Goal: Task Accomplishment & Management: Complete application form

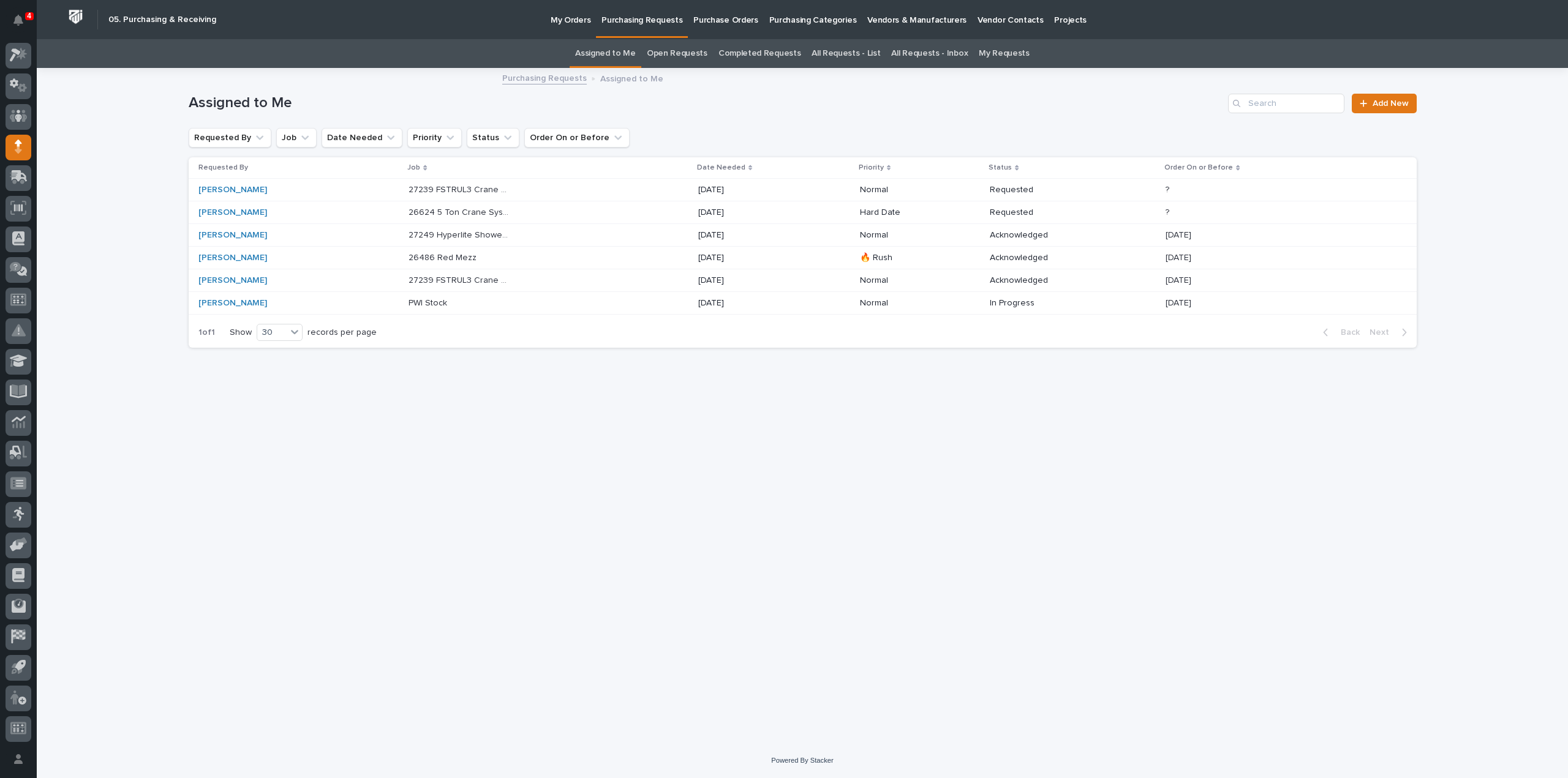
click at [466, 279] on p "27239 FSTRUL3 Crane System" at bounding box center [460, 279] width 104 height 13
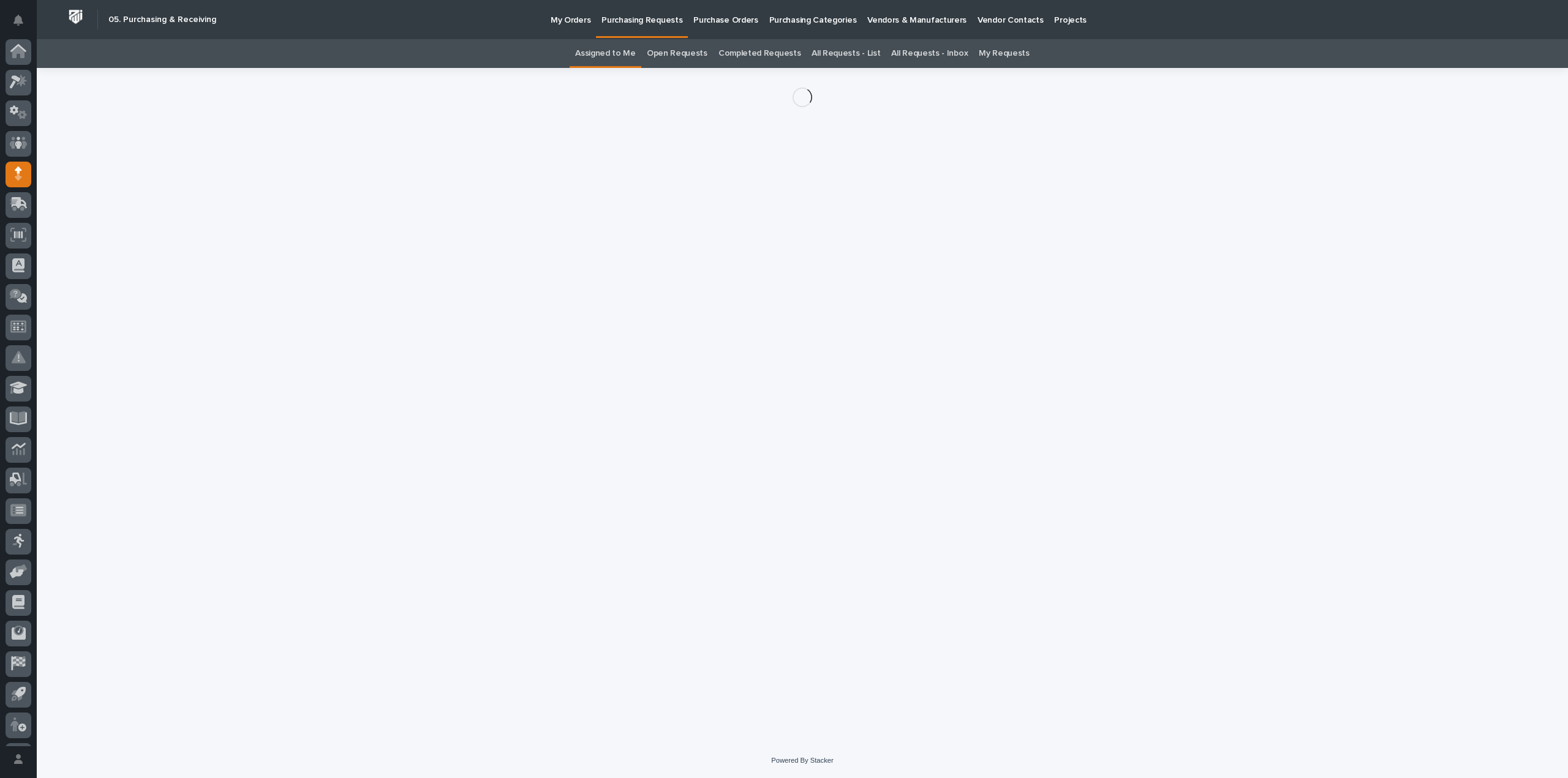
scroll to position [27, 0]
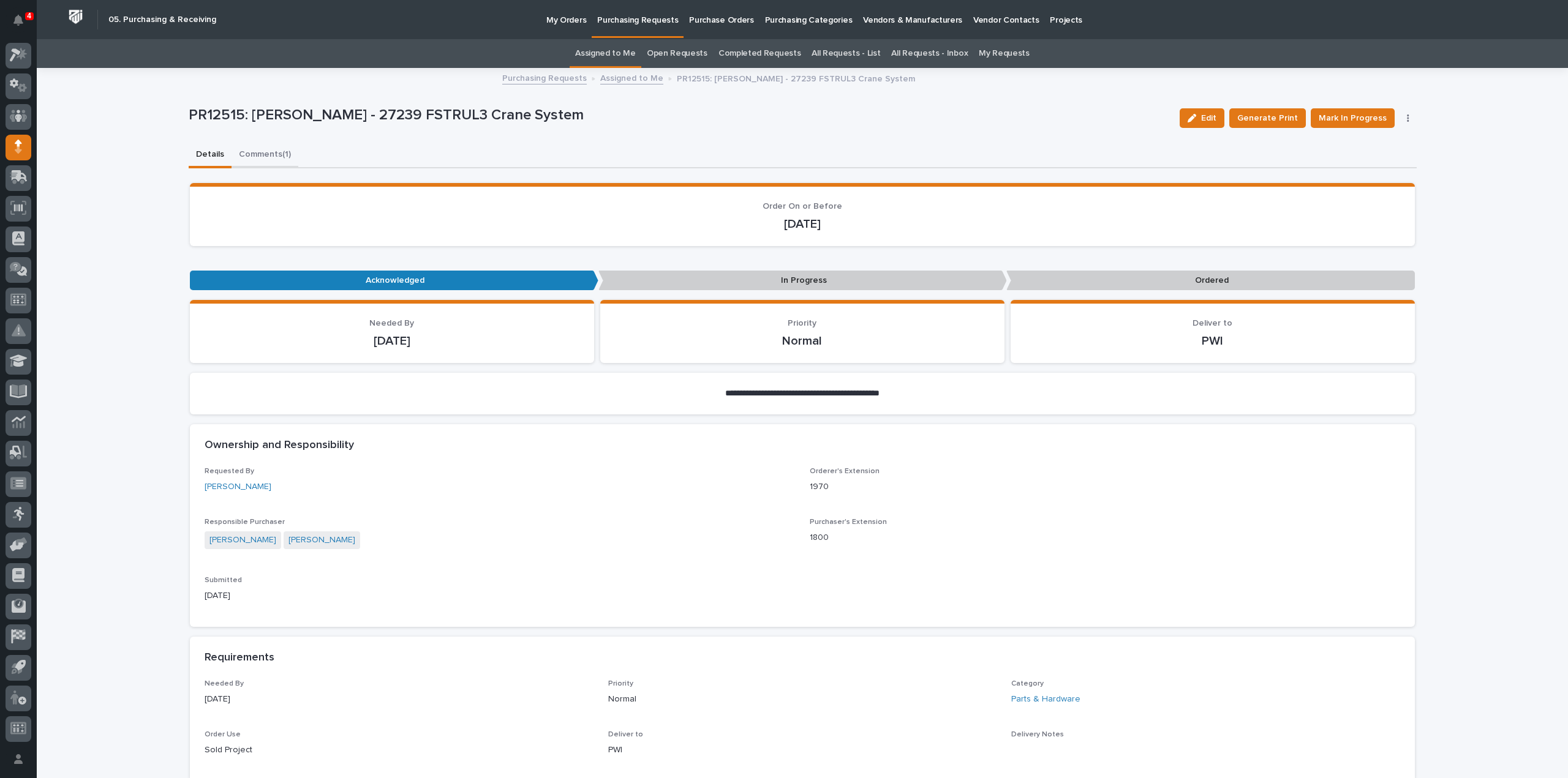
click at [248, 155] on button "Comments (1)" at bounding box center [264, 155] width 67 height 25
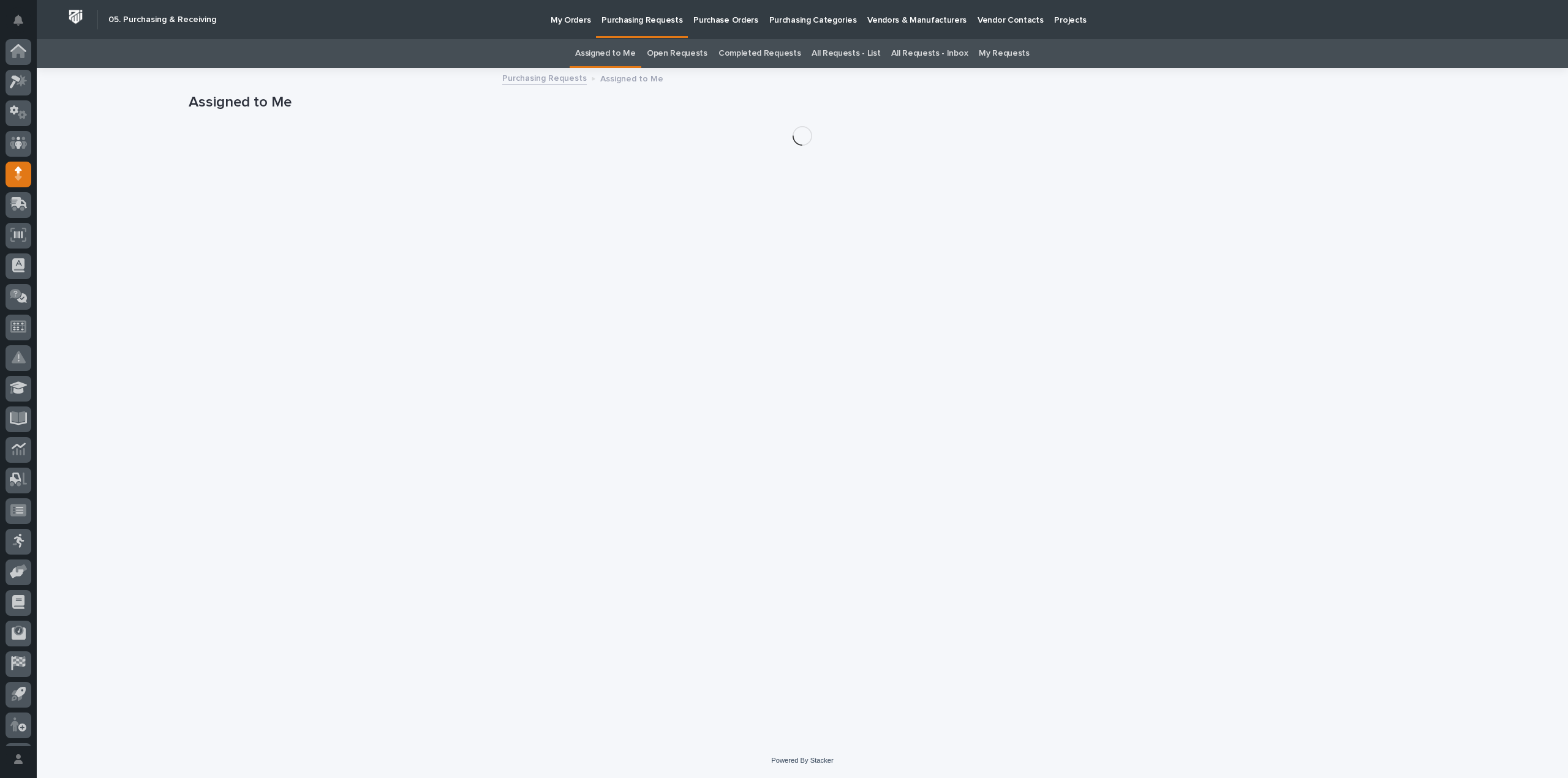
scroll to position [27, 0]
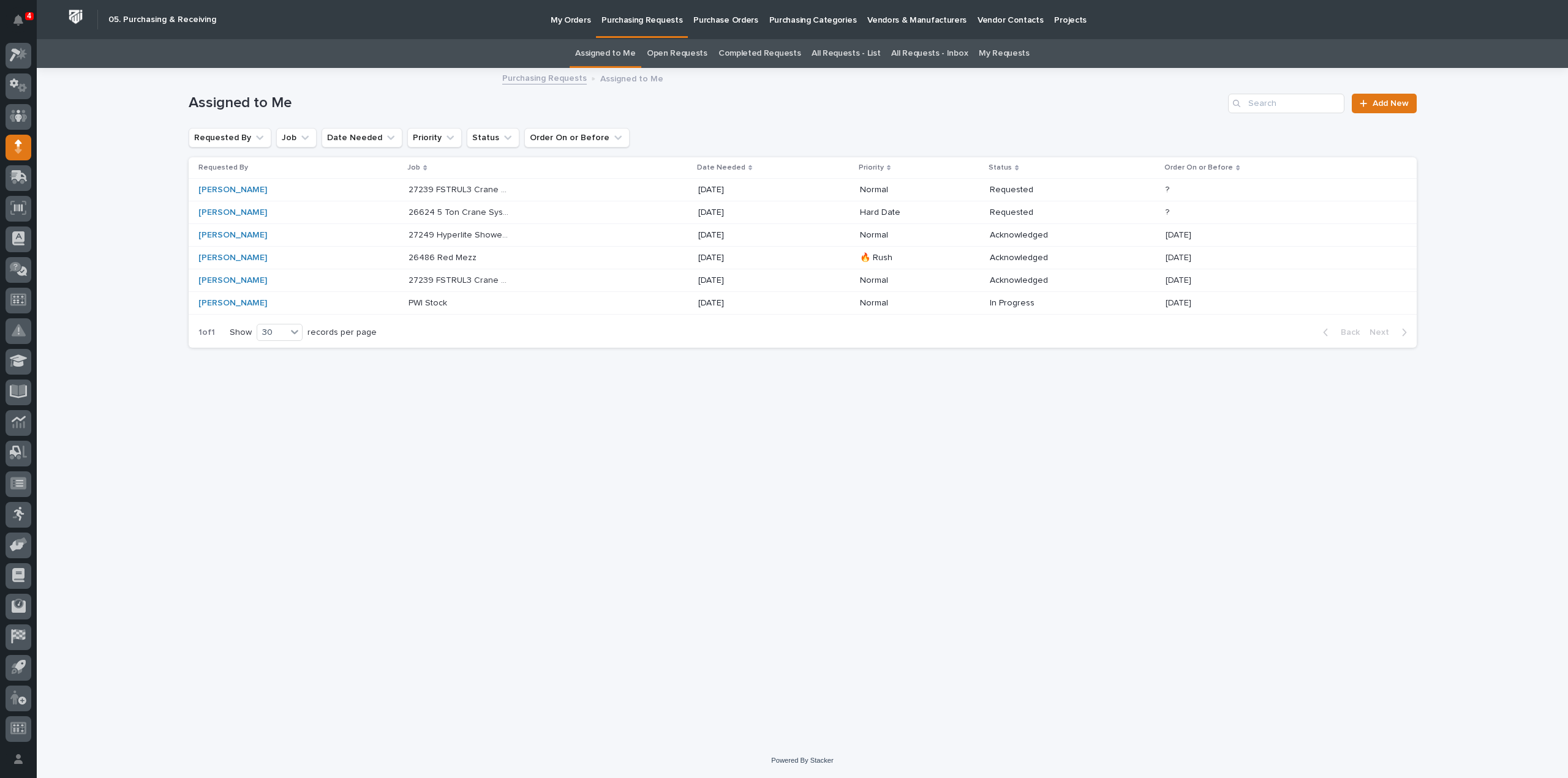
click at [447, 256] on p "26486 Red Mezz" at bounding box center [443, 257] width 71 height 13
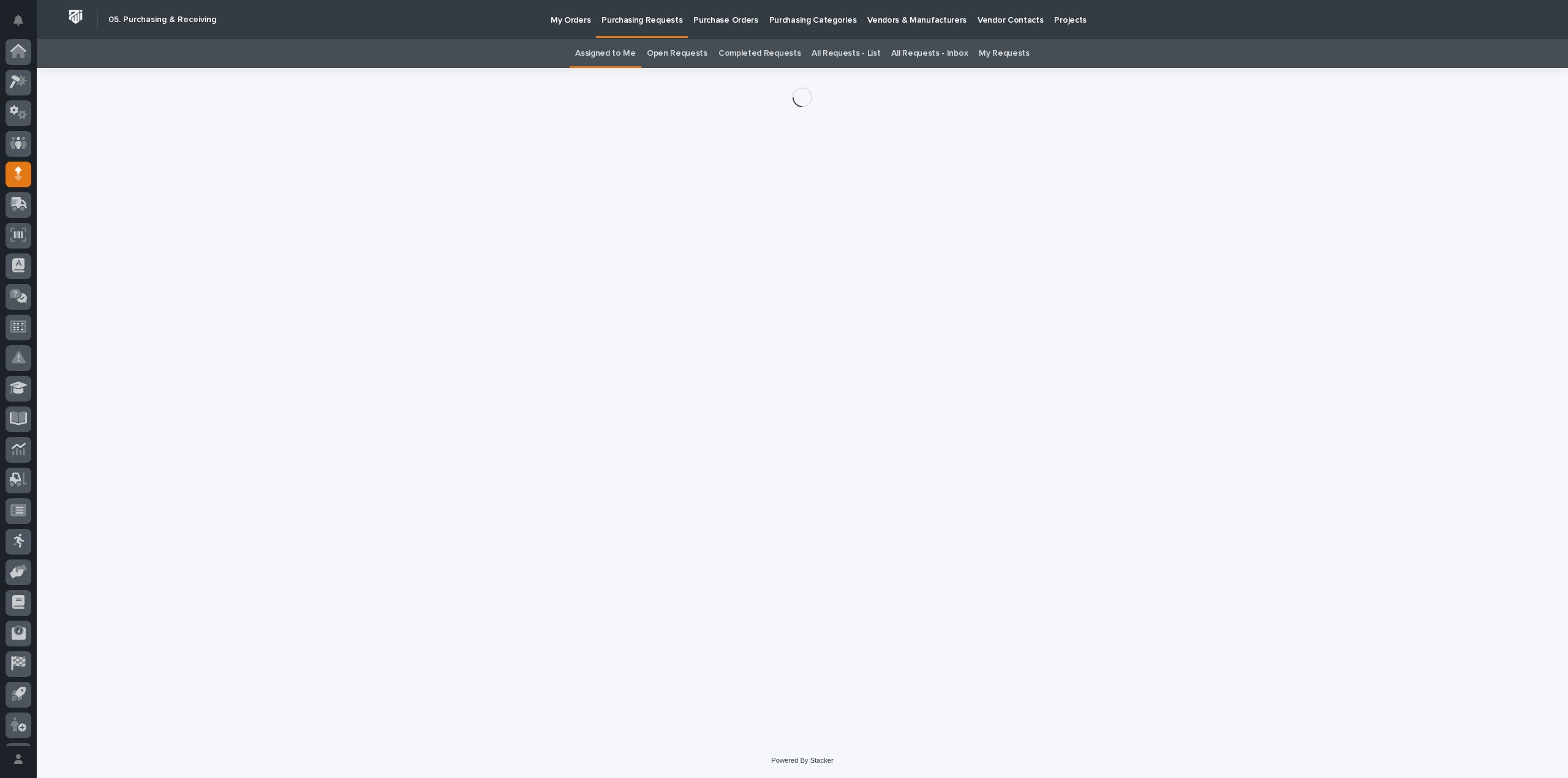
scroll to position [27, 0]
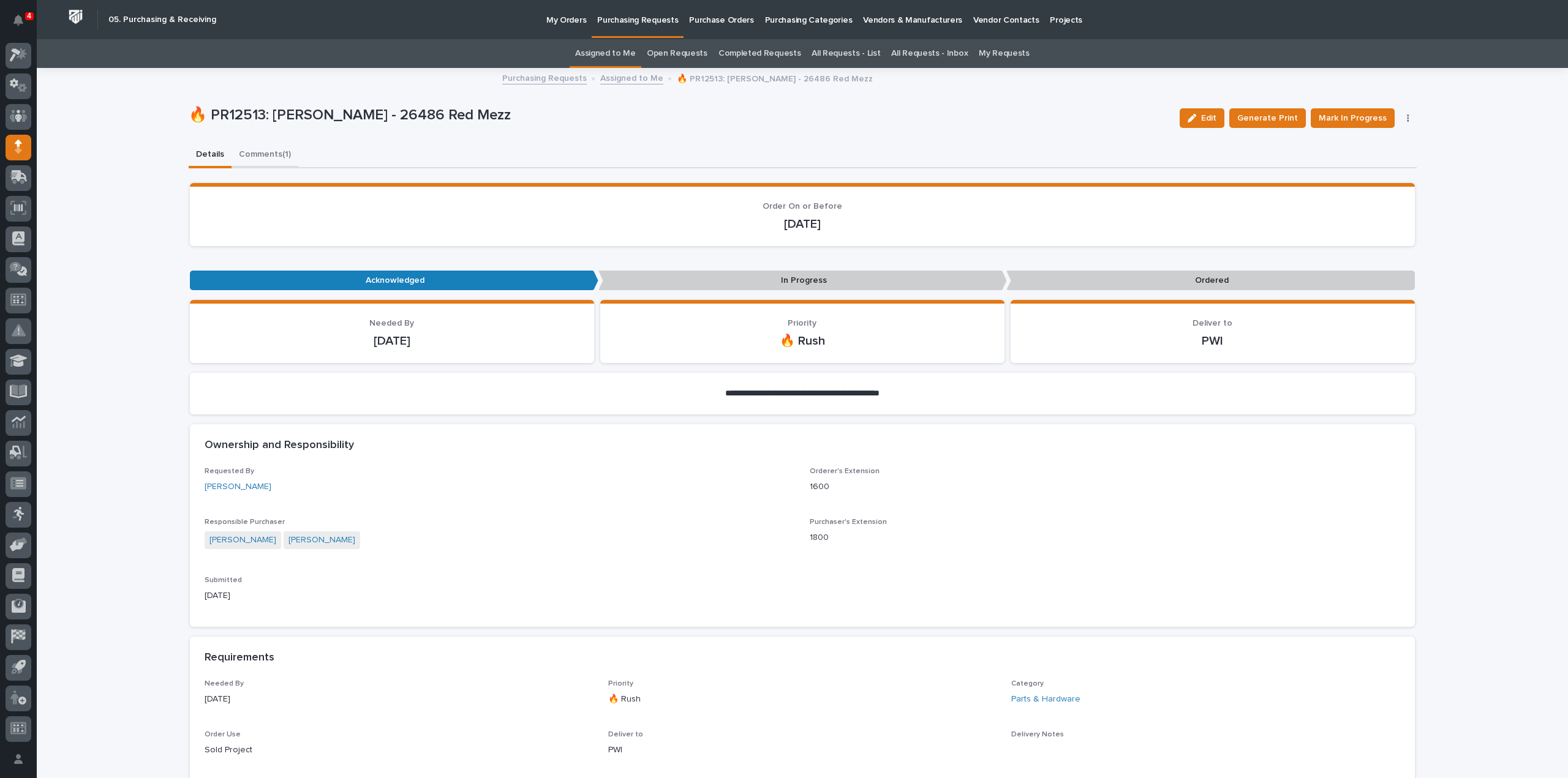
click at [264, 153] on button "Comments (1)" at bounding box center [264, 155] width 67 height 25
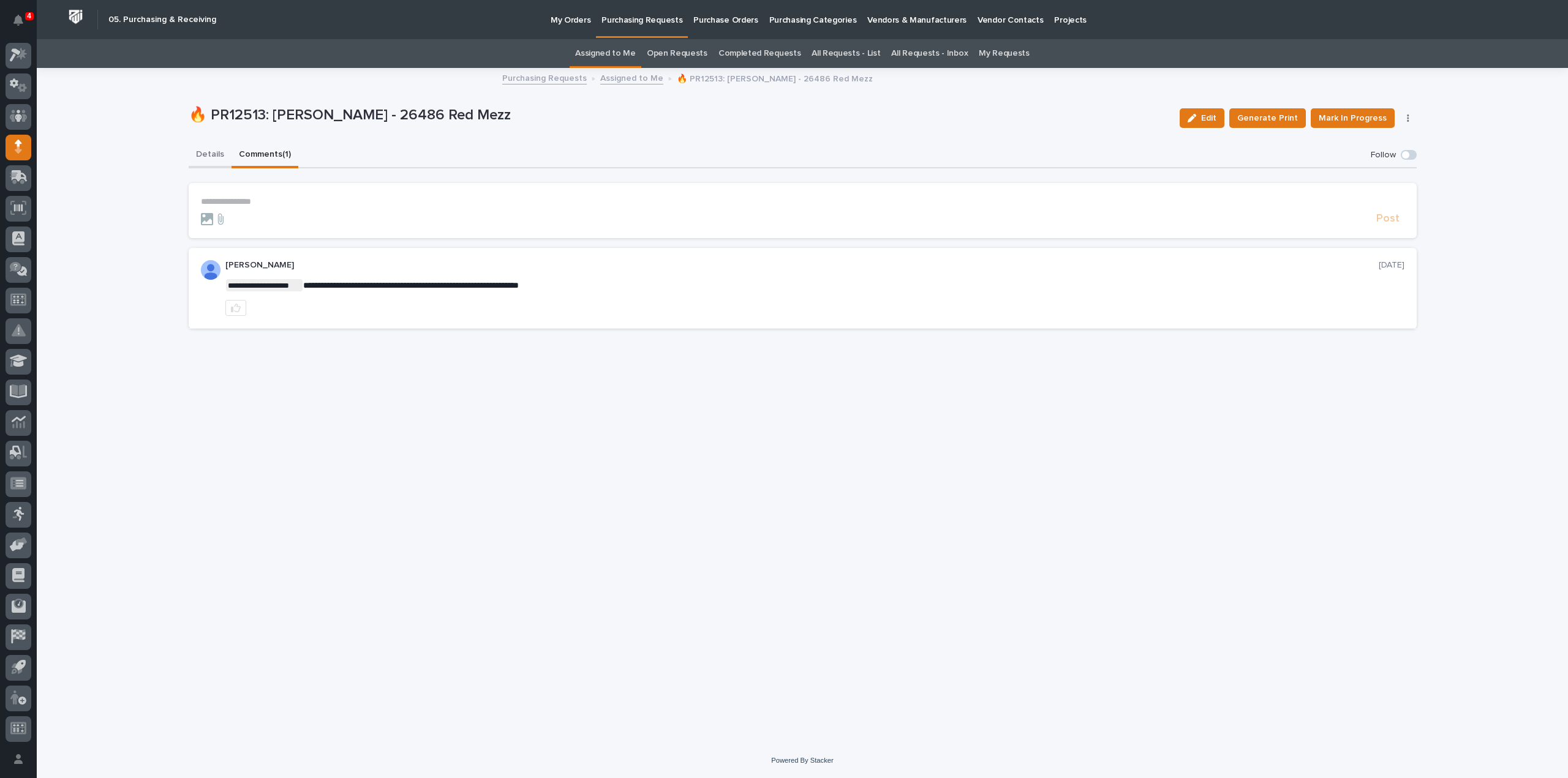
click at [208, 156] on button "Details" at bounding box center [210, 155] width 43 height 25
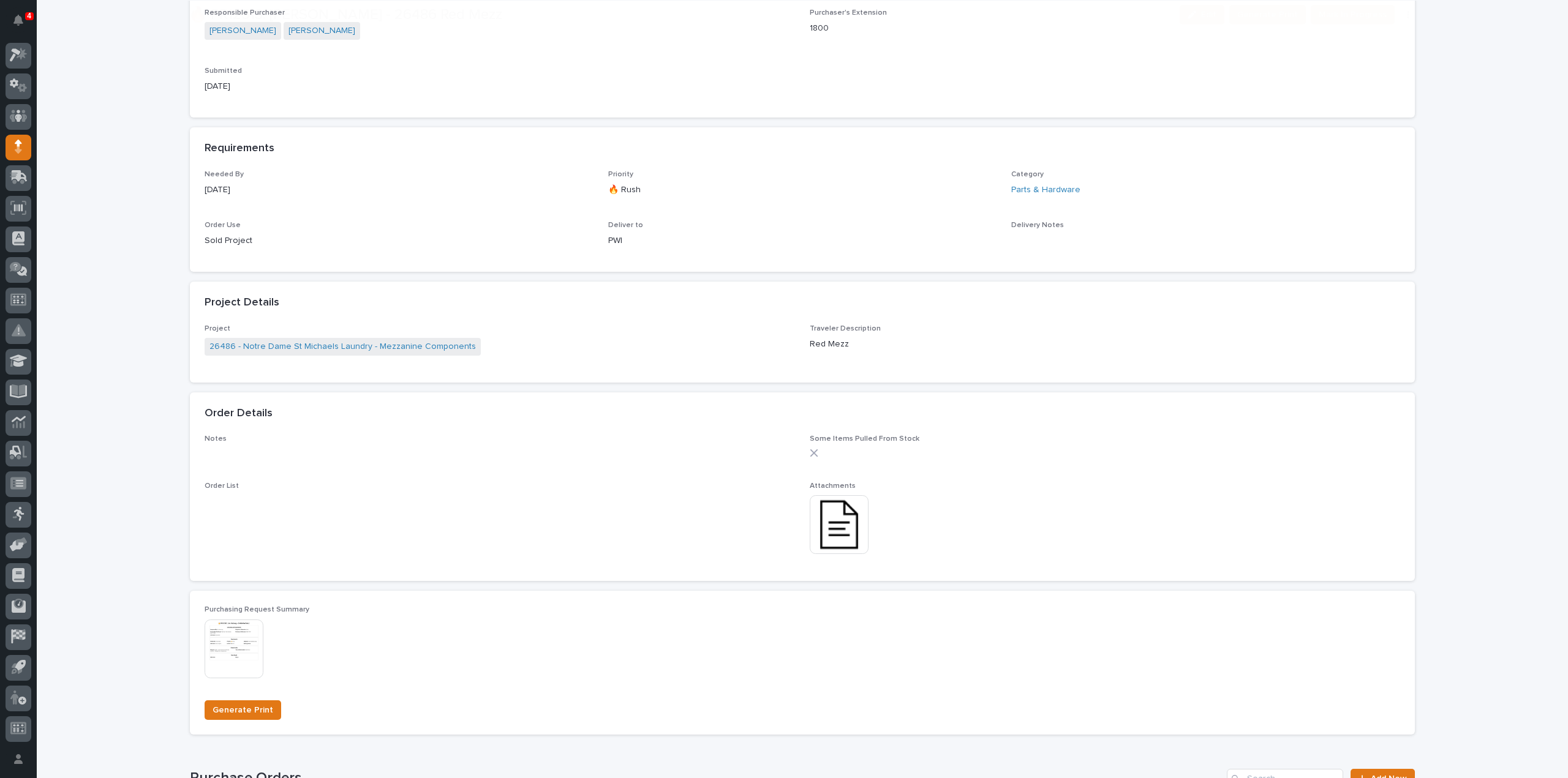
scroll to position [612, 0]
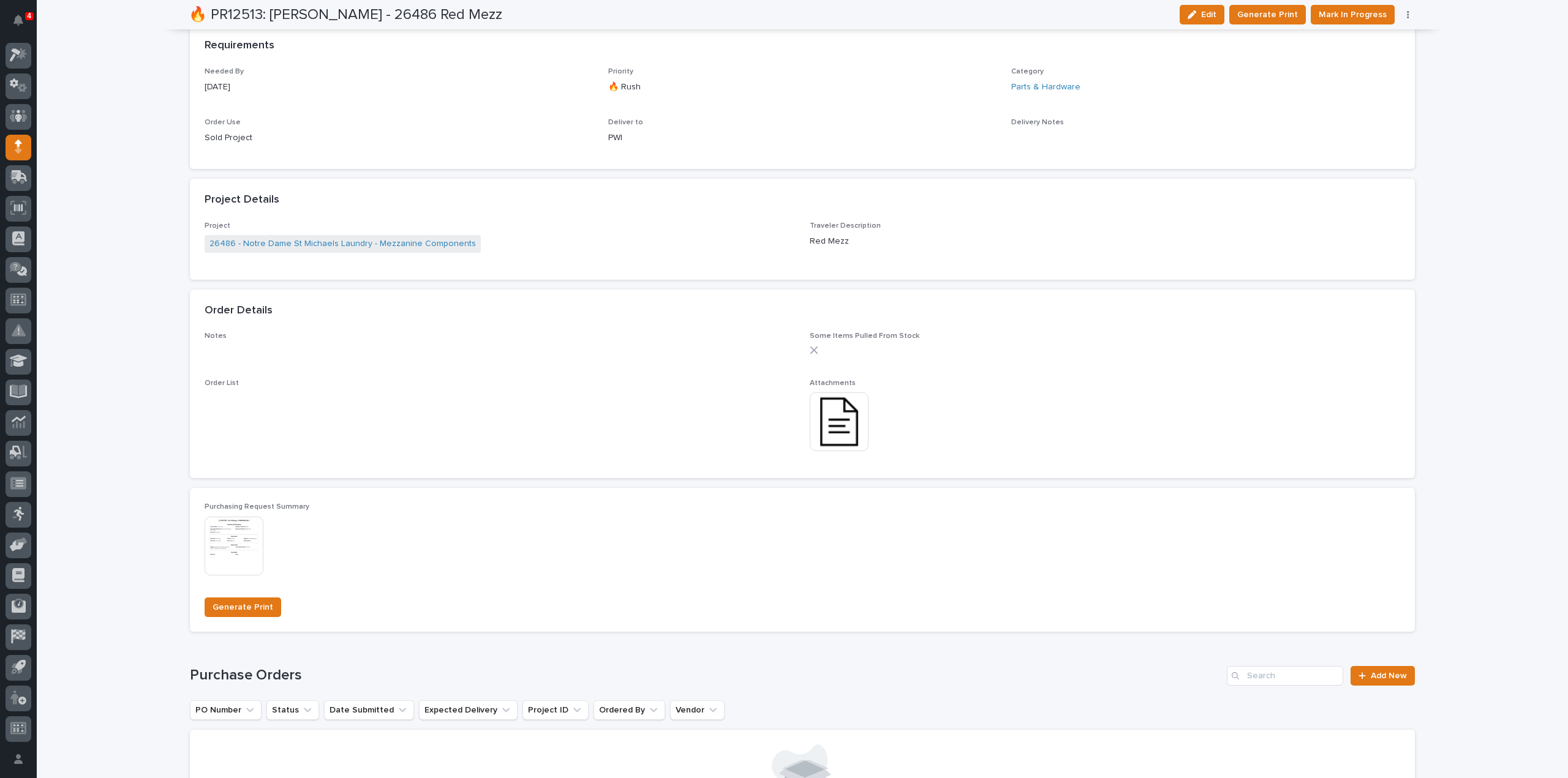
click at [834, 429] on img at bounding box center [839, 421] width 58 height 58
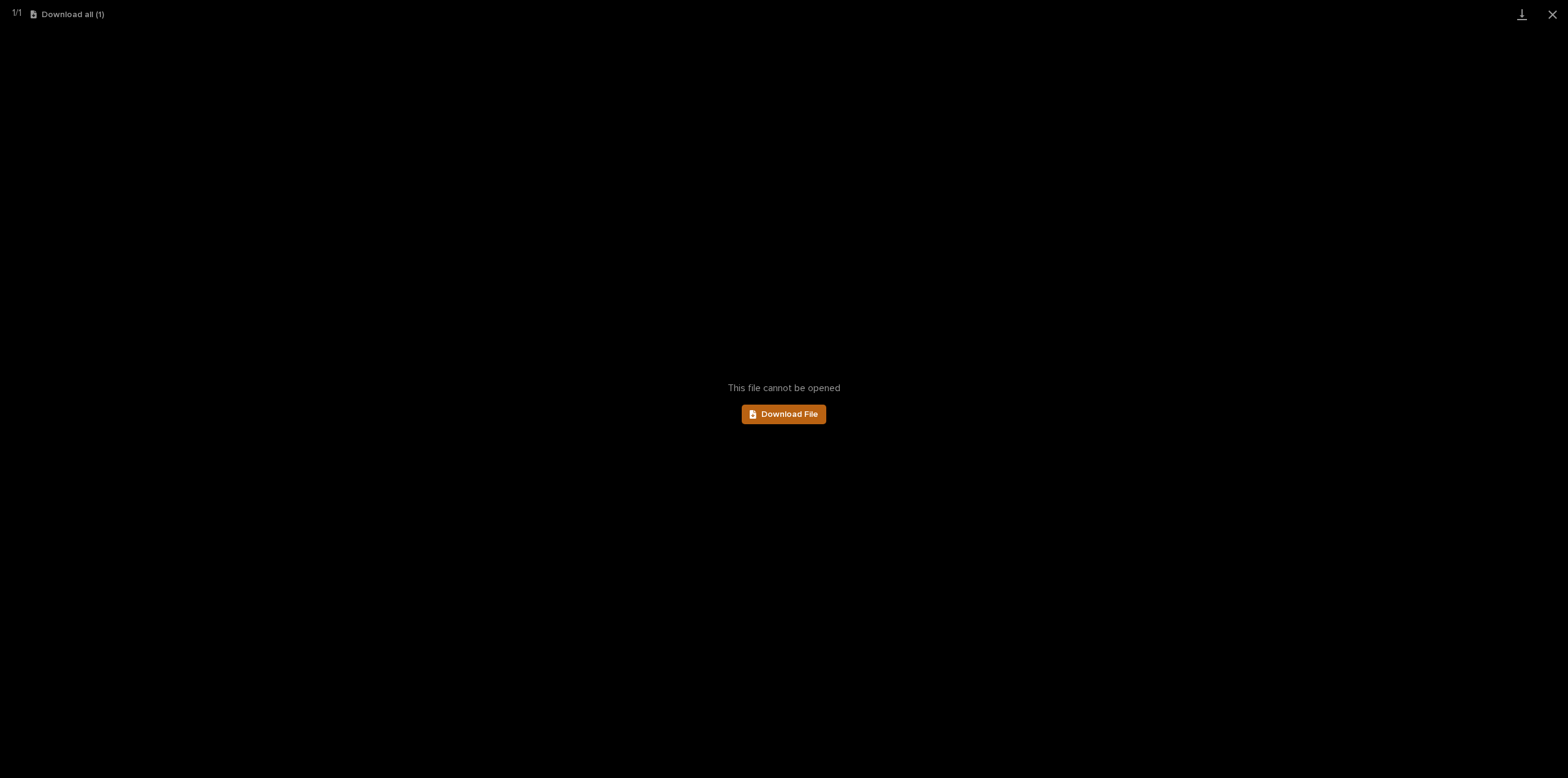
click at [789, 416] on span "Download File" at bounding box center [790, 414] width 57 height 8
click at [1553, 17] on button "Close gallery" at bounding box center [1552, 14] width 31 height 29
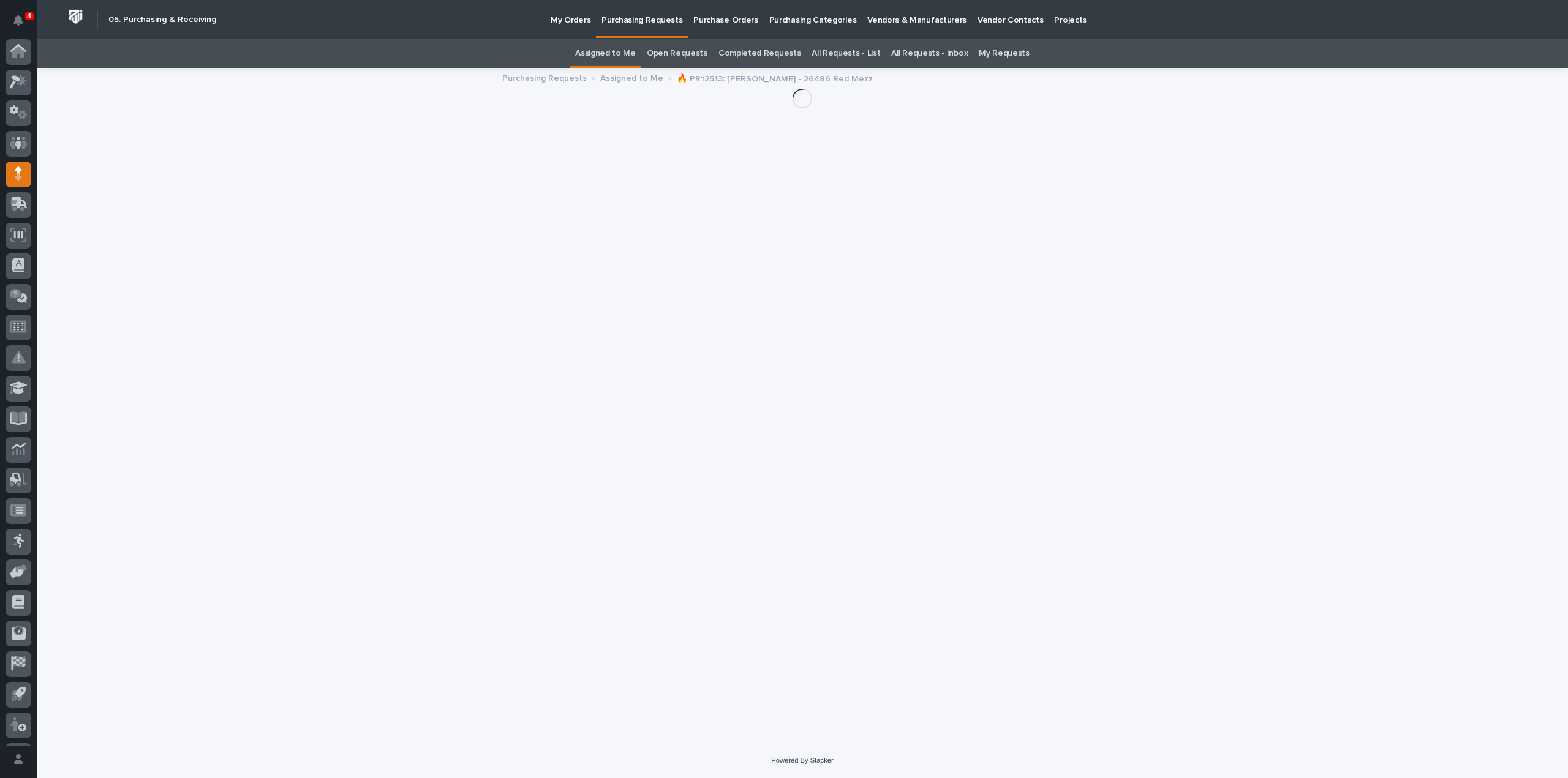
scroll to position [27, 0]
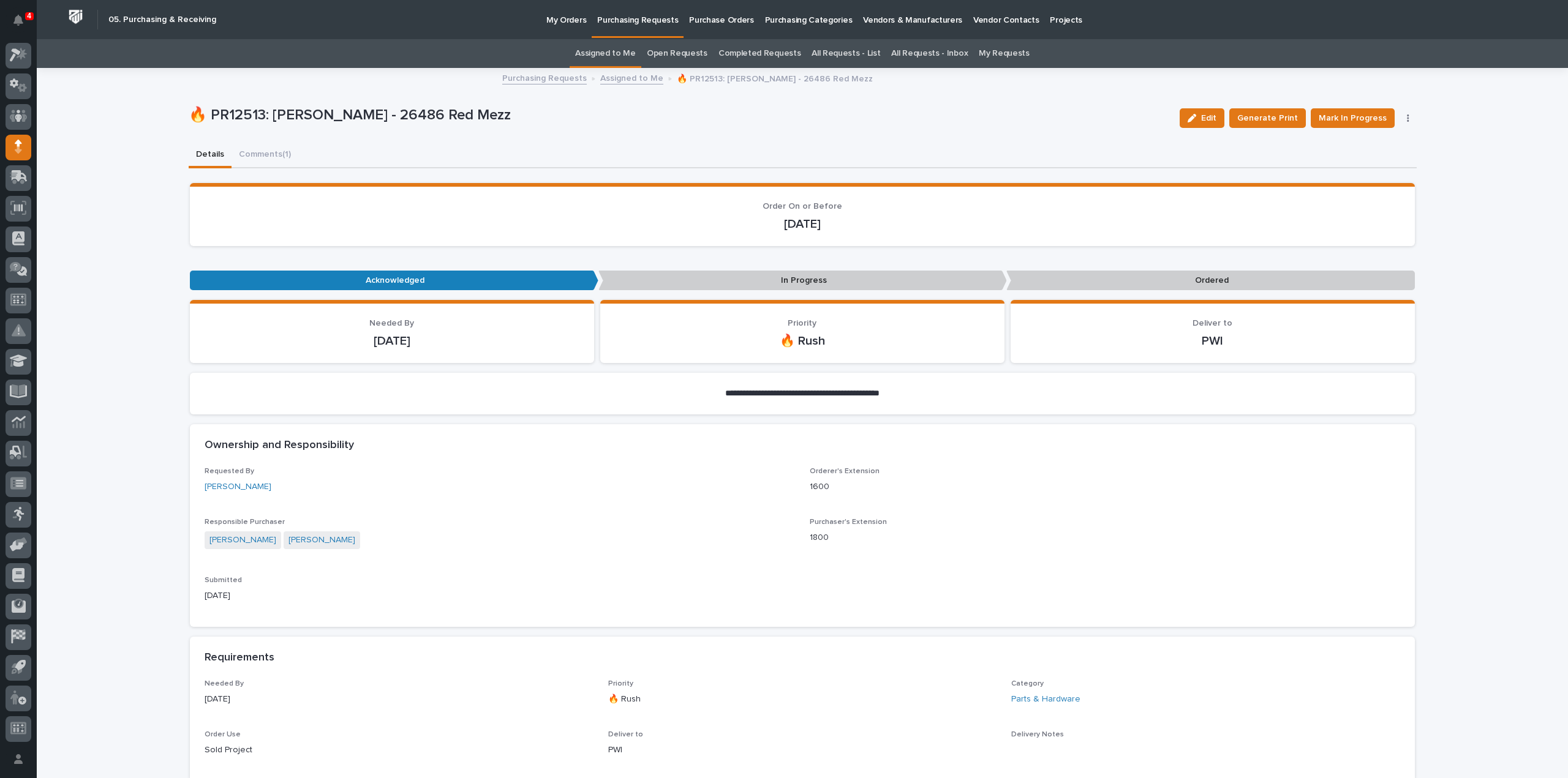
click at [250, 158] on button "Comments (1)" at bounding box center [264, 155] width 67 height 25
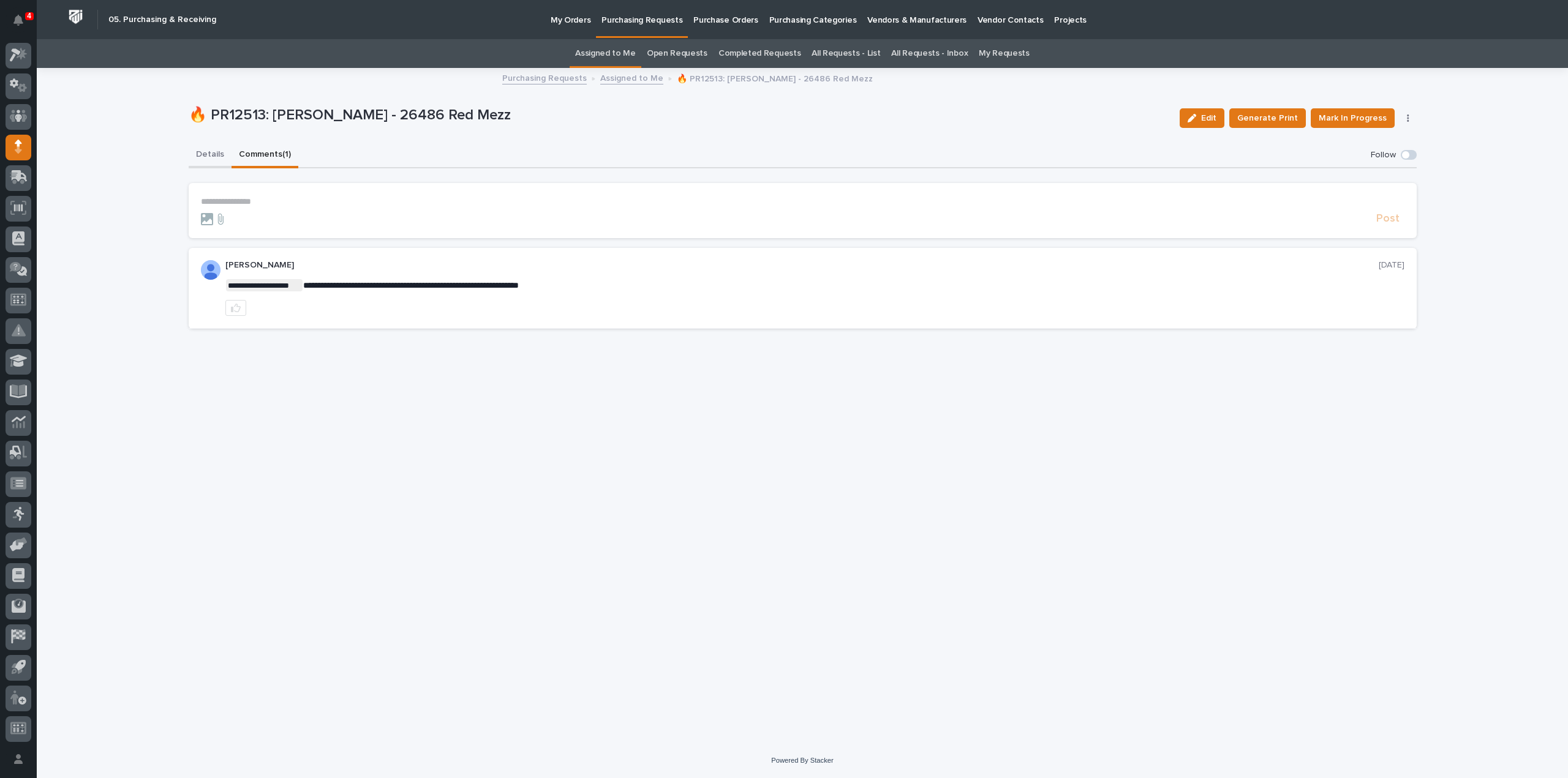
click at [207, 155] on button "Details" at bounding box center [210, 155] width 43 height 25
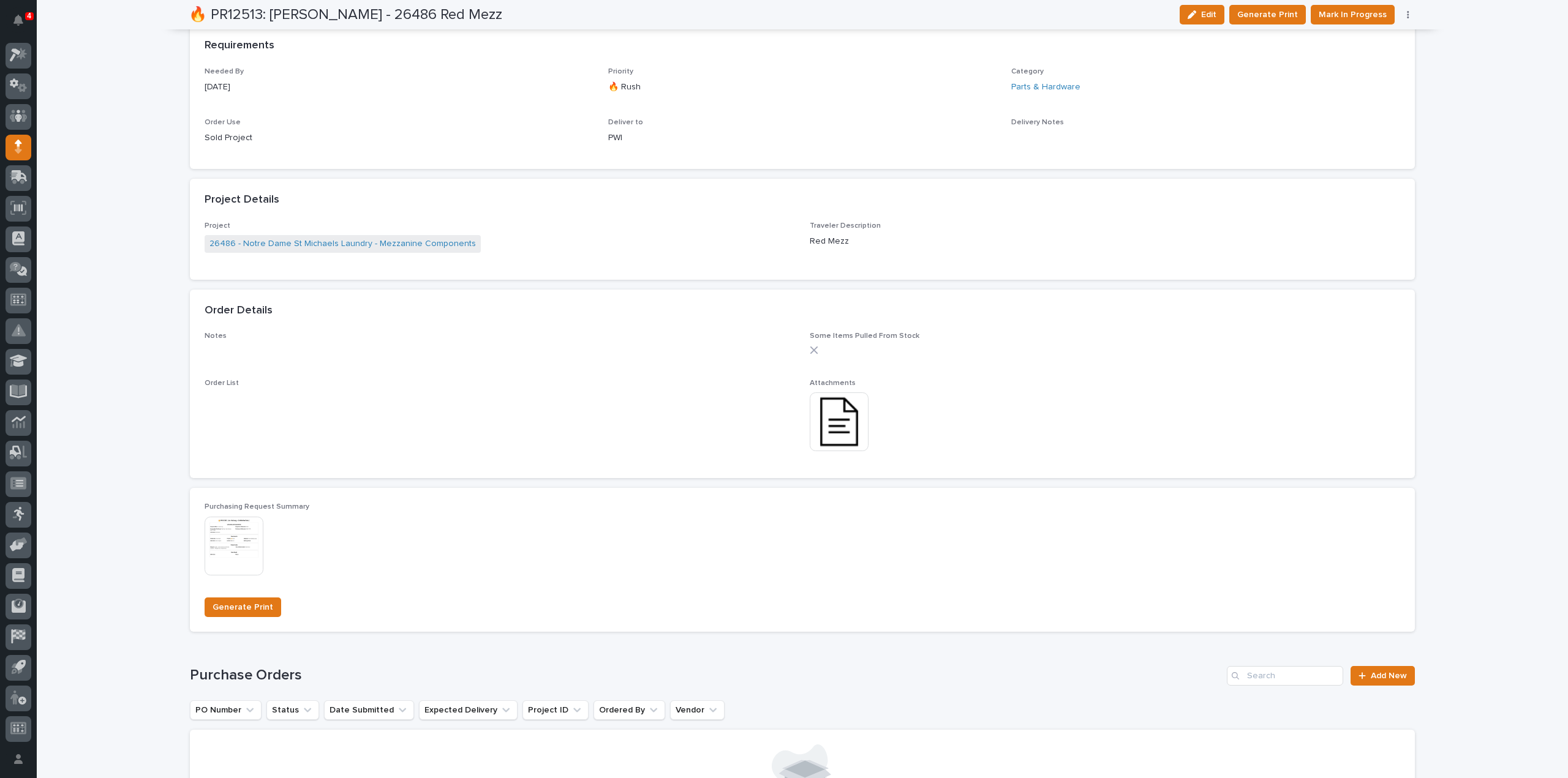
scroll to position [735, 0]
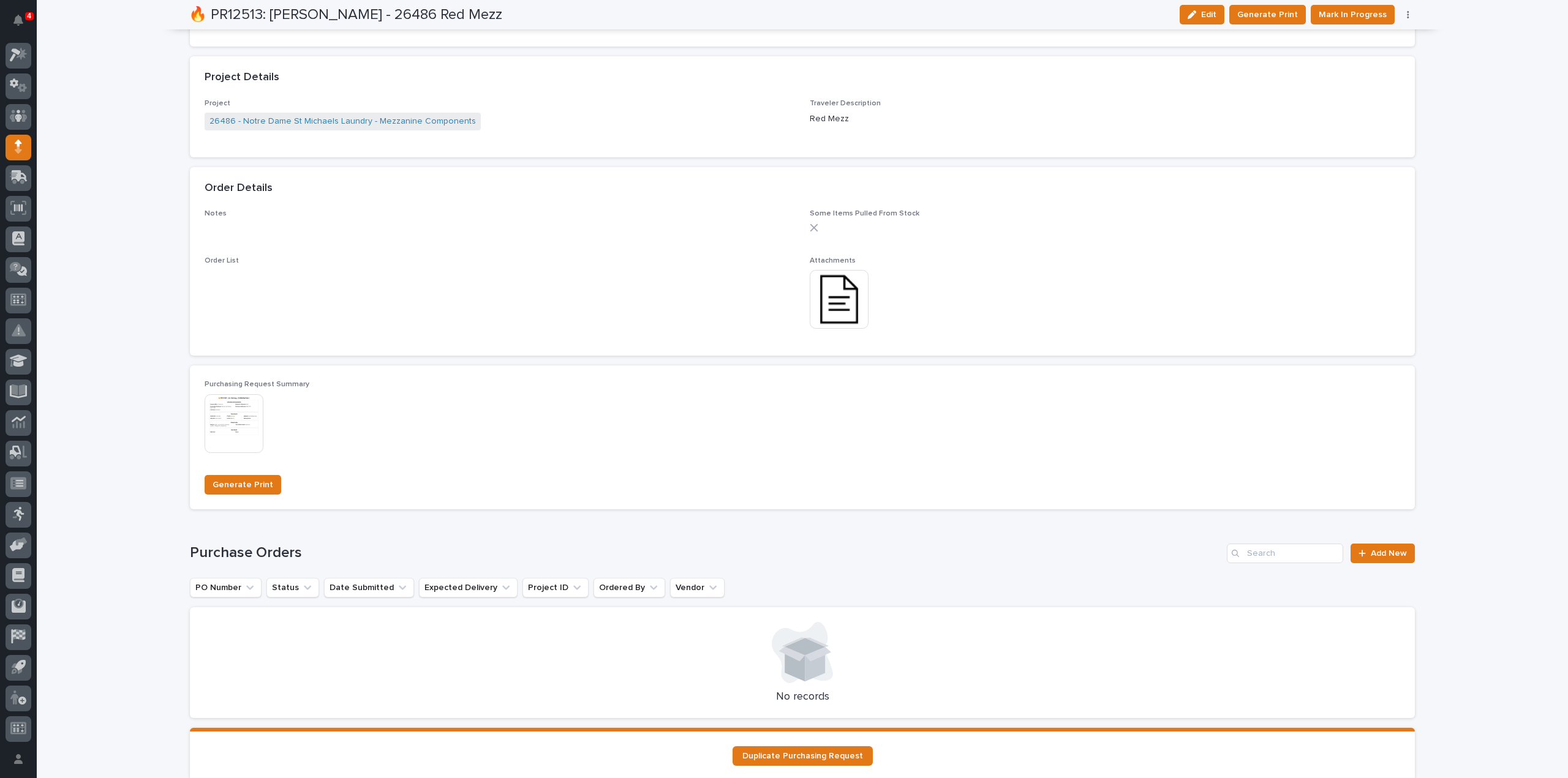
click at [839, 304] on img at bounding box center [839, 299] width 58 height 58
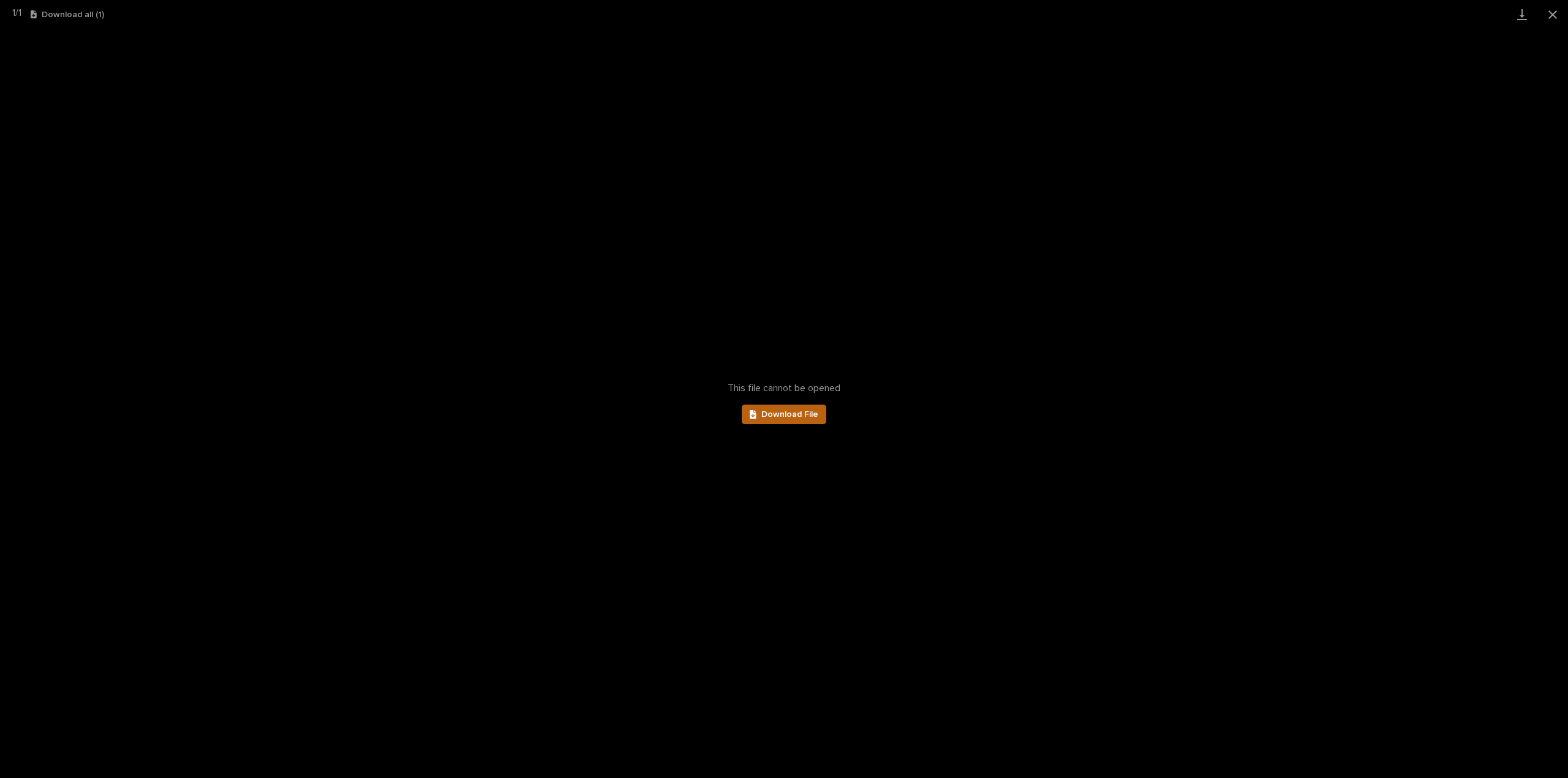
click at [793, 416] on span "Download File" at bounding box center [790, 414] width 57 height 8
click at [1551, 9] on button "Close gallery" at bounding box center [1552, 14] width 31 height 29
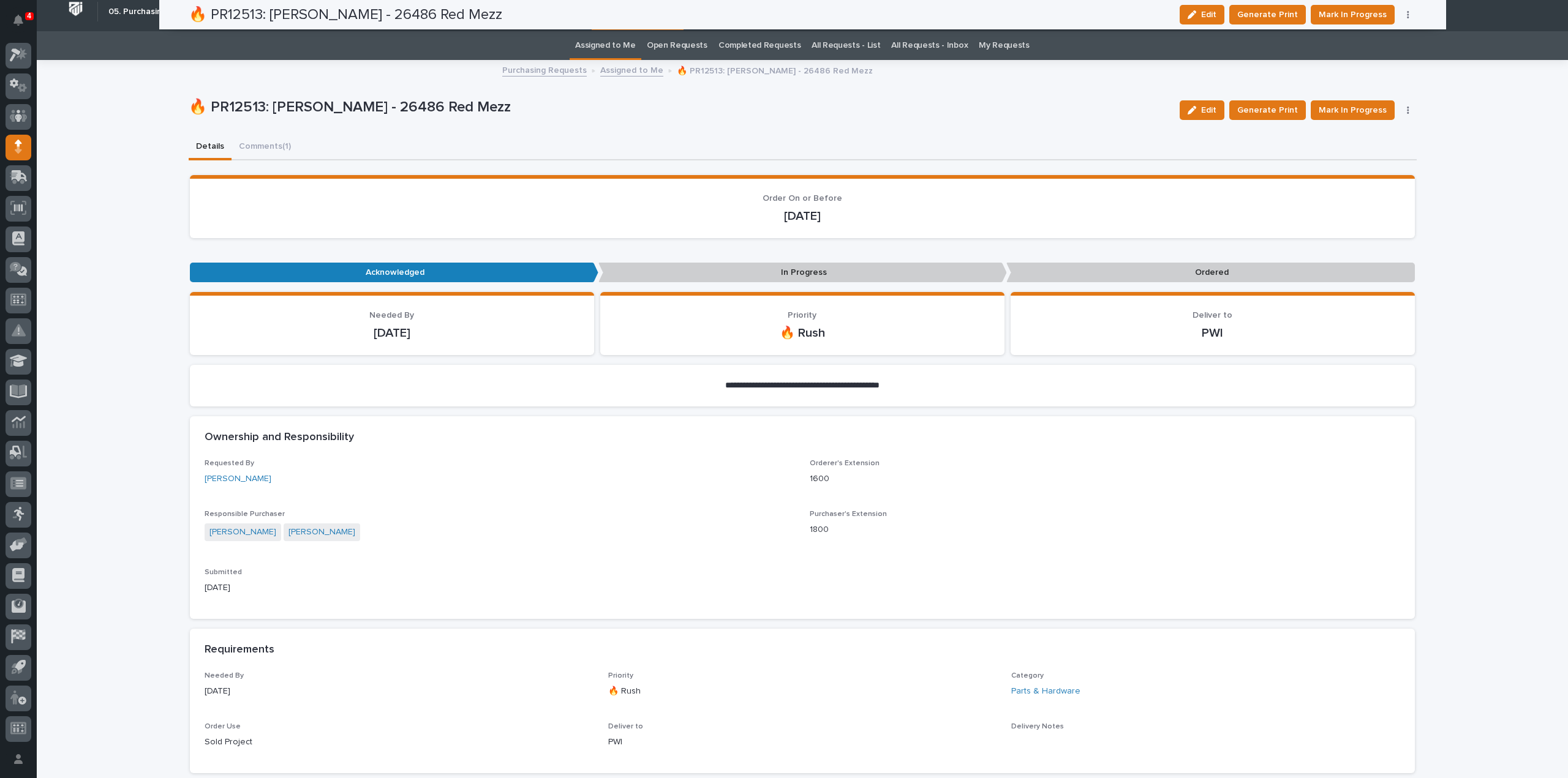
scroll to position [0, 0]
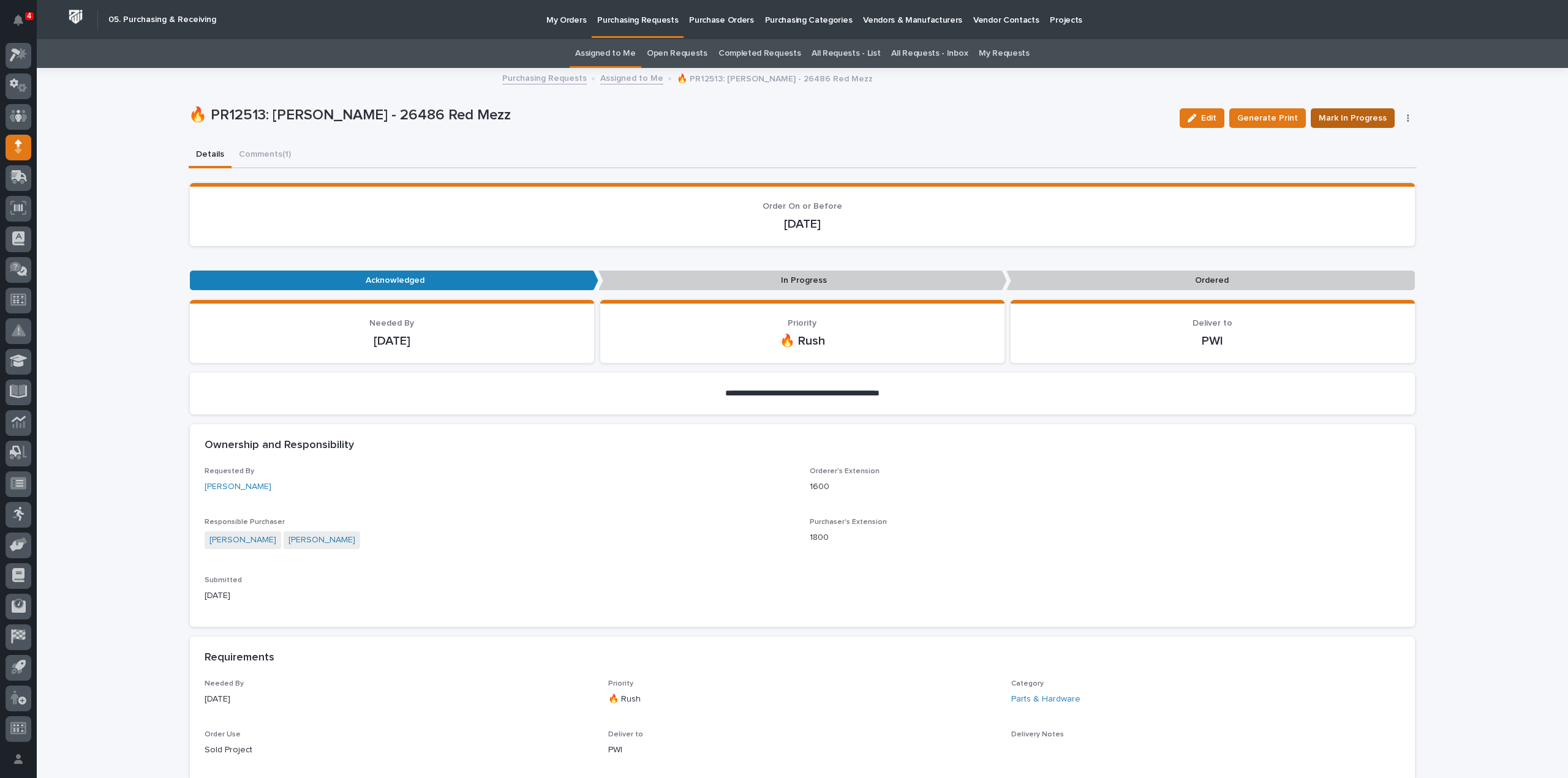
click at [1341, 120] on span "Mark In Progress" at bounding box center [1352, 119] width 68 height 15
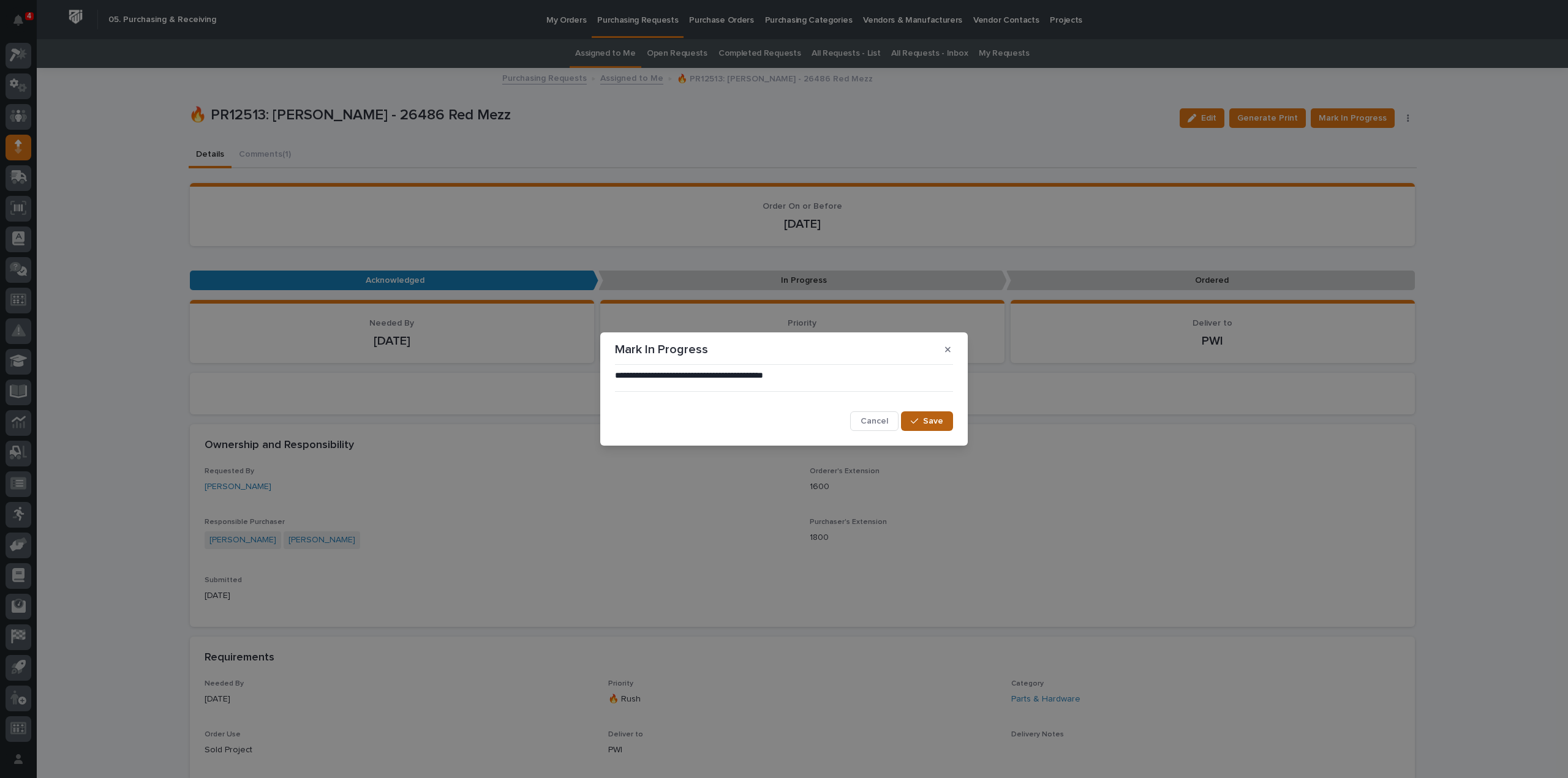
click at [922, 425] on button "Save" at bounding box center [926, 421] width 52 height 20
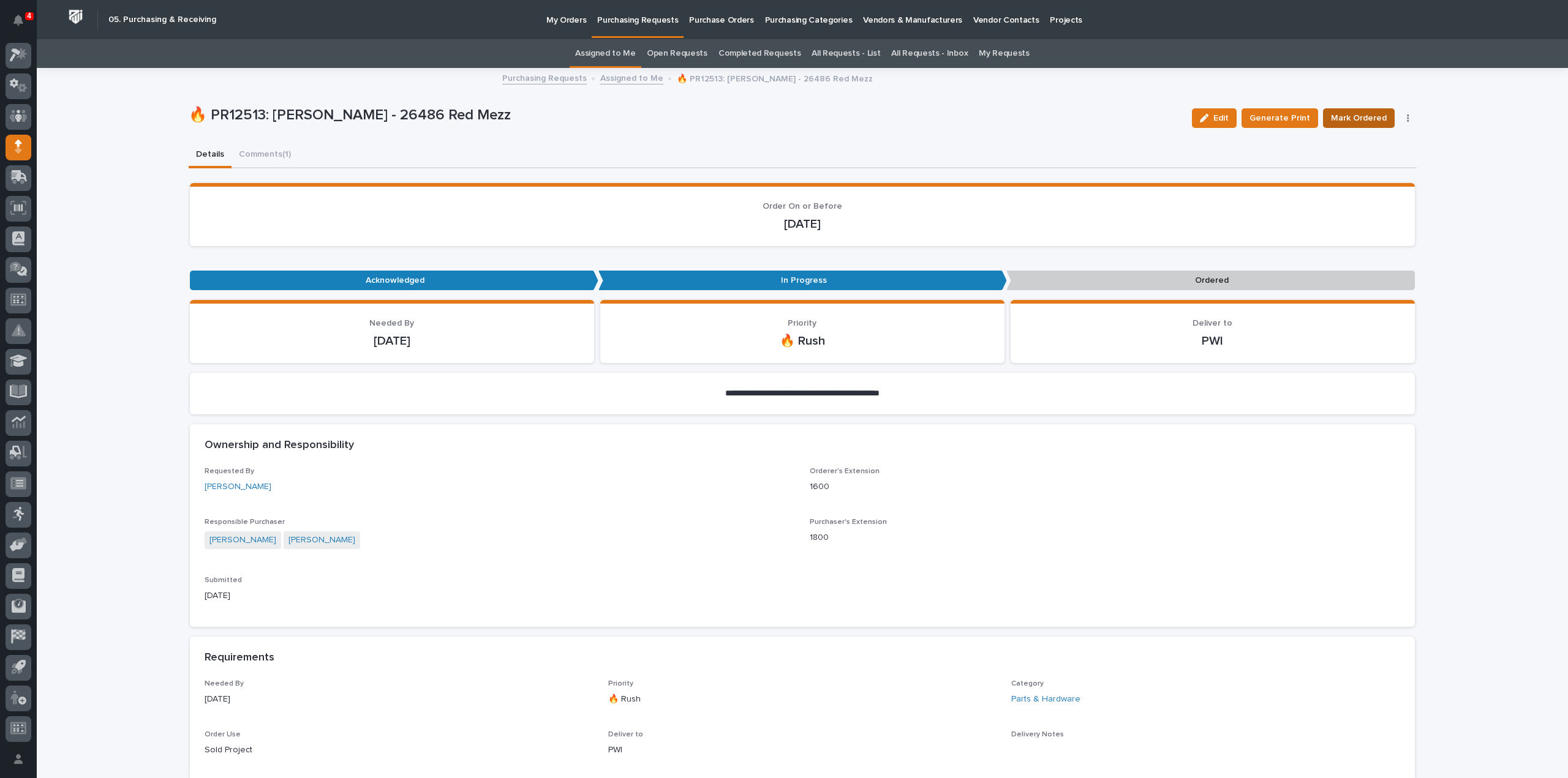
click at [1352, 117] on span "Mark Ordered" at bounding box center [1358, 119] width 56 height 15
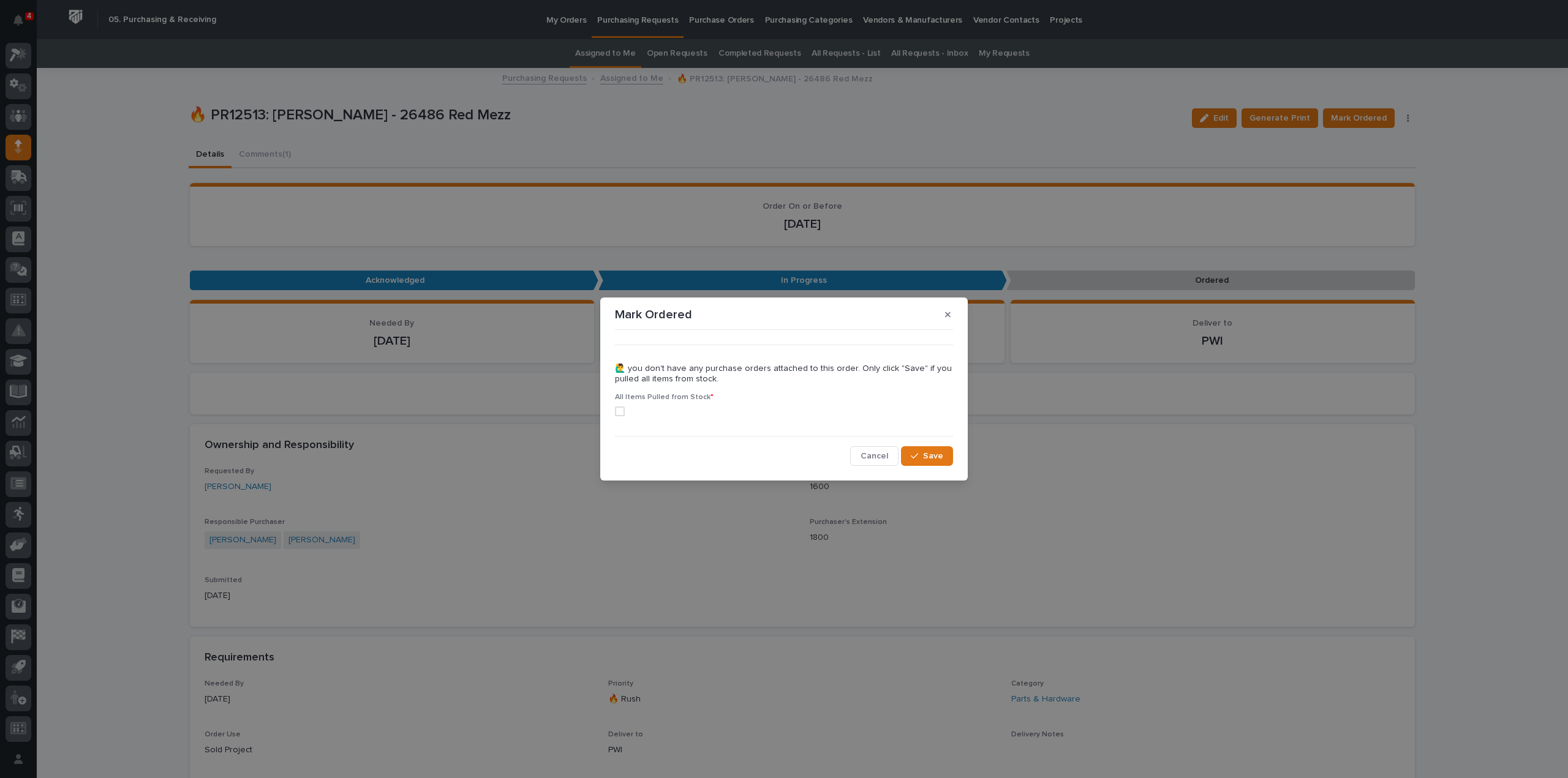
click at [620, 414] on span at bounding box center [619, 411] width 9 height 9
click at [913, 460] on icon "button" at bounding box center [915, 455] width 8 height 8
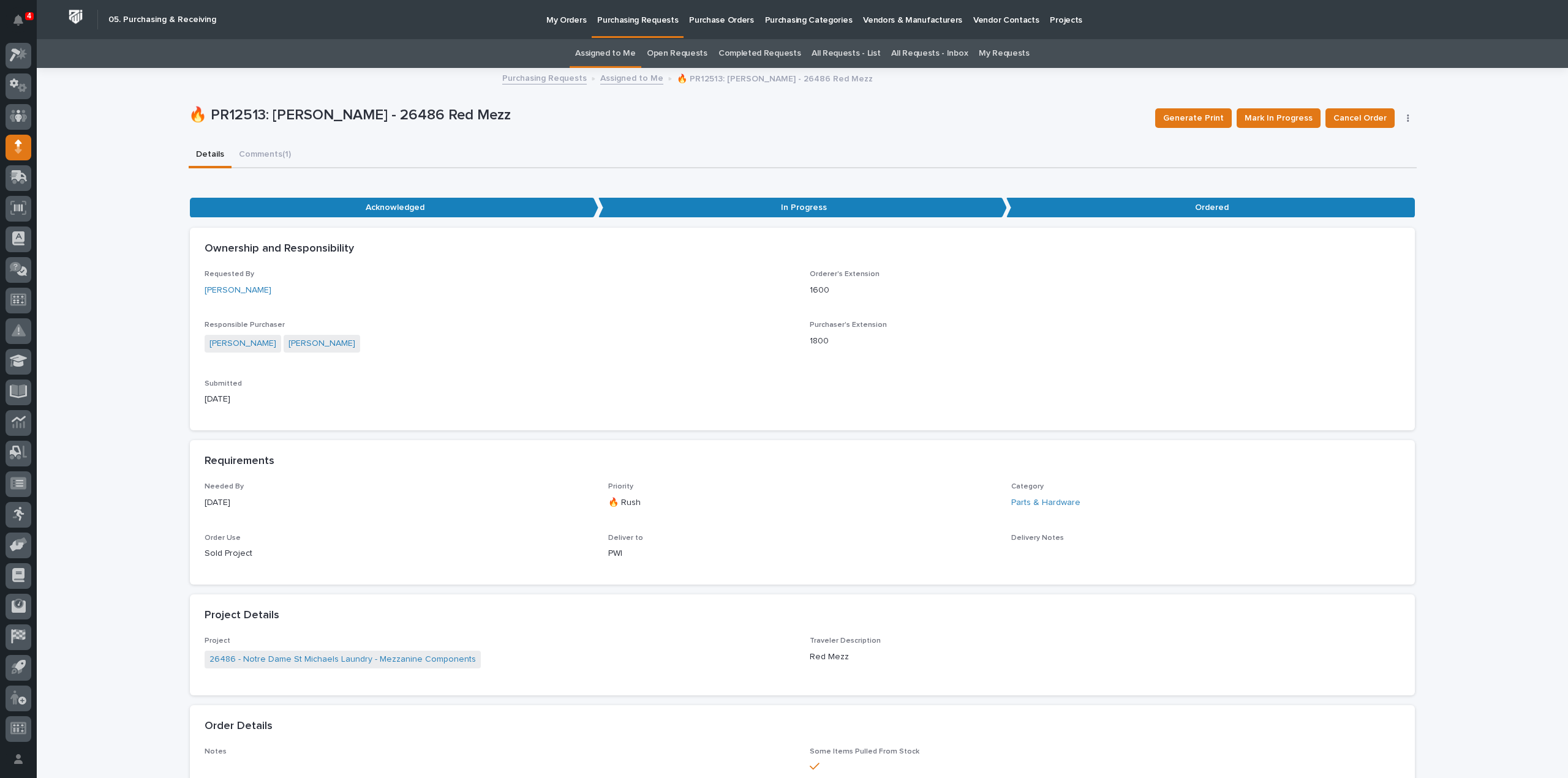
click at [634, 56] on link "Assigned to Me" at bounding box center [605, 54] width 60 height 29
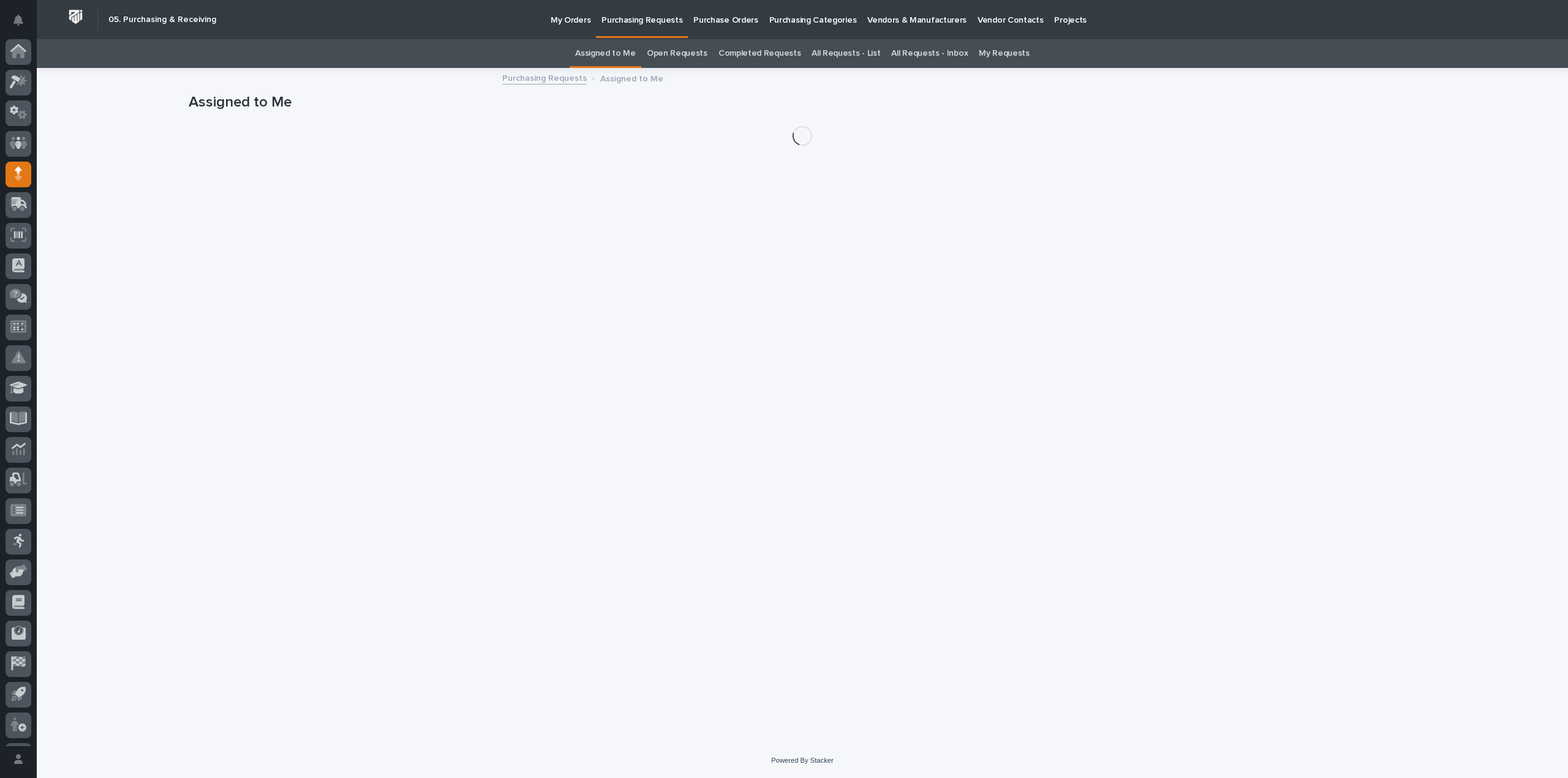
scroll to position [27, 0]
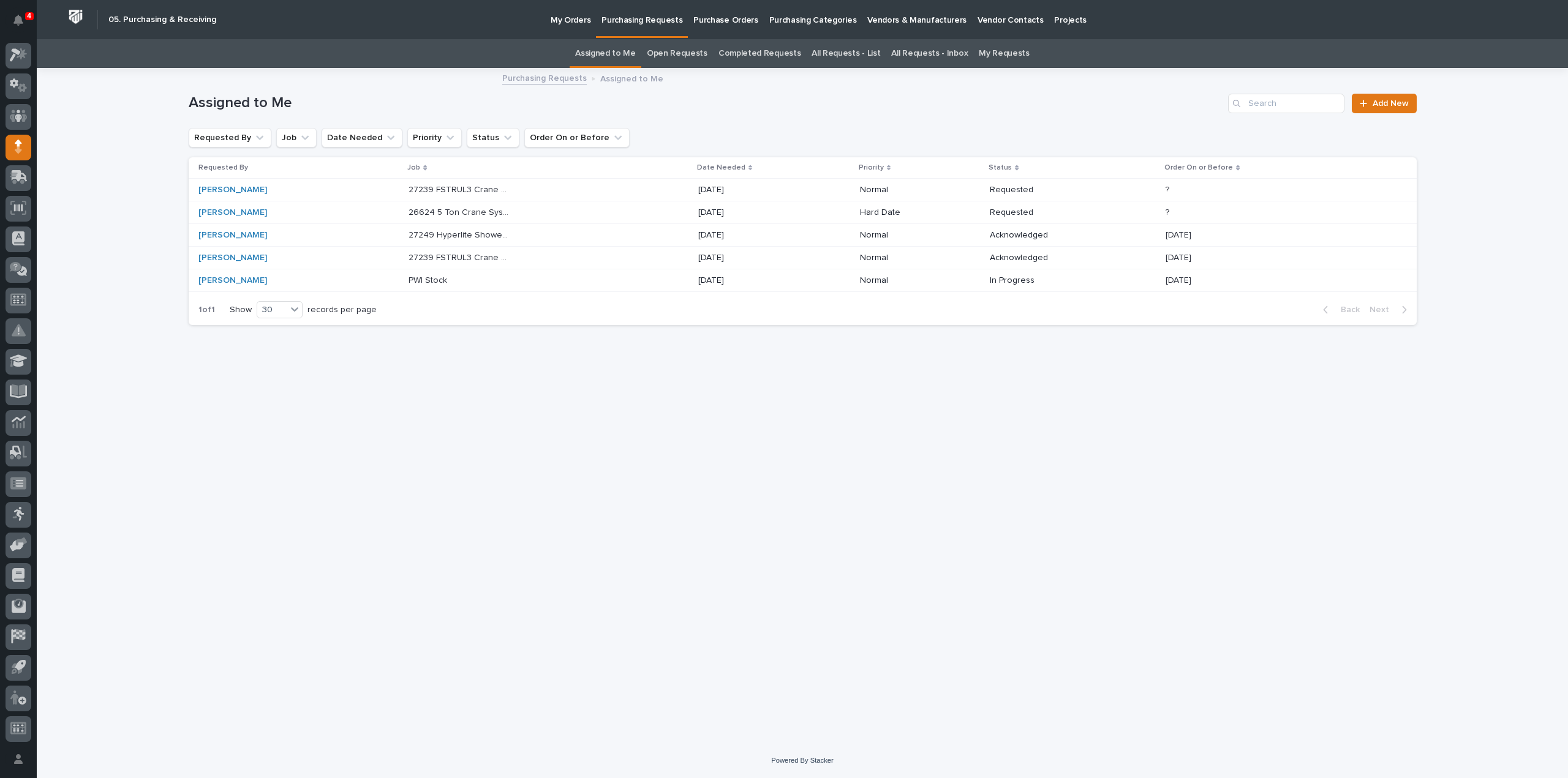
click at [452, 256] on p "27239 FSTRUL3 Crane System" at bounding box center [460, 257] width 104 height 13
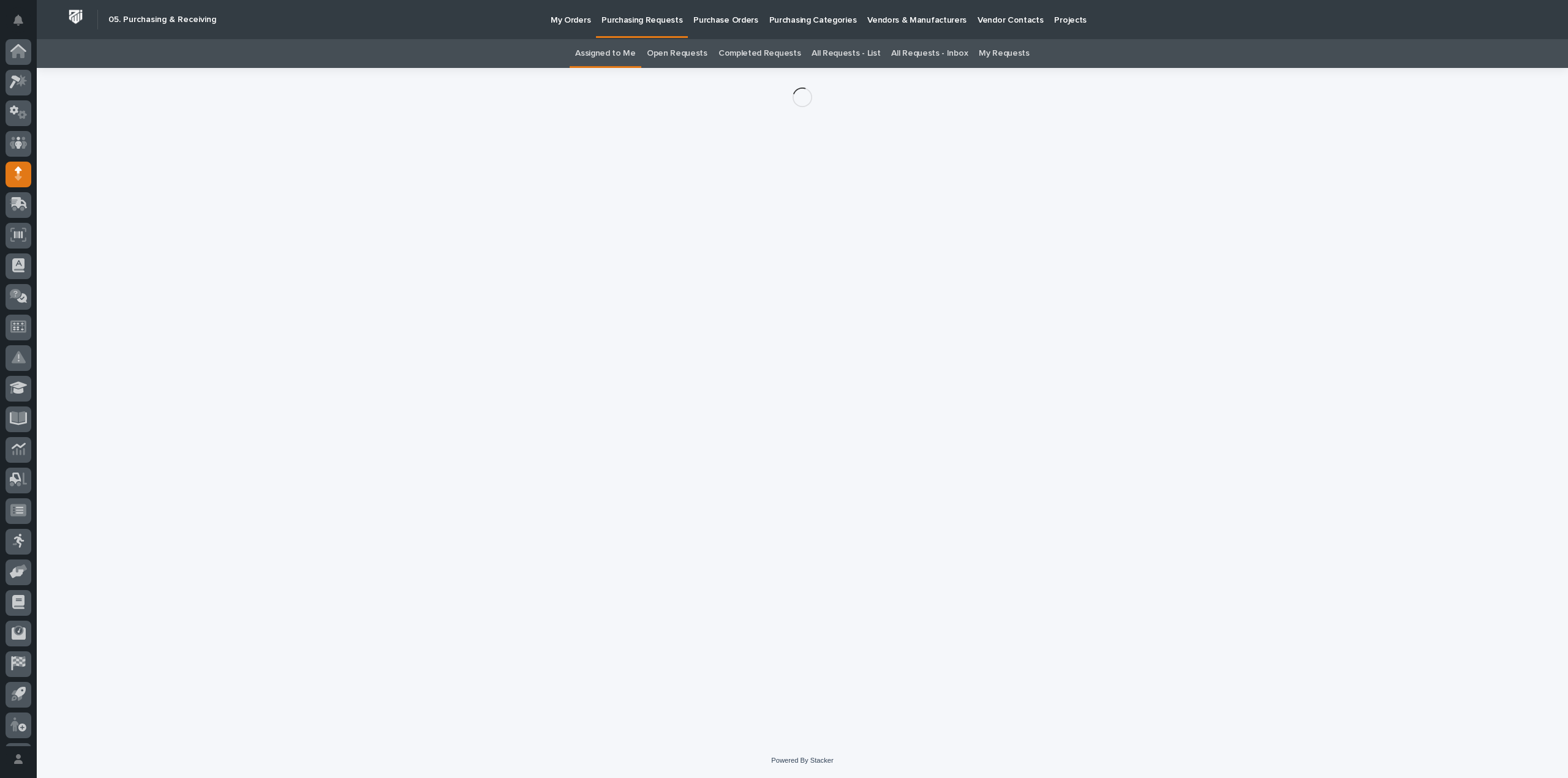
scroll to position [27, 0]
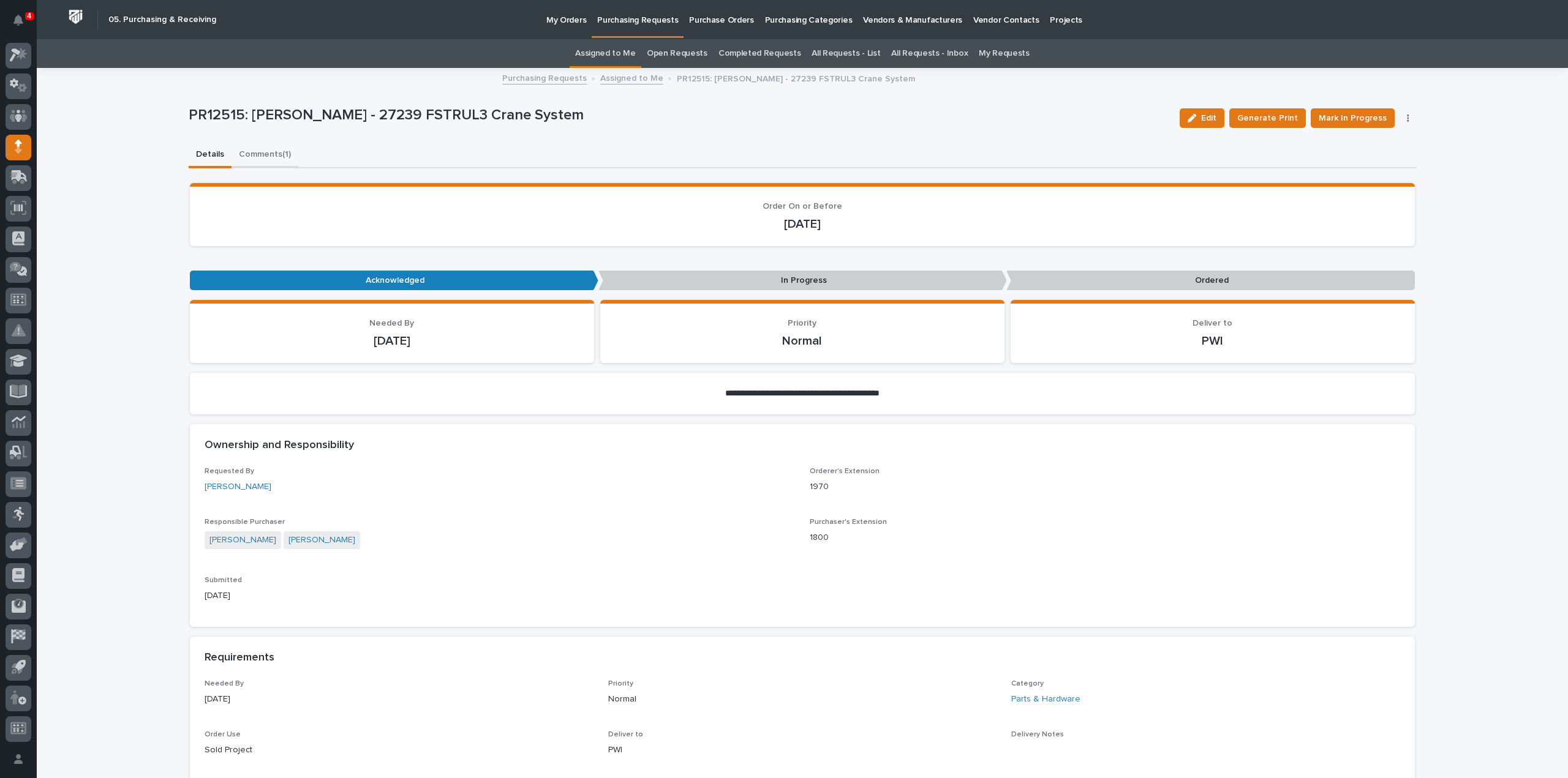
click at [244, 151] on button "Comments (1)" at bounding box center [264, 155] width 67 height 25
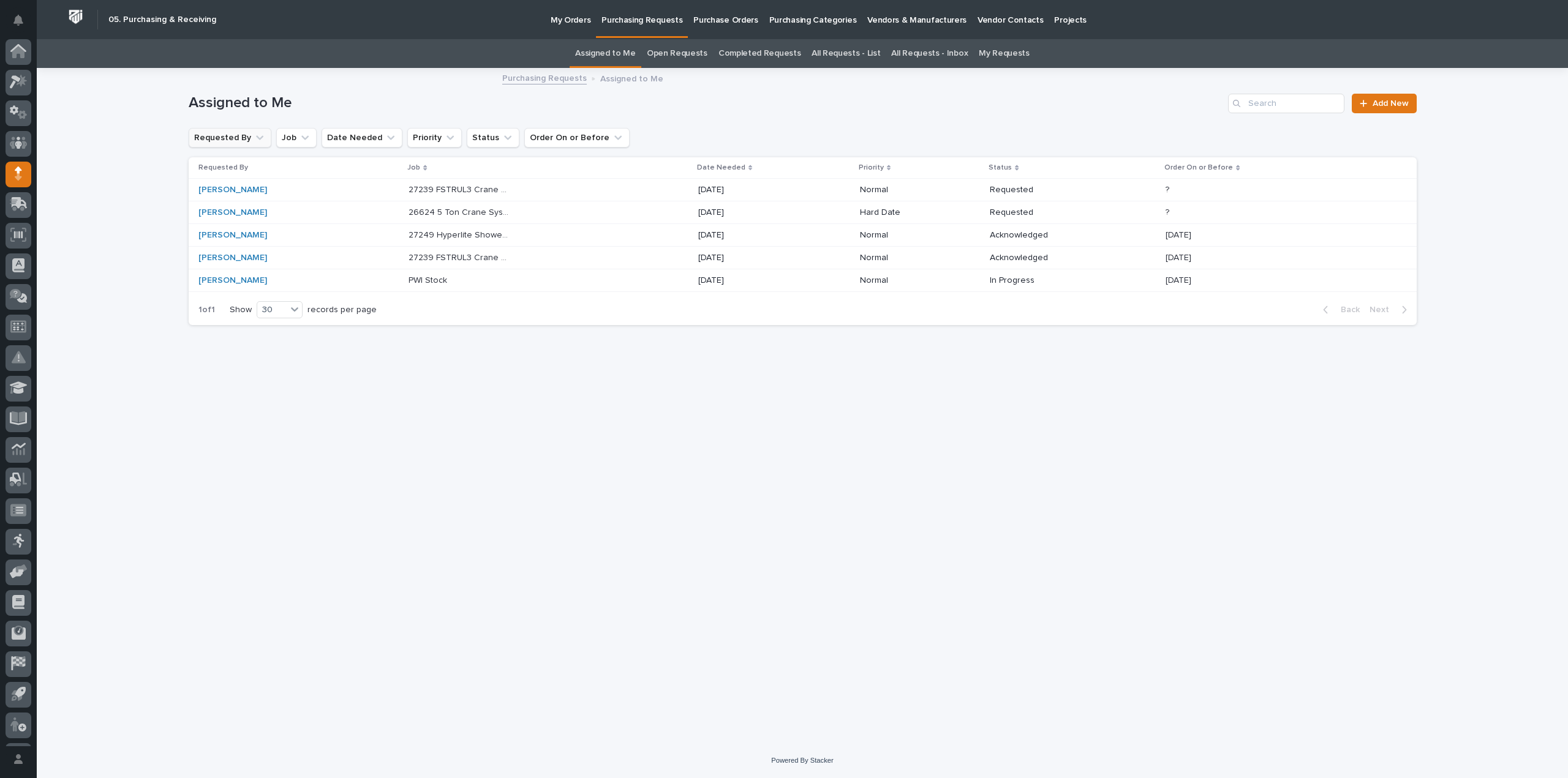
scroll to position [27, 0]
click at [446, 258] on p "27239 FSTRUL3 Crane System" at bounding box center [460, 257] width 104 height 13
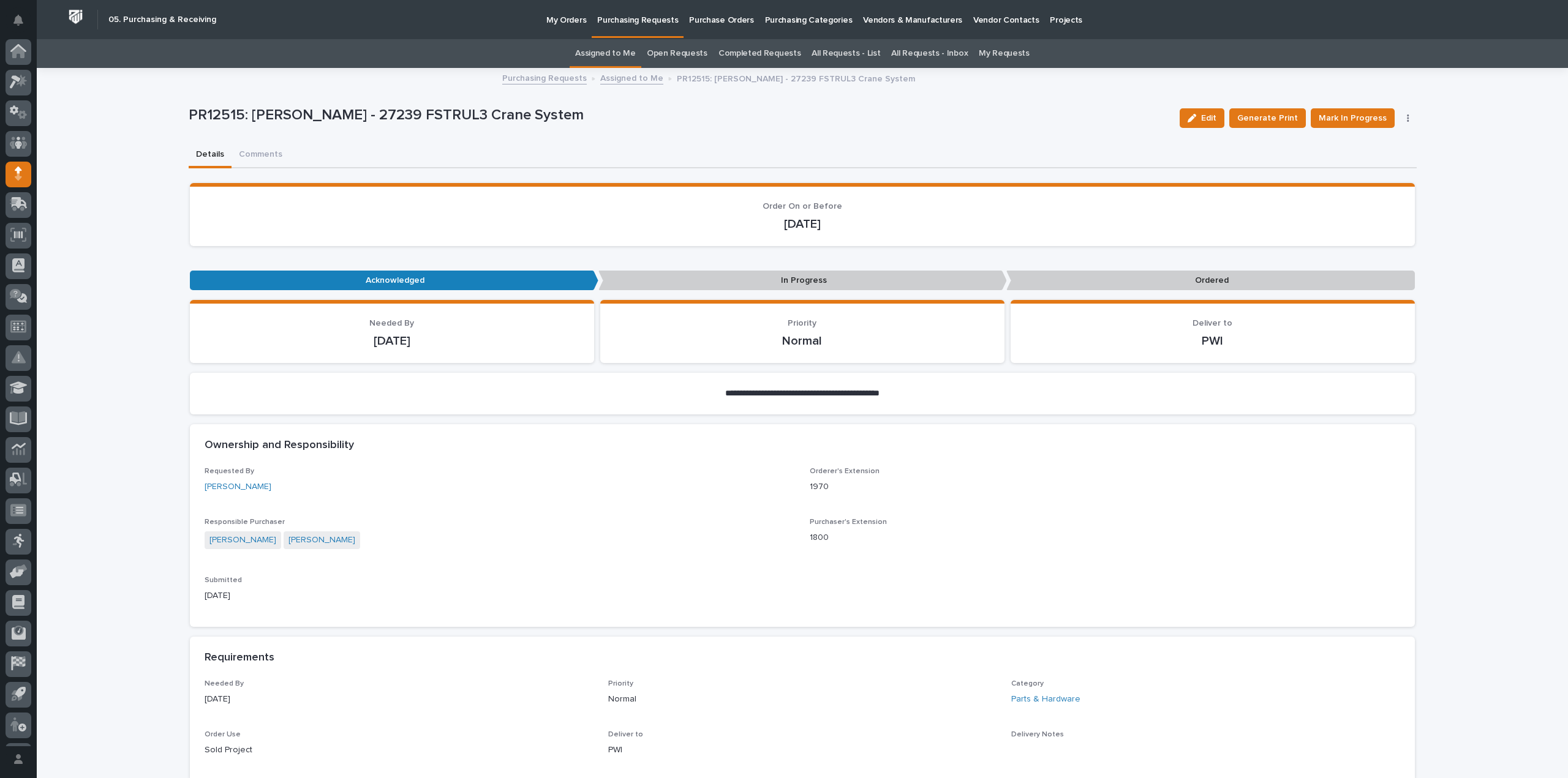
scroll to position [27, 0]
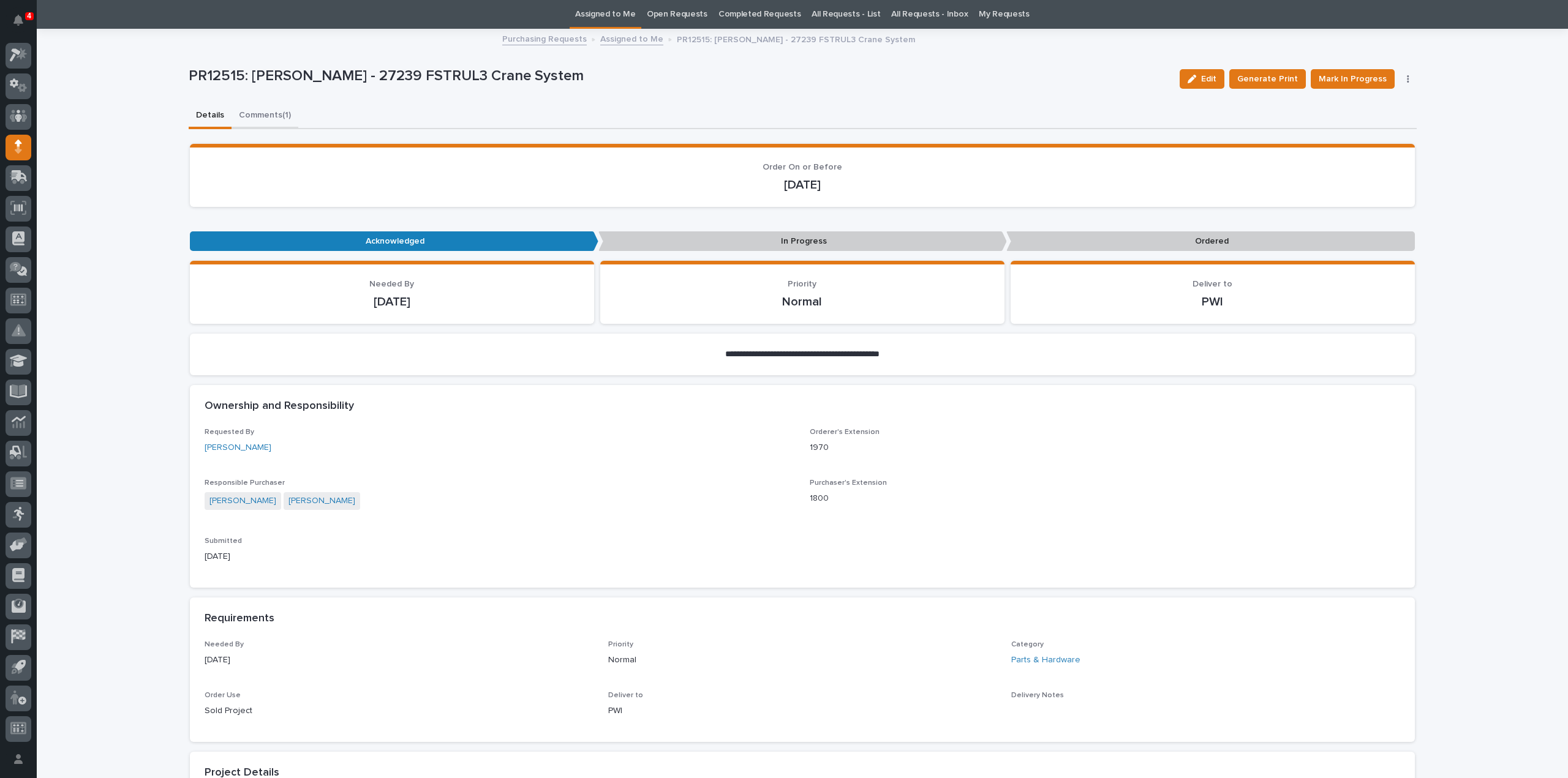
click at [246, 114] on div "**********" at bounding box center [802, 757] width 1228 height 1455
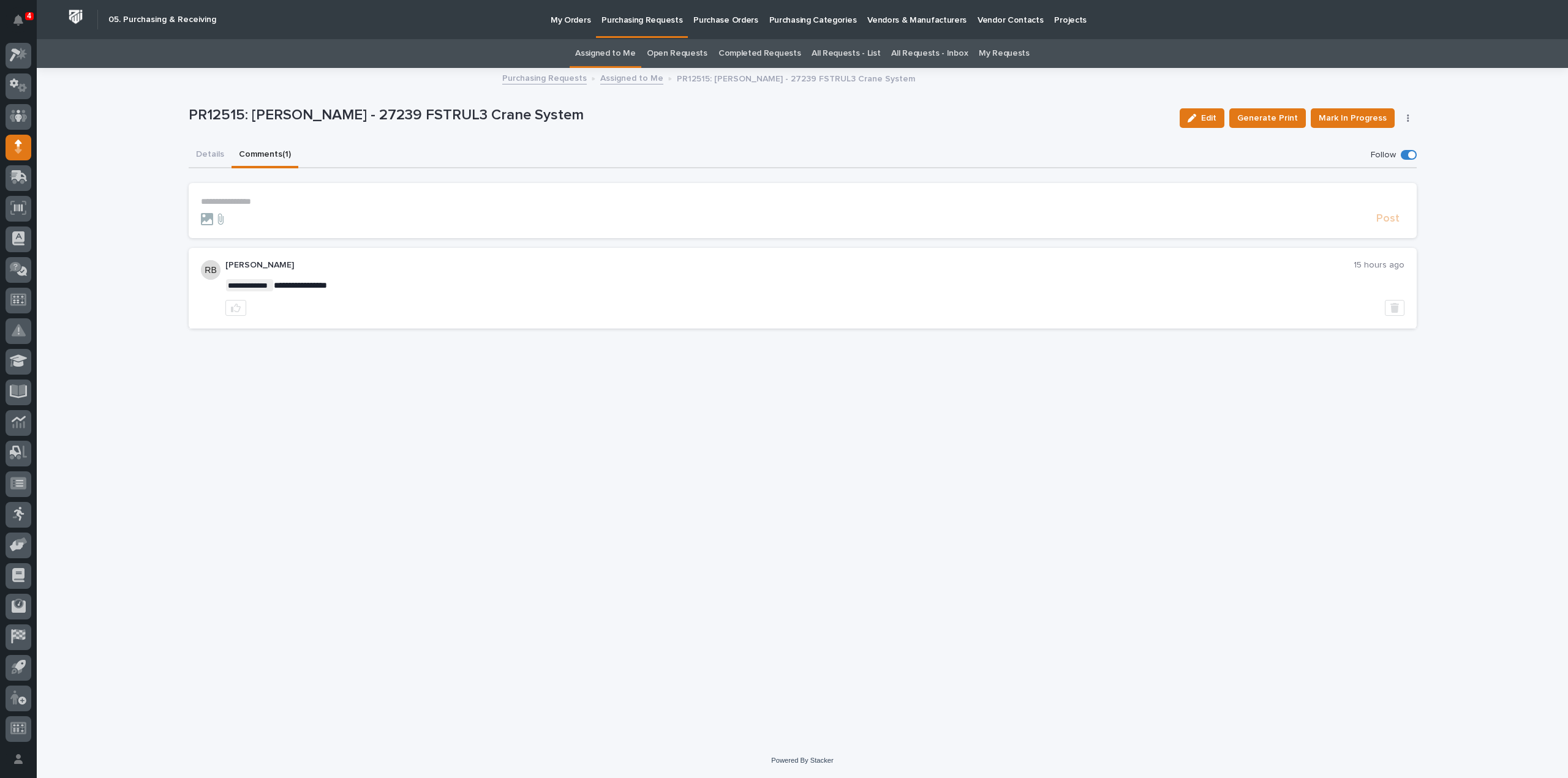
click at [617, 52] on link "Assigned to Me" at bounding box center [605, 54] width 60 height 29
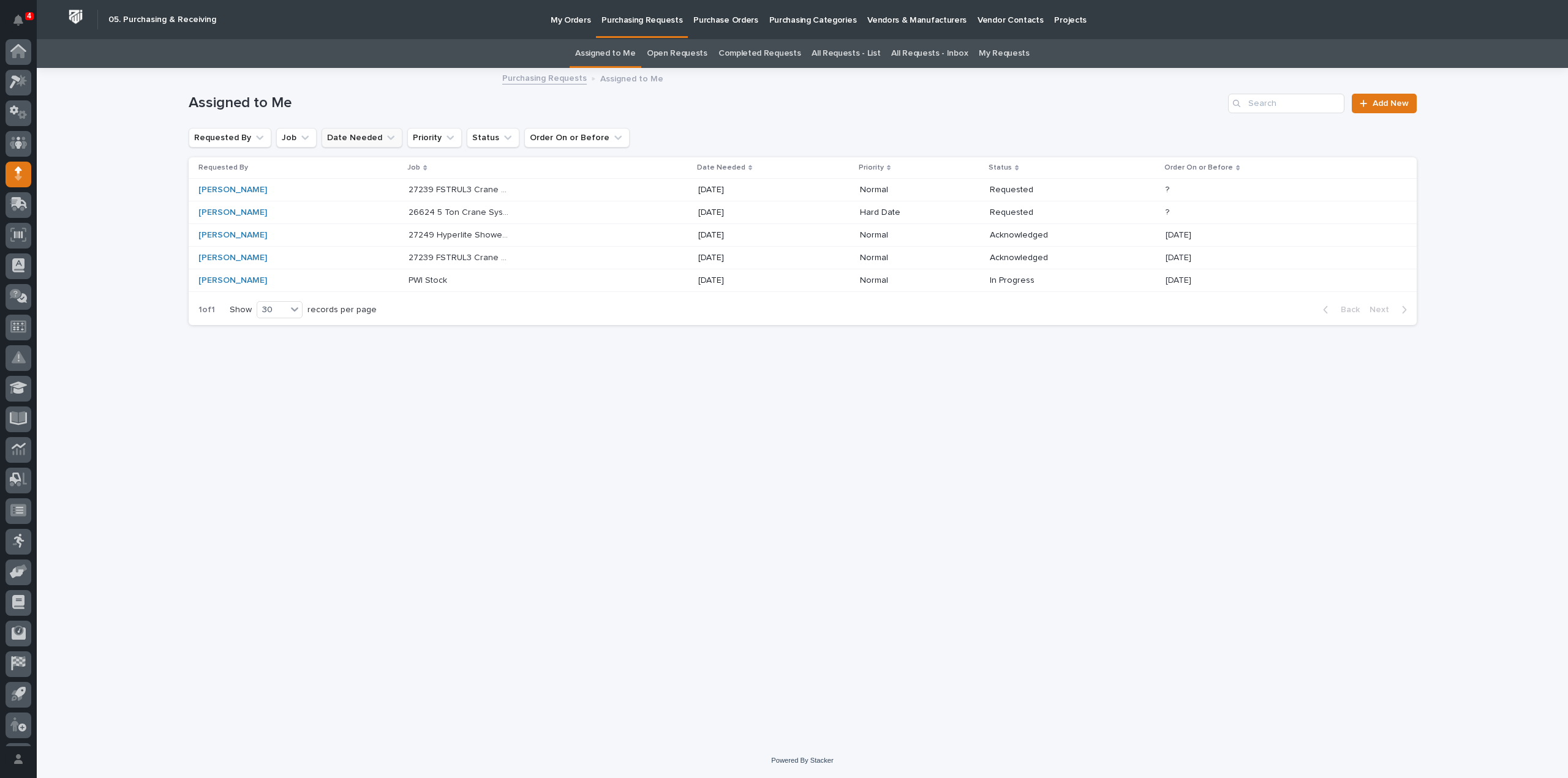
scroll to position [27, 0]
click at [245, 232] on div "[PERSON_NAME]" at bounding box center [249, 235] width 103 height 10
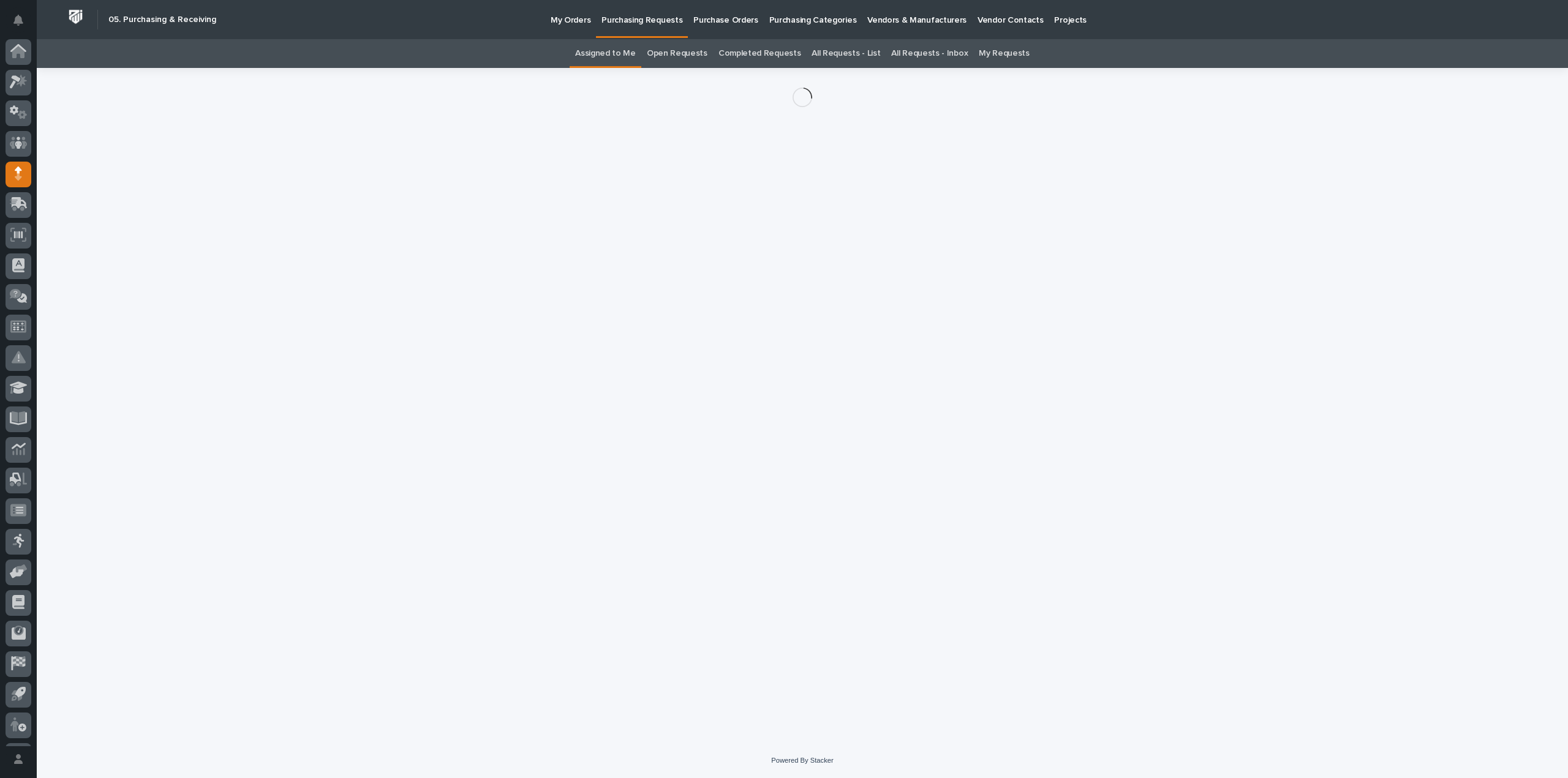
scroll to position [27, 0]
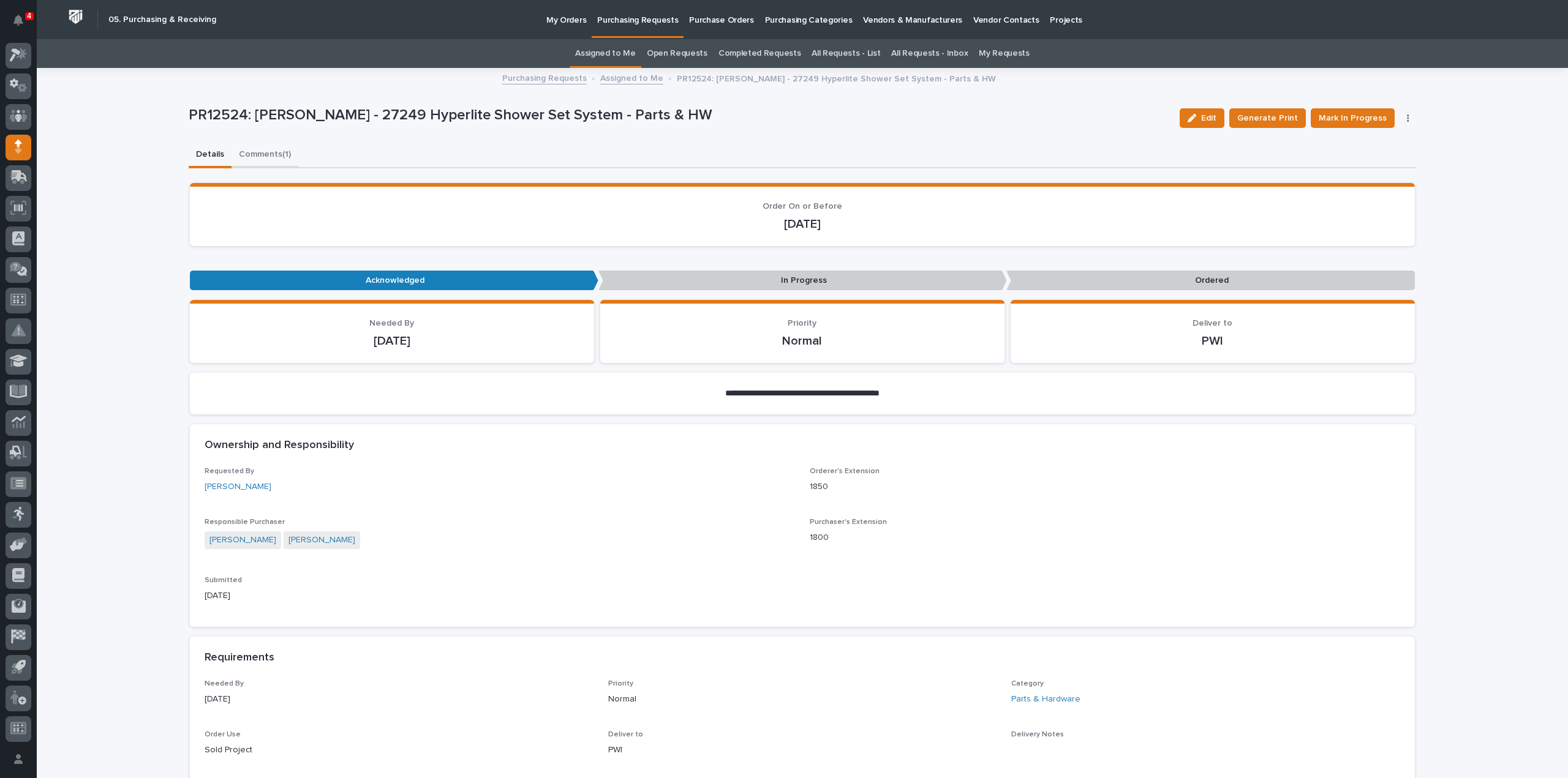
click at [274, 155] on button "Comments (1)" at bounding box center [264, 155] width 67 height 25
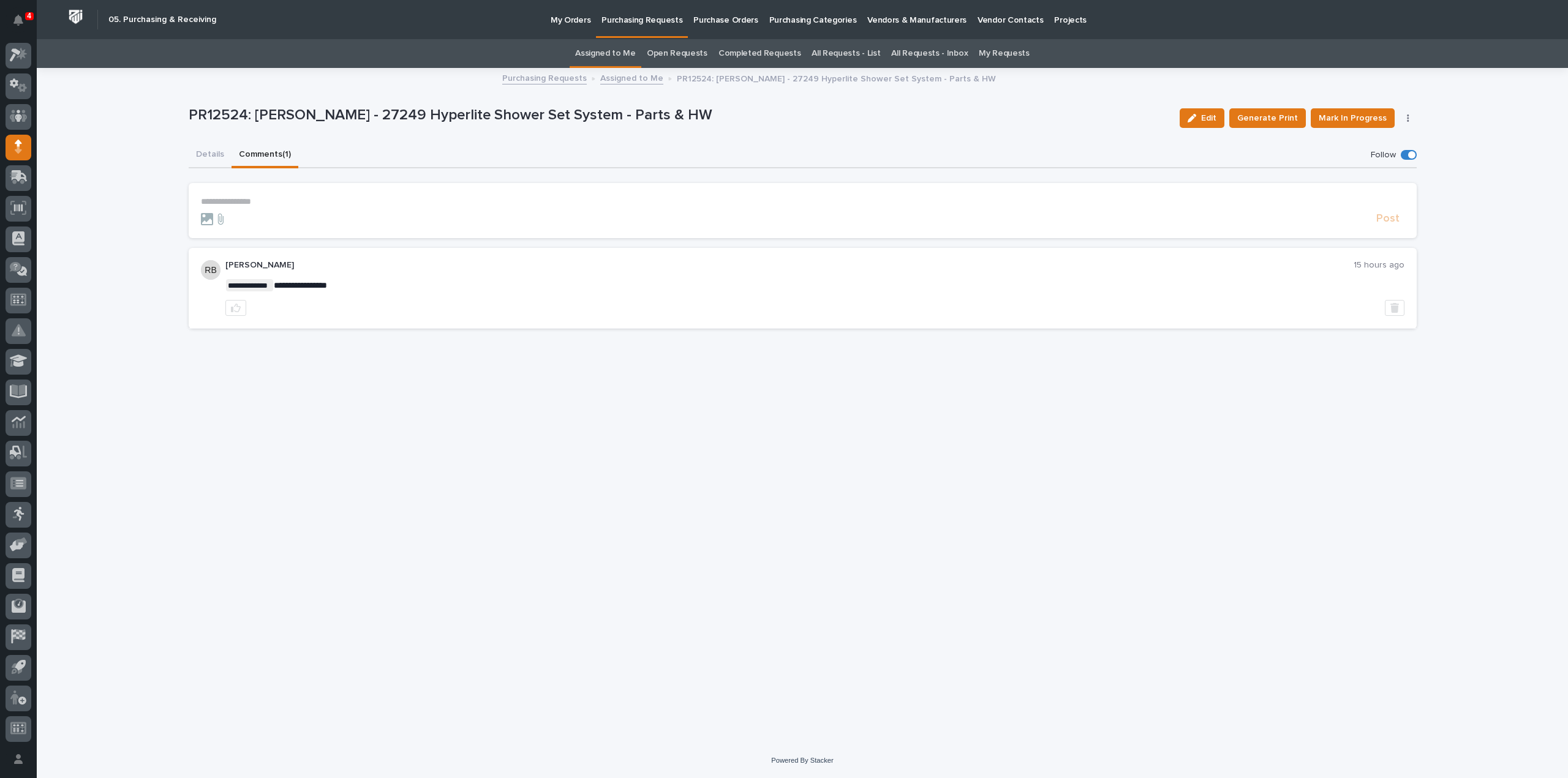
click at [617, 50] on link "Assigned to Me" at bounding box center [605, 54] width 60 height 29
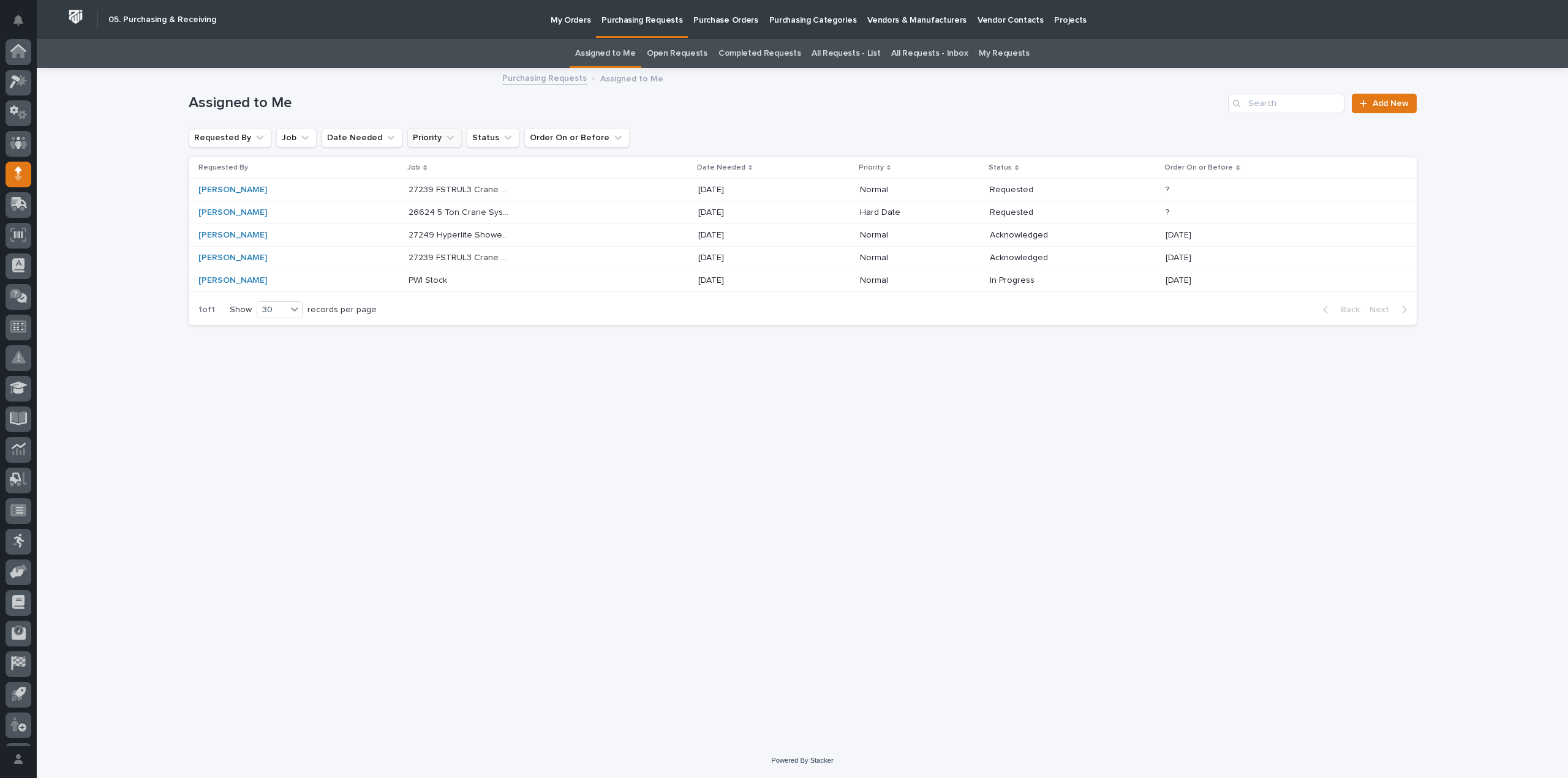
scroll to position [27, 0]
click at [451, 214] on p "26624 5 Ton Crane System" at bounding box center [460, 212] width 104 height 13
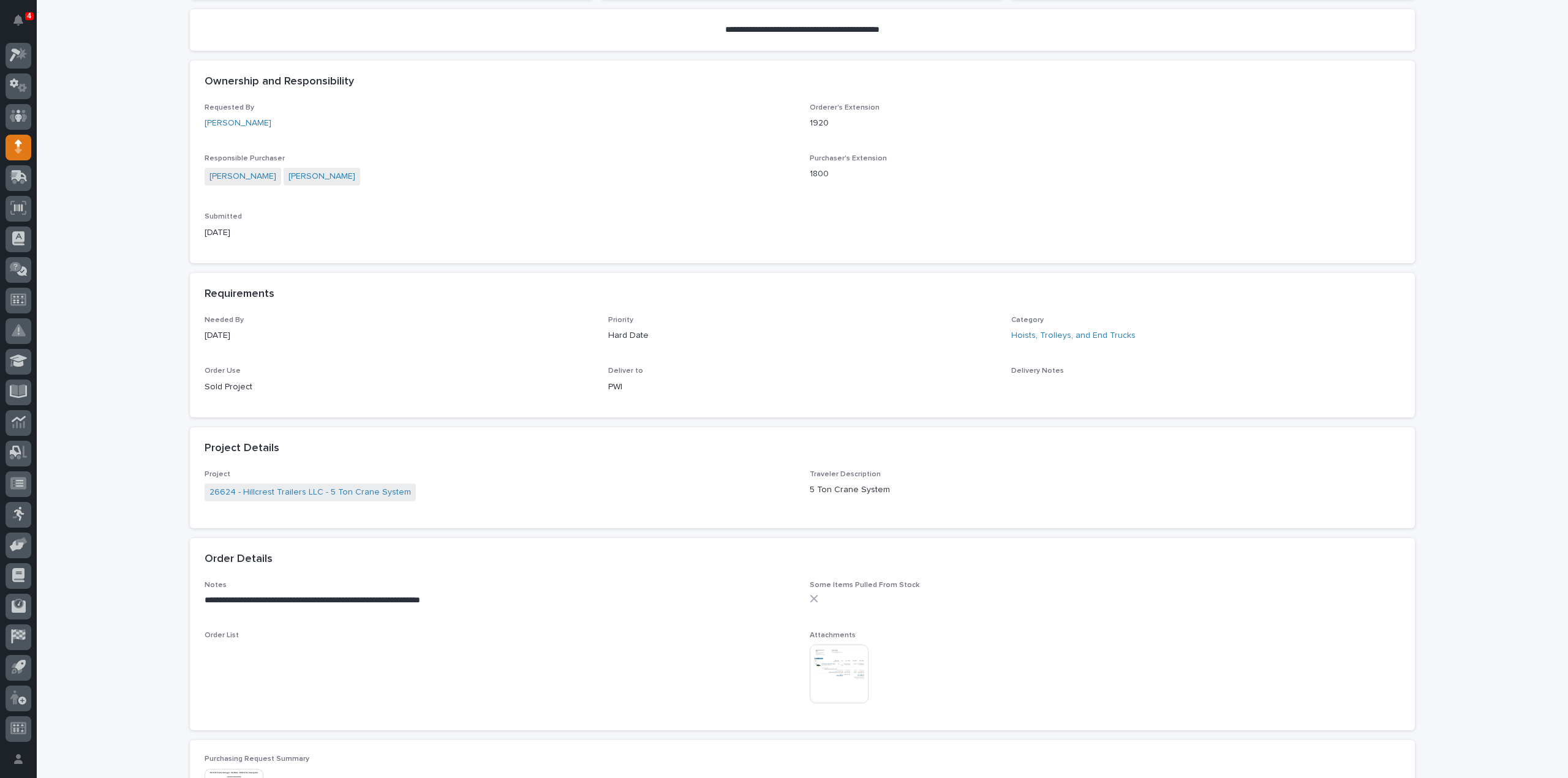
scroll to position [367, 0]
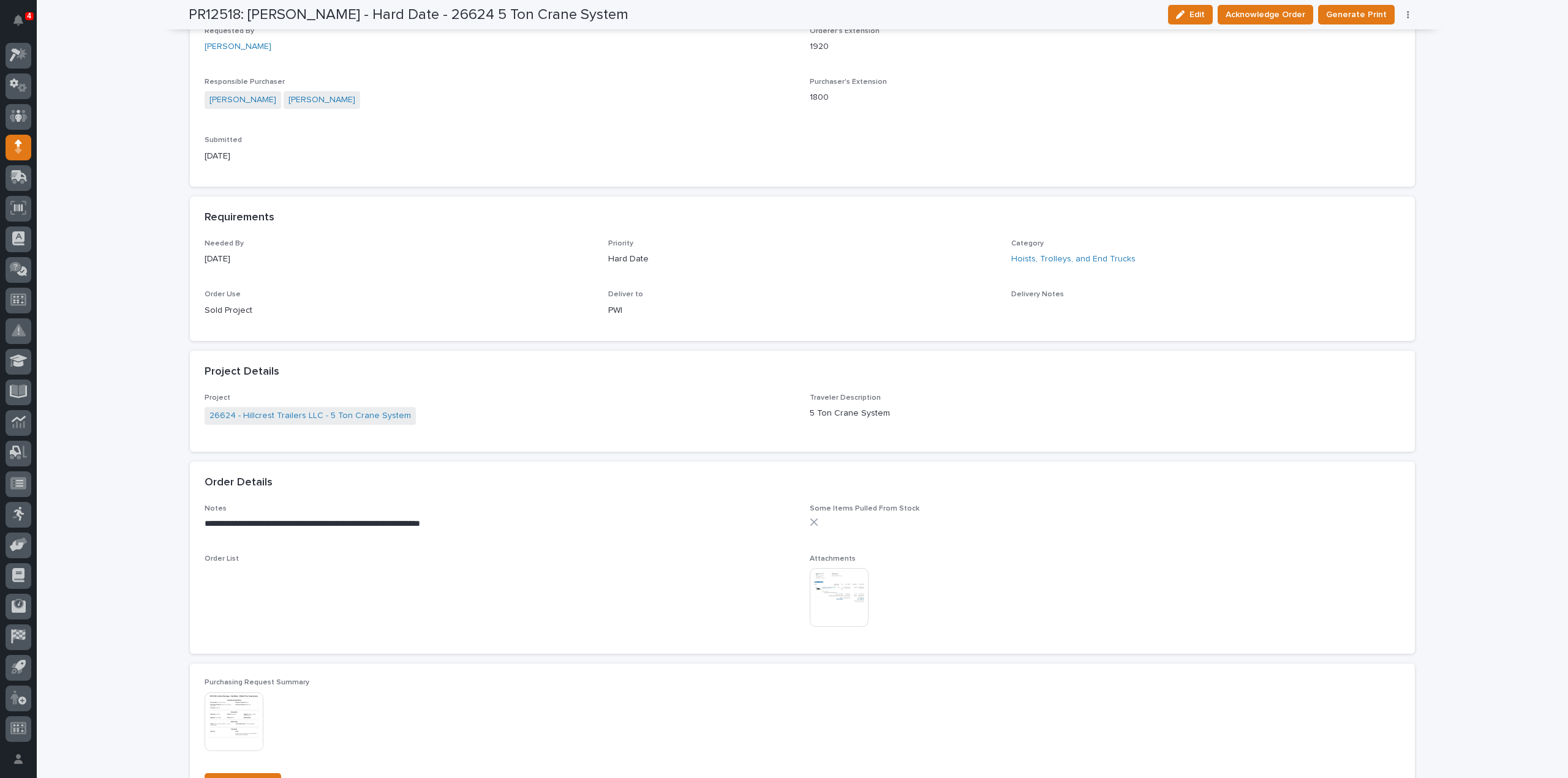
click at [844, 603] on img at bounding box center [839, 597] width 58 height 58
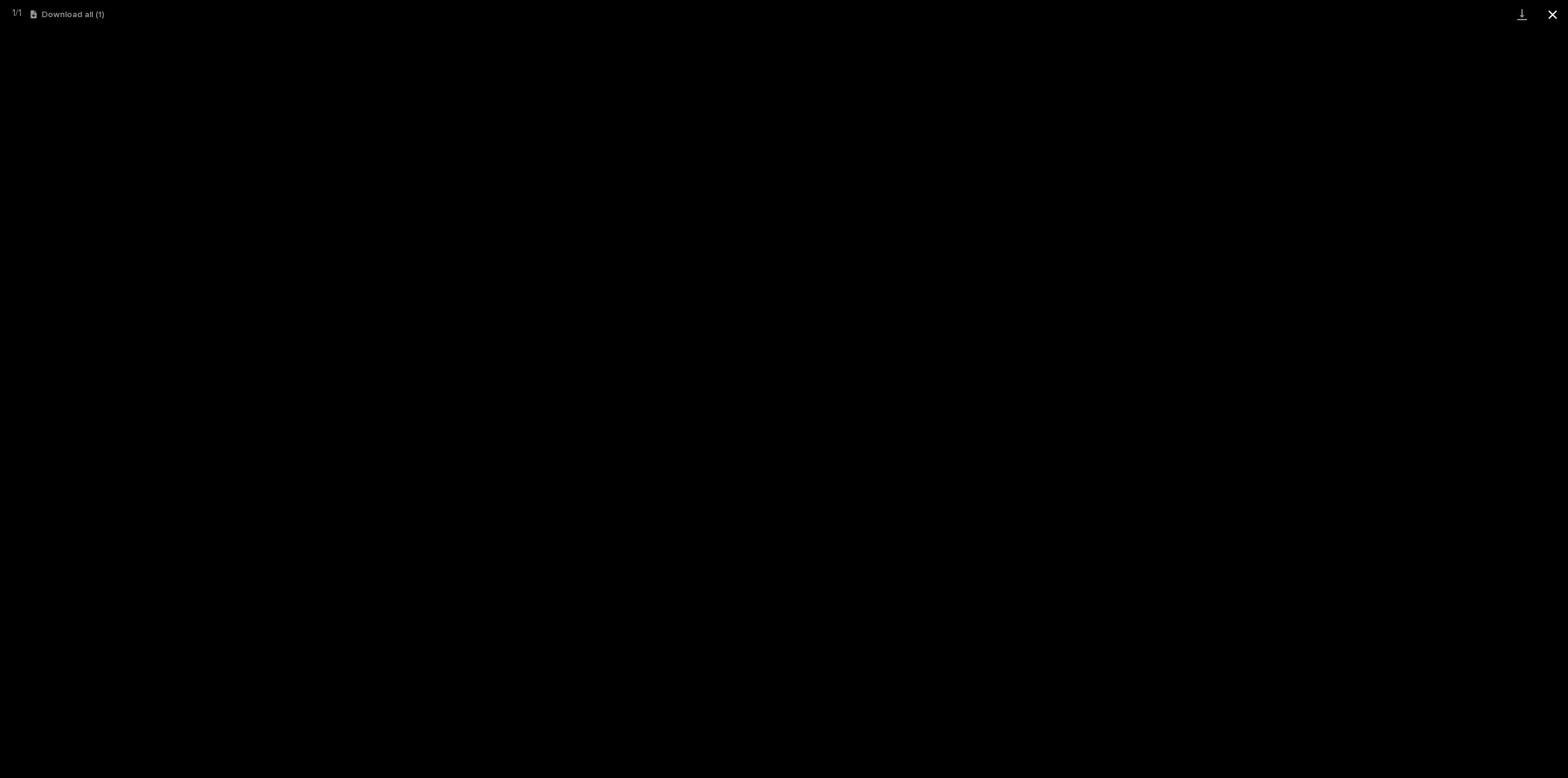
click at [1551, 17] on button "Close gallery" at bounding box center [1552, 14] width 31 height 29
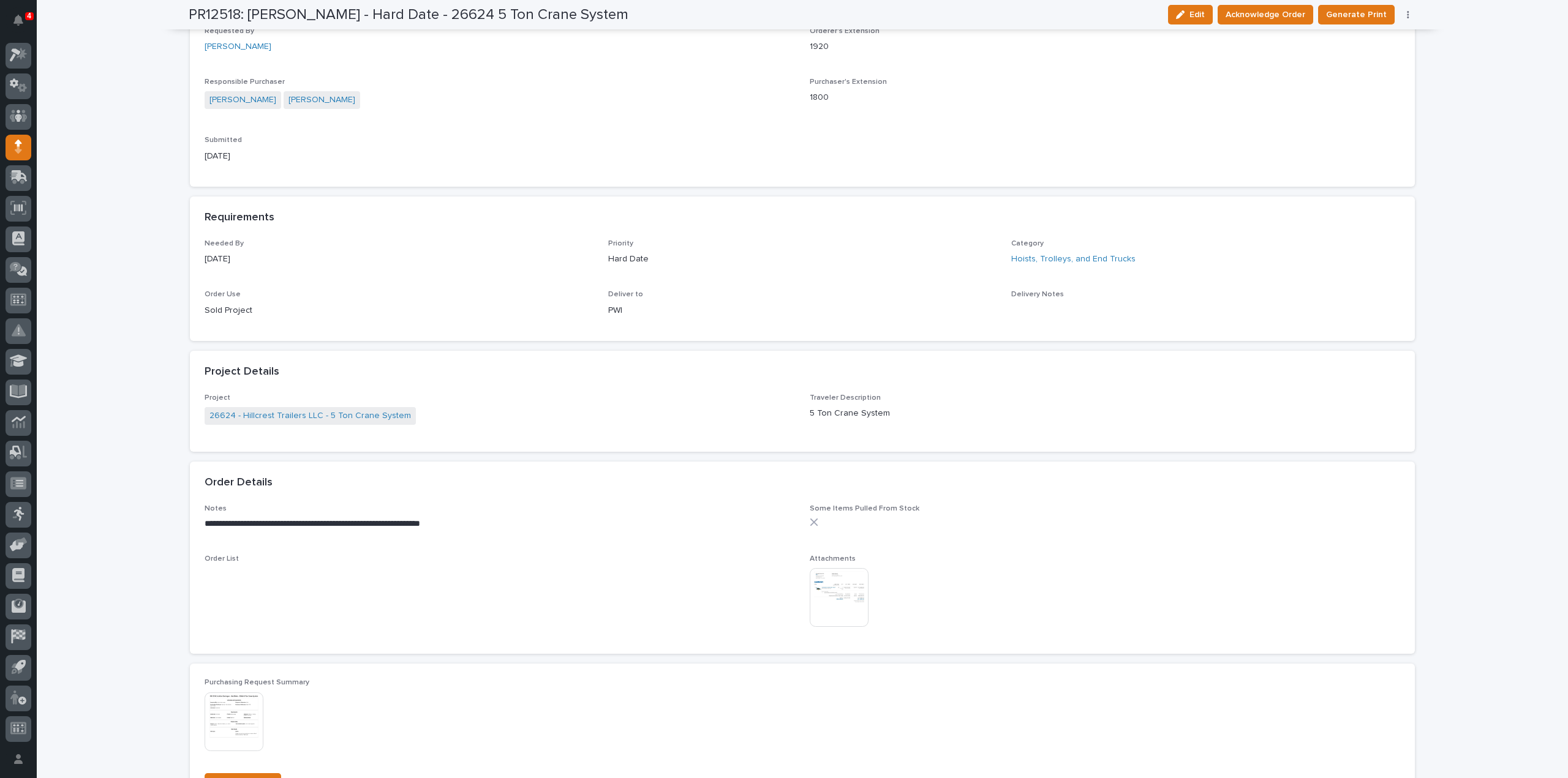
scroll to position [0, 0]
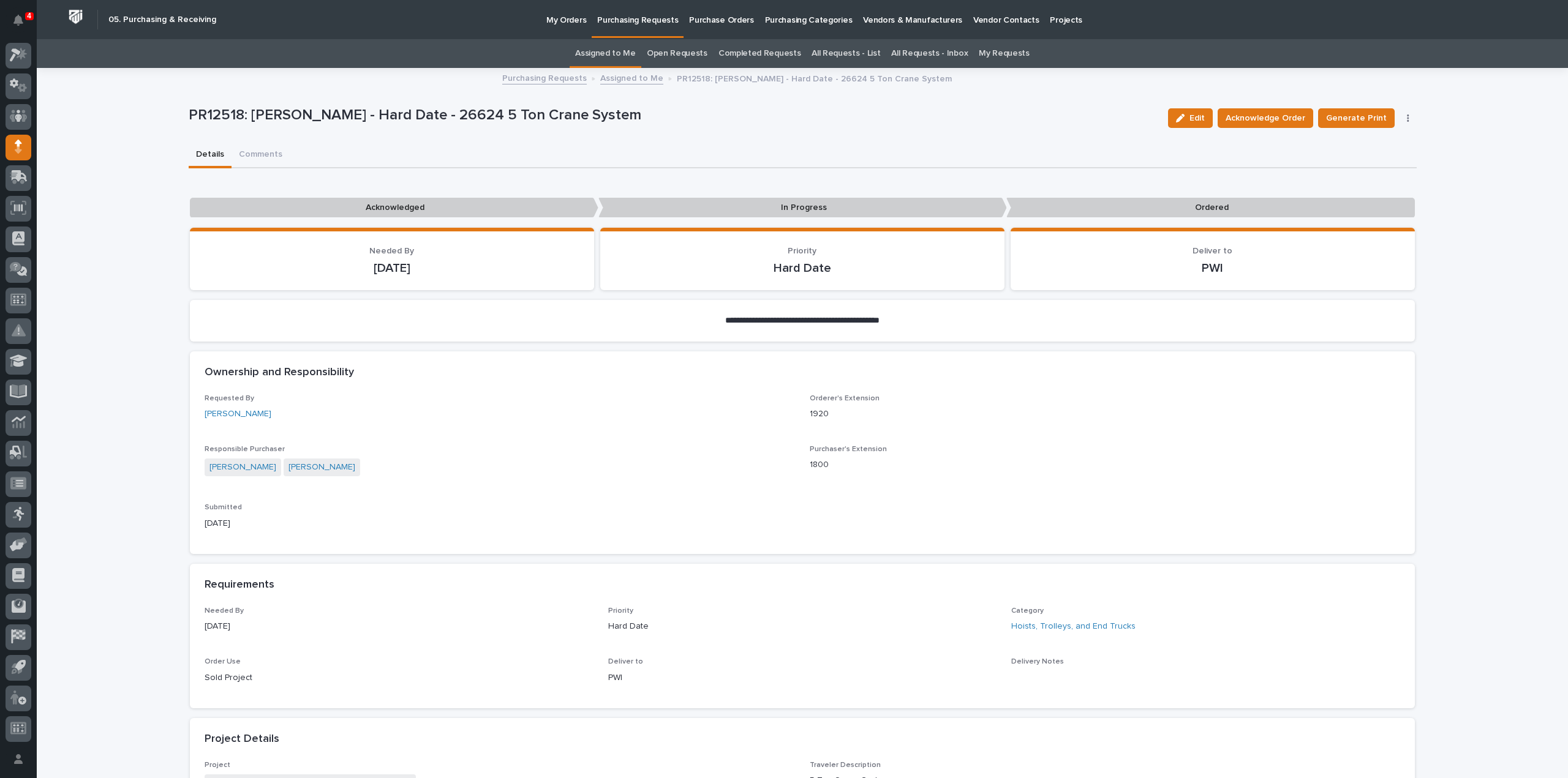
click at [605, 56] on link "Assigned to Me" at bounding box center [605, 54] width 60 height 29
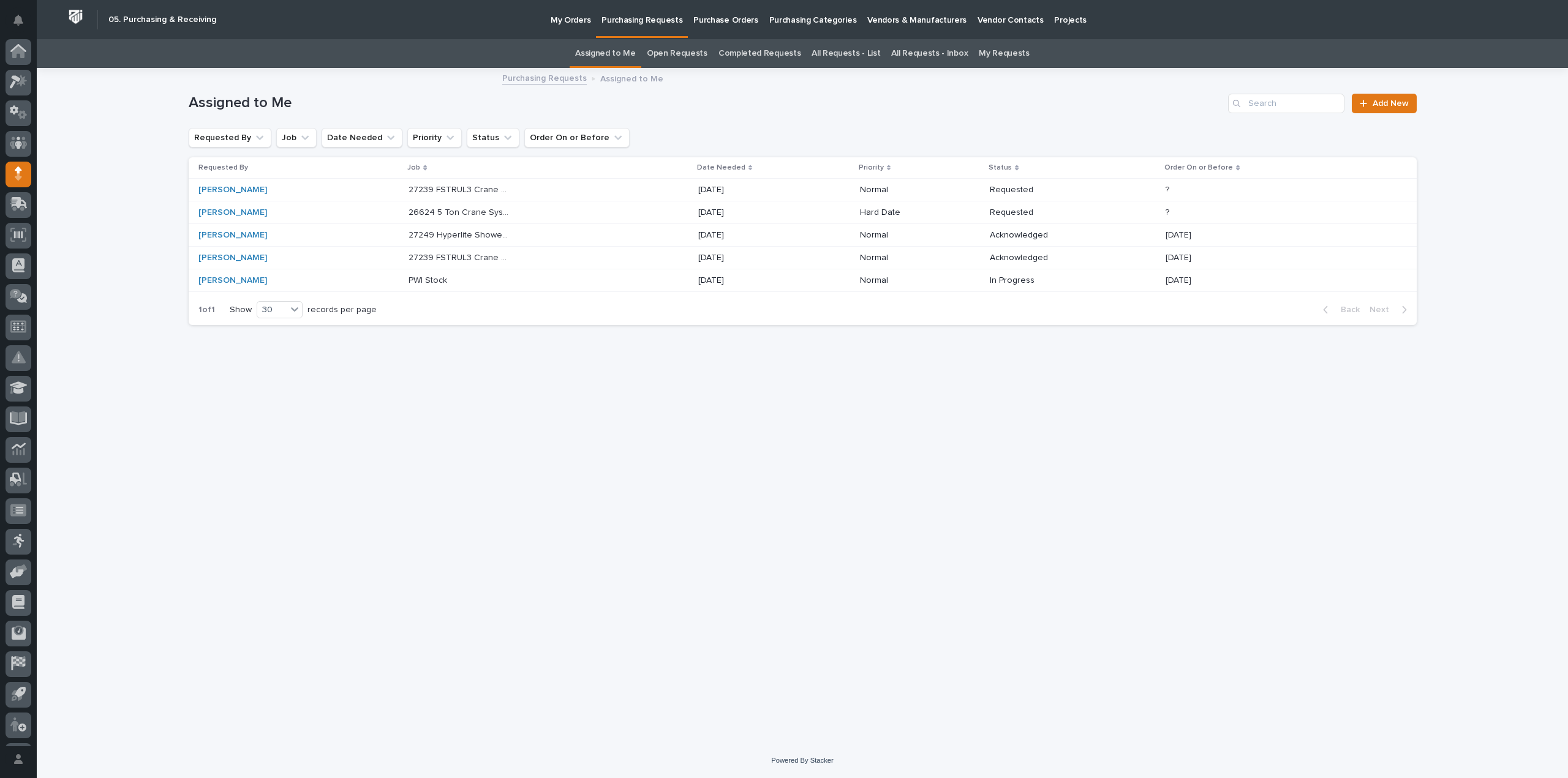
scroll to position [27, 0]
click at [485, 188] on p "27239 FSTRUL3 Crane System" at bounding box center [460, 189] width 104 height 13
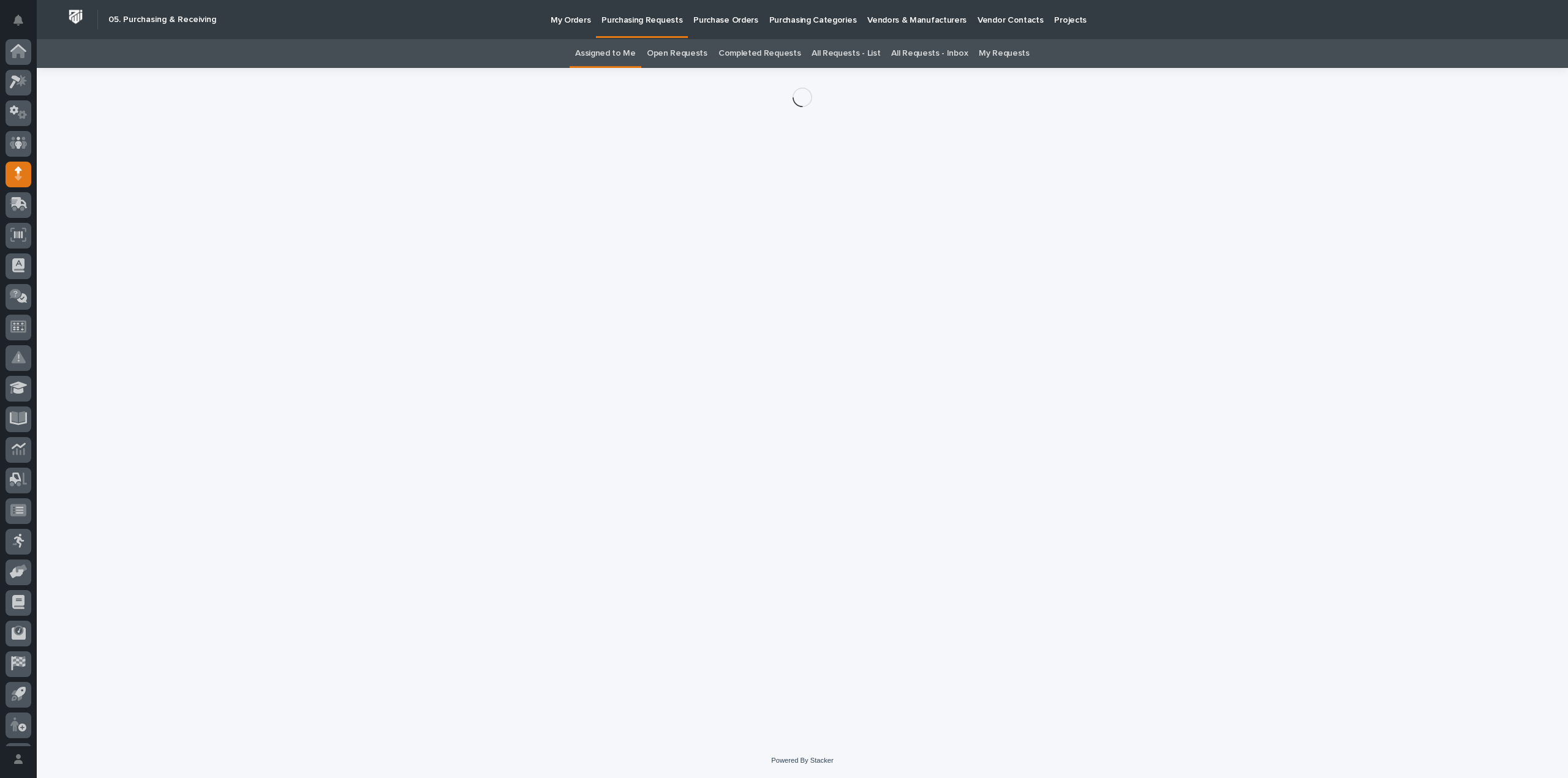
scroll to position [27, 0]
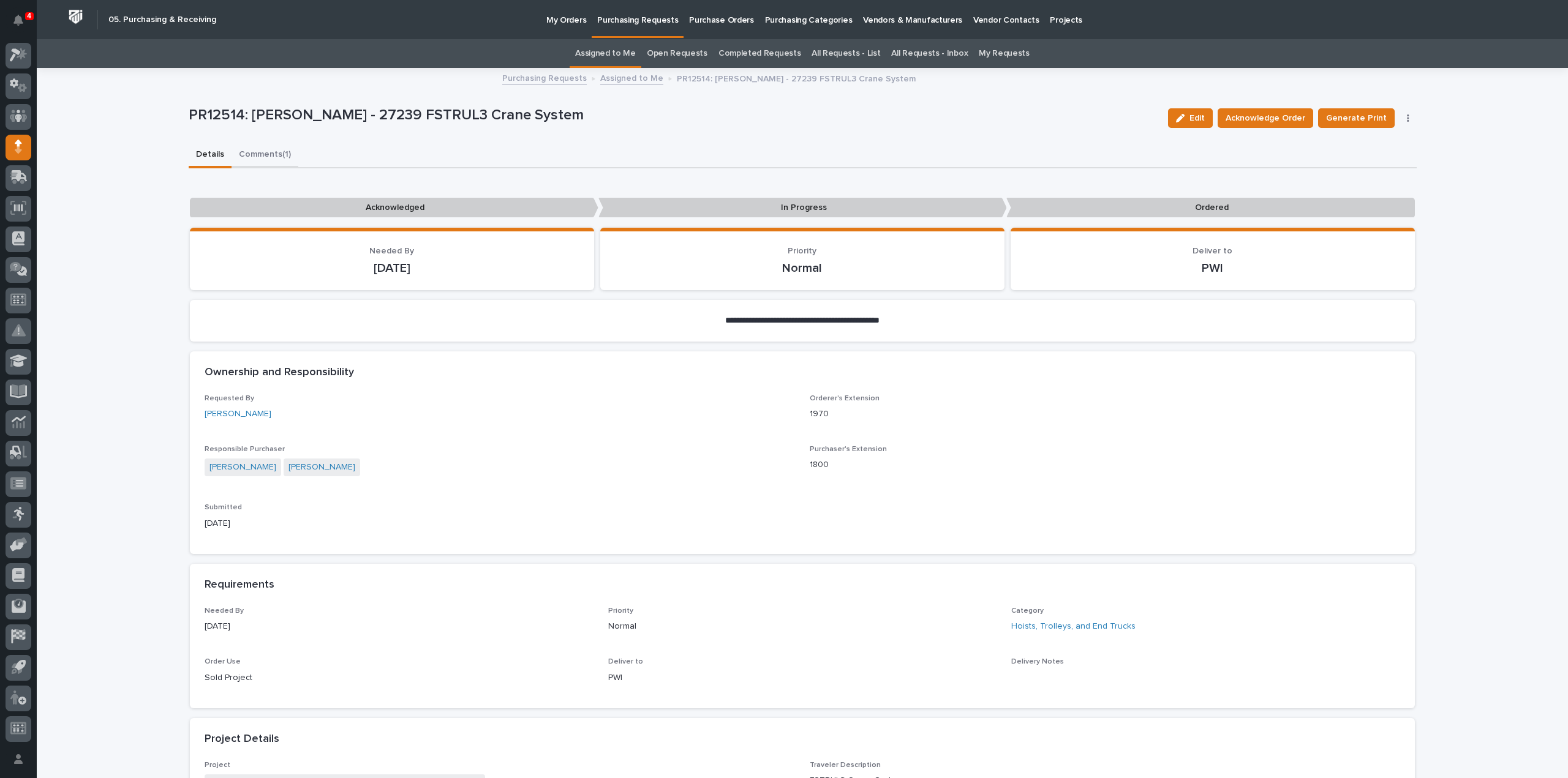
click at [257, 155] on button "Comments (1)" at bounding box center [264, 155] width 67 height 25
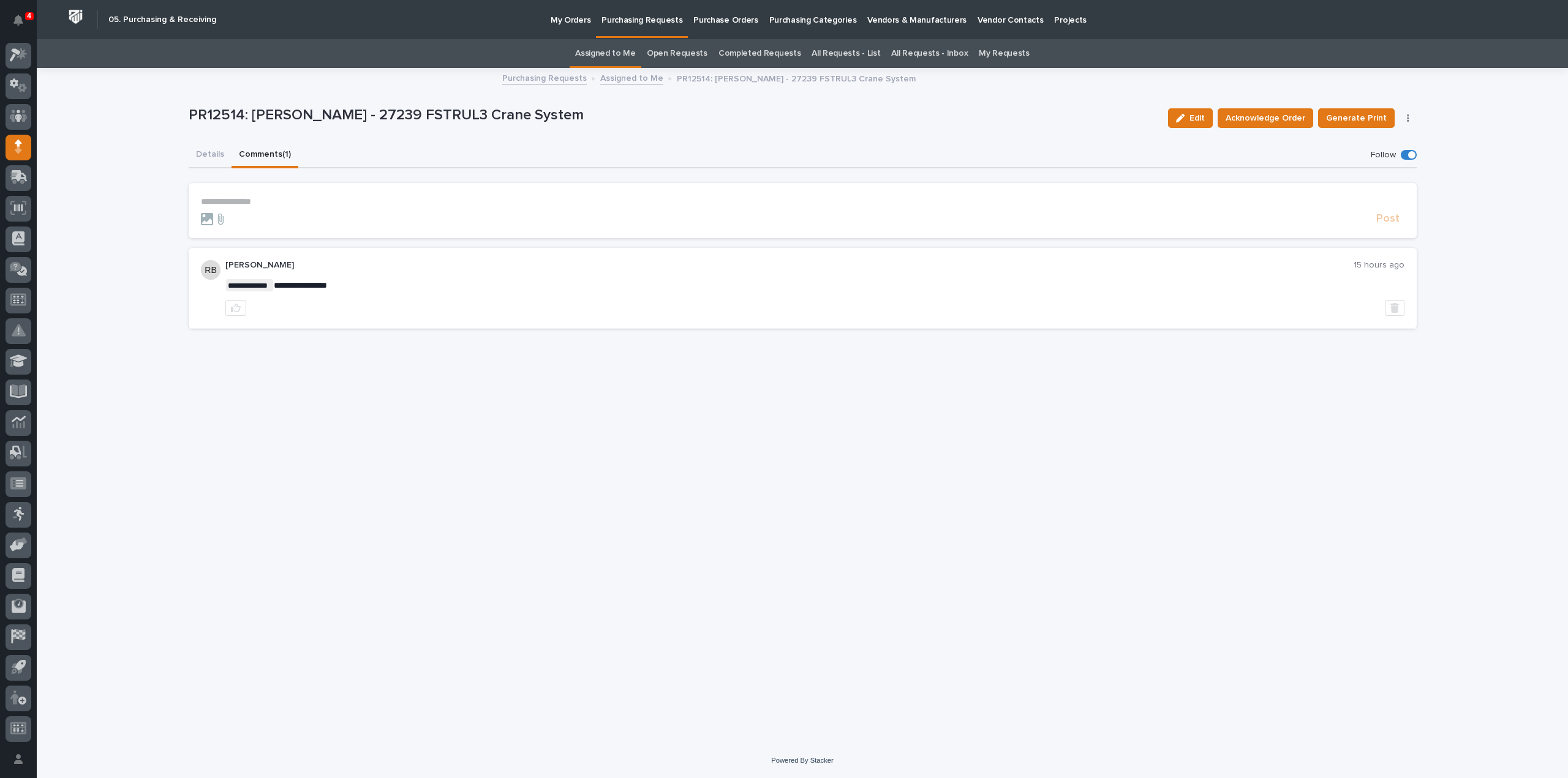
click at [598, 54] on link "Assigned to Me" at bounding box center [605, 54] width 60 height 29
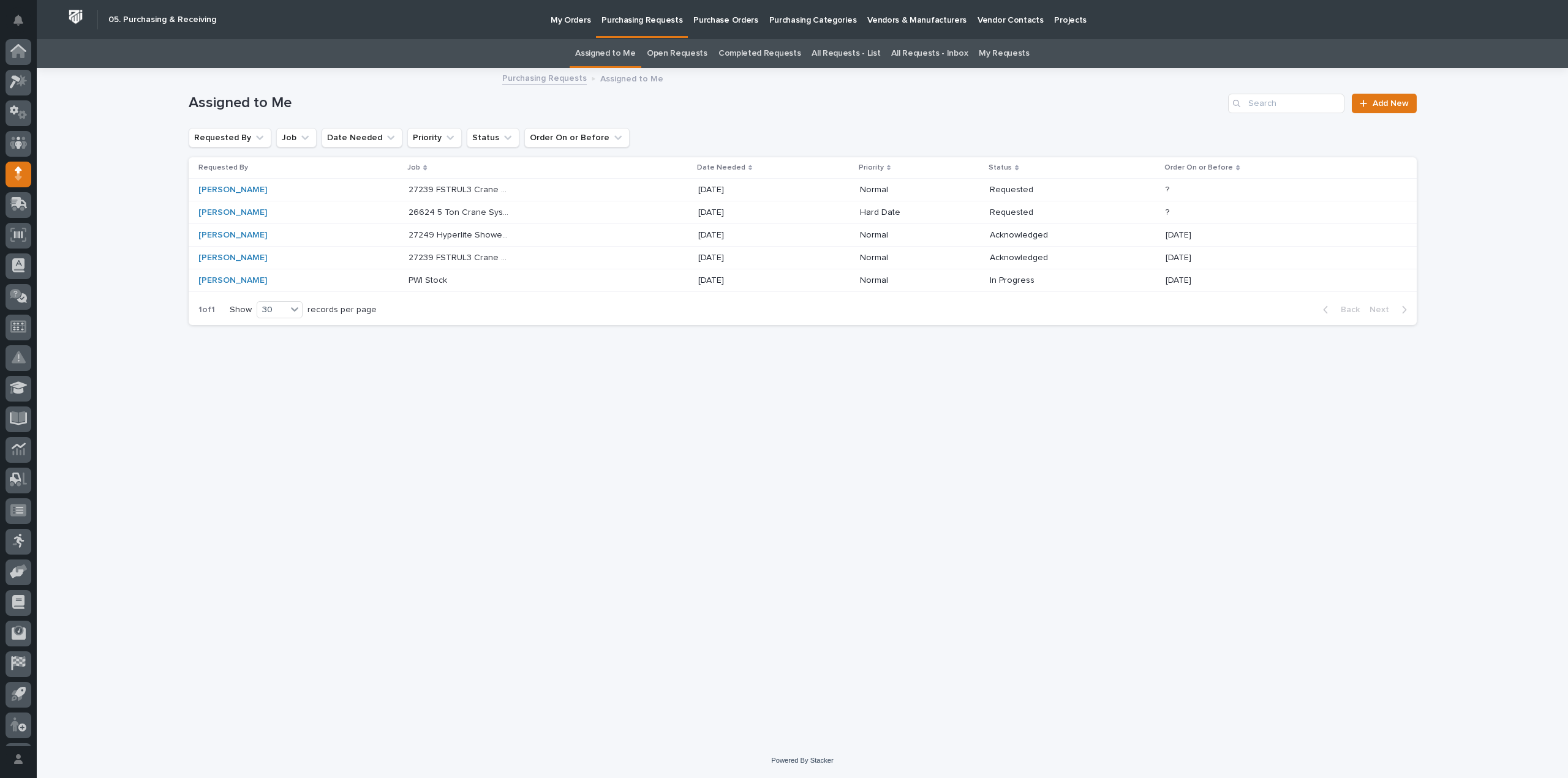
scroll to position [27, 0]
click at [793, 506] on div "Loading... Saving… Loading... Saving… Assigned to Me Add New Requested By Job D…" at bounding box center [803, 391] width 1240 height 643
click at [606, 51] on link "Assigned to Me" at bounding box center [605, 54] width 60 height 29
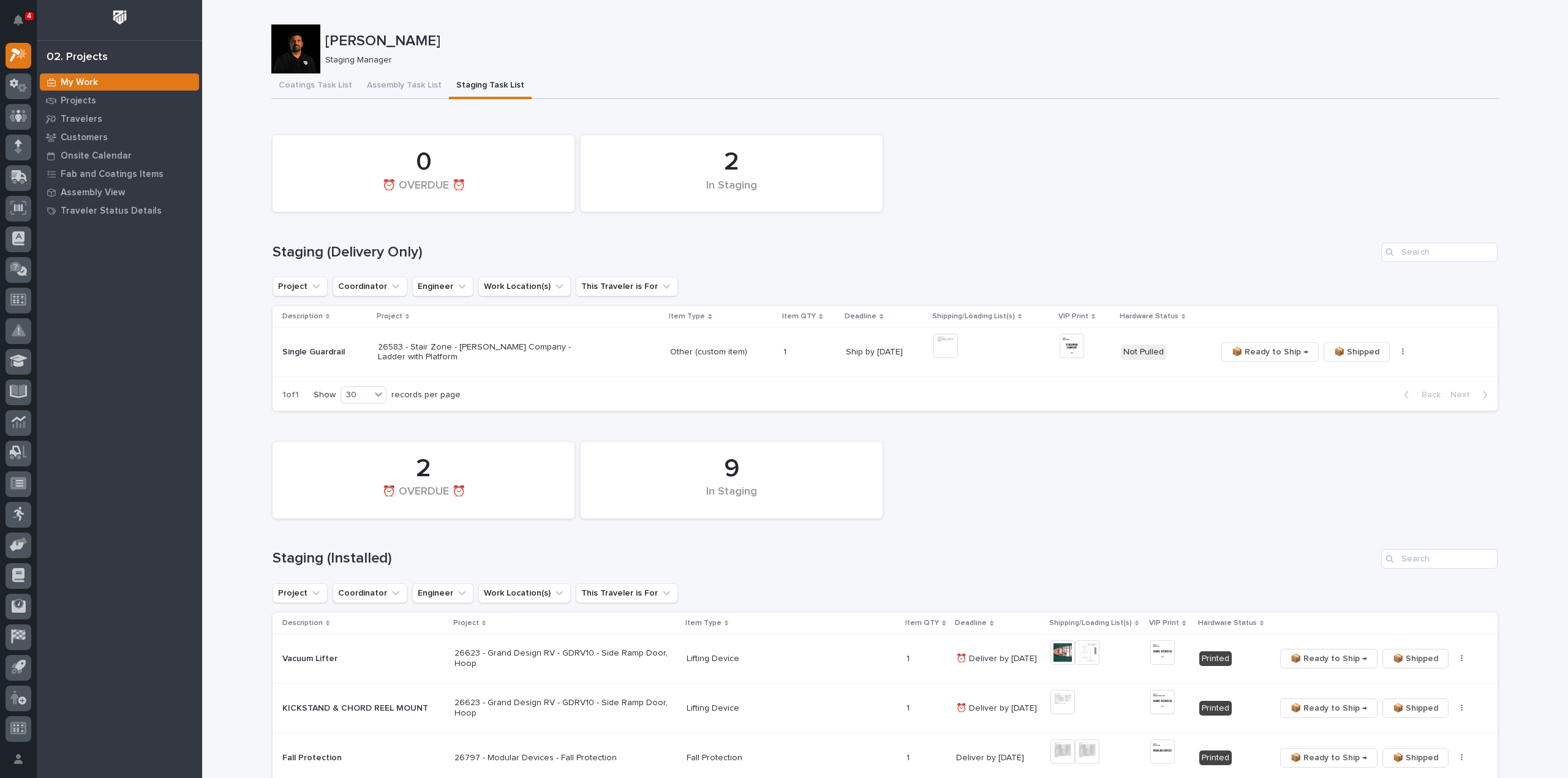
scroll to position [122, 0]
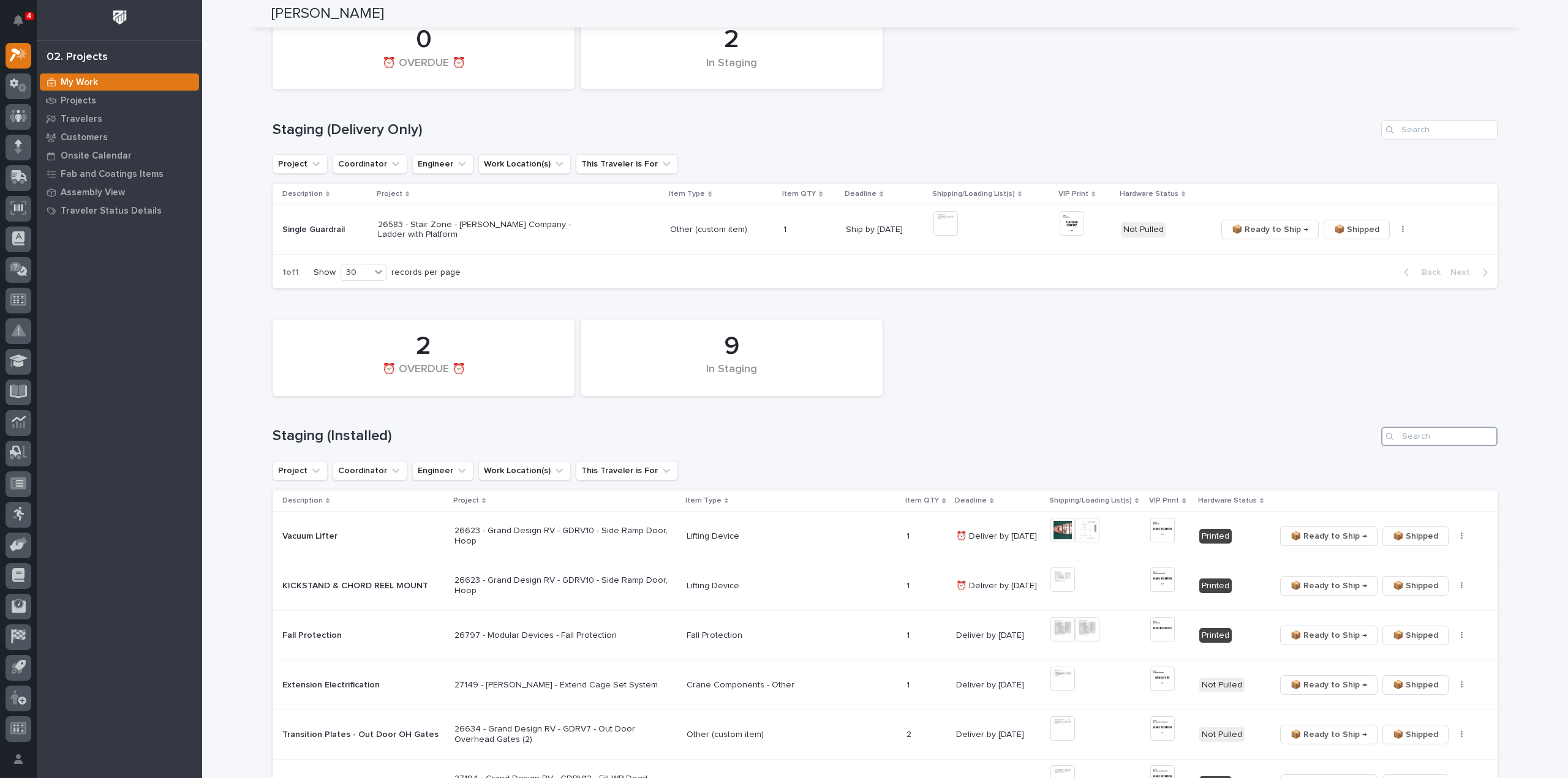
click at [1404, 438] on input "Search" at bounding box center [1439, 437] width 117 height 20
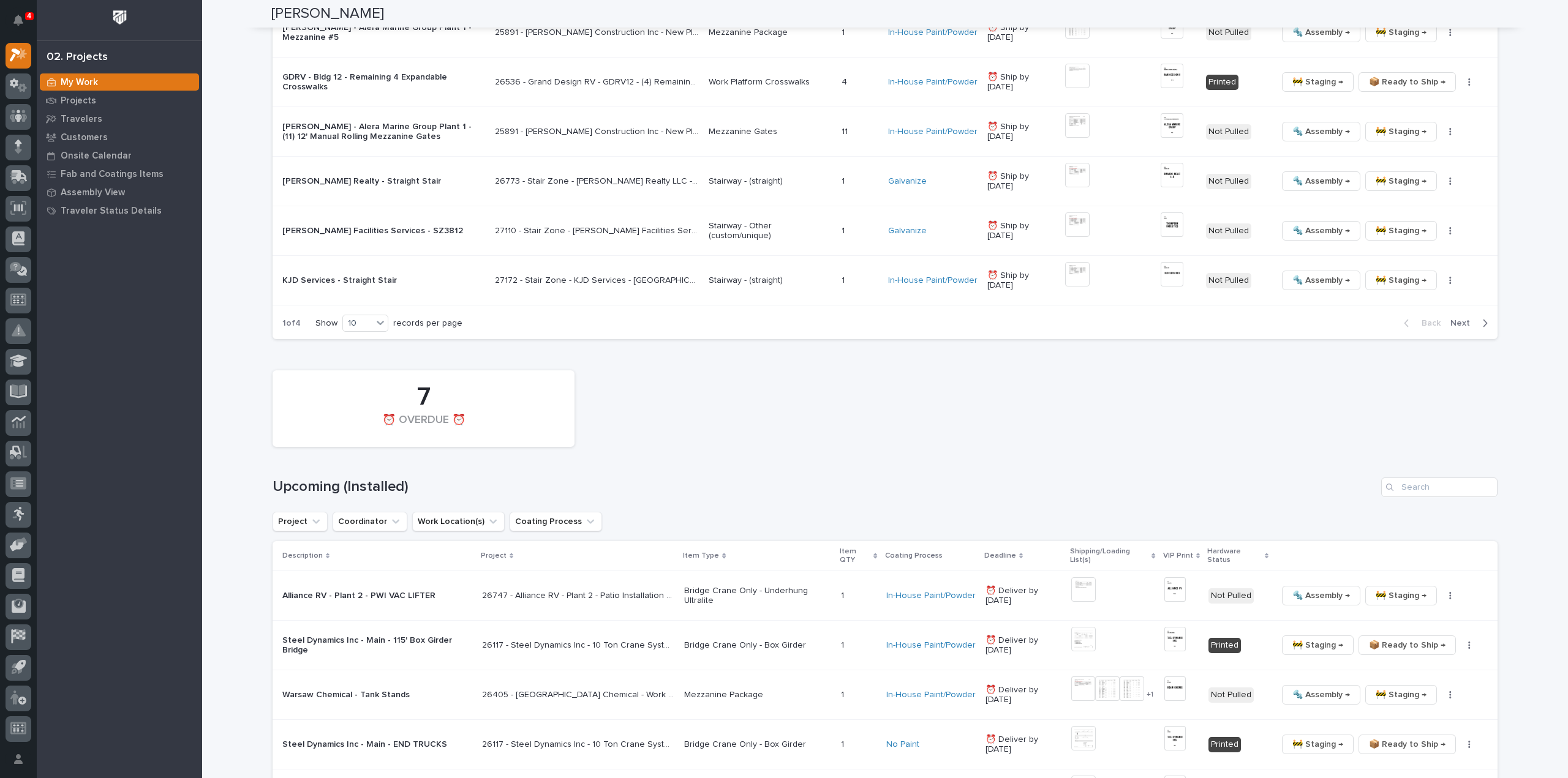
scroll to position [1225, 0]
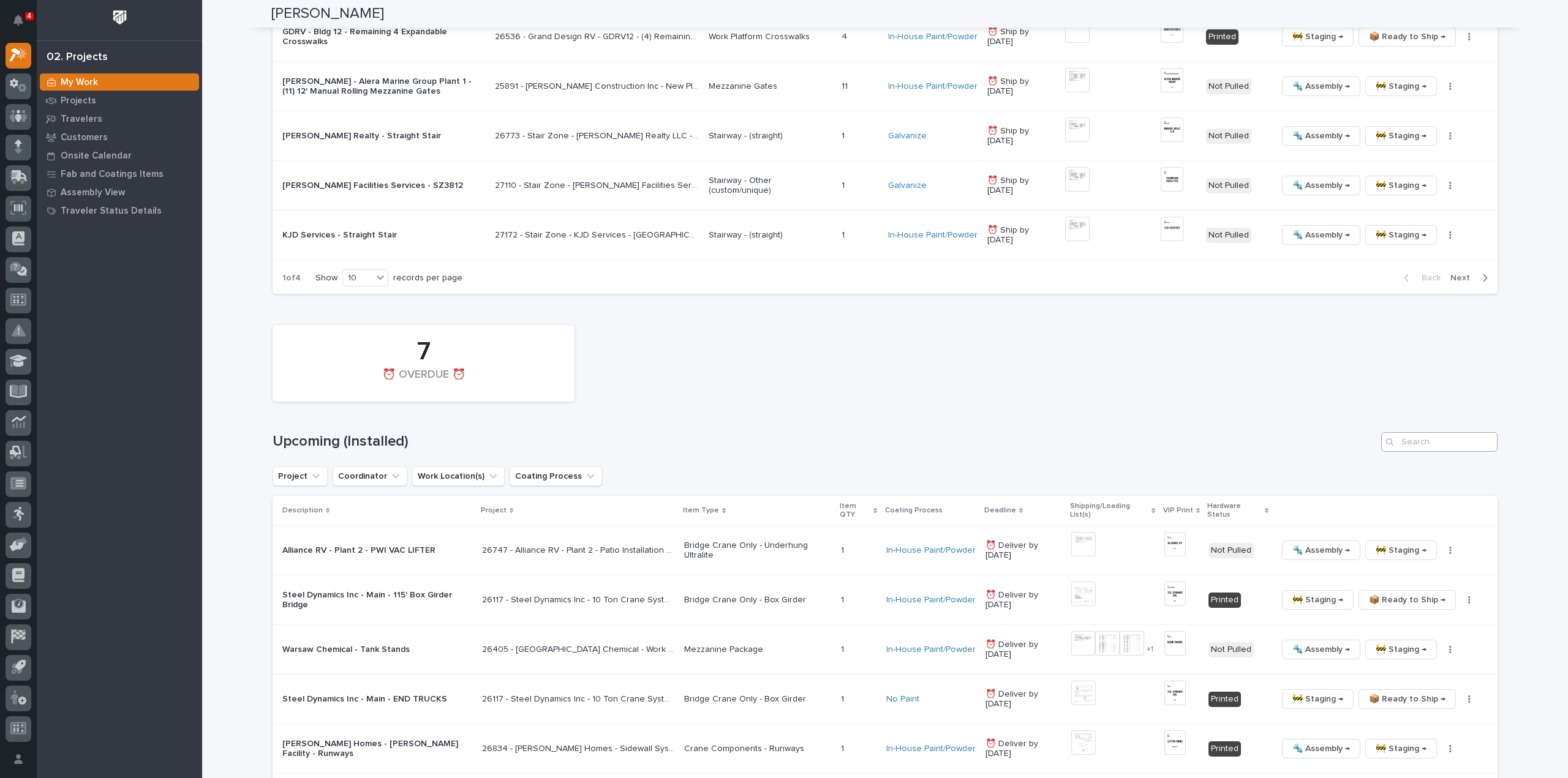
type input "26448"
click at [1410, 440] on input "Search" at bounding box center [1439, 441] width 117 height 20
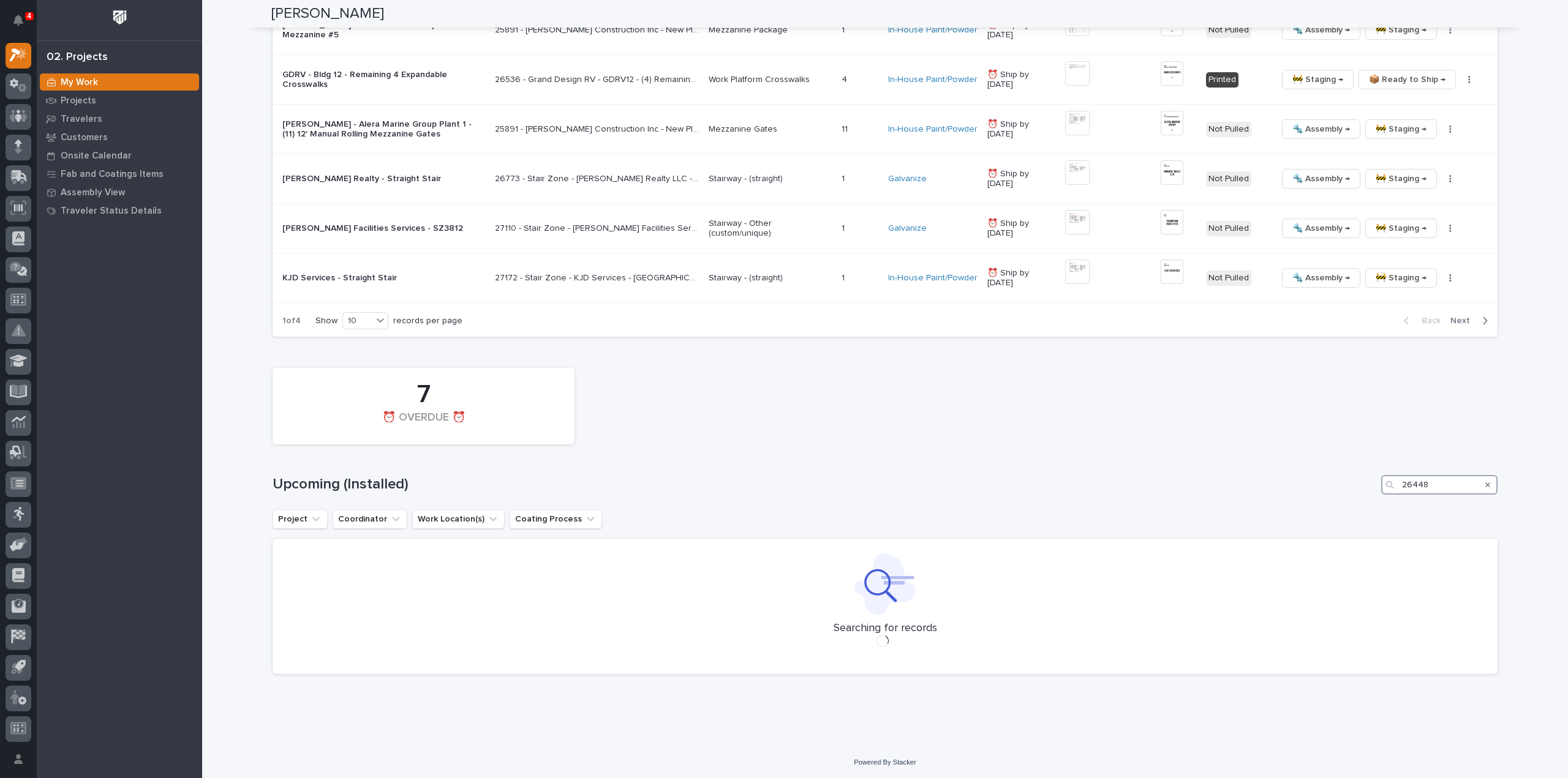
scroll to position [1190, 0]
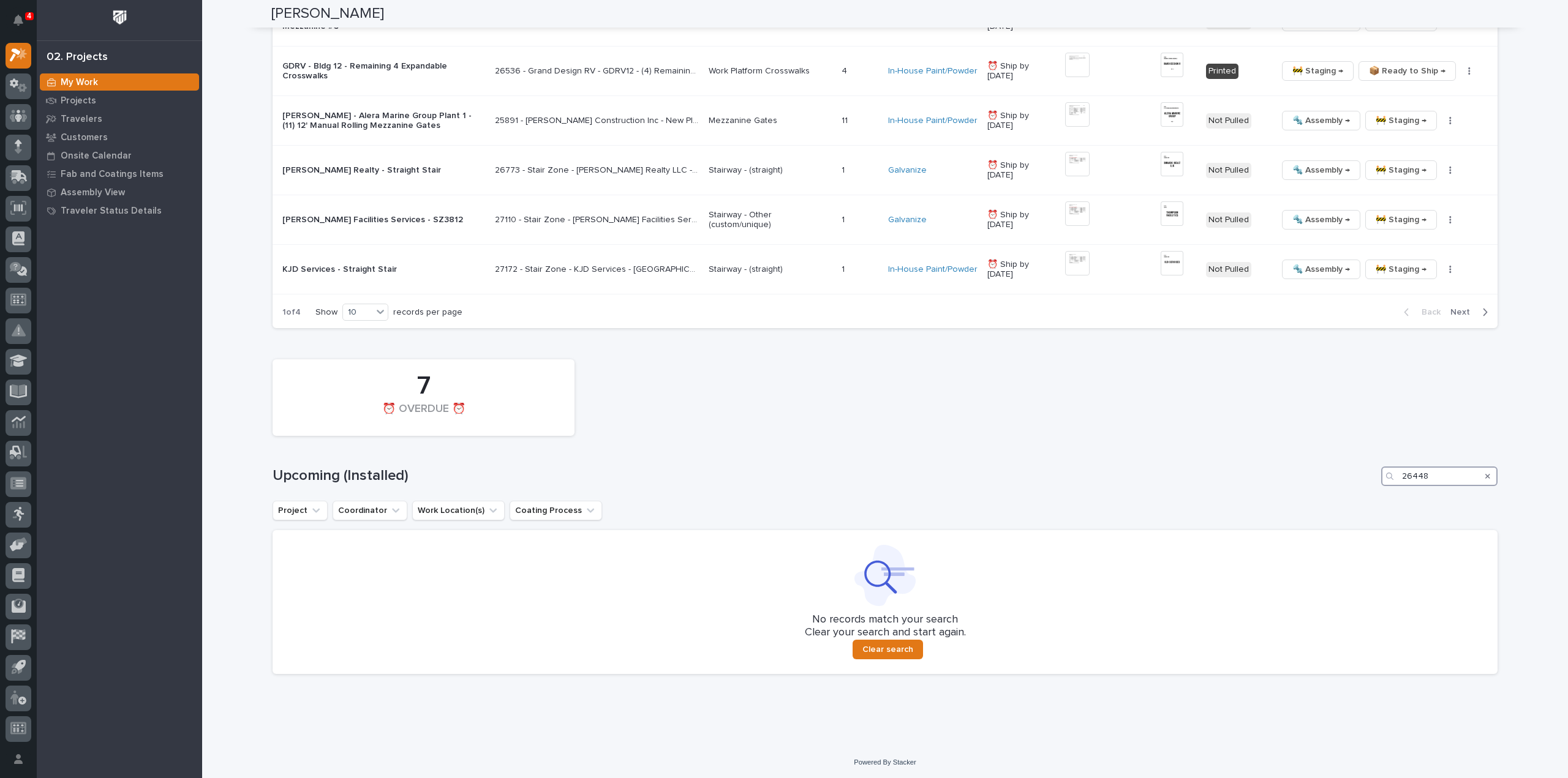
type input "26448"
click at [1485, 474] on icon "Search" at bounding box center [1487, 476] width 5 height 5
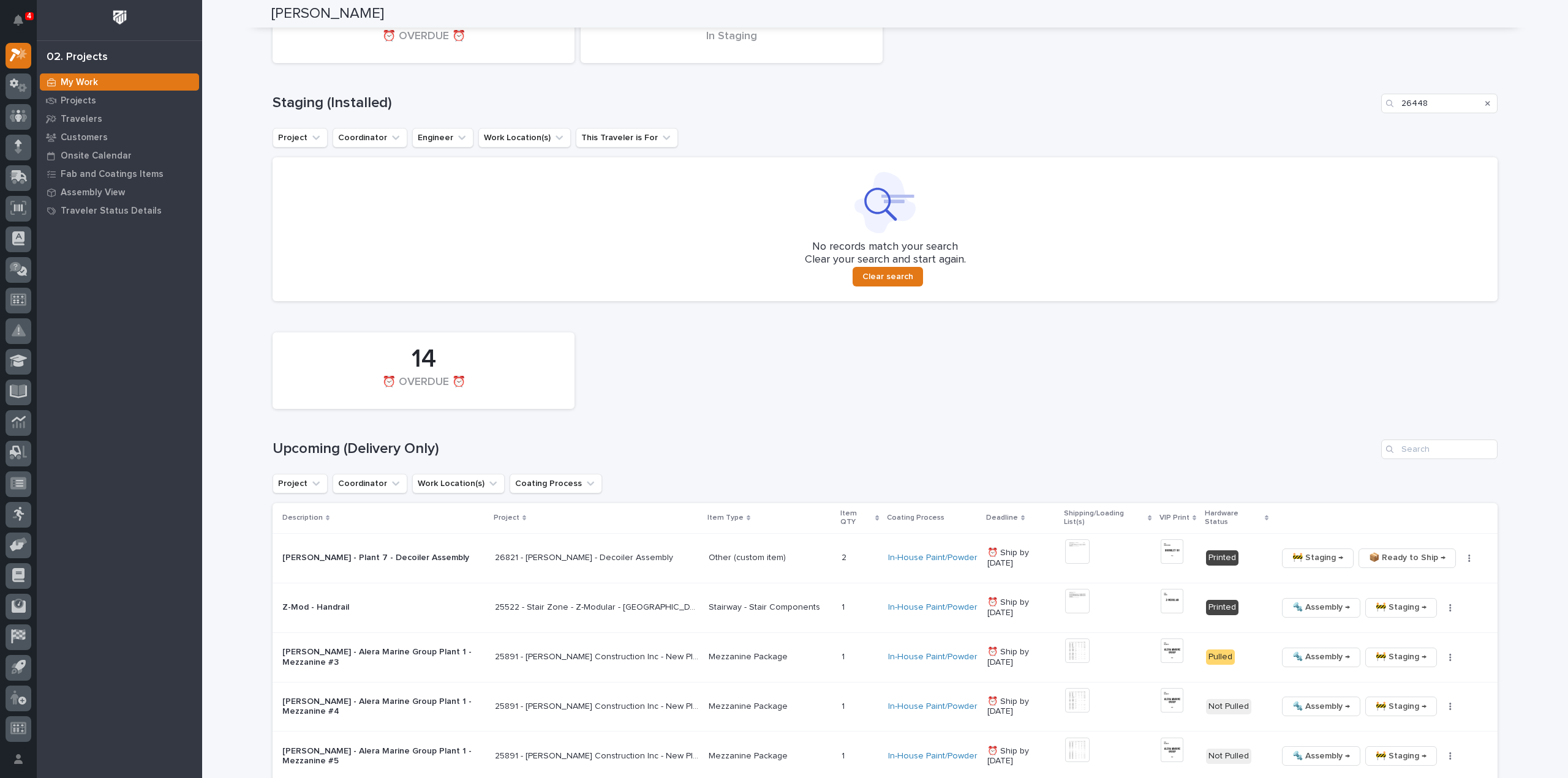
scroll to position [0, 0]
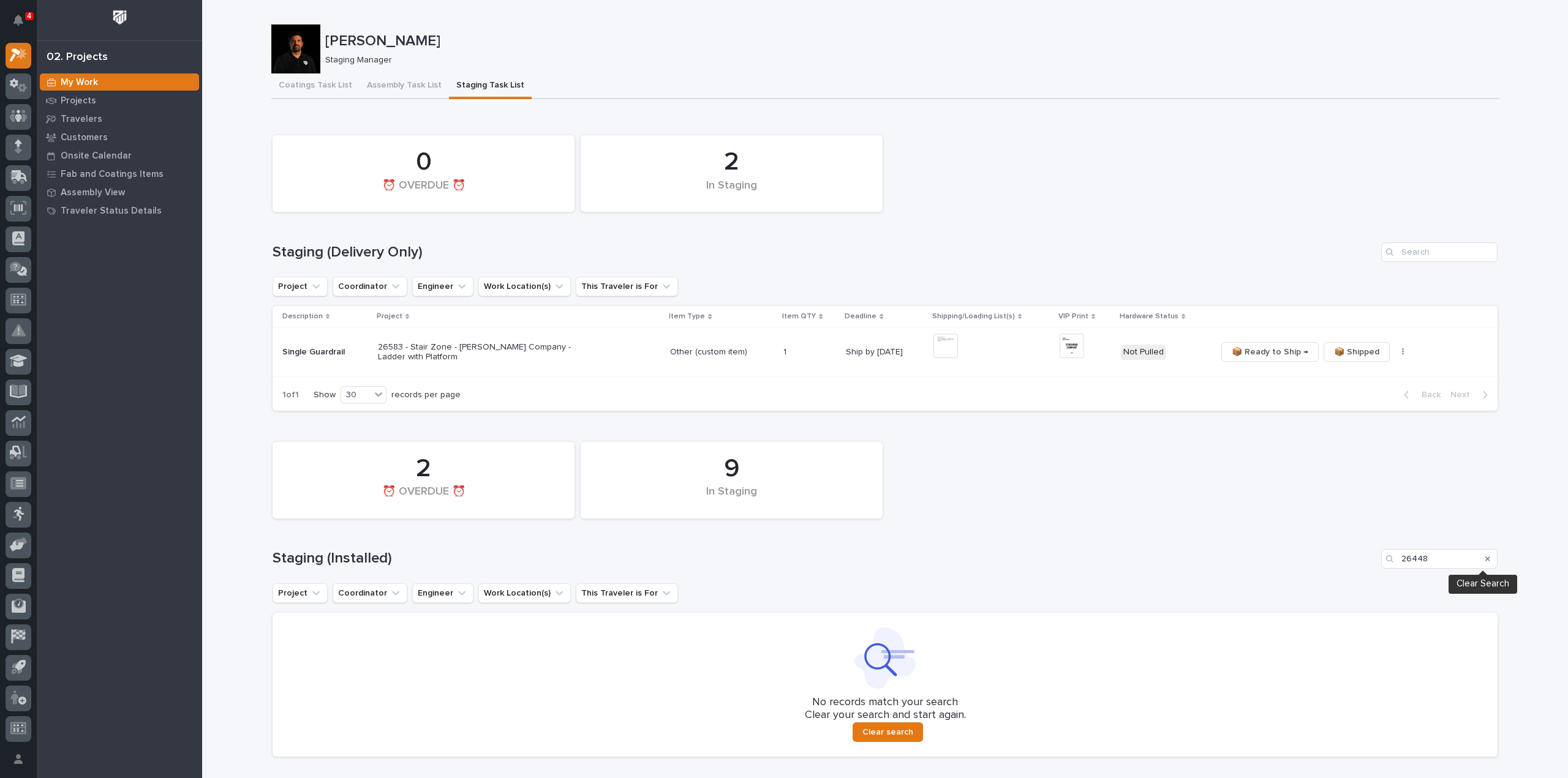
click at [1485, 559] on icon "Search" at bounding box center [1487, 559] width 5 height 5
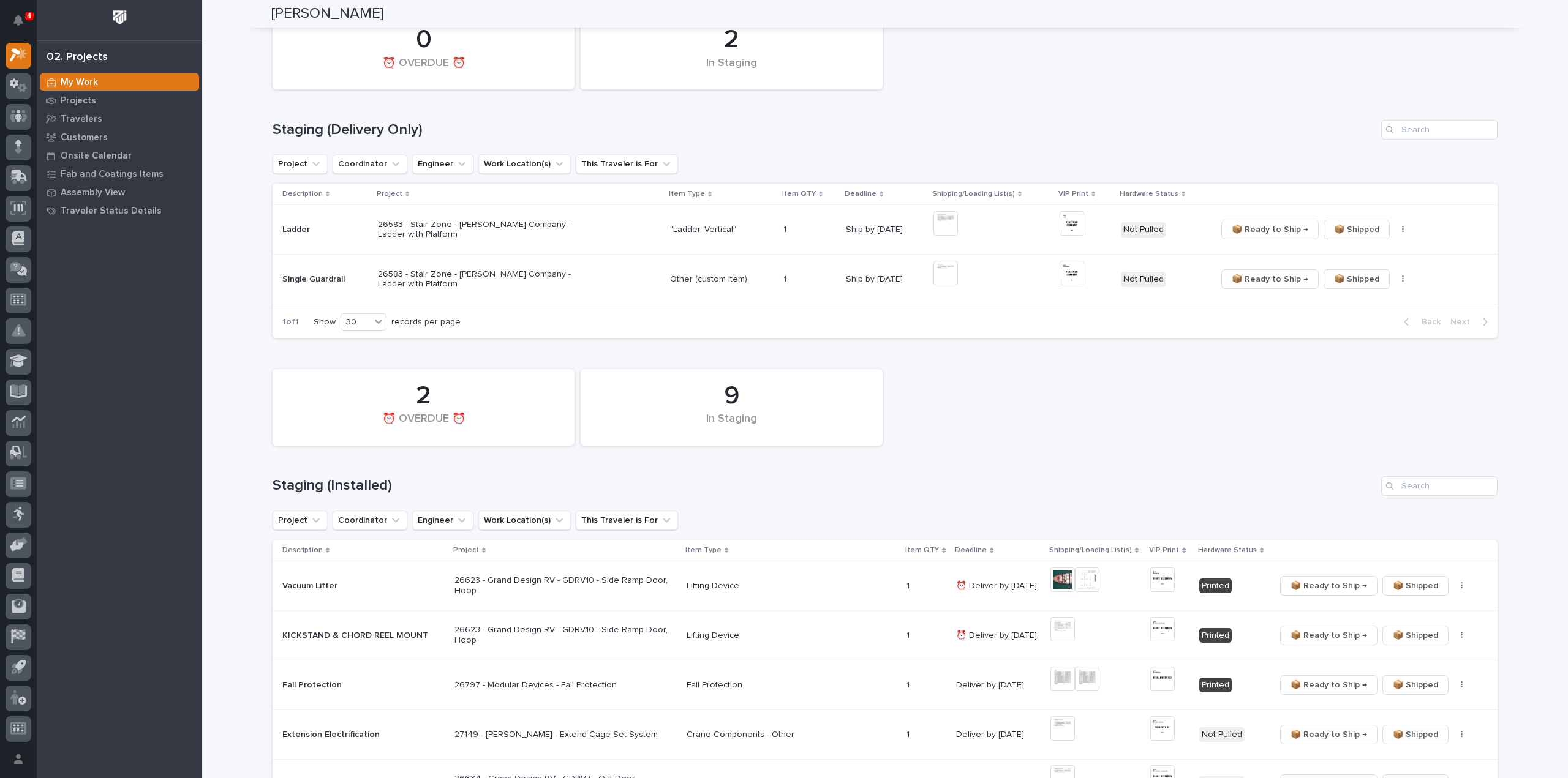
scroll to position [245, 0]
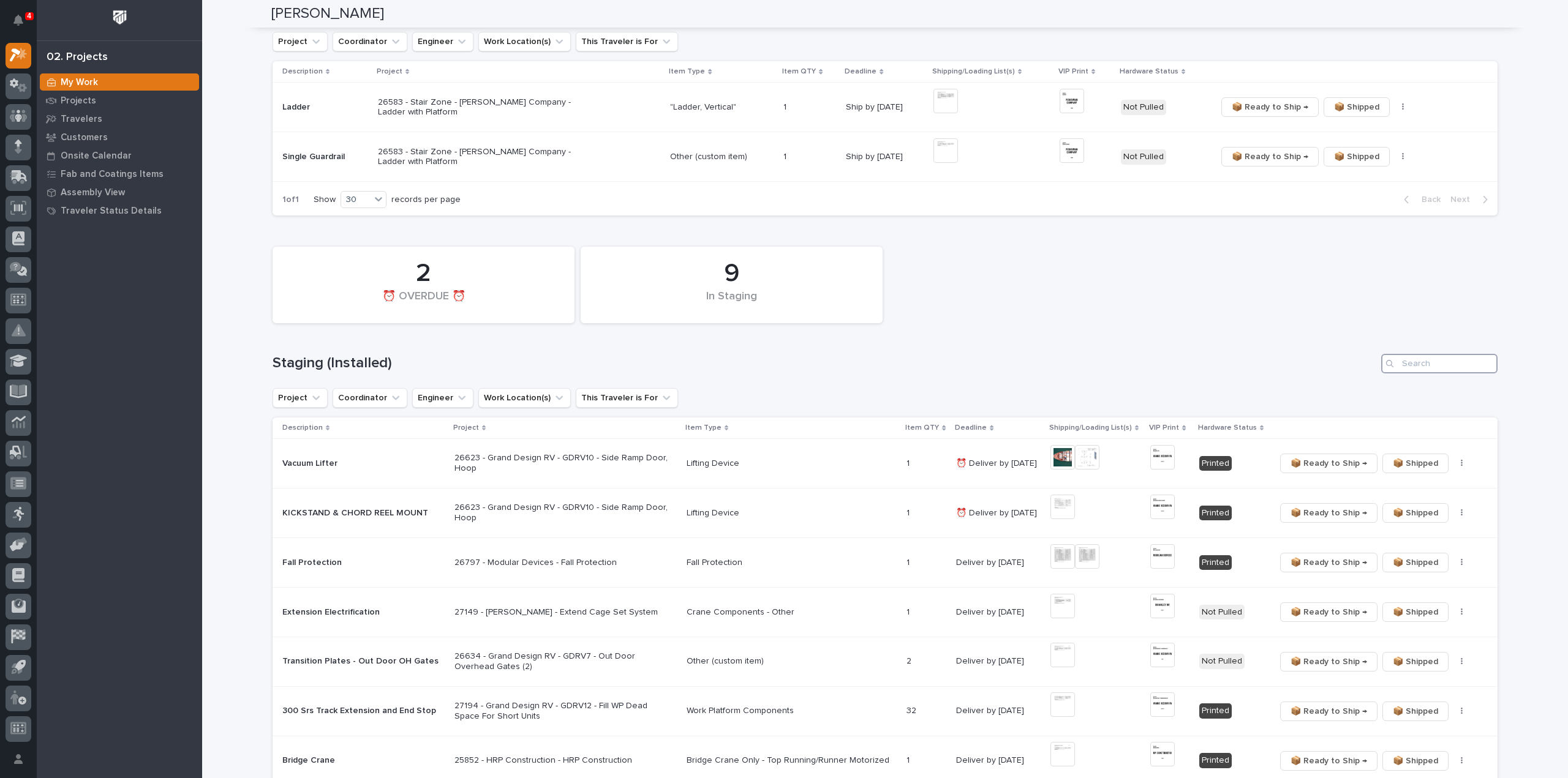
click at [1416, 363] on input "Search" at bounding box center [1439, 363] width 117 height 20
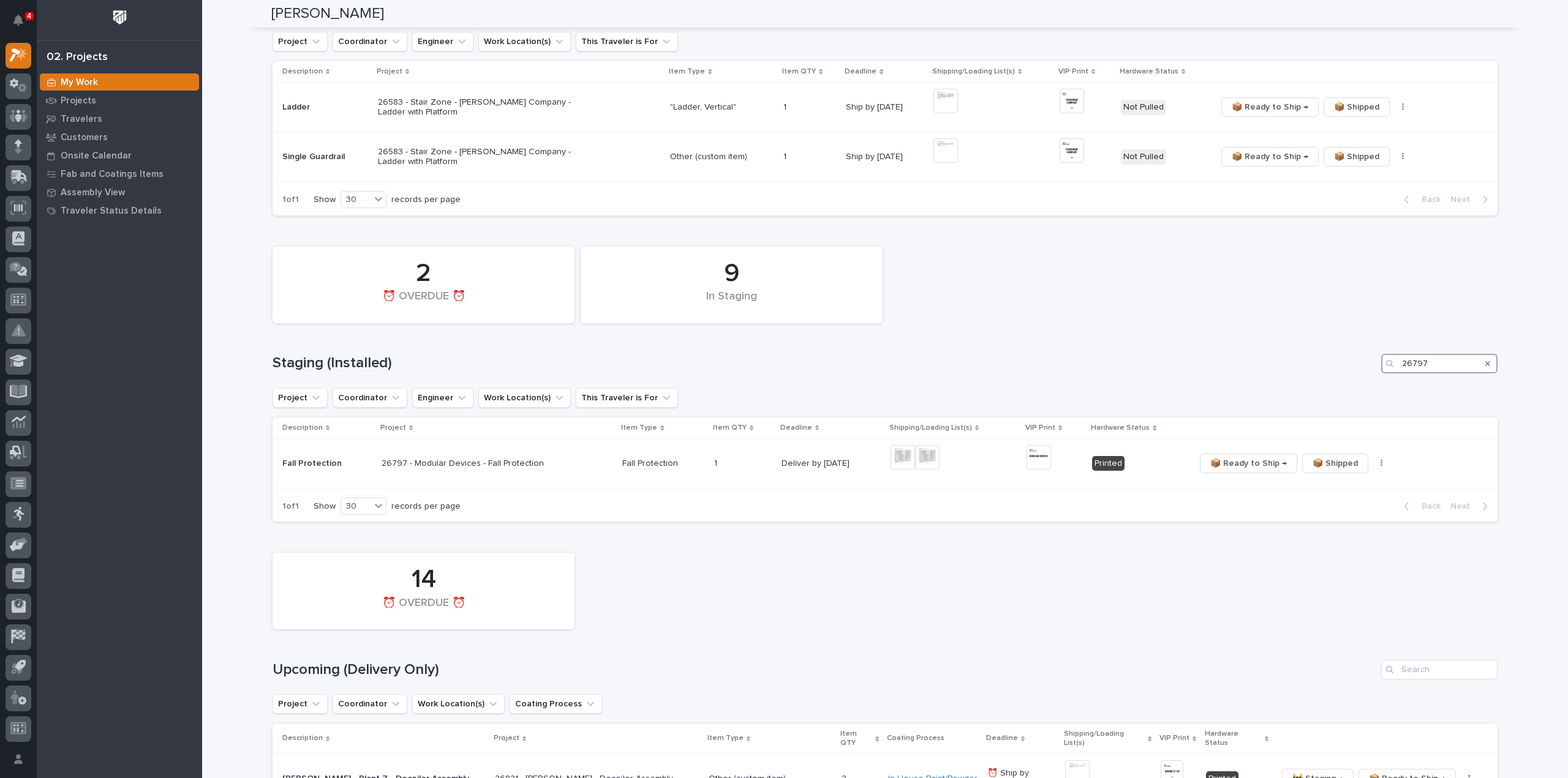
type input "26797"
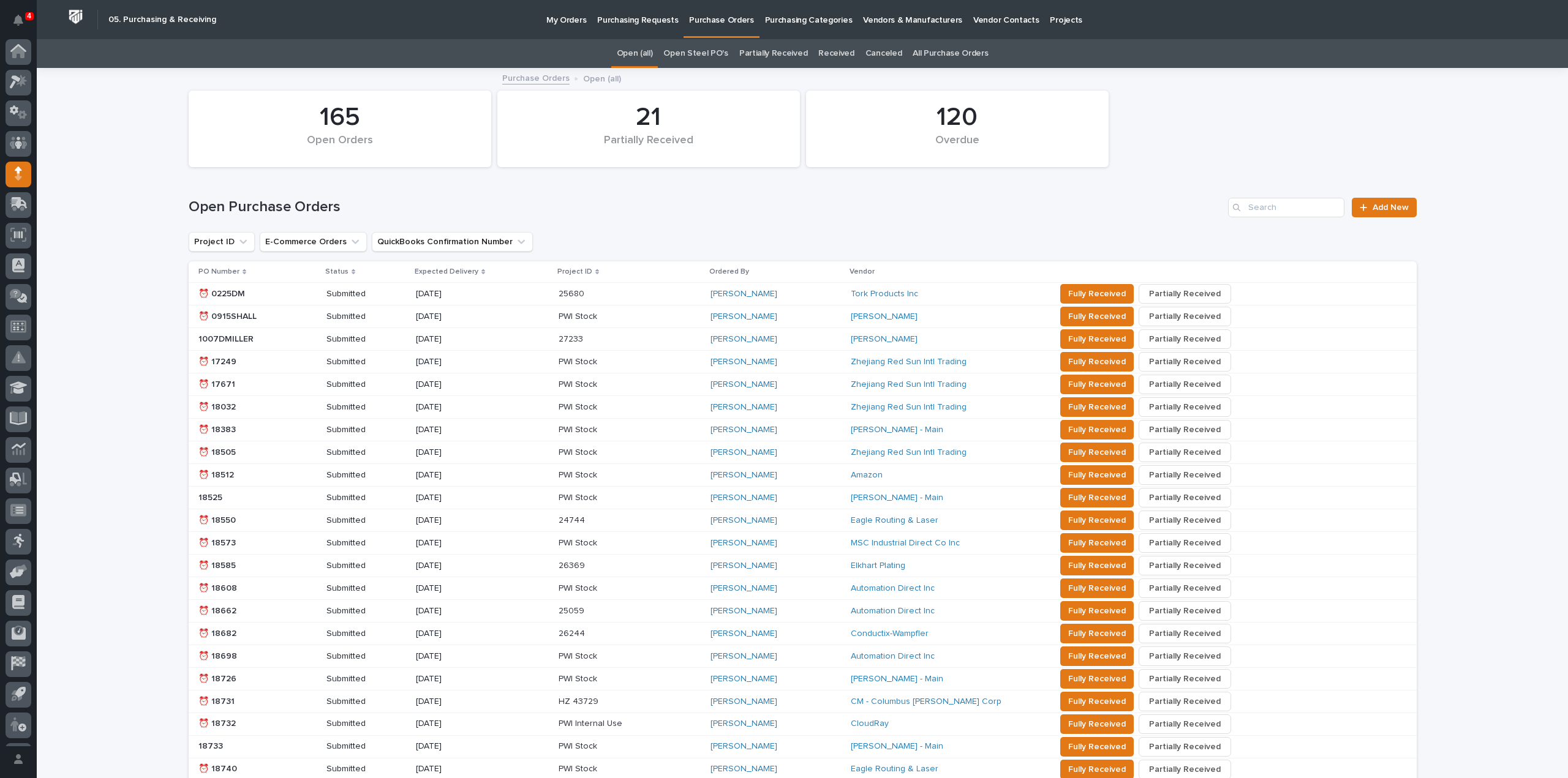
scroll to position [27, 0]
click at [563, 20] on p "My Orders" at bounding box center [566, 12] width 40 height 25
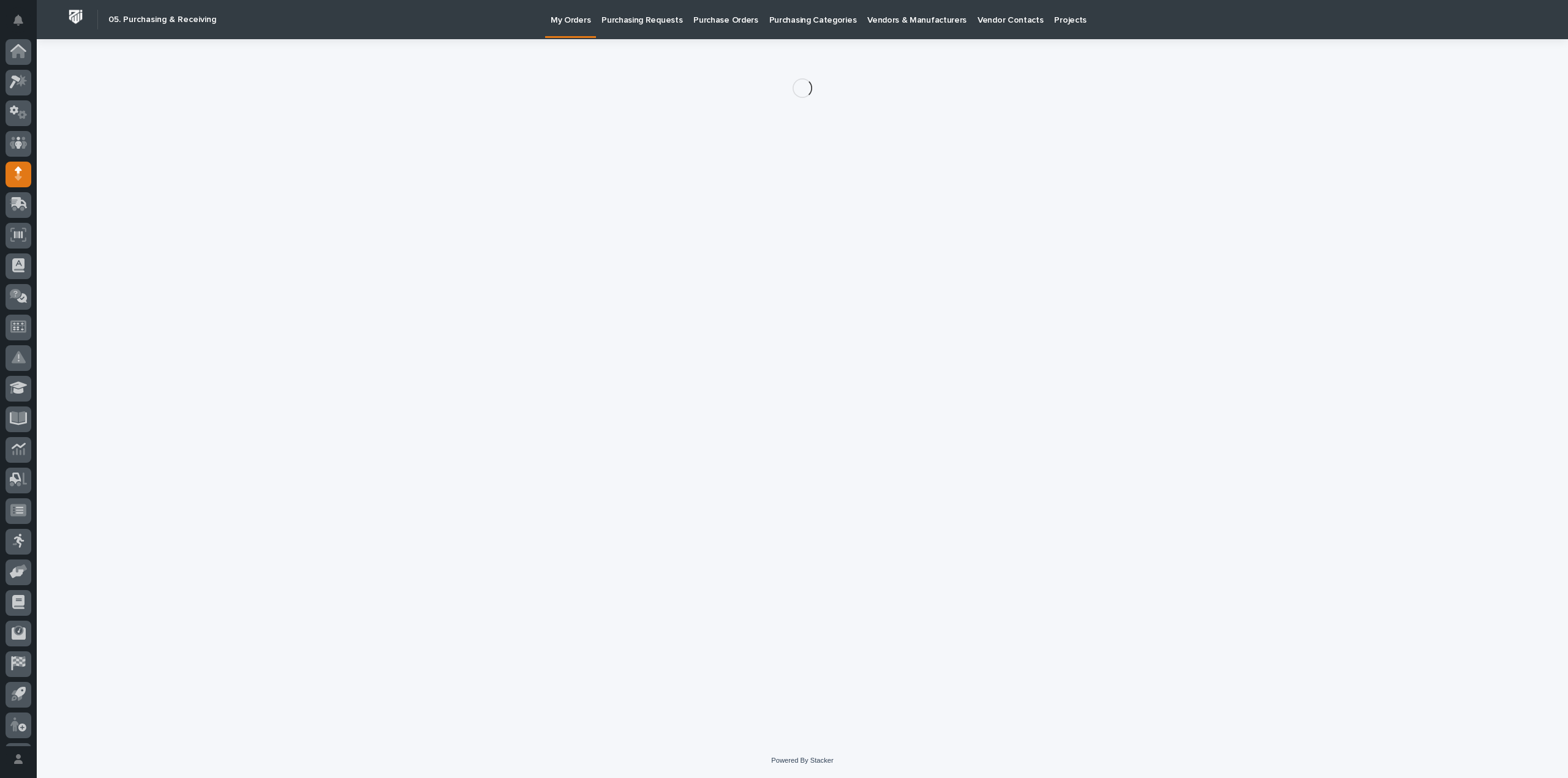
scroll to position [27, 0]
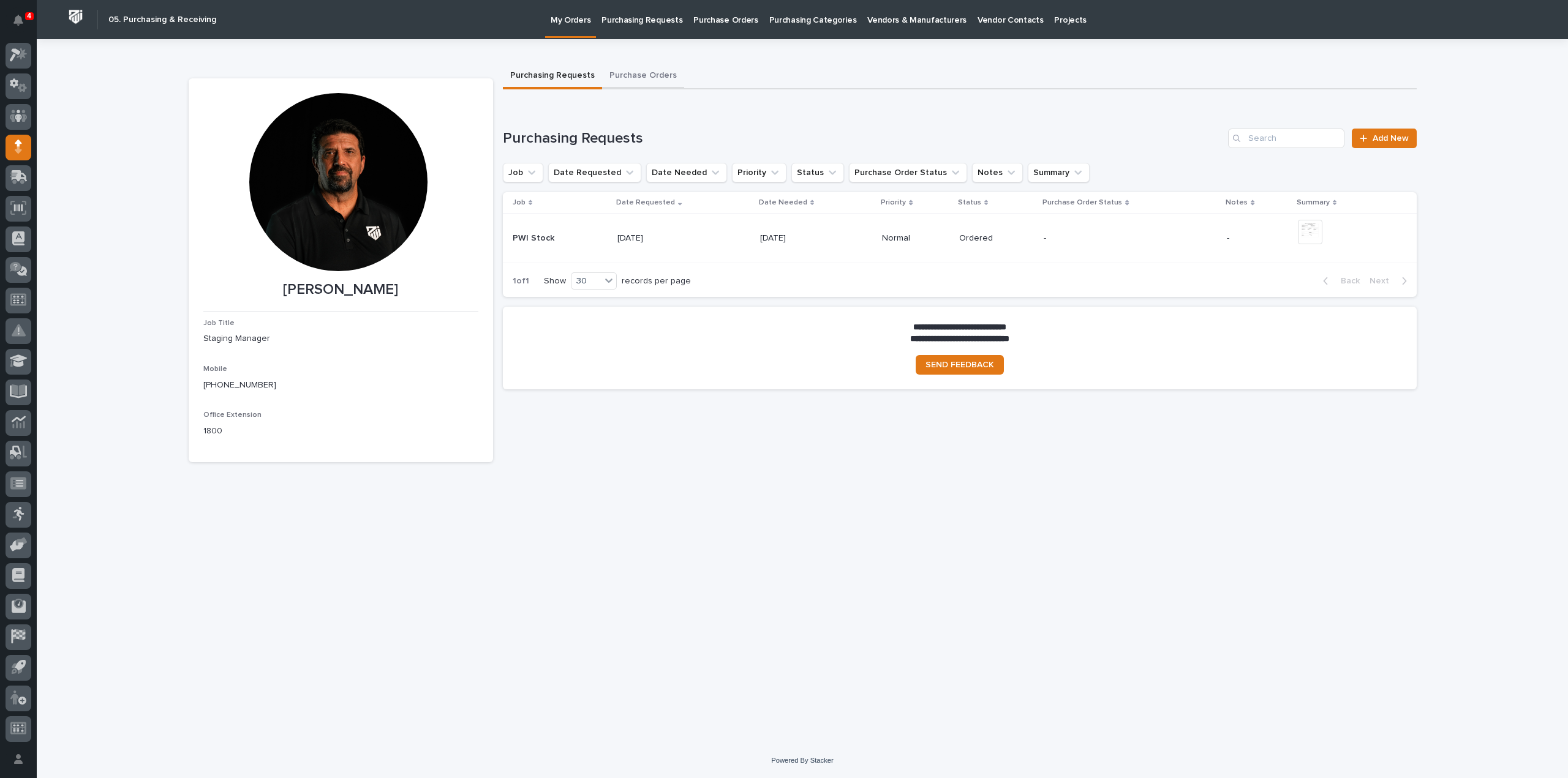
click at [632, 75] on button "Purchase Orders" at bounding box center [643, 76] width 82 height 25
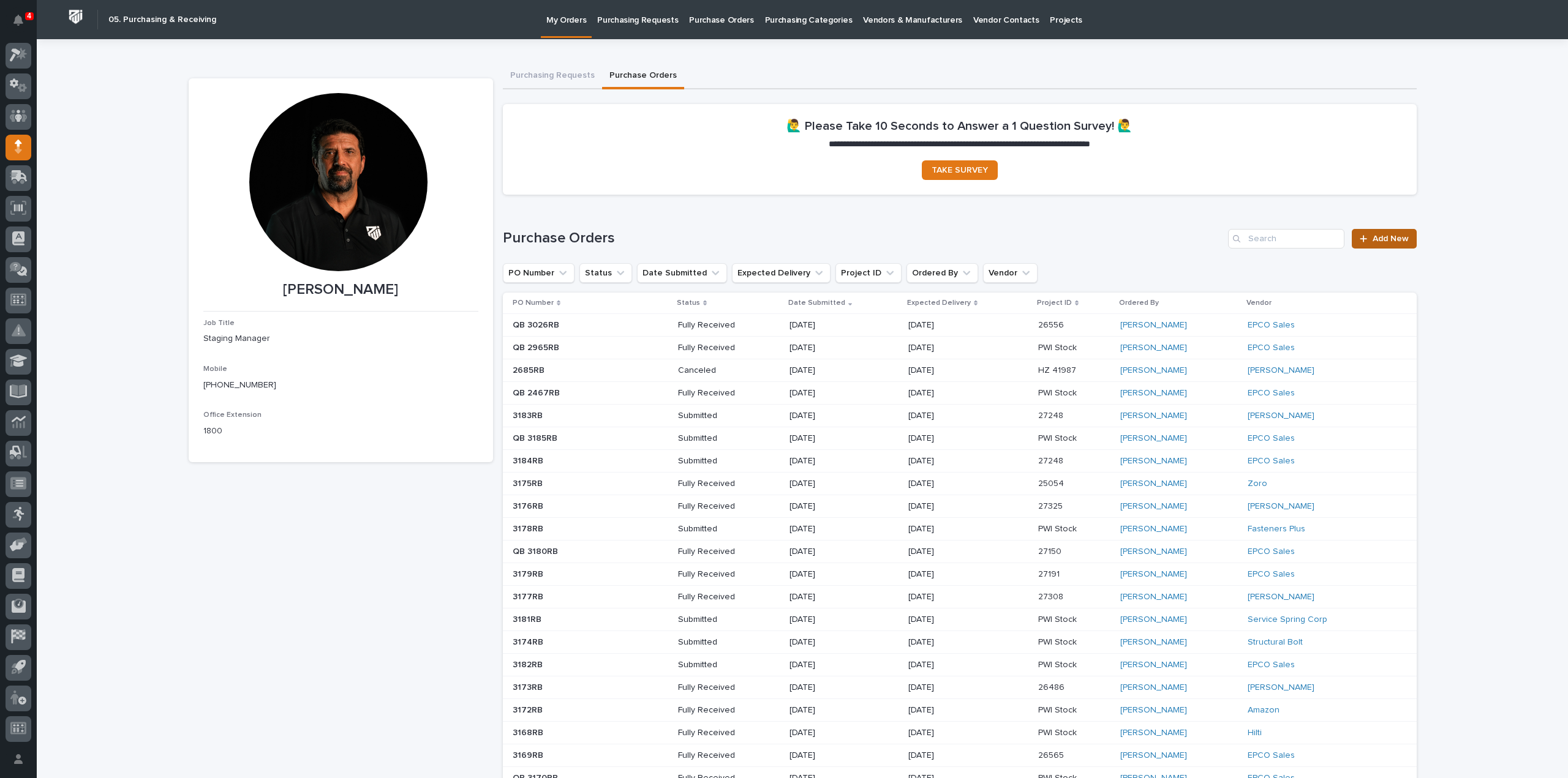
click at [1377, 239] on span "Add New" at bounding box center [1390, 238] width 36 height 8
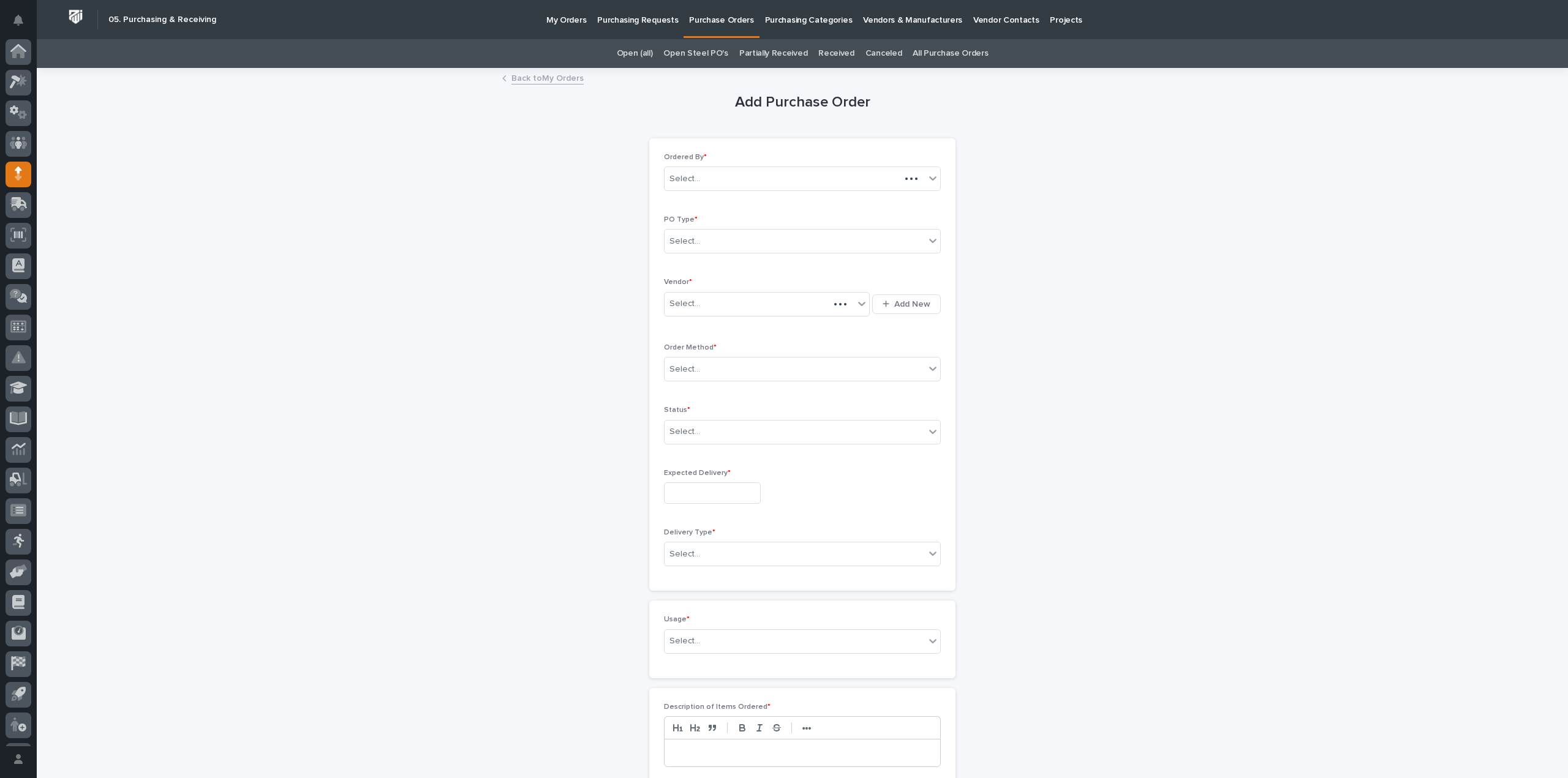
scroll to position [27, 0]
click at [699, 240] on div "Select..." at bounding box center [794, 241] width 261 height 20
click at [684, 282] on div "Paper" at bounding box center [797, 285] width 276 height 22
click at [682, 302] on div "Select..." at bounding box center [684, 304] width 31 height 13
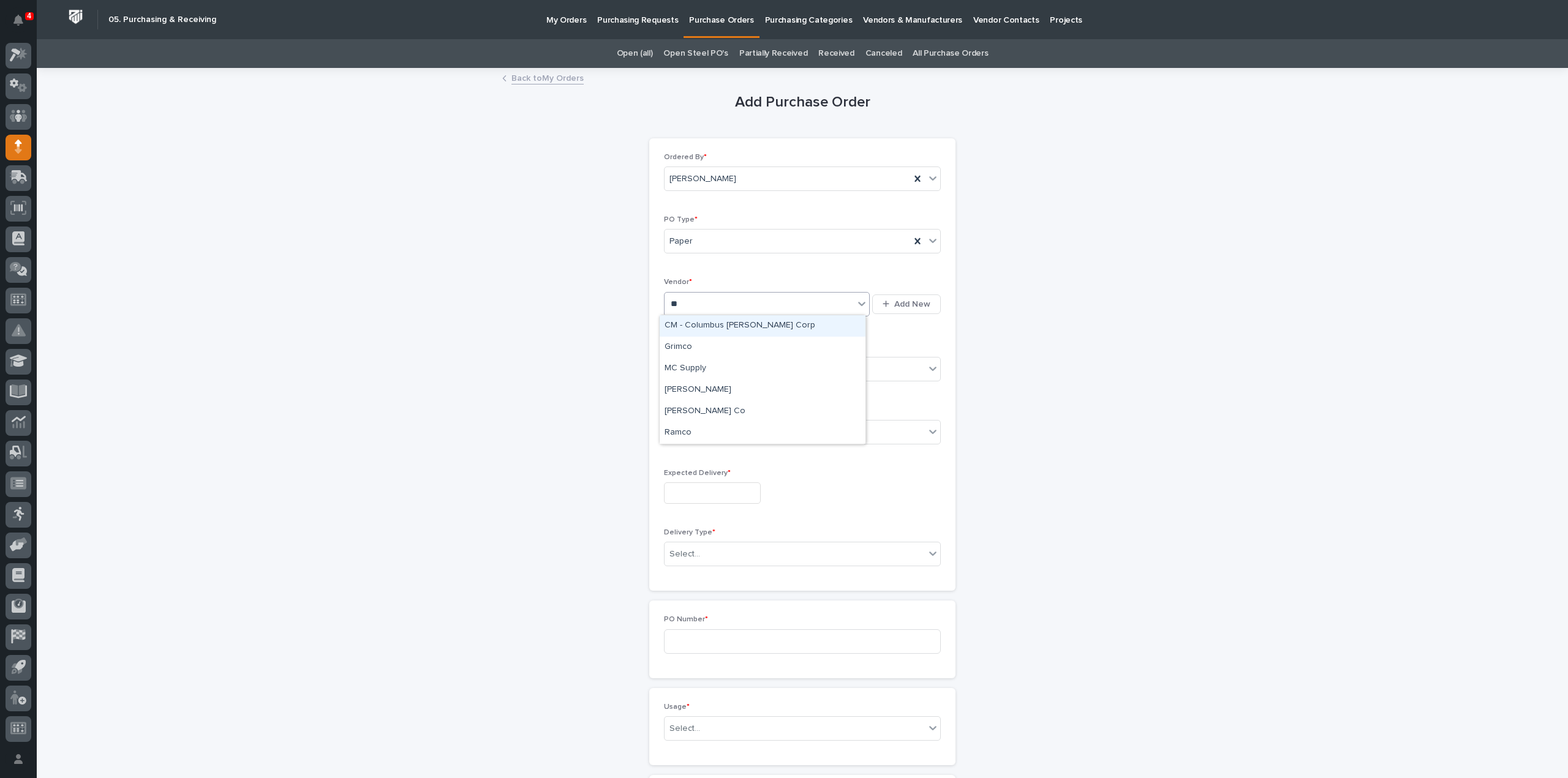
type input "***"
click at [685, 327] on div "McMaster-Carr" at bounding box center [762, 325] width 206 height 22
click at [682, 363] on div "Select..." at bounding box center [684, 370] width 31 height 13
click at [692, 395] on div "Online Order" at bounding box center [797, 390] width 276 height 22
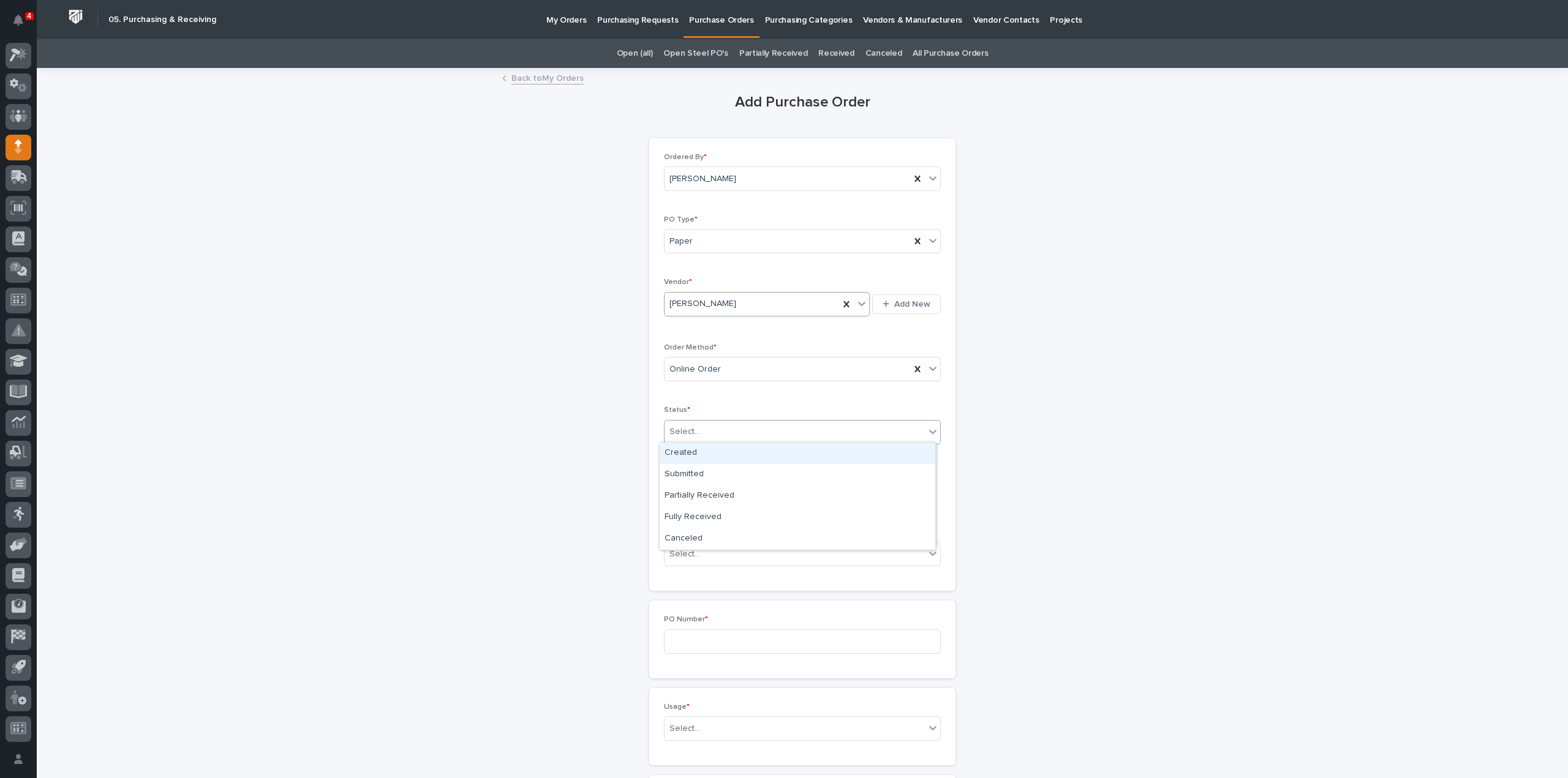
click at [688, 434] on div "Select..." at bounding box center [684, 432] width 31 height 13
click at [692, 476] on div "Submitted" at bounding box center [797, 474] width 276 height 22
click at [690, 496] on input "text" at bounding box center [712, 493] width 97 height 22
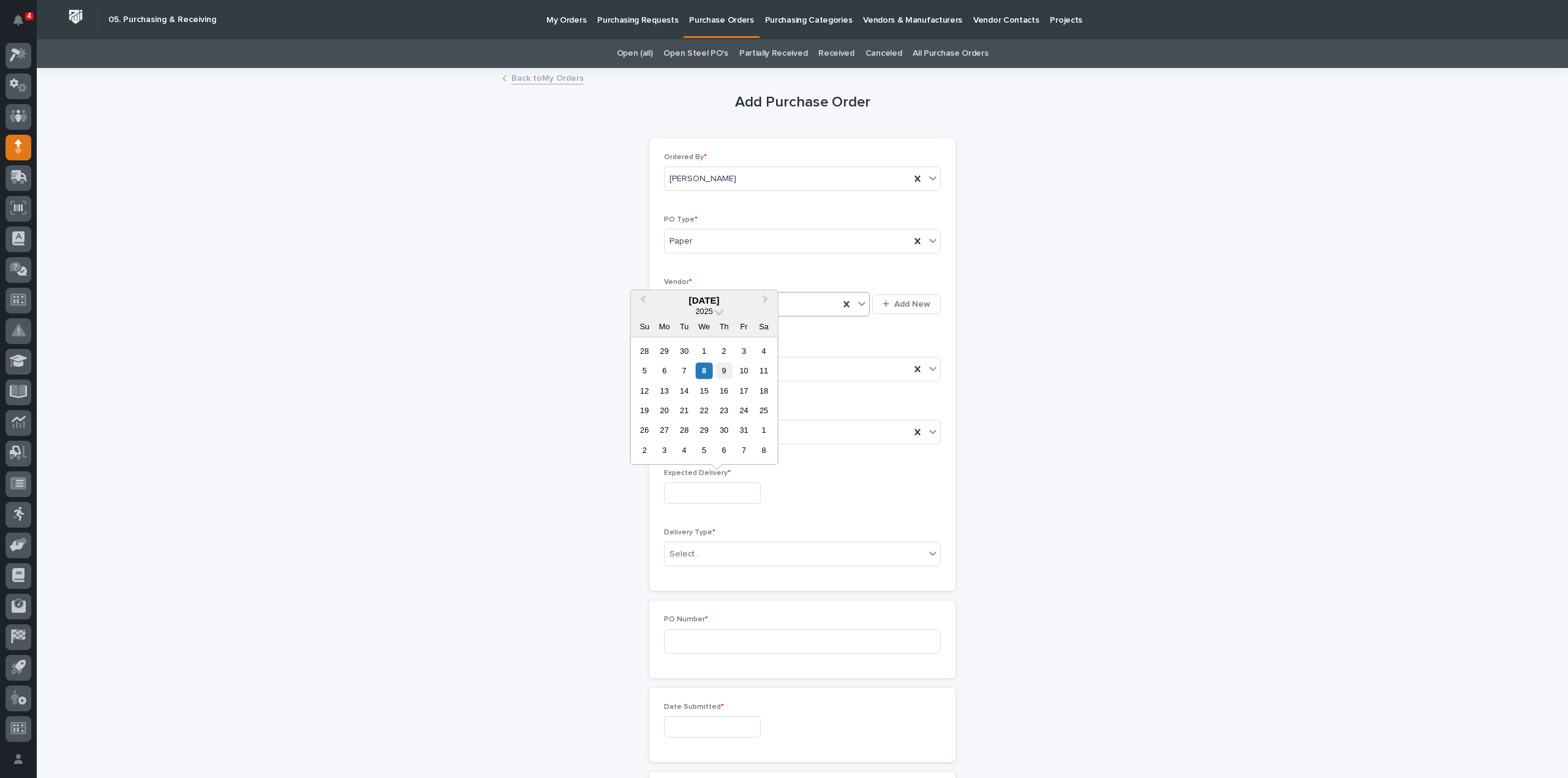
click at [728, 374] on div "9" at bounding box center [725, 371] width 17 height 17
type input "**********"
click at [701, 557] on div at bounding box center [701, 554] width 1 height 13
click at [691, 582] on div "Deliver to PWI" at bounding box center [797, 574] width 276 height 22
click at [690, 637] on input at bounding box center [802, 642] width 277 height 24
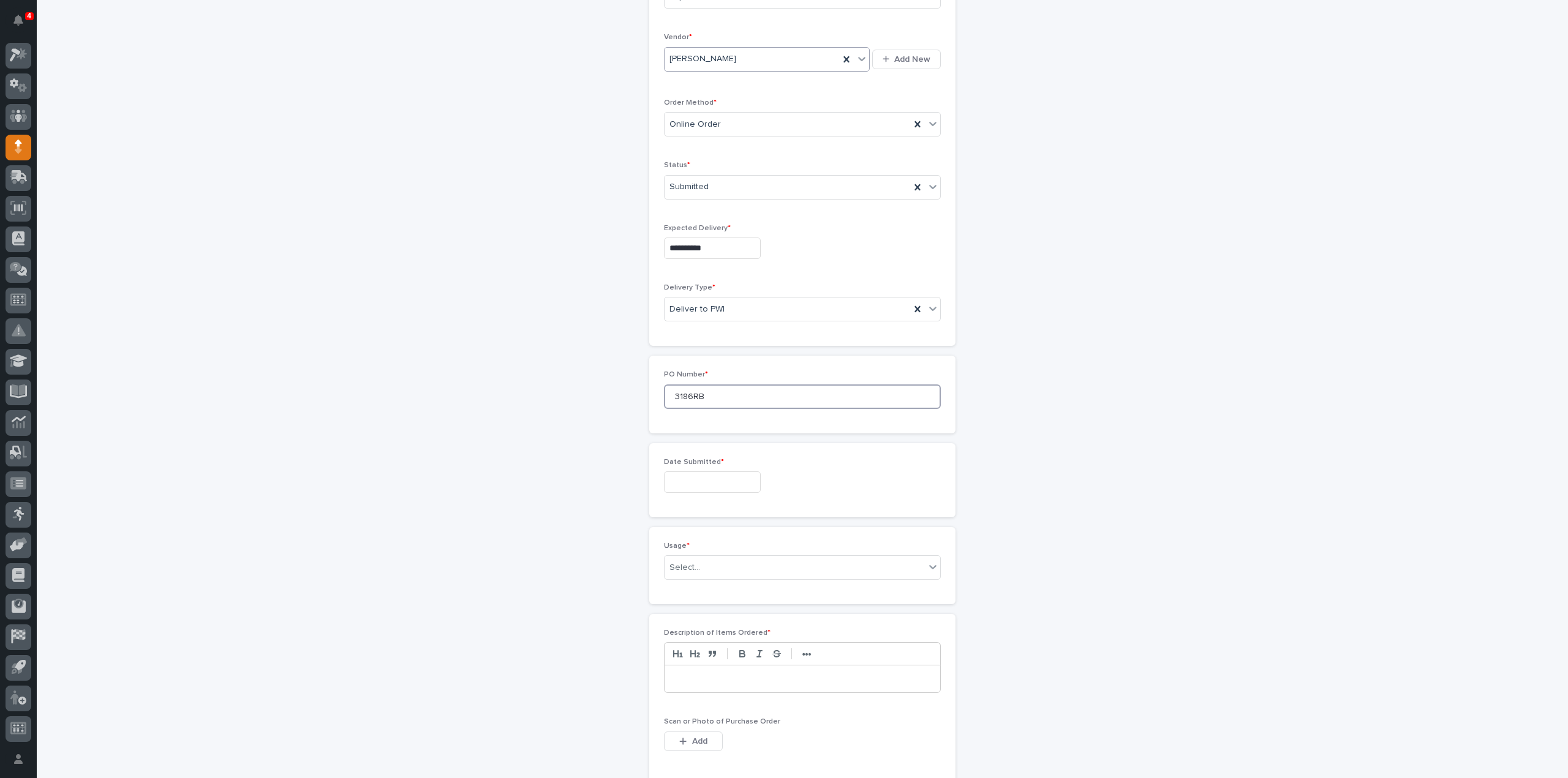
scroll to position [367, 0]
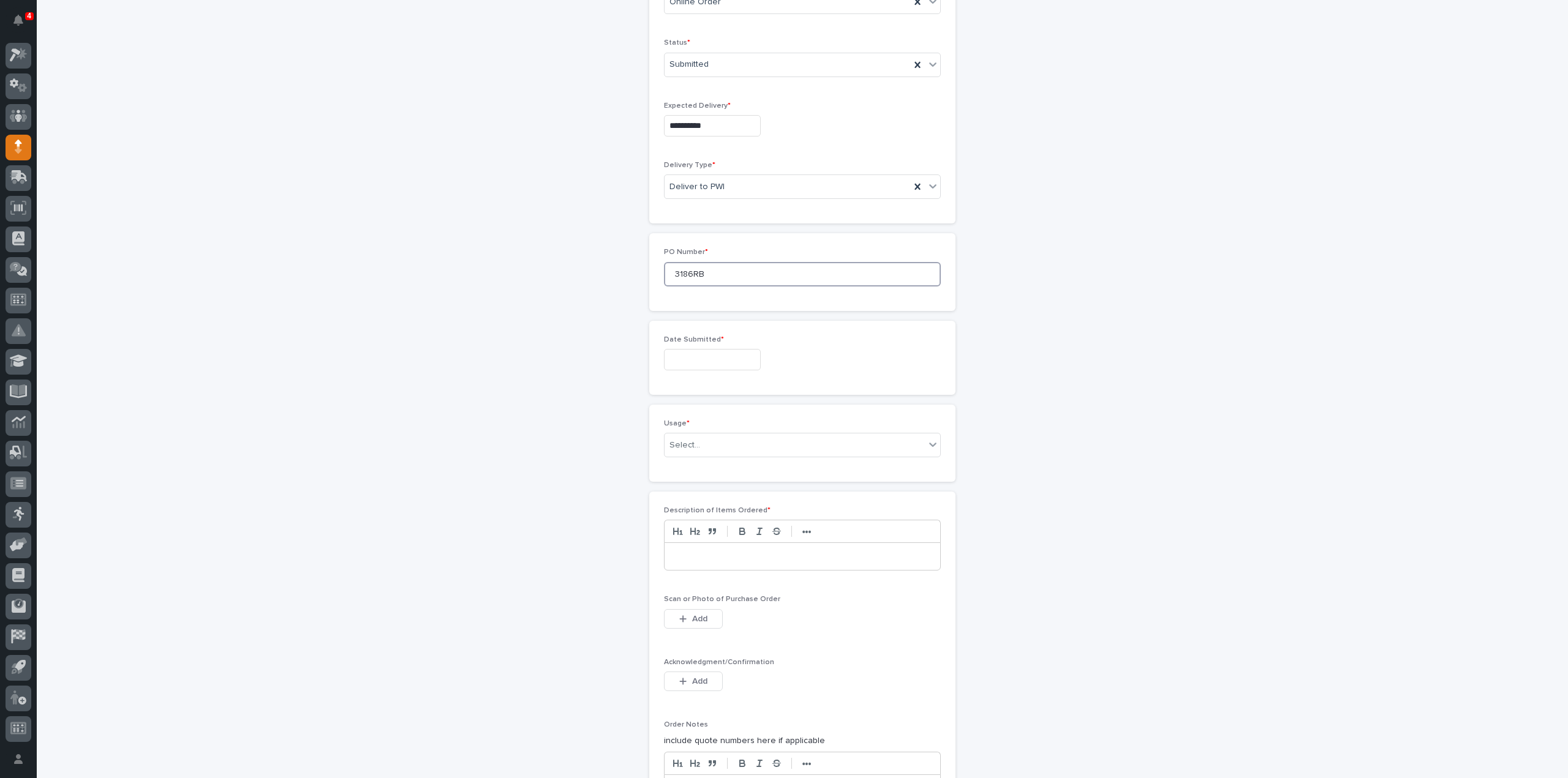
type input "3186RB"
click at [707, 355] on input "text" at bounding box center [712, 359] width 97 height 22
click at [706, 236] on div "8" at bounding box center [704, 237] width 17 height 17
type input "**********"
click at [700, 437] on div "Select..." at bounding box center [794, 445] width 261 height 20
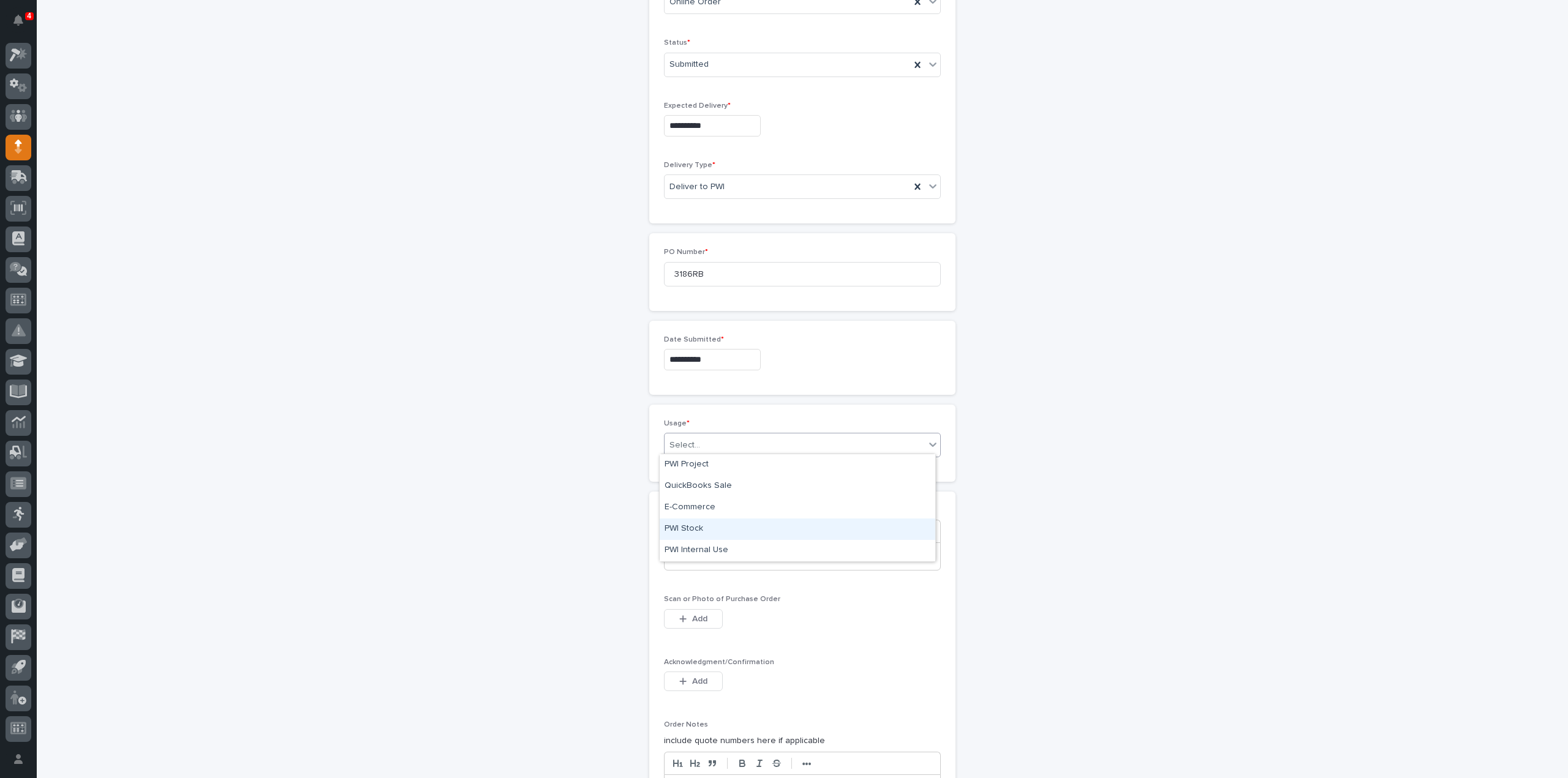
click at [700, 536] on div "PWI Stock" at bounding box center [797, 529] width 276 height 22
click at [694, 558] on p at bounding box center [802, 556] width 257 height 12
click at [692, 616] on span "Add" at bounding box center [699, 619] width 15 height 11
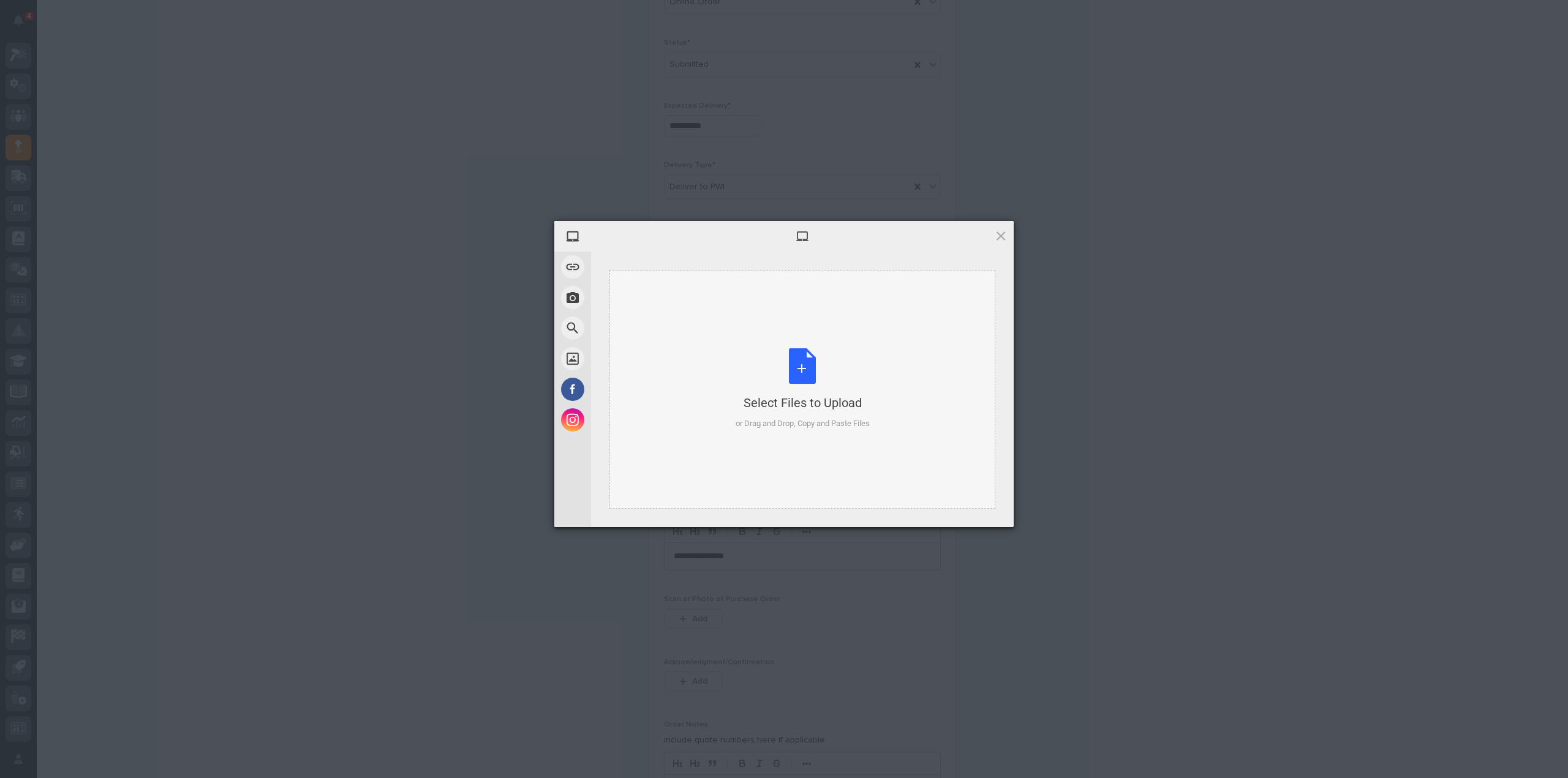
click at [799, 376] on div "Select Files to Upload or Drag and Drop, Copy and Paste Files" at bounding box center [803, 389] width 135 height 82
click at [978, 506] on span "Upload 1" at bounding box center [976, 511] width 24 height 9
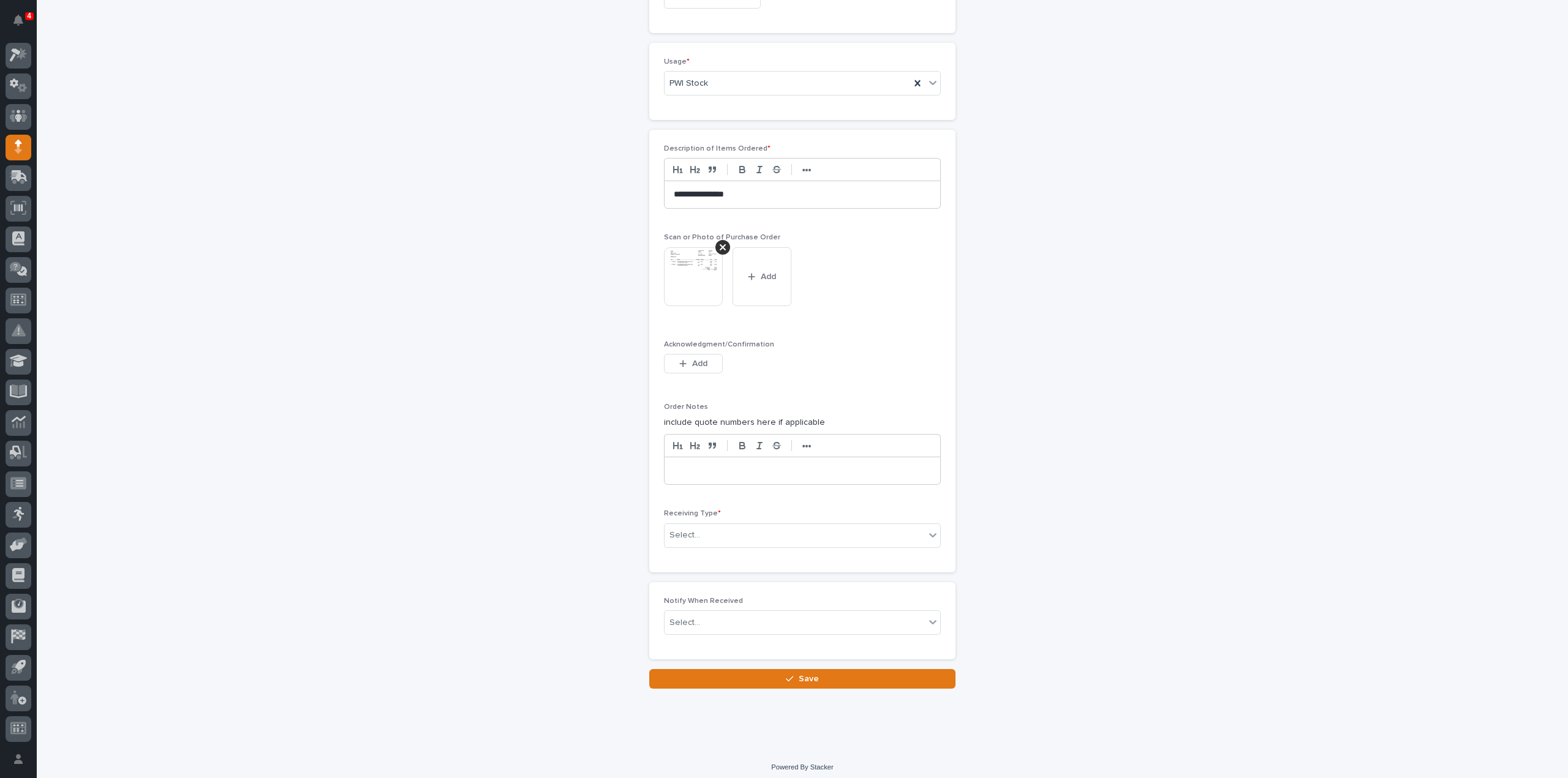
scroll to position [730, 0]
click at [761, 527] on div "Select..." at bounding box center [794, 534] width 261 height 20
click at [719, 618] on div "Deliver to" at bounding box center [797, 617] width 276 height 22
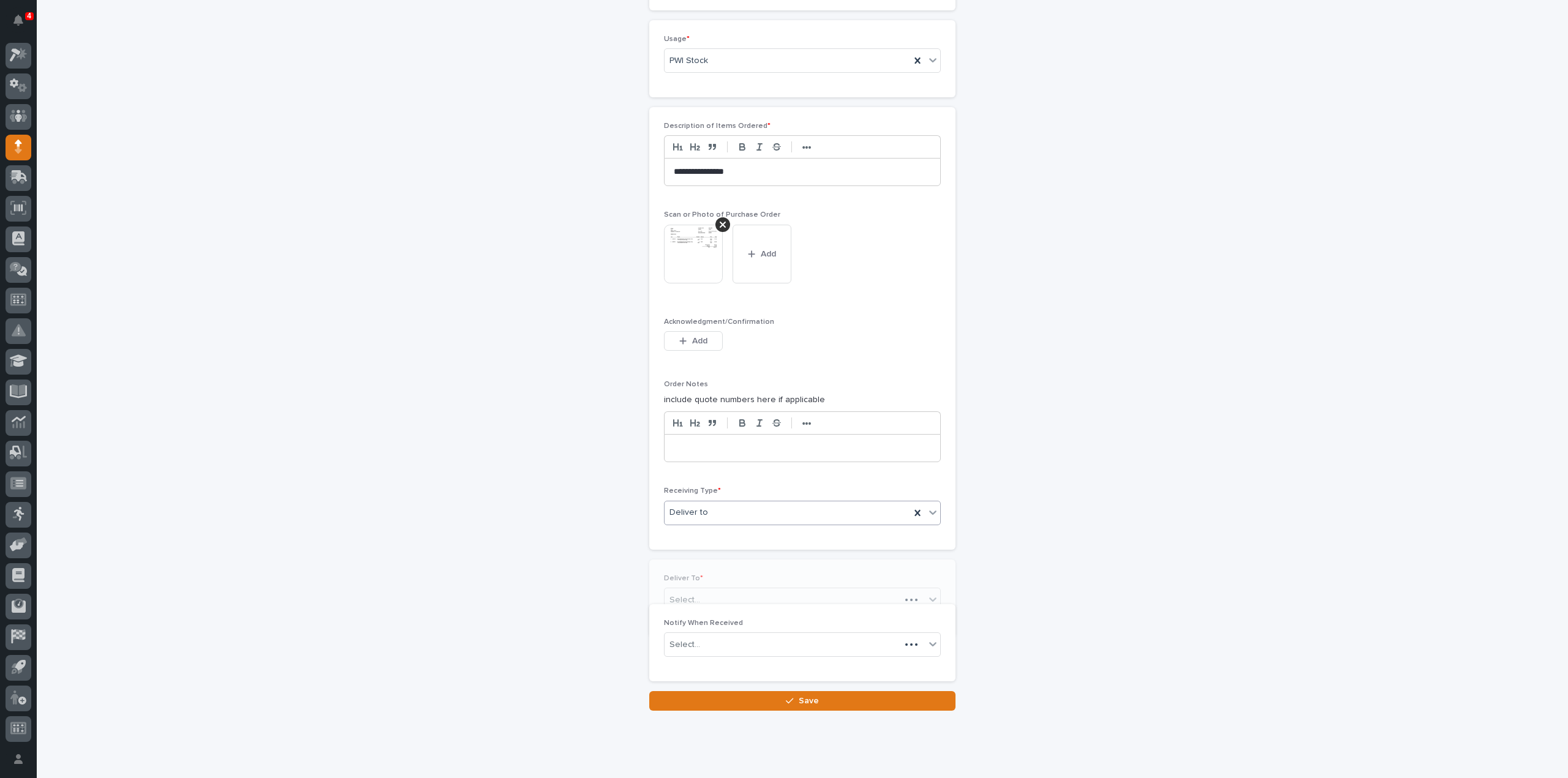
scroll to position [772, 0]
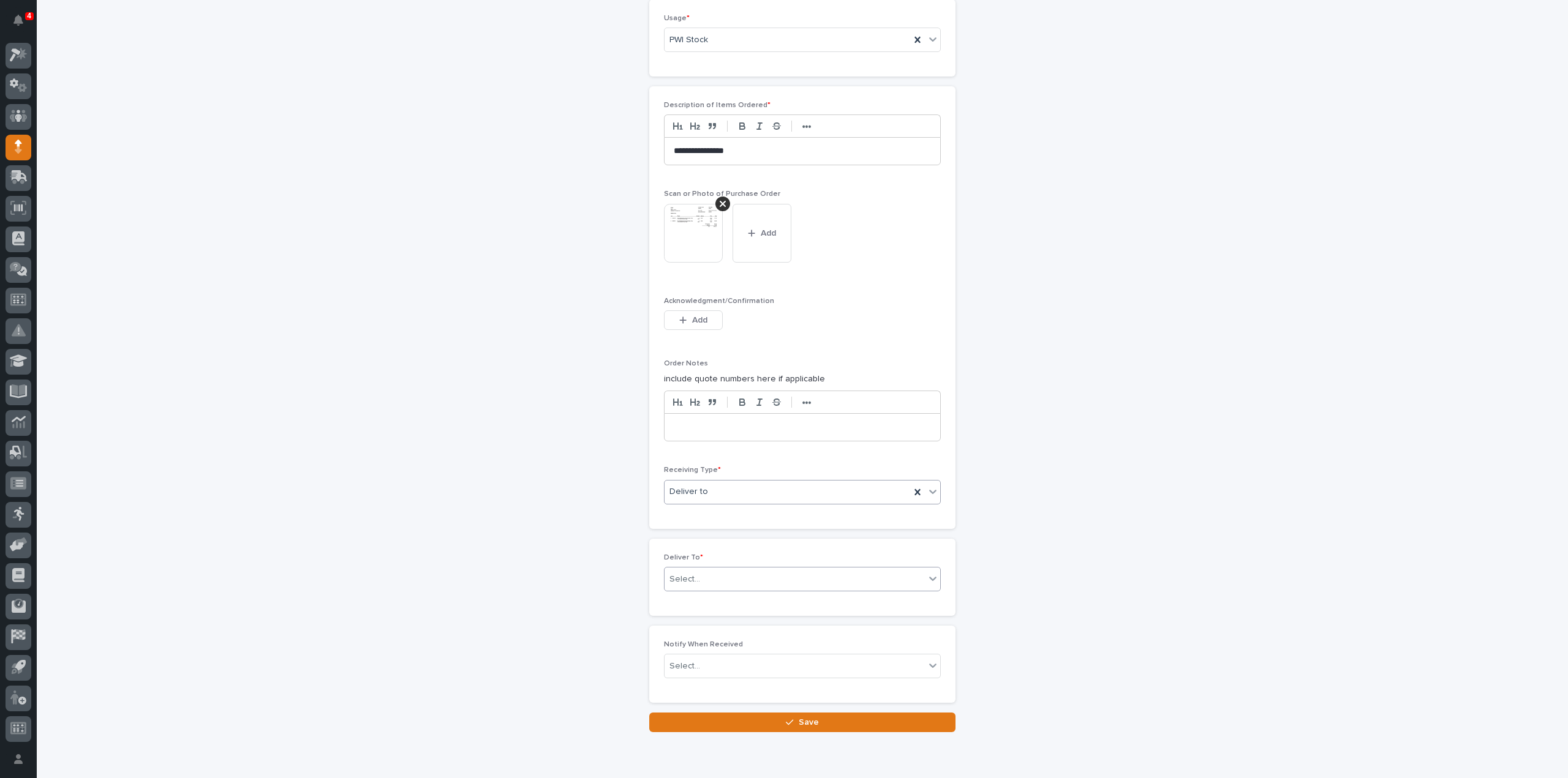
click at [691, 577] on div "Select..." at bounding box center [684, 580] width 31 height 13
type input "****"
click at [1078, 684] on div "**********" at bounding box center [802, 14] width 1228 height 1437
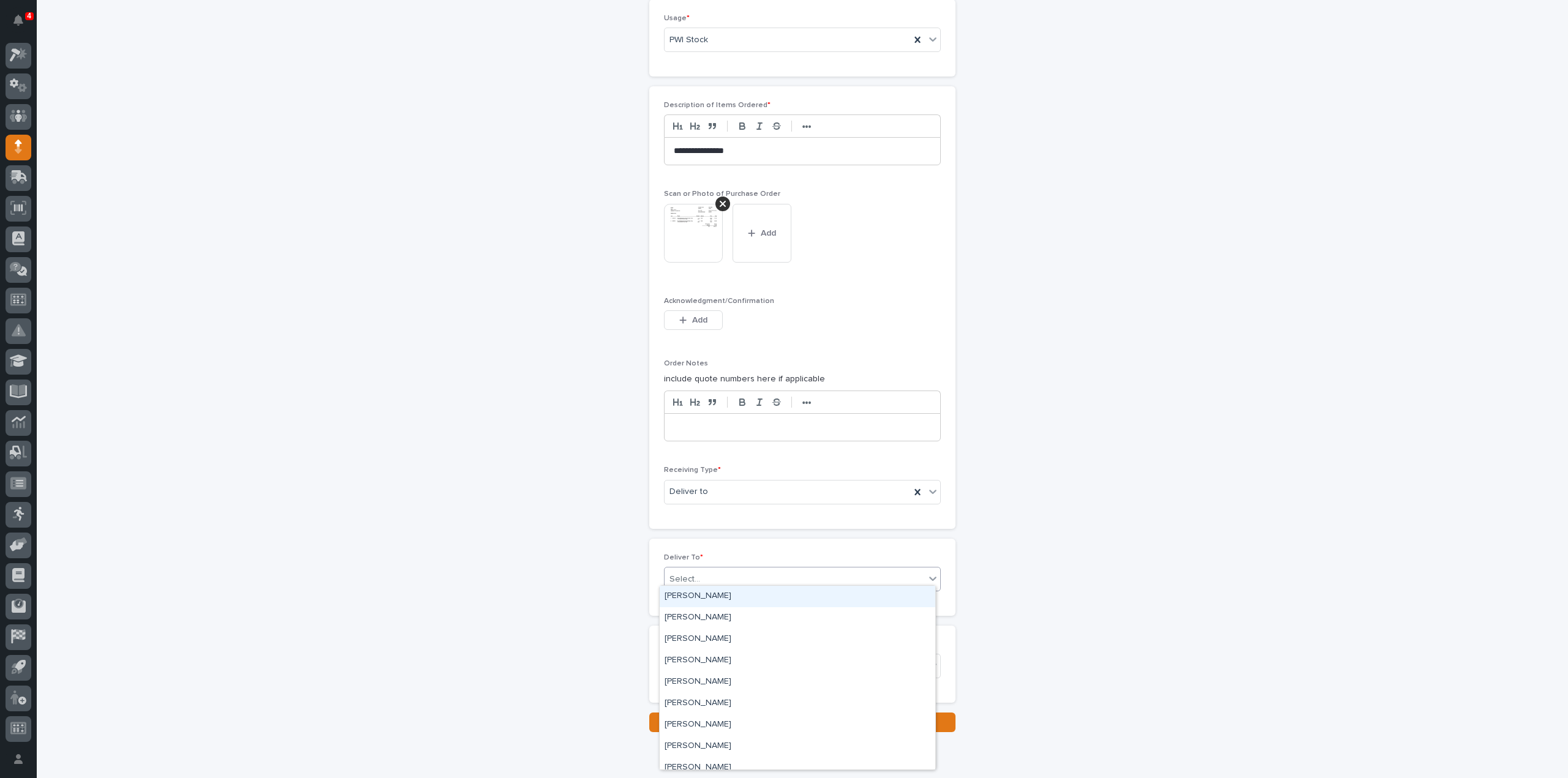
click at [702, 576] on div "Select..." at bounding box center [794, 579] width 261 height 20
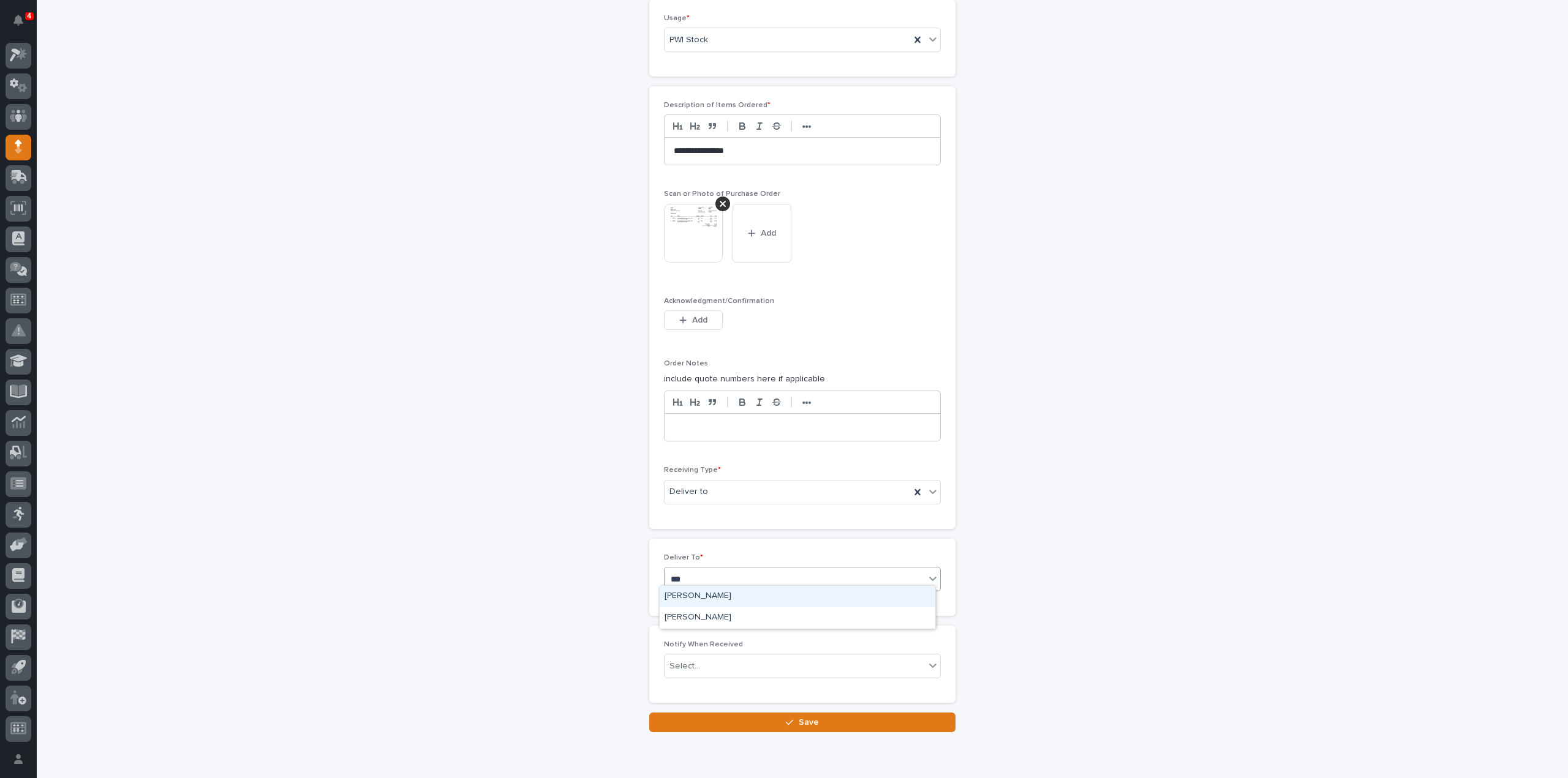
type input "****"
click at [670, 595] on div "[PERSON_NAME]" at bounding box center [797, 596] width 276 height 22
click at [429, 591] on div "**********" at bounding box center [802, 14] width 1228 height 1437
click at [758, 658] on div "Select..." at bounding box center [794, 666] width 261 height 20
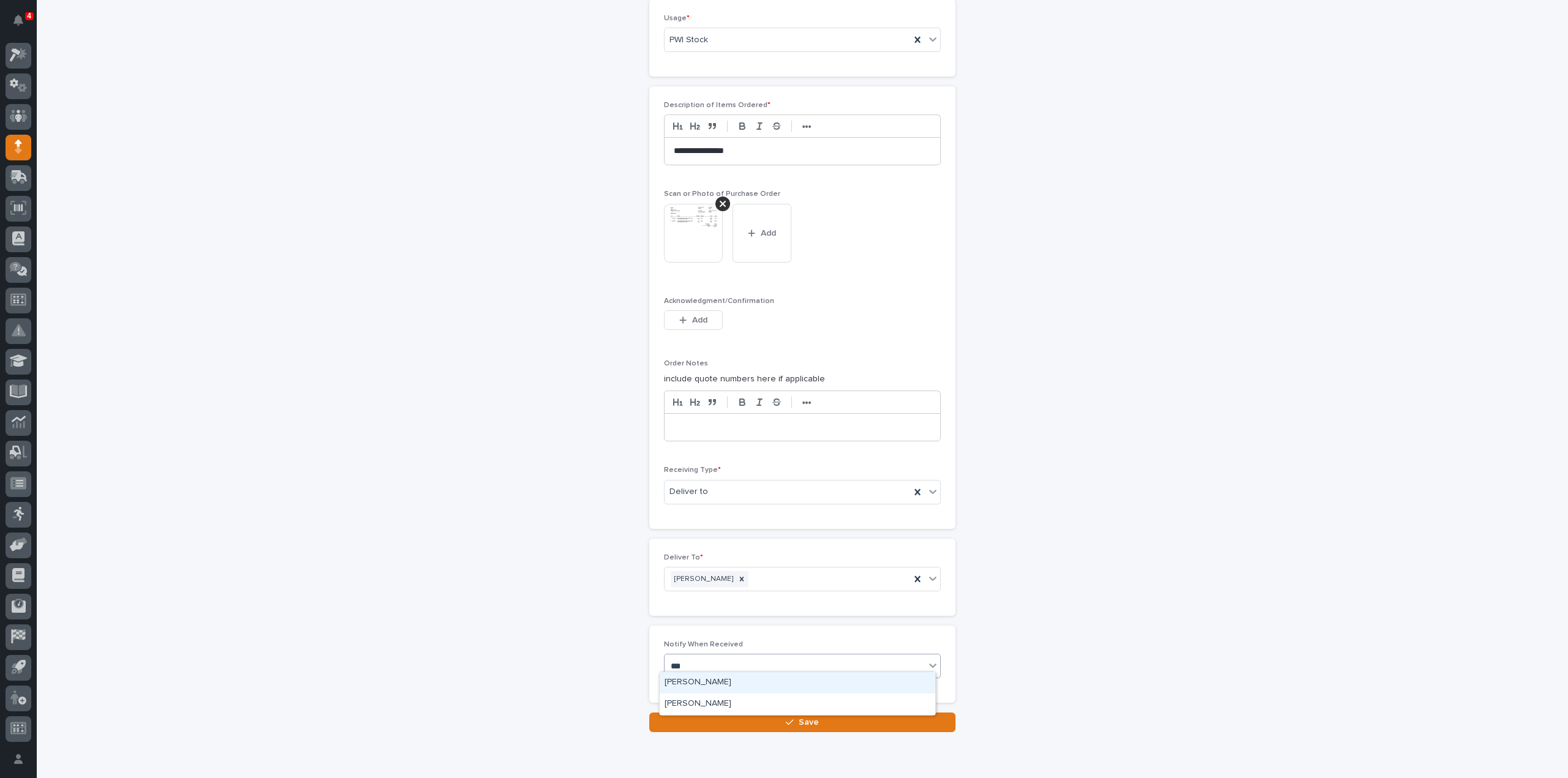
type input "****"
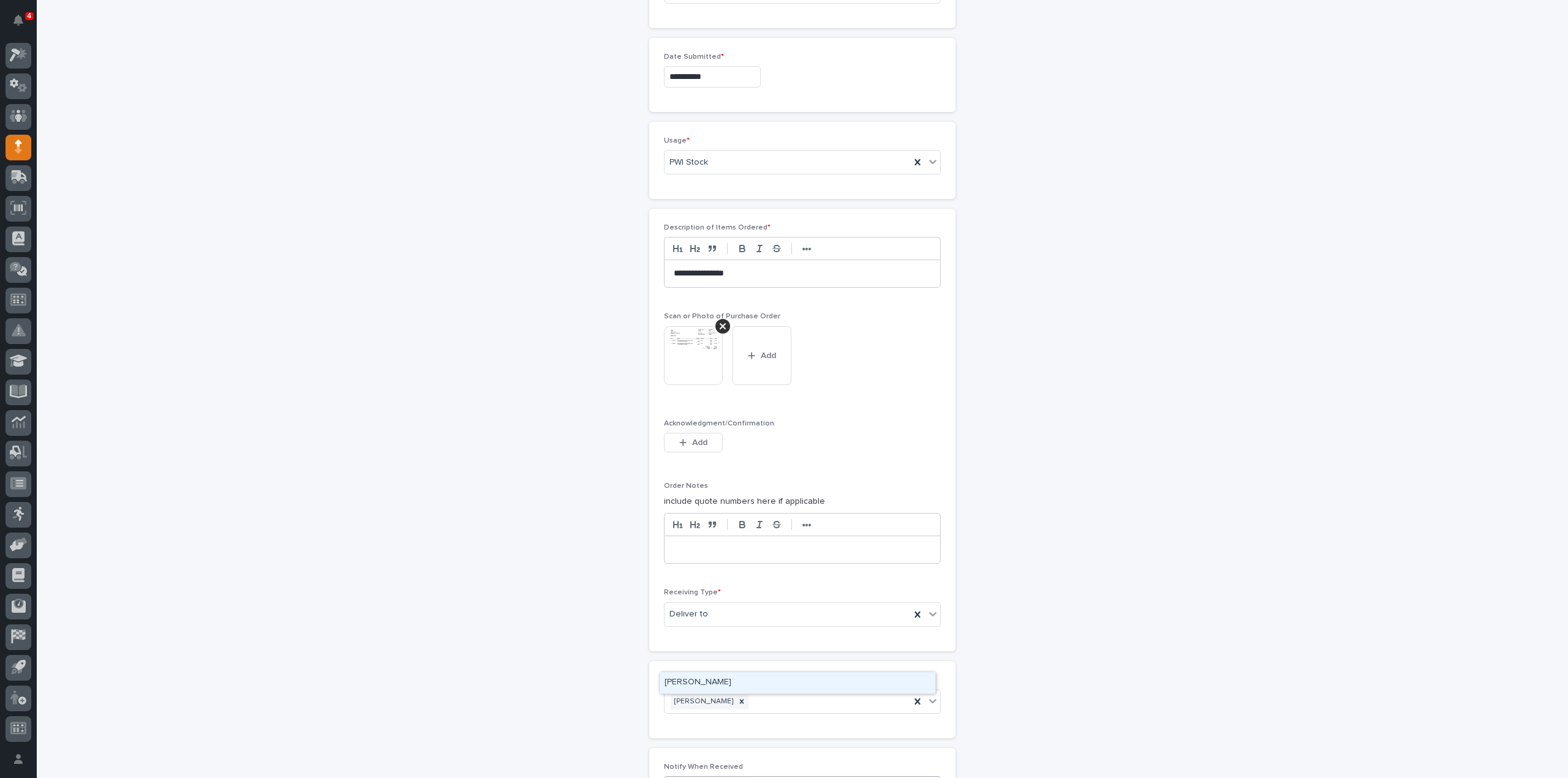
click at [724, 683] on div "[PERSON_NAME]" at bounding box center [797, 683] width 276 height 22
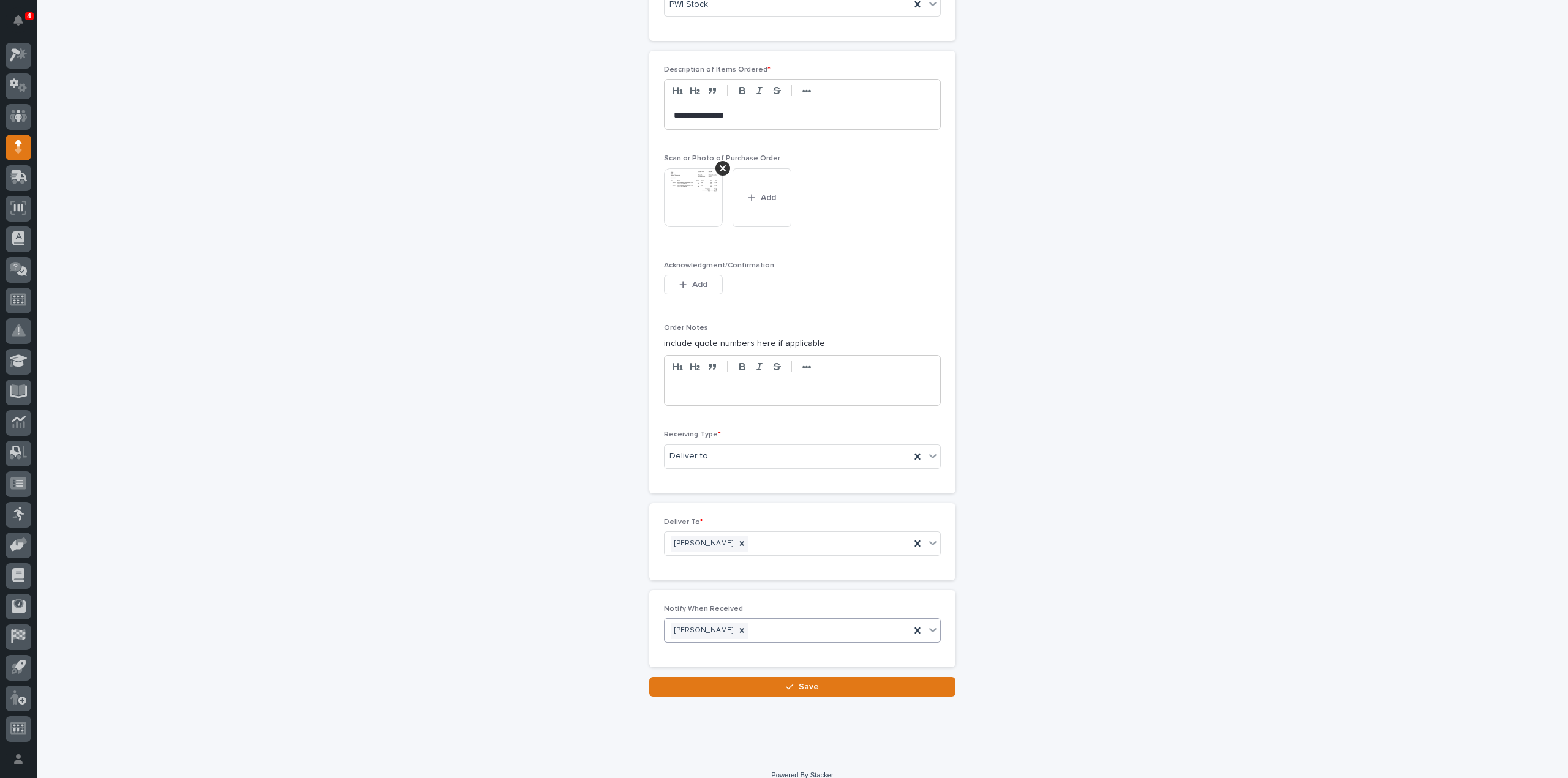
scroll to position [816, 0]
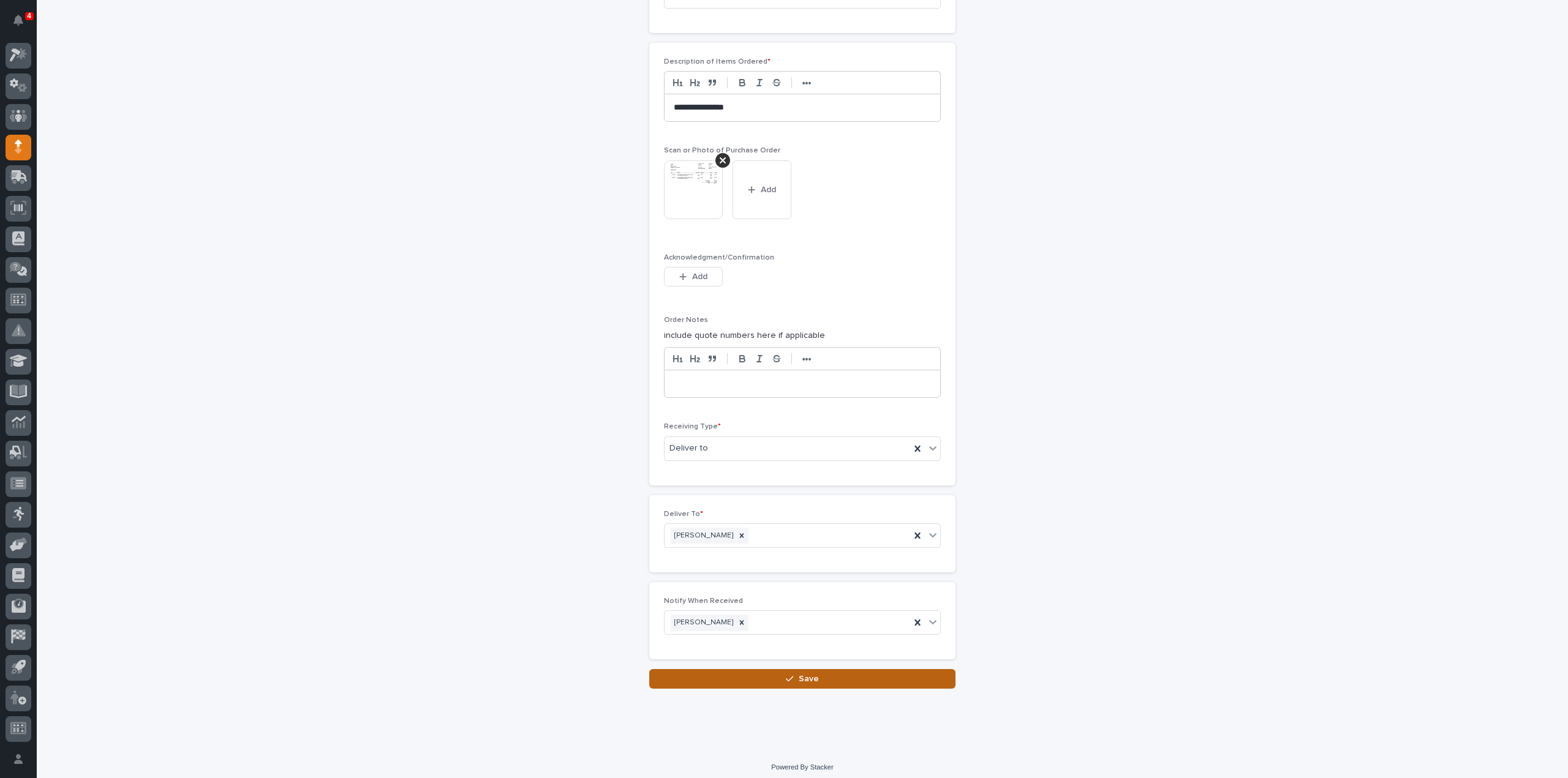
click at [839, 673] on button "Save" at bounding box center [802, 678] width 306 height 20
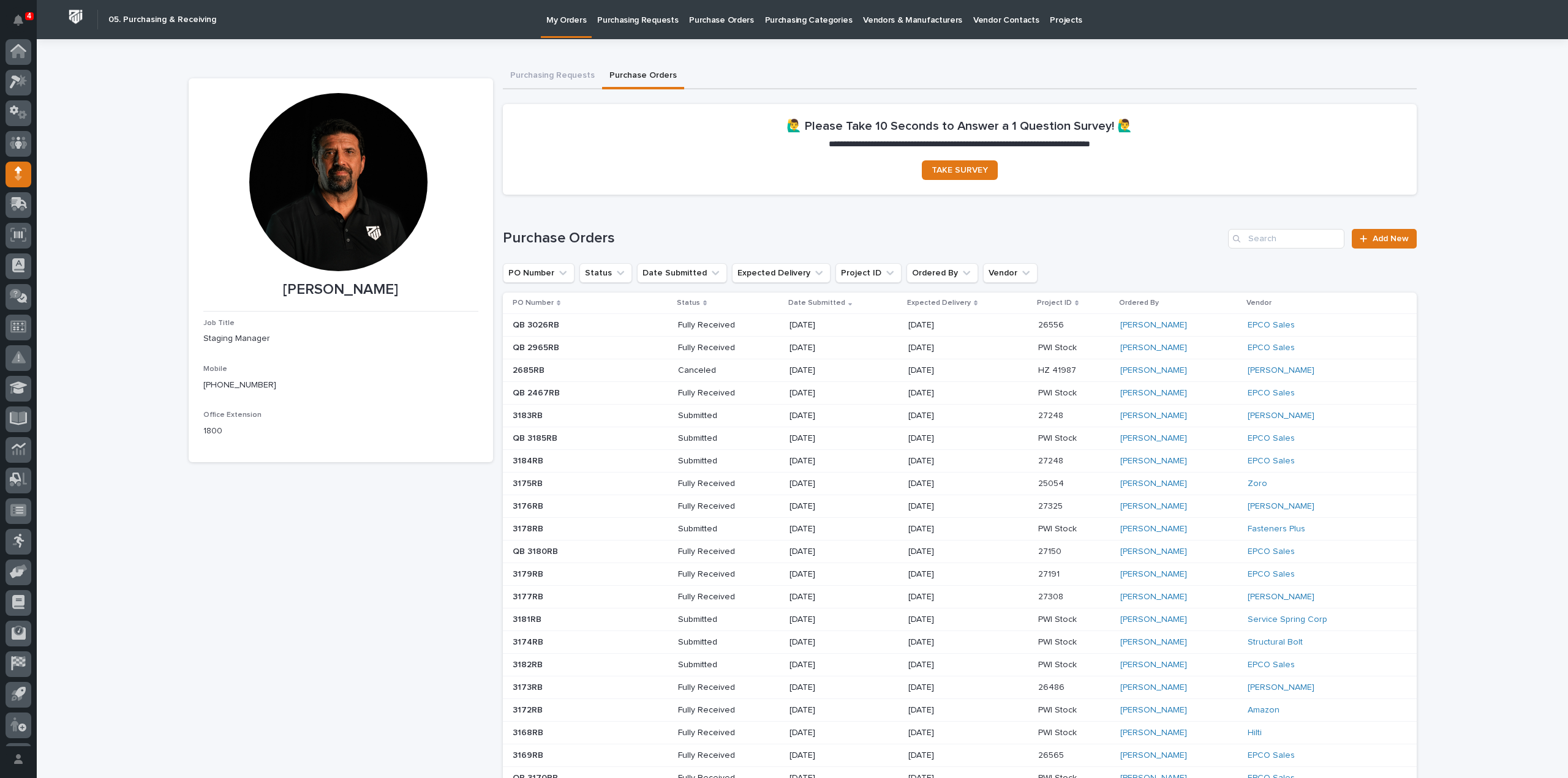
scroll to position [27, 0]
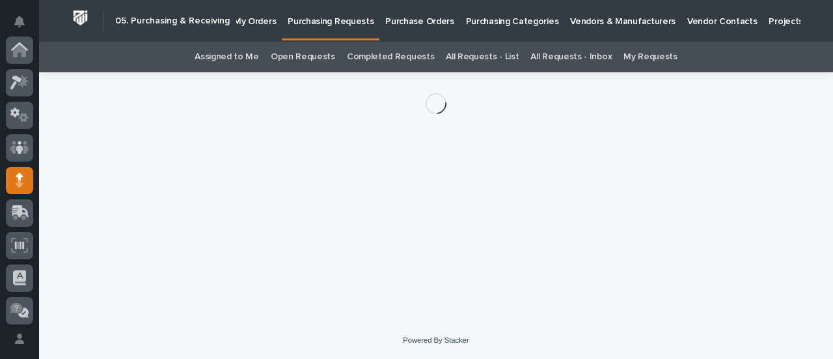
scroll to position [130, 0]
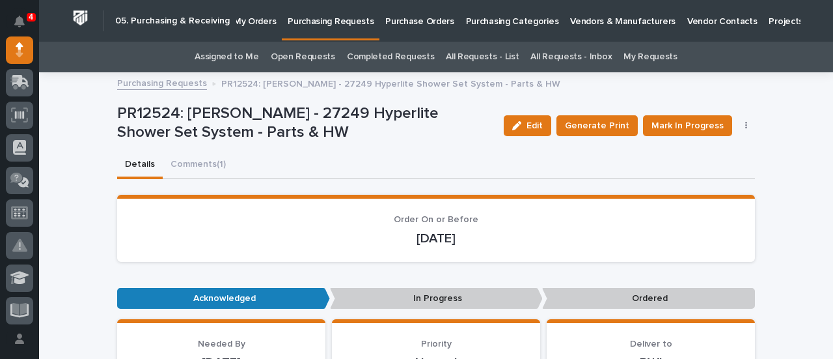
drag, startPoint x: 193, startPoint y: 165, endPoint x: 356, endPoint y: 166, distance: 162.7
click at [193, 165] on button "Comments (1)" at bounding box center [198, 165] width 71 height 27
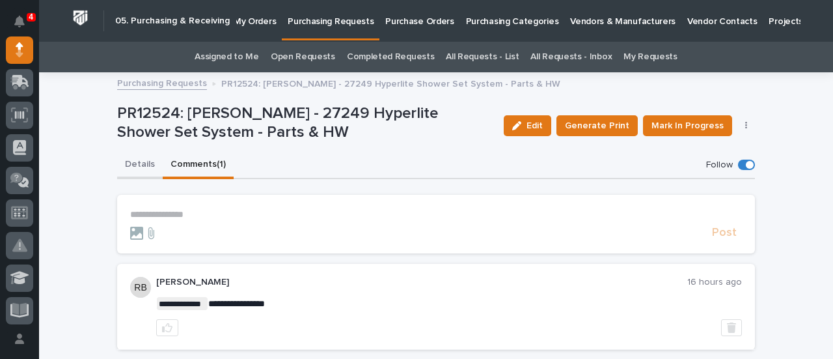
click at [128, 162] on button "Details" at bounding box center [140, 165] width 46 height 27
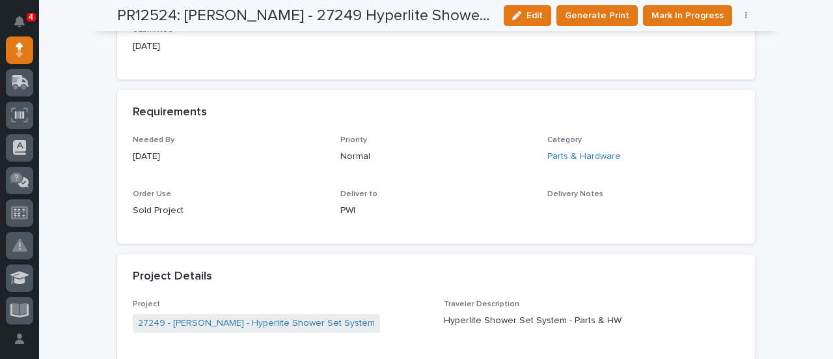
scroll to position [584, 0]
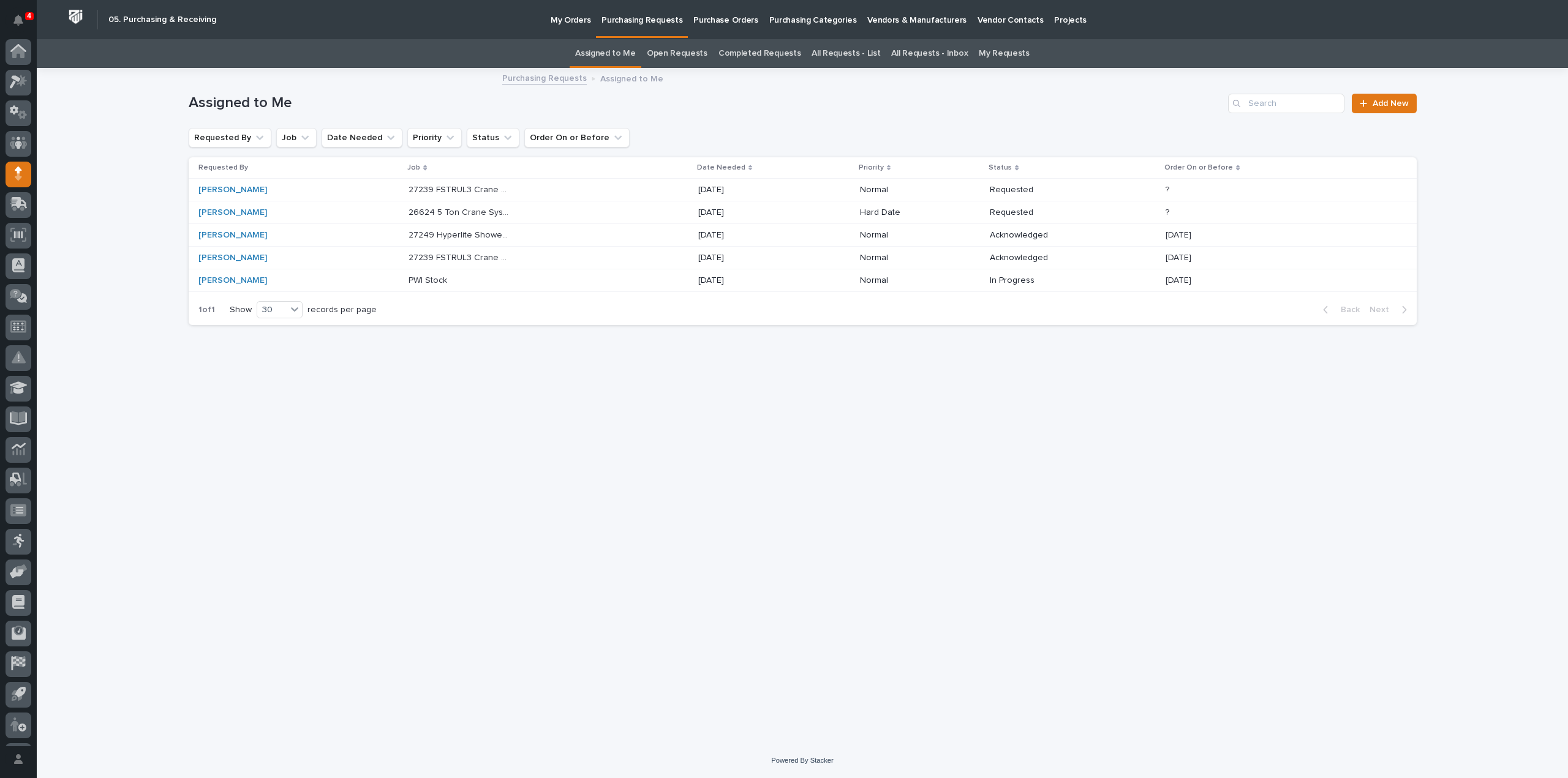
scroll to position [27, 0]
click at [469, 234] on p "27249 Hyperlite Shower Set System - Parts & HW" at bounding box center [460, 234] width 104 height 13
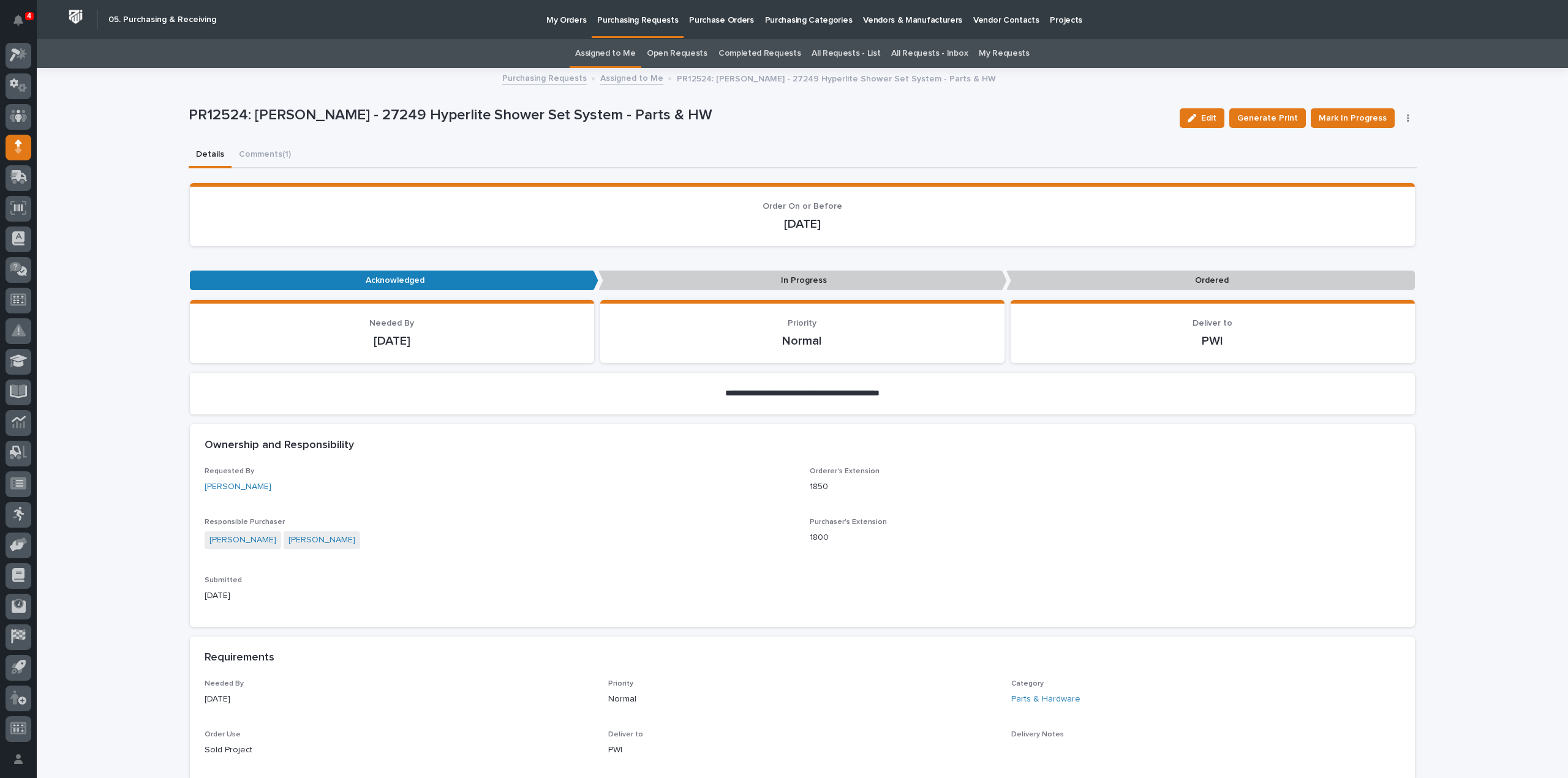
scroll to position [612, 0]
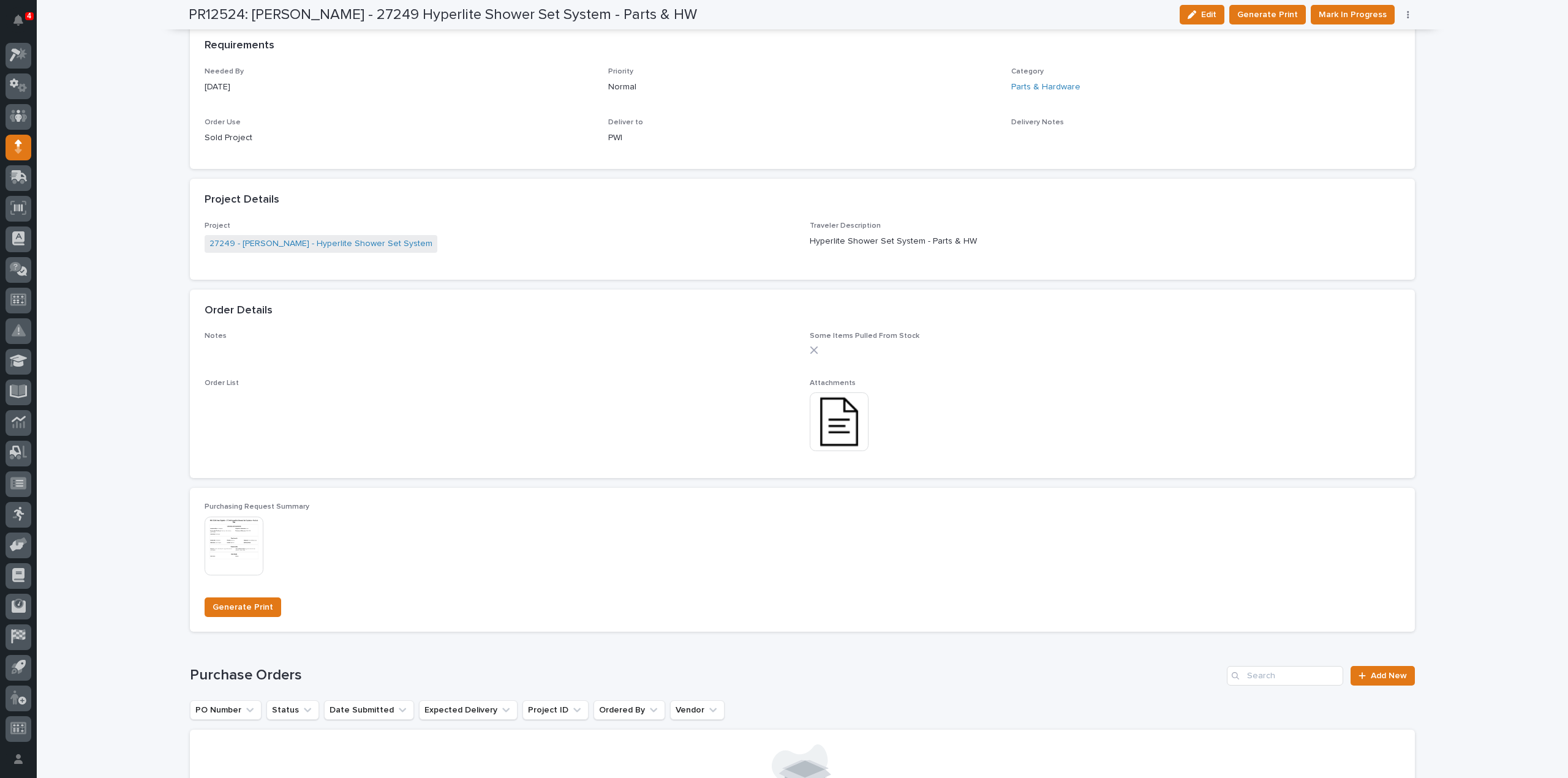
click at [840, 418] on img at bounding box center [839, 421] width 58 height 58
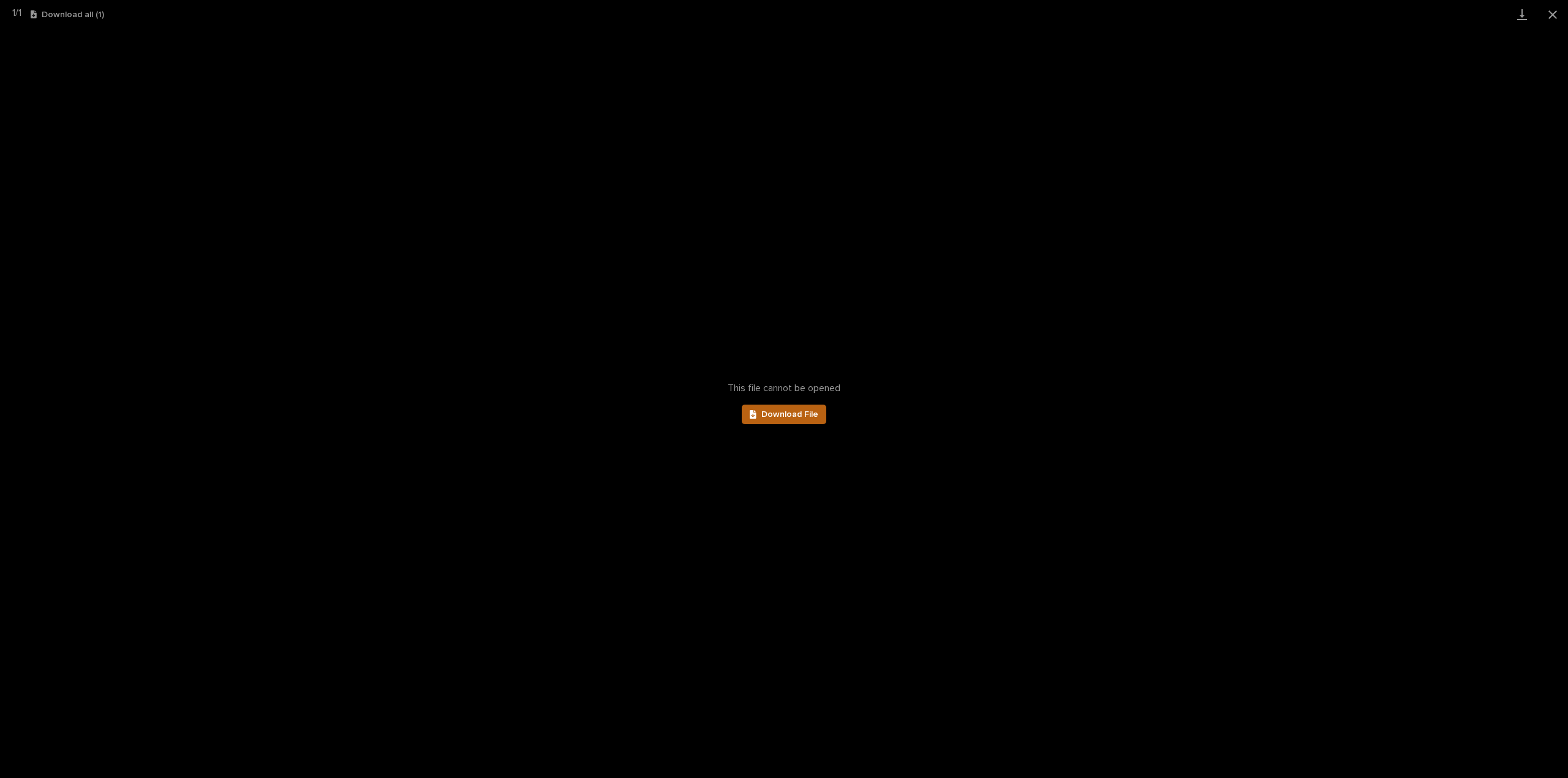
click at [798, 415] on span "Download File" at bounding box center [790, 414] width 57 height 8
click at [1551, 17] on button "Close gallery" at bounding box center [1552, 14] width 31 height 29
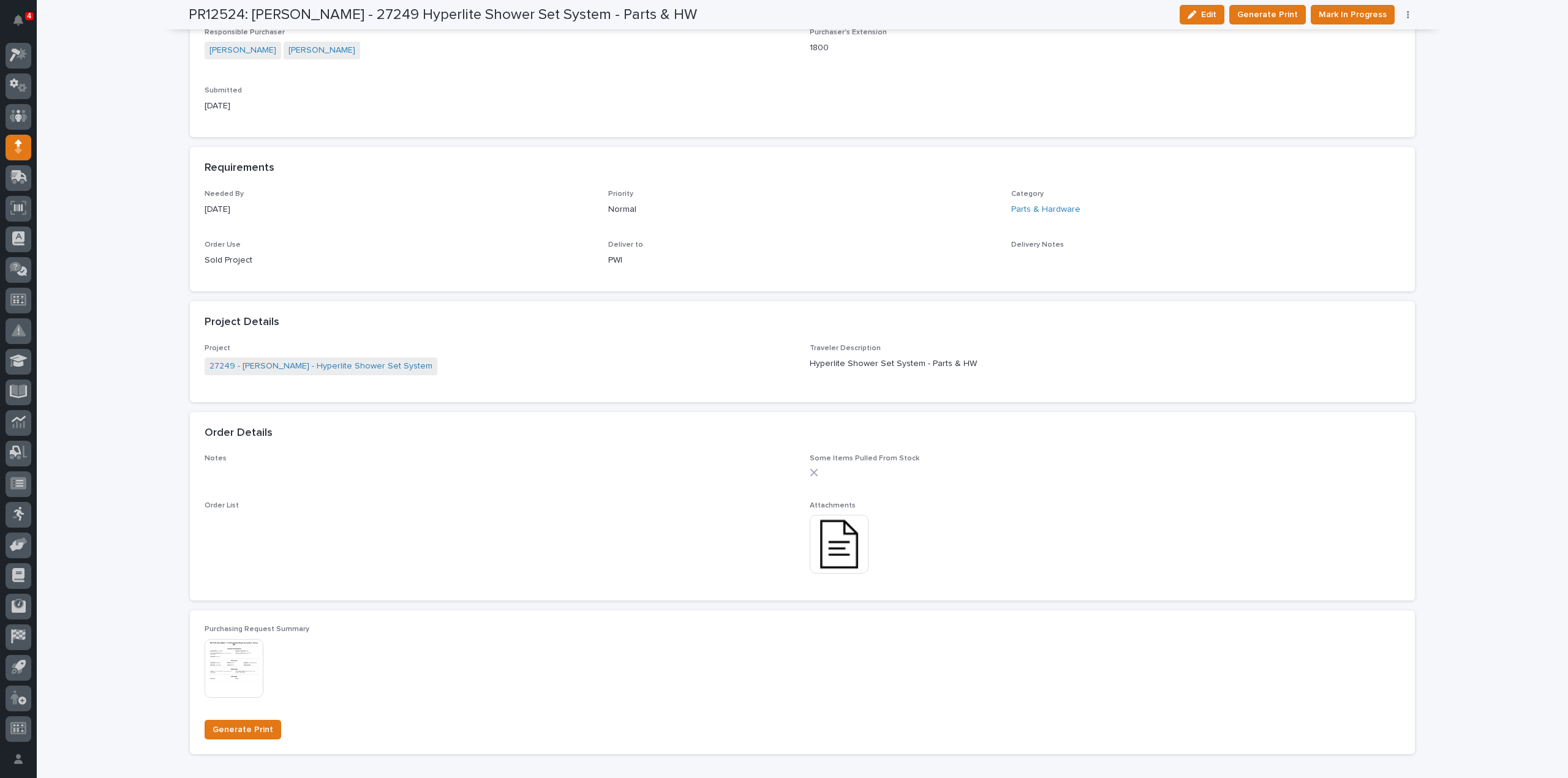
scroll to position [843, 0]
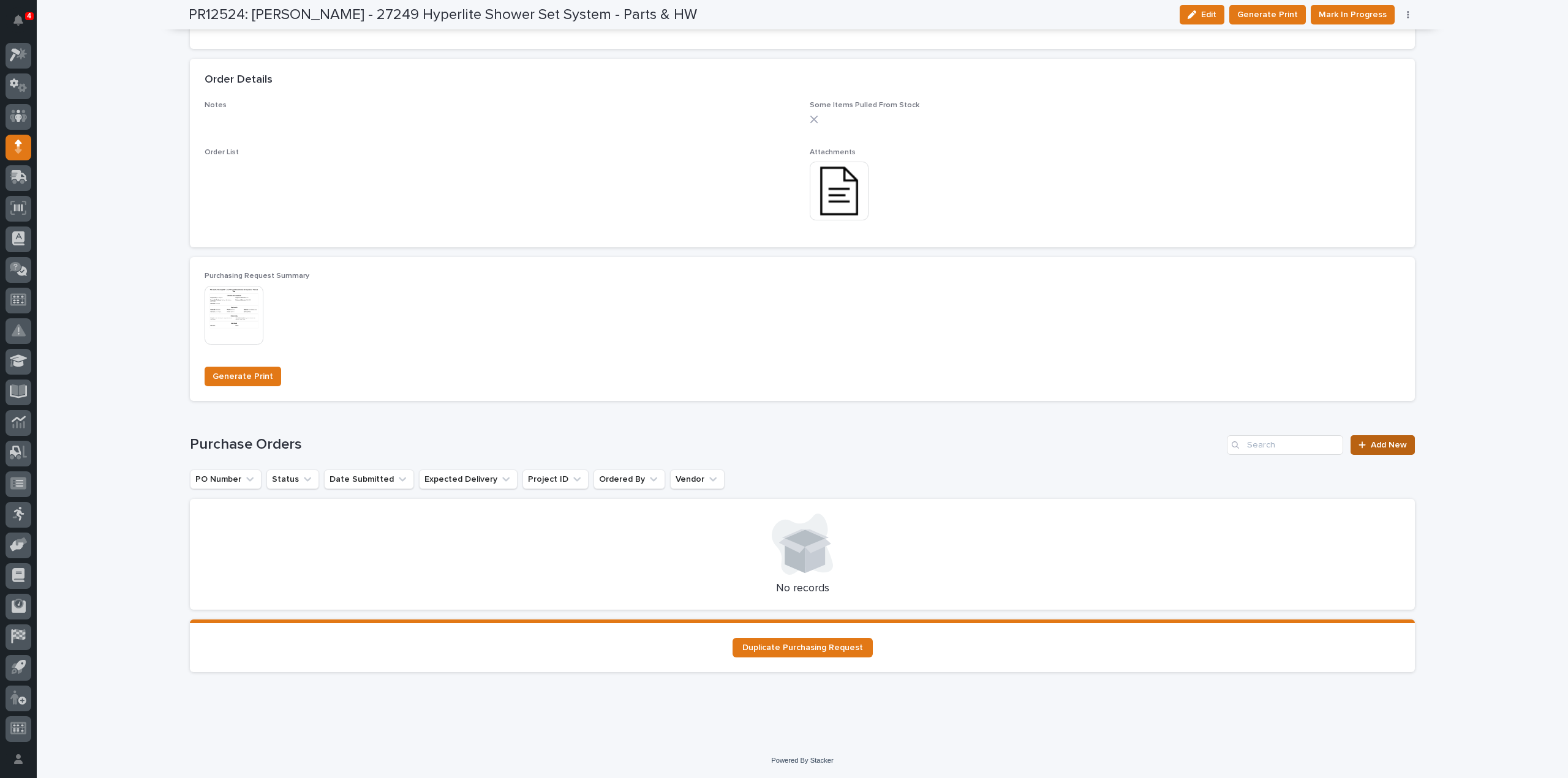
click at [1383, 446] on span "Add New" at bounding box center [1388, 445] width 36 height 8
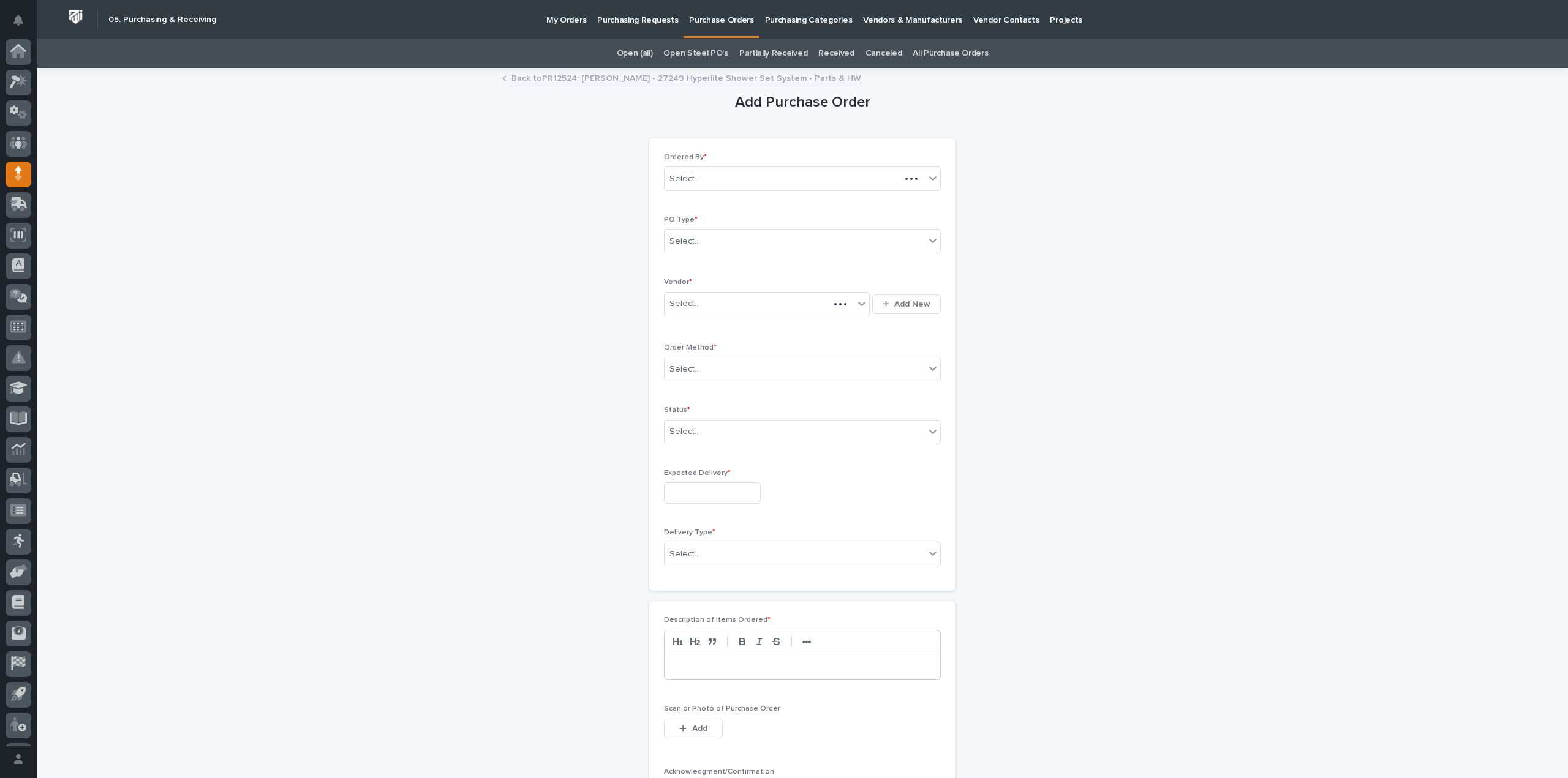
scroll to position [27, 0]
click at [686, 243] on div "Select..." at bounding box center [684, 242] width 31 height 13
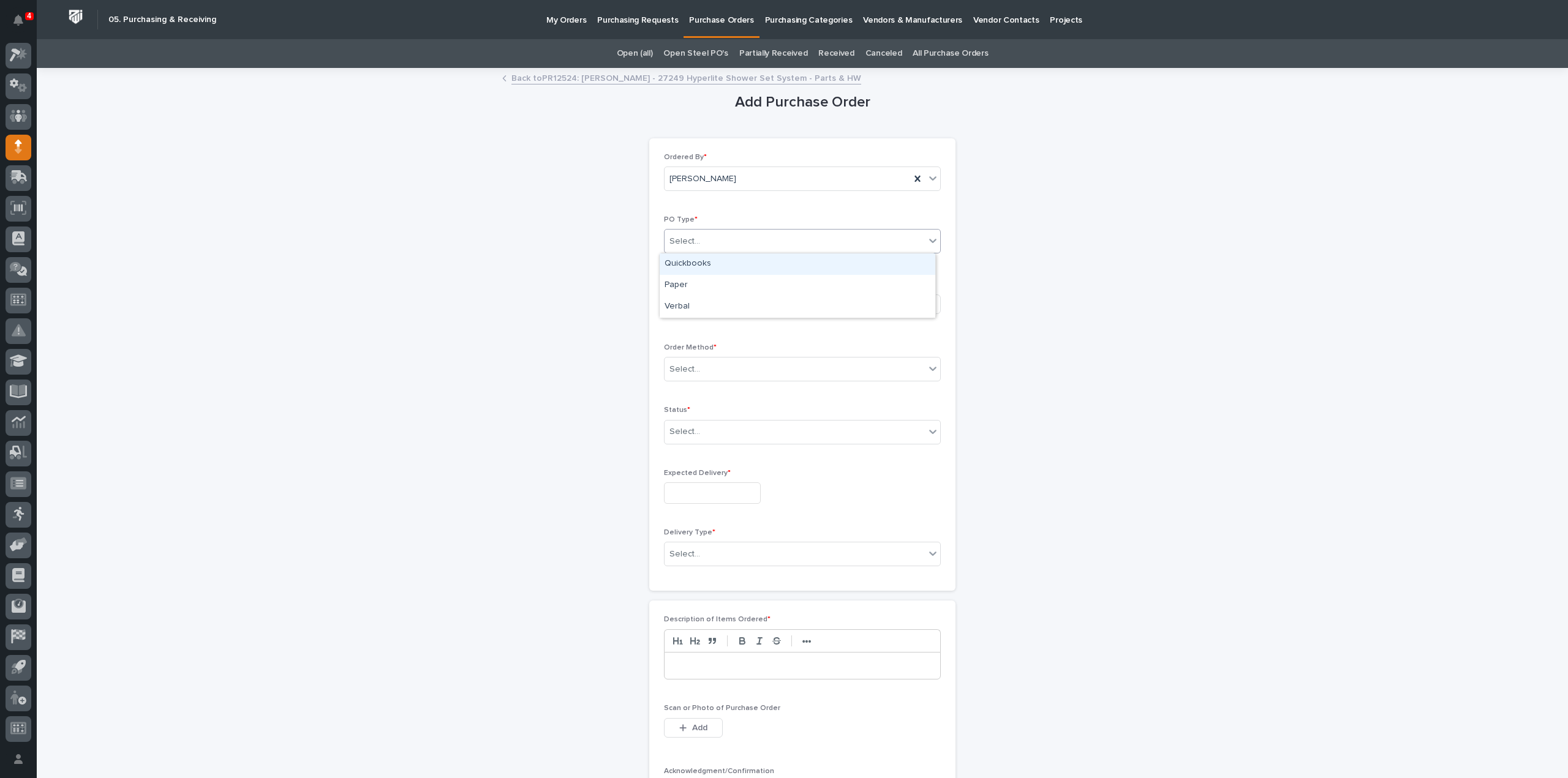
click at [686, 261] on div "Quickbooks" at bounding box center [797, 263] width 276 height 22
click at [686, 302] on div "Select..." at bounding box center [684, 304] width 31 height 13
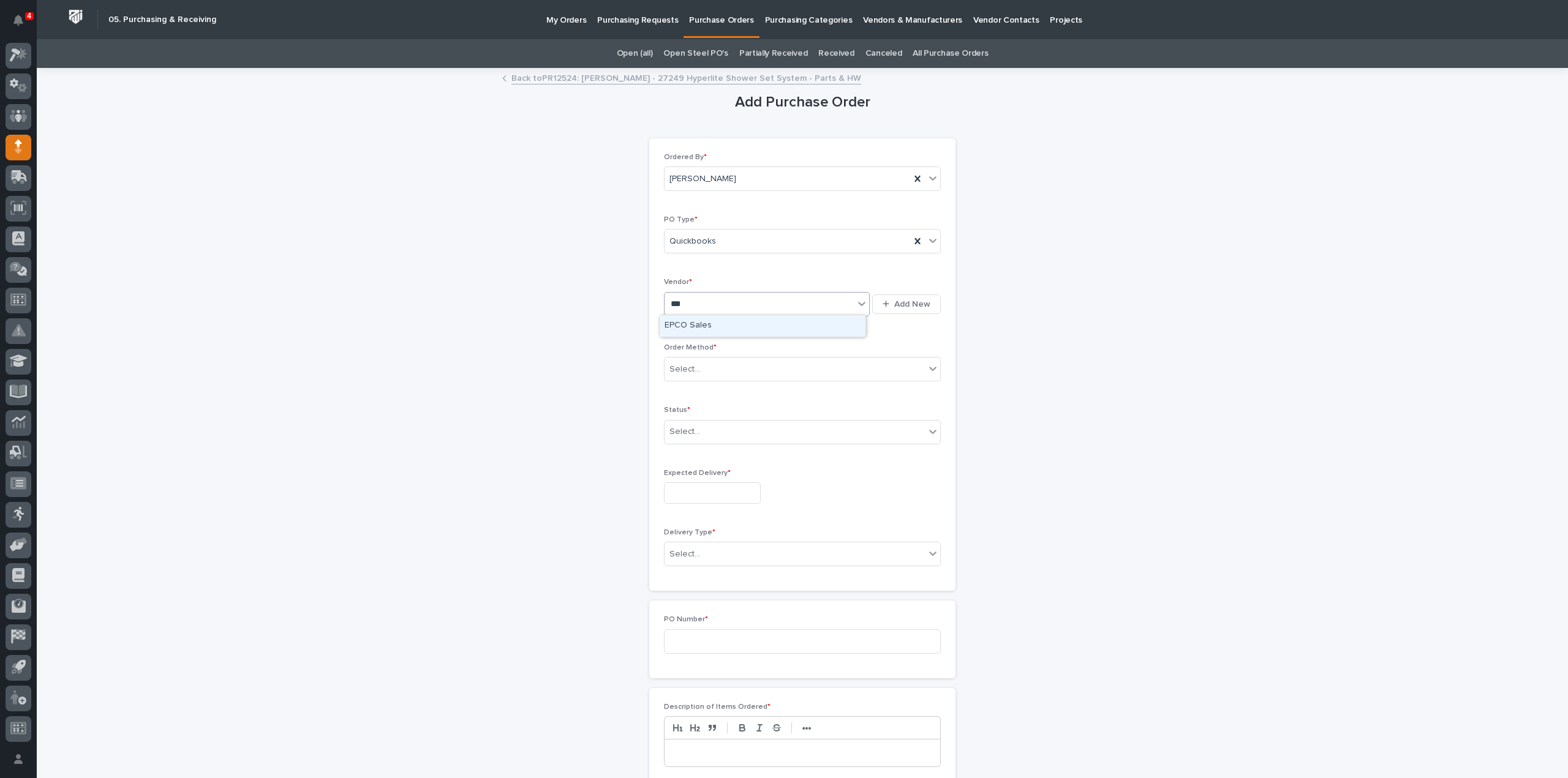
type input "****"
click at [706, 373] on div "Select..." at bounding box center [794, 369] width 261 height 20
click at [688, 410] on div "Email" at bounding box center [797, 412] width 276 height 22
click at [705, 432] on div "Select..." at bounding box center [794, 431] width 261 height 20
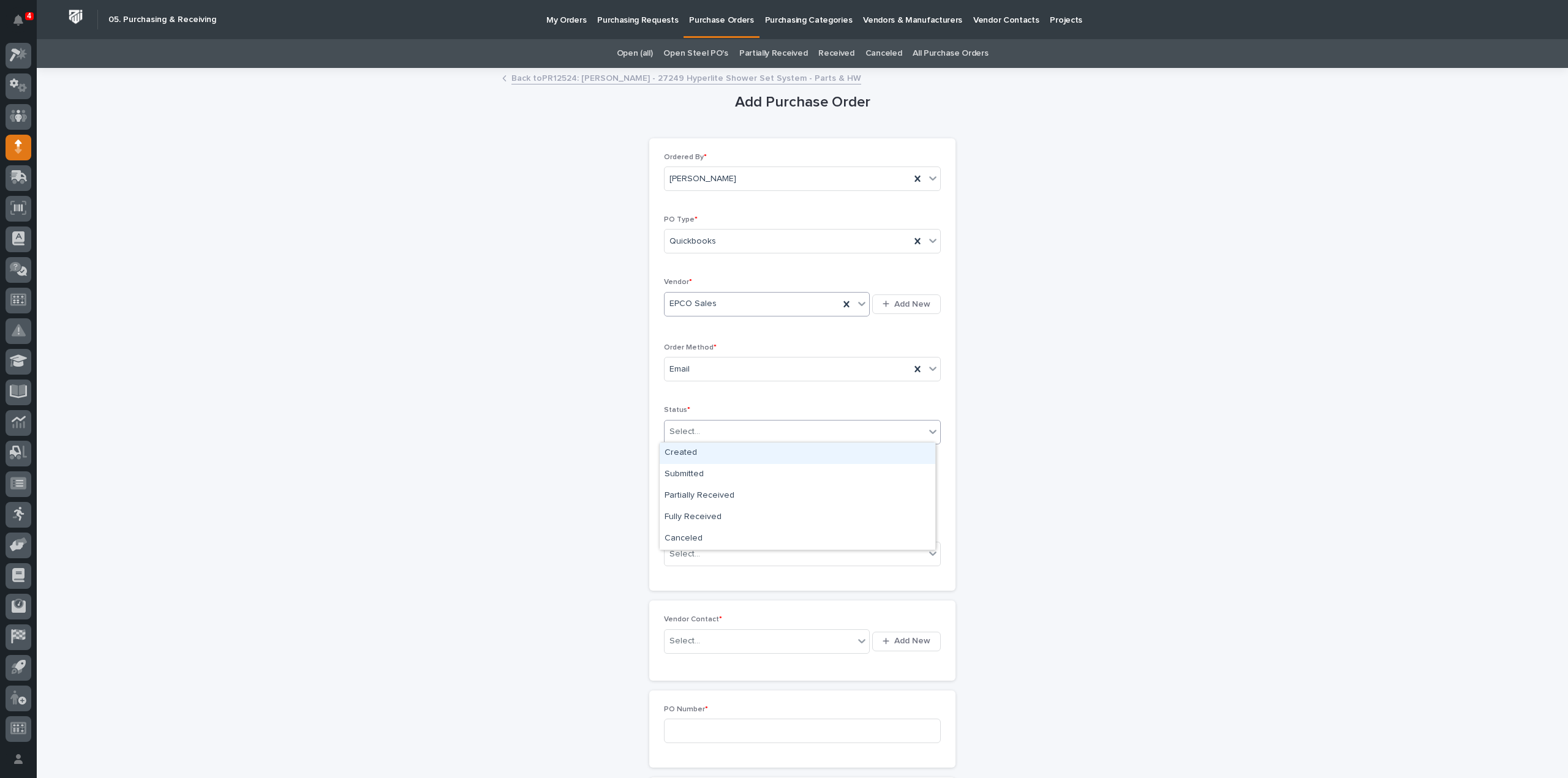
click at [730, 430] on div "Select..." at bounding box center [794, 431] width 261 height 20
click at [708, 476] on div "Submitted" at bounding box center [797, 474] width 276 height 22
click at [708, 495] on input "text" at bounding box center [712, 493] width 97 height 22
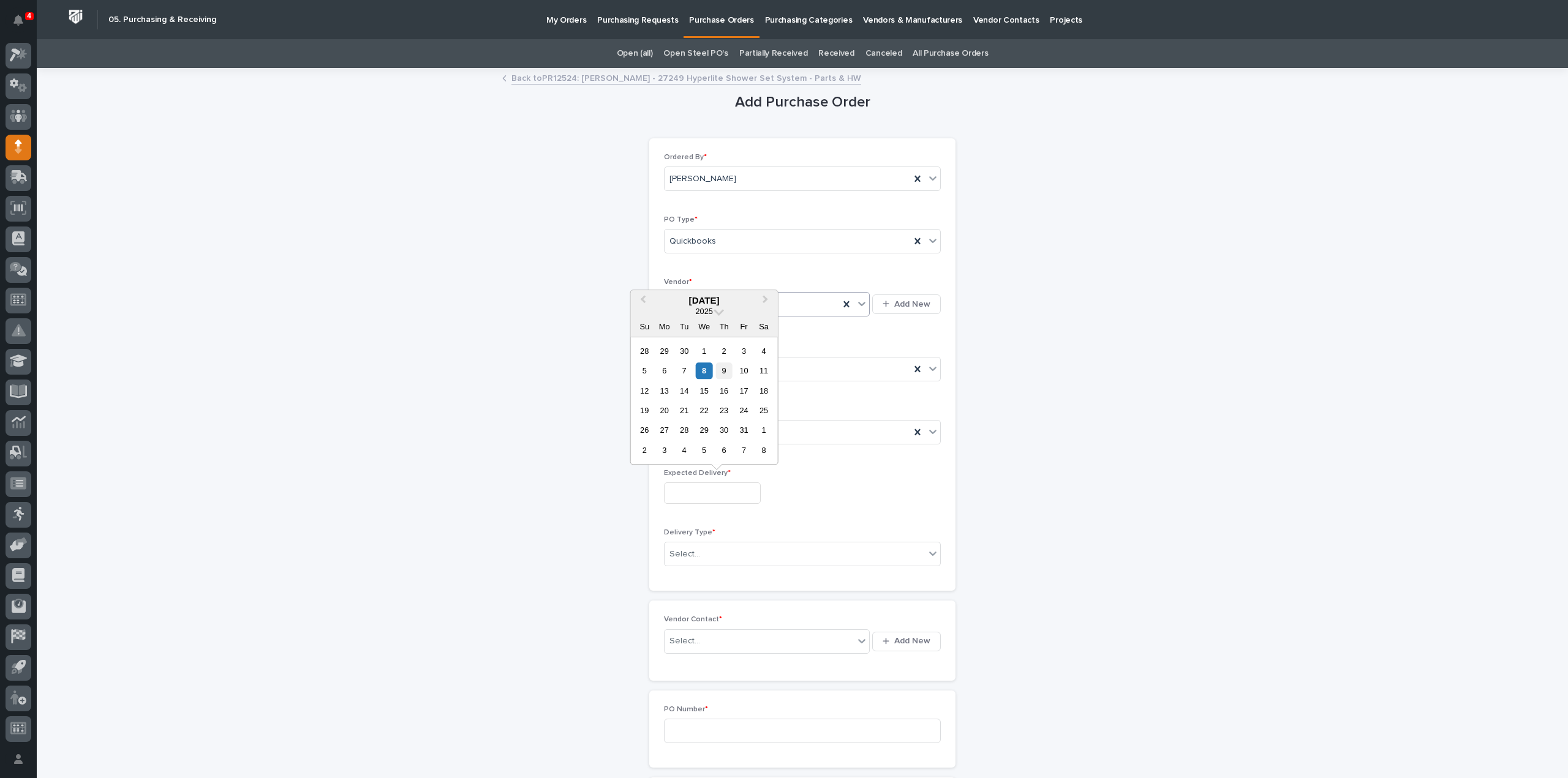
click at [720, 374] on div "9" at bounding box center [725, 371] width 17 height 17
type input "**********"
click at [693, 554] on div "Select..." at bounding box center [684, 554] width 31 height 13
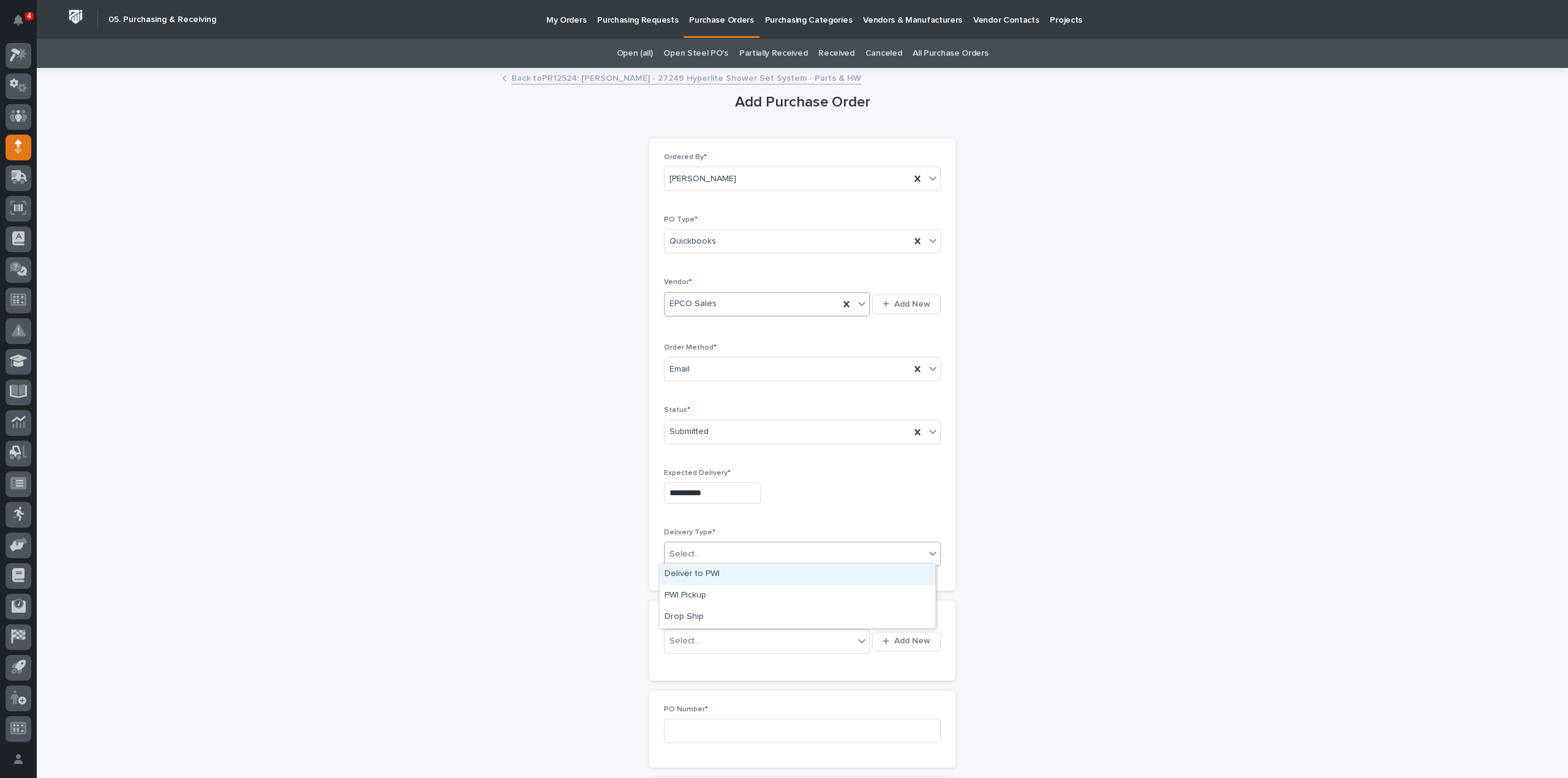
click at [700, 577] on div "Deliver to PWI" at bounding box center [797, 574] width 276 height 22
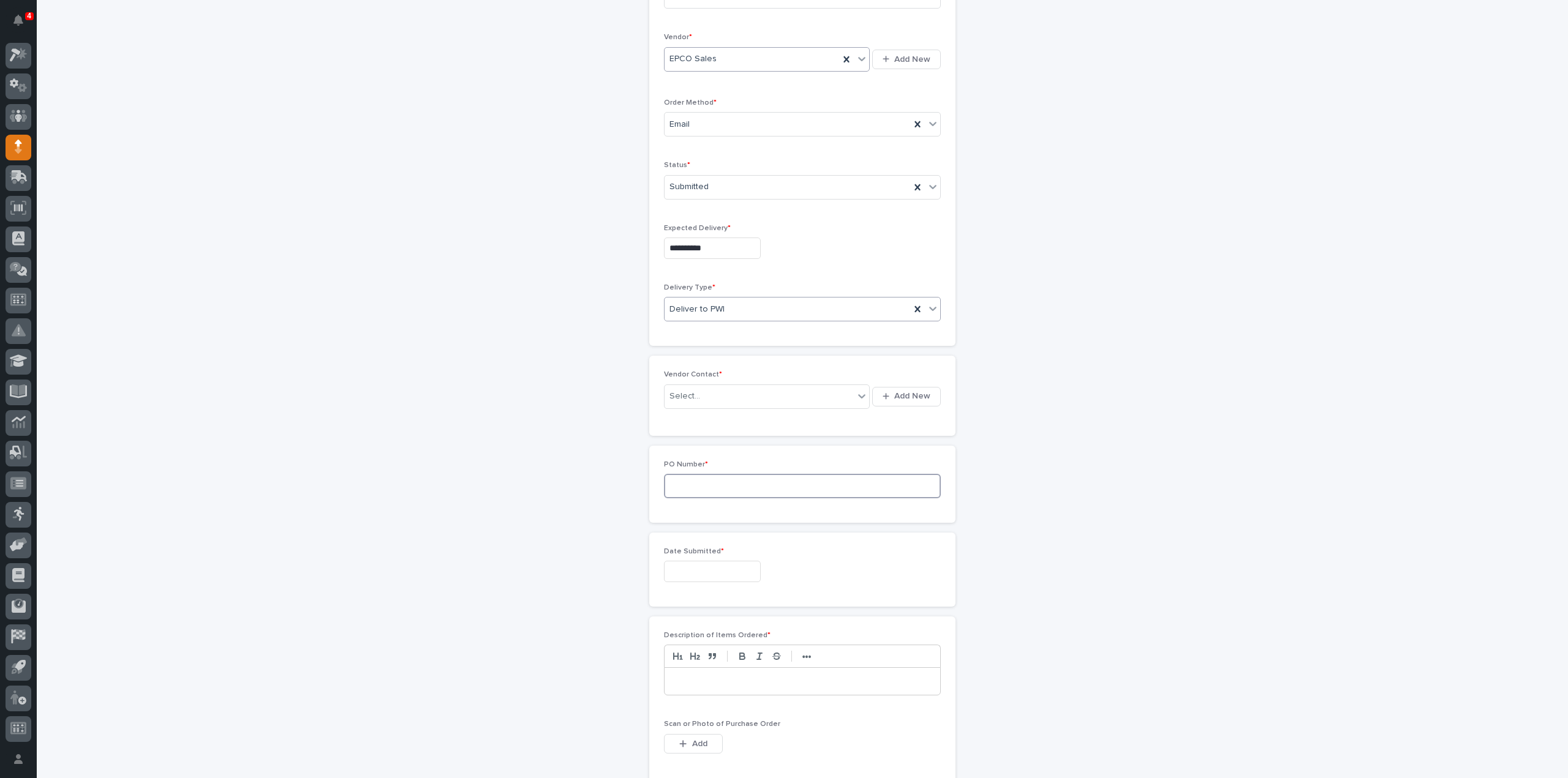
click at [703, 489] on input at bounding box center [802, 486] width 277 height 24
type input "3187RB"
click at [706, 570] on input "text" at bounding box center [712, 571] width 97 height 22
click at [704, 453] on div "8" at bounding box center [704, 449] width 17 height 17
type input "**********"
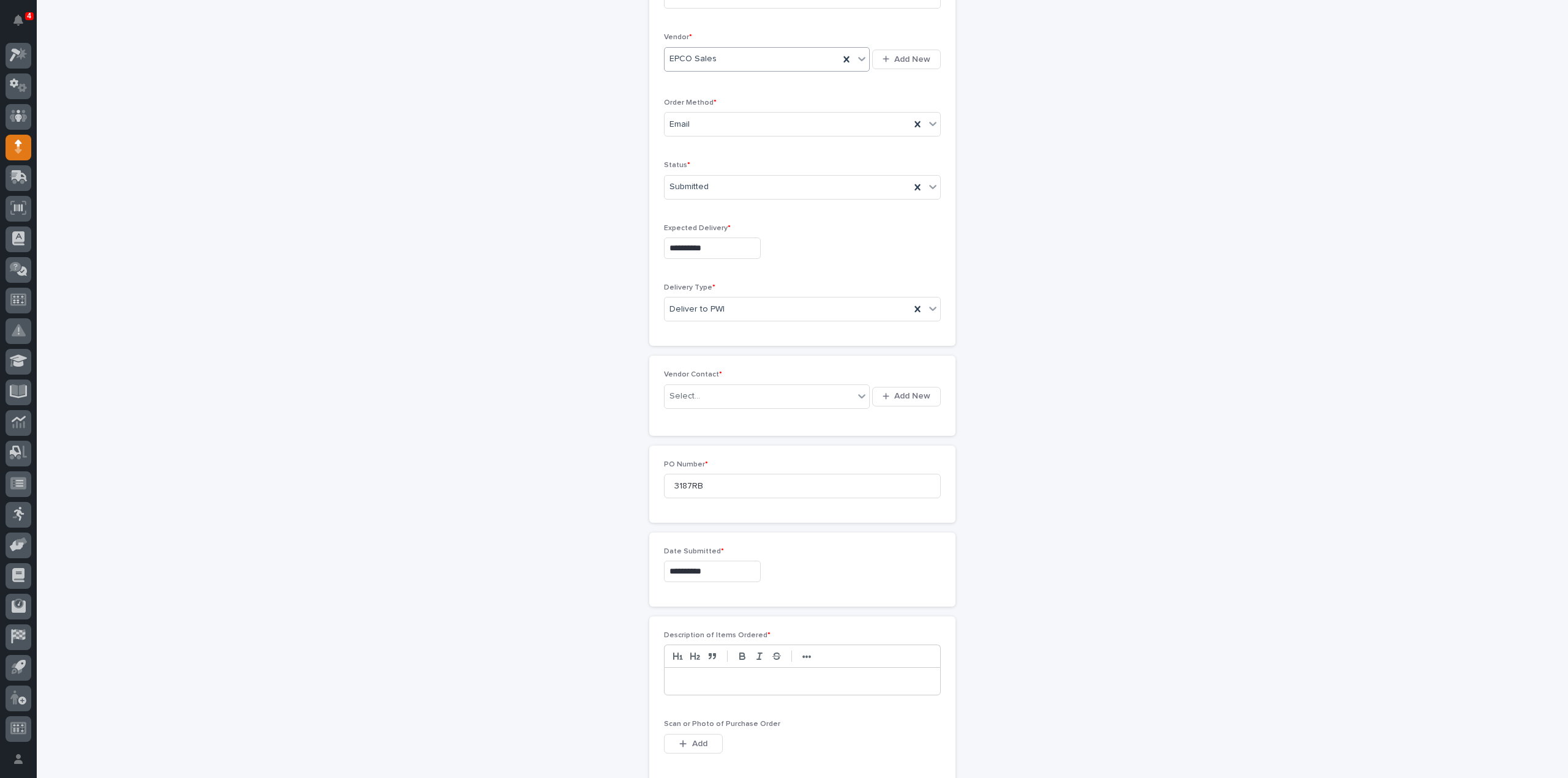
click at [702, 677] on p at bounding box center [802, 681] width 257 height 12
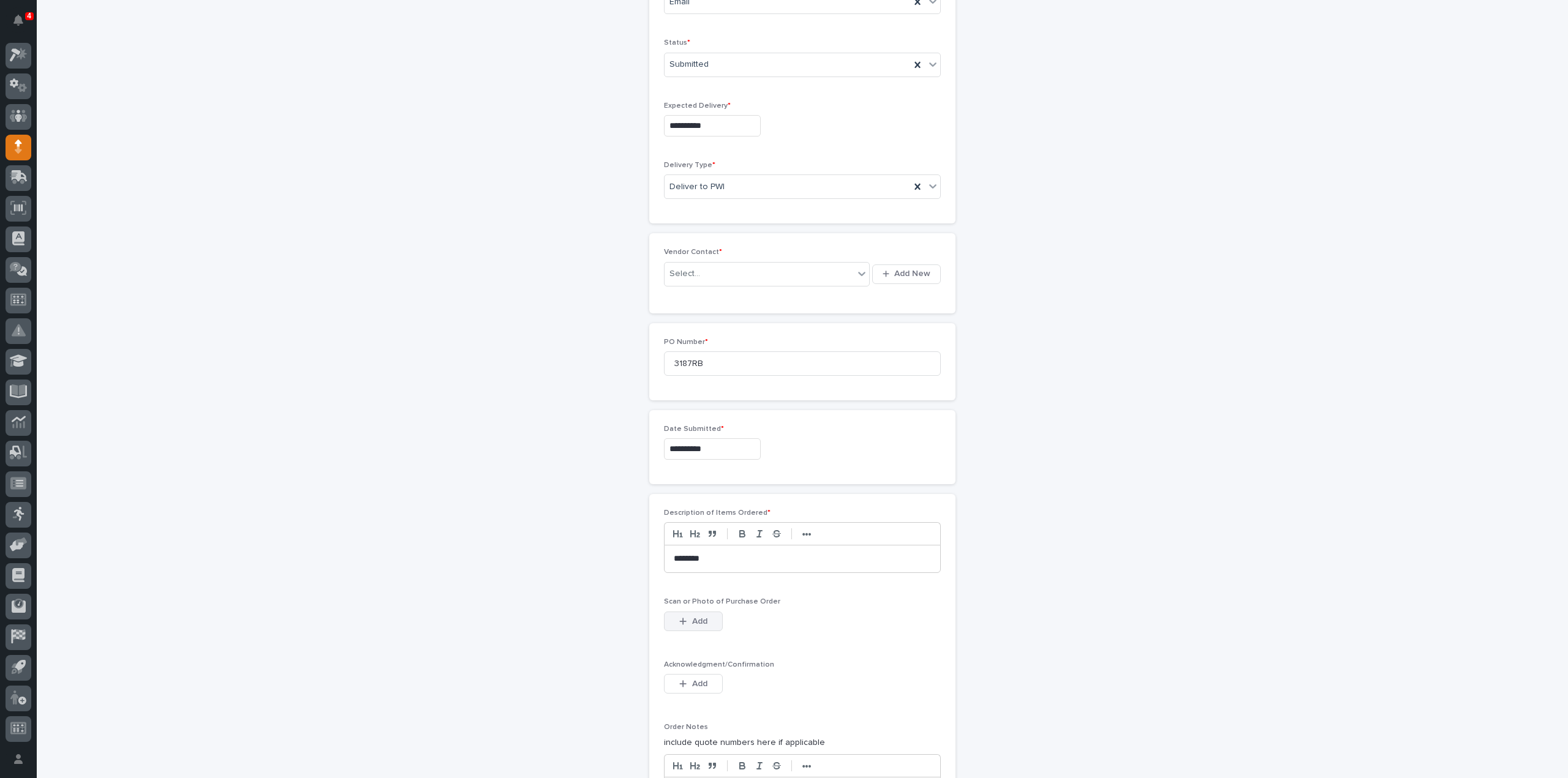
click at [692, 616] on span "Add" at bounding box center [699, 622] width 15 height 11
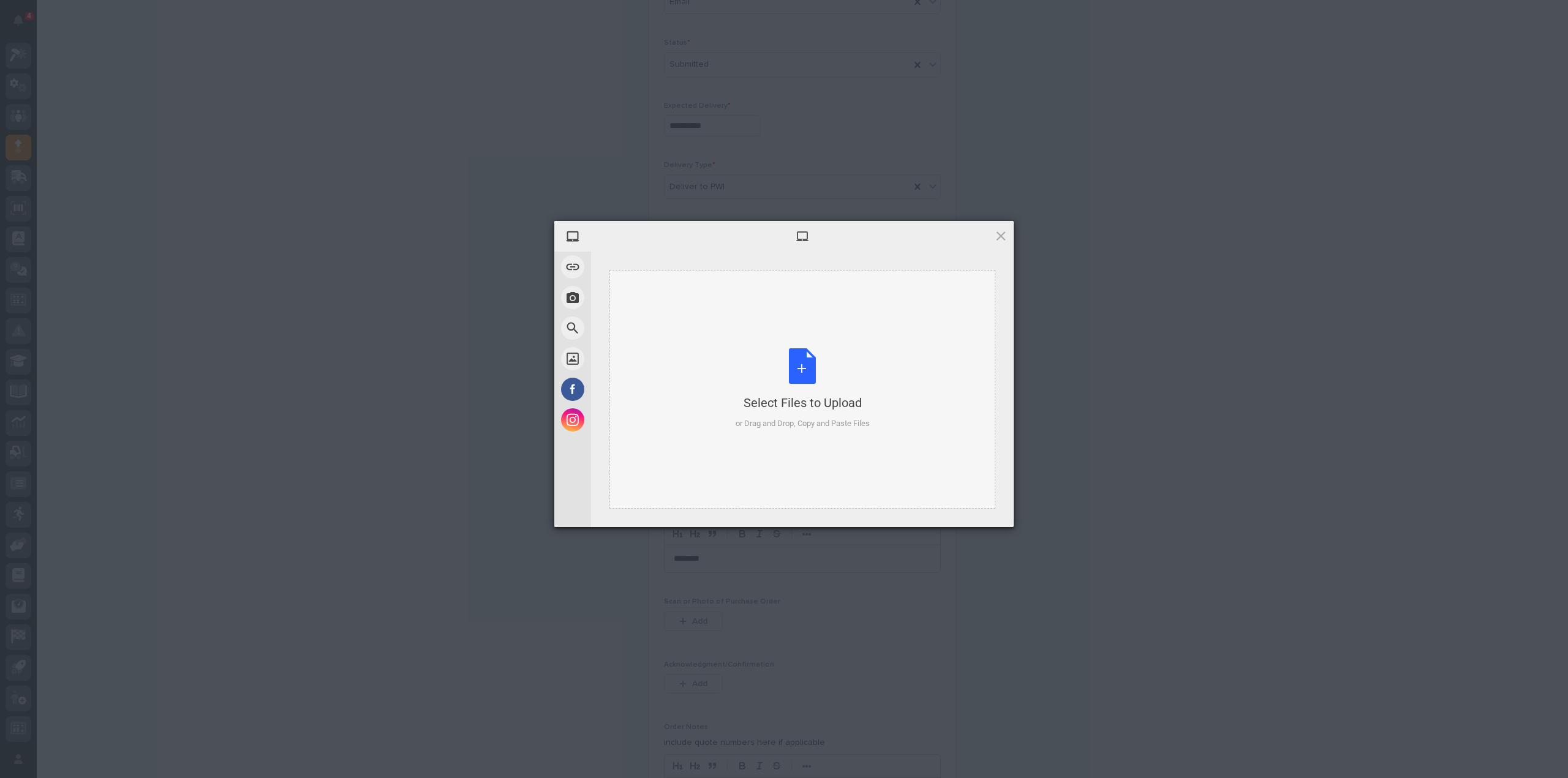
click at [801, 371] on div "Select Files to Upload or Drag and Drop, Copy and Paste Files" at bounding box center [803, 389] width 135 height 82
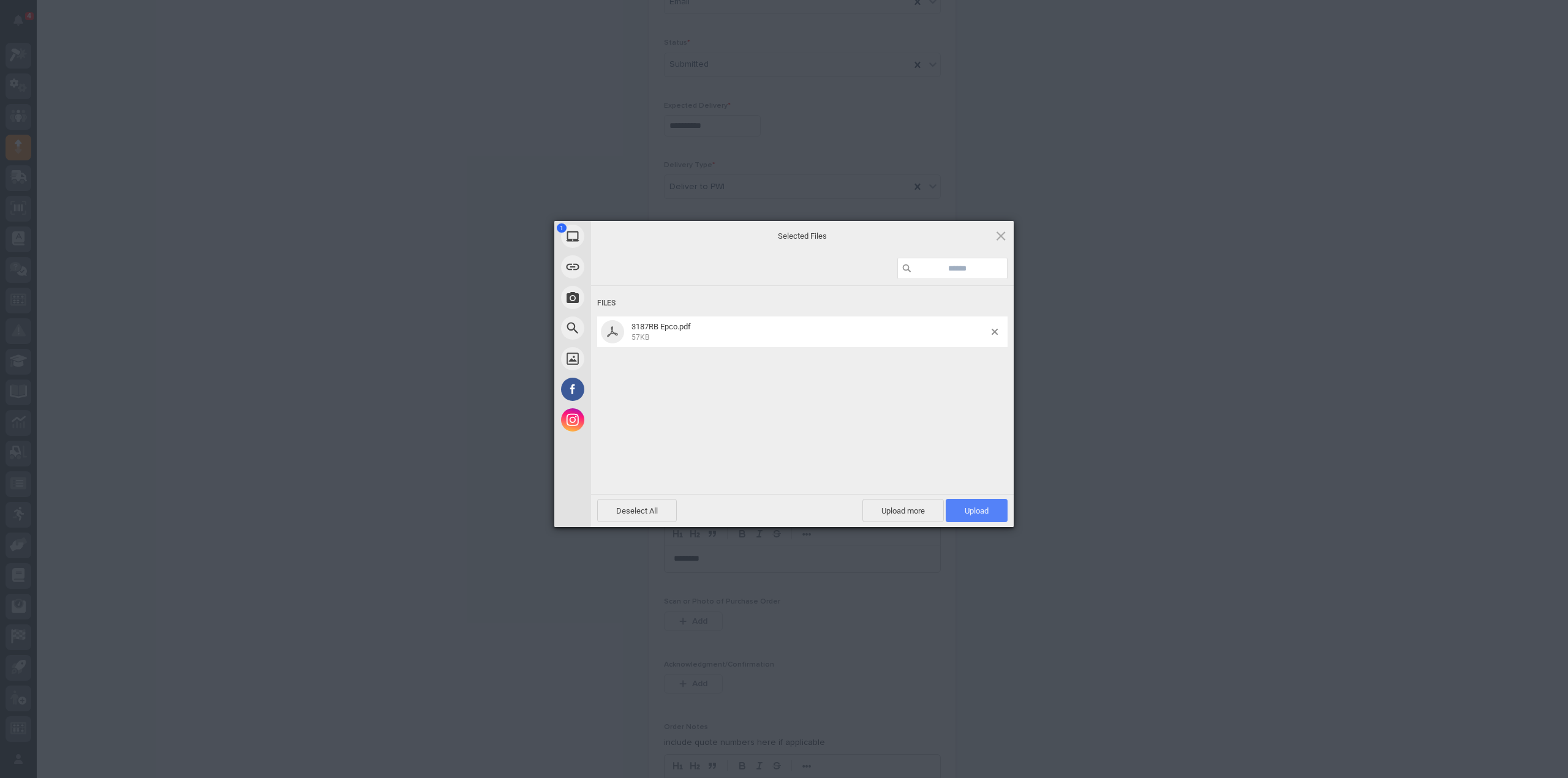
click at [955, 509] on span "Upload 1" at bounding box center [977, 510] width 62 height 24
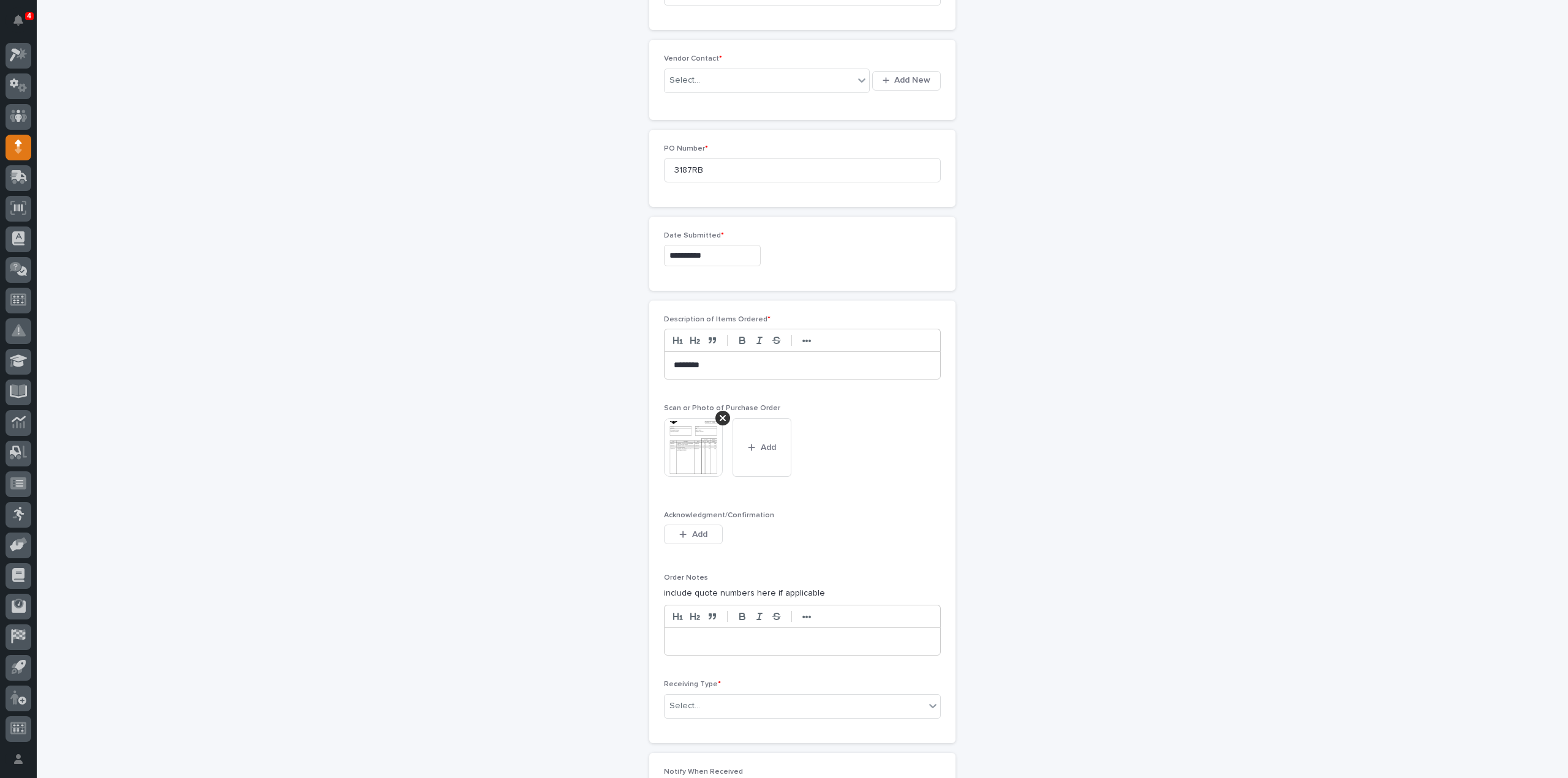
scroll to position [732, 0]
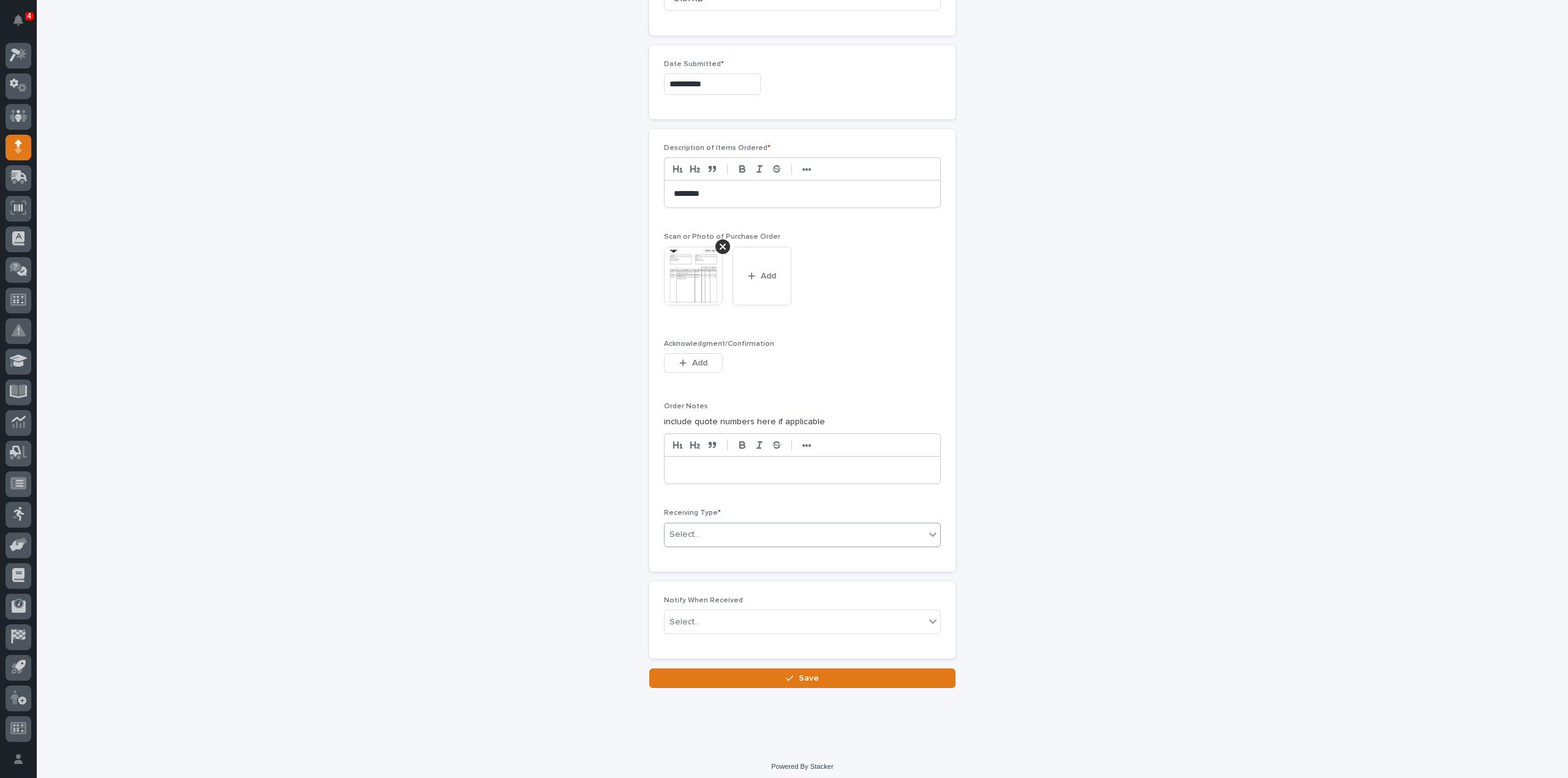
click at [731, 532] on div "Select..." at bounding box center [794, 534] width 261 height 20
click at [716, 615] on div "Deliver to" at bounding box center [797, 617] width 276 height 22
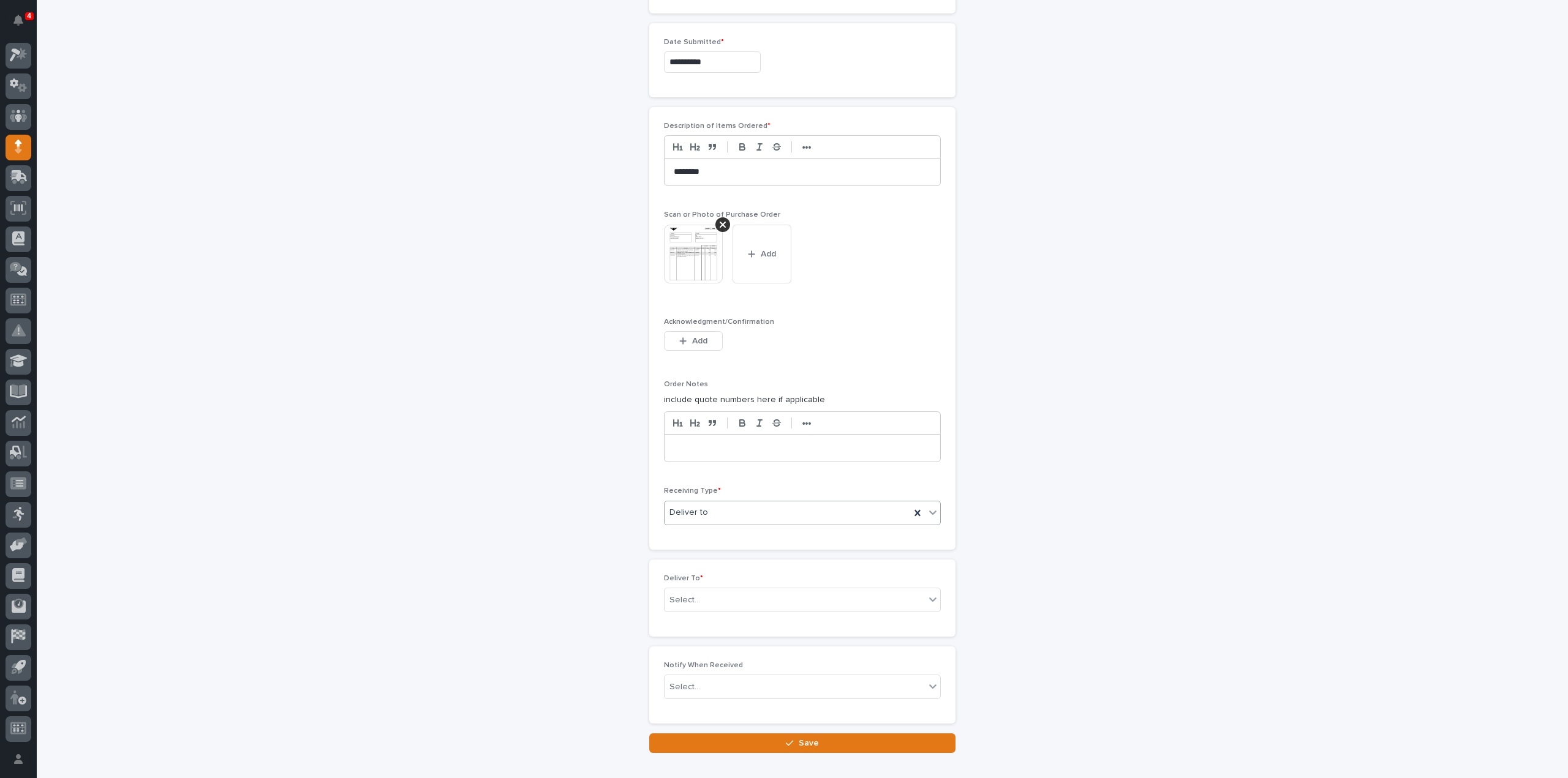
scroll to position [775, 0]
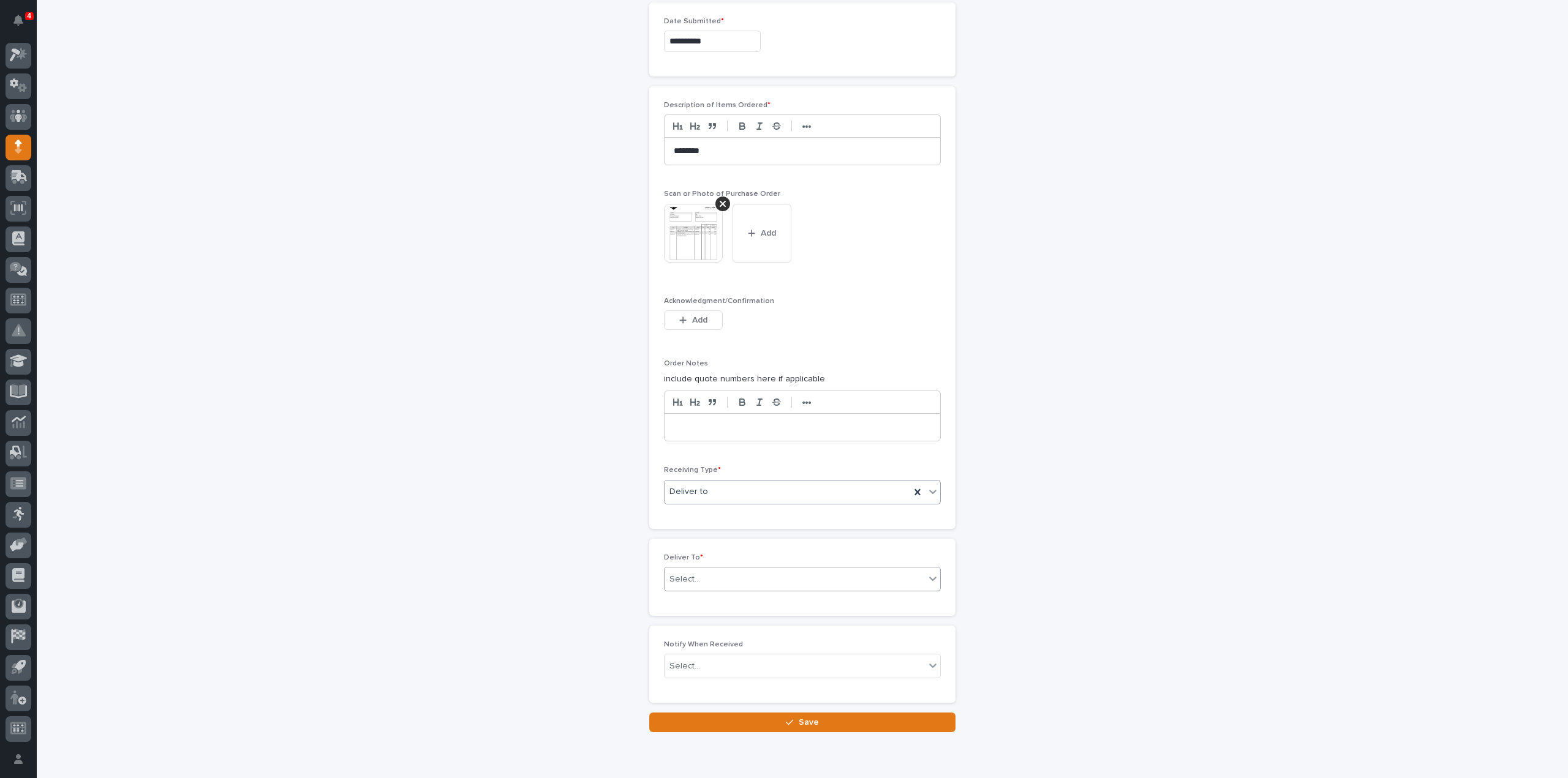
click at [701, 576] on input "text" at bounding box center [701, 579] width 1 height 10
type input "****"
click at [704, 595] on div "[PERSON_NAME]" at bounding box center [797, 596] width 276 height 22
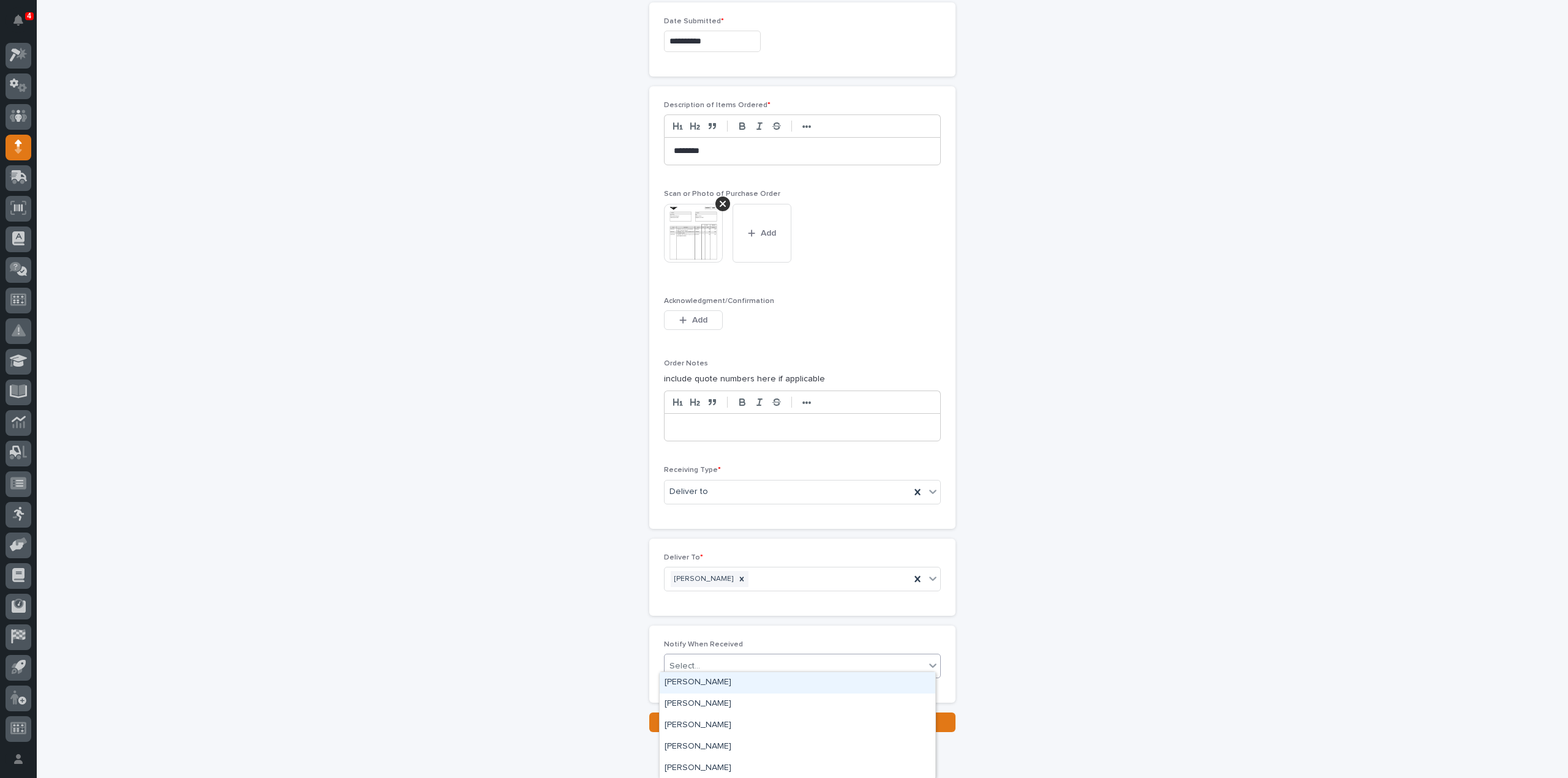
click at [708, 660] on div "Select..." at bounding box center [794, 666] width 261 height 20
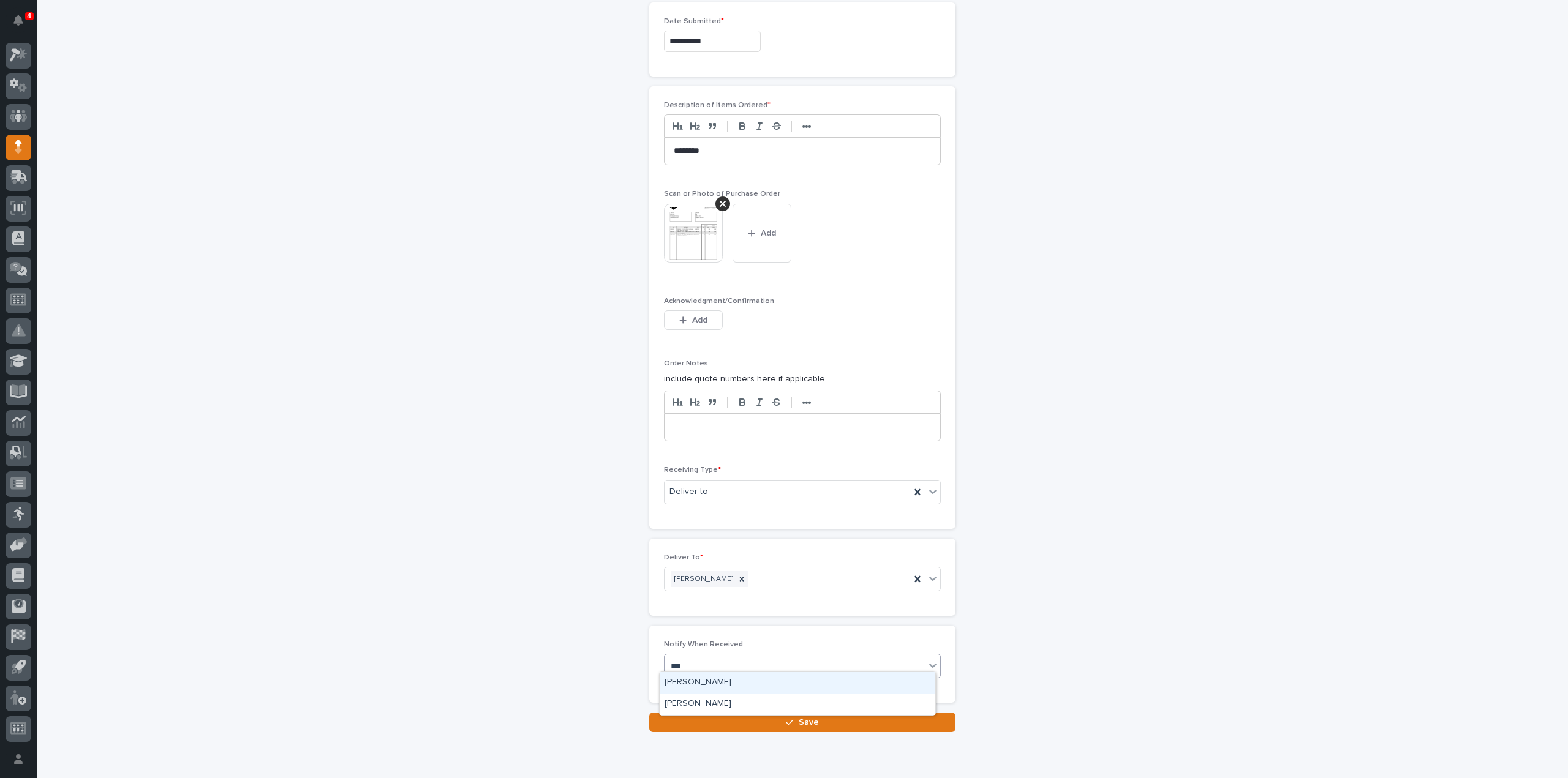
type input "****"
click at [747, 679] on div "[PERSON_NAME]" at bounding box center [797, 683] width 276 height 22
click at [759, 719] on button "Save" at bounding box center [802, 722] width 306 height 20
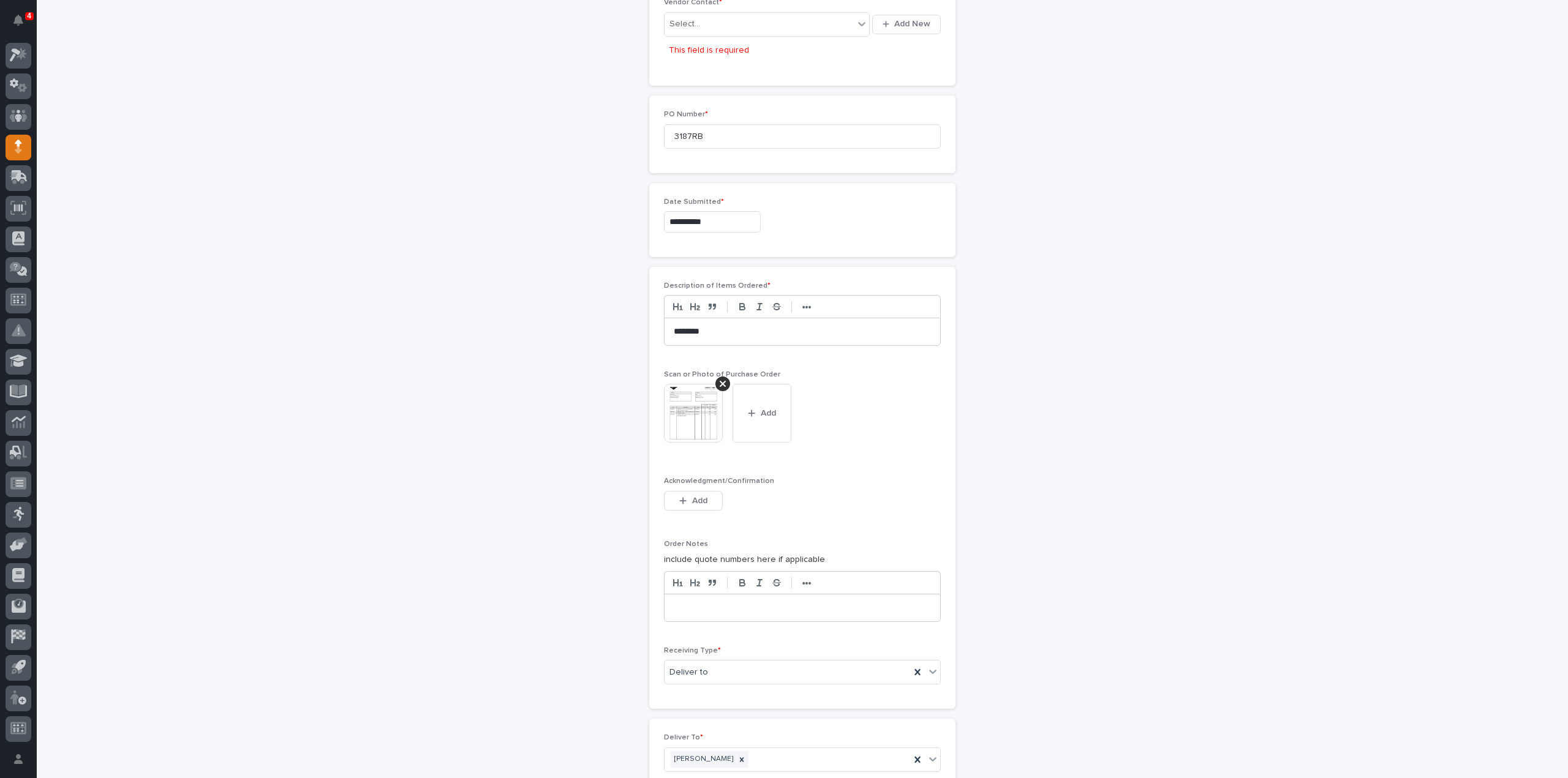
scroll to position [621, 0]
click at [715, 13] on div "Select..." at bounding box center [759, 20] width 189 height 20
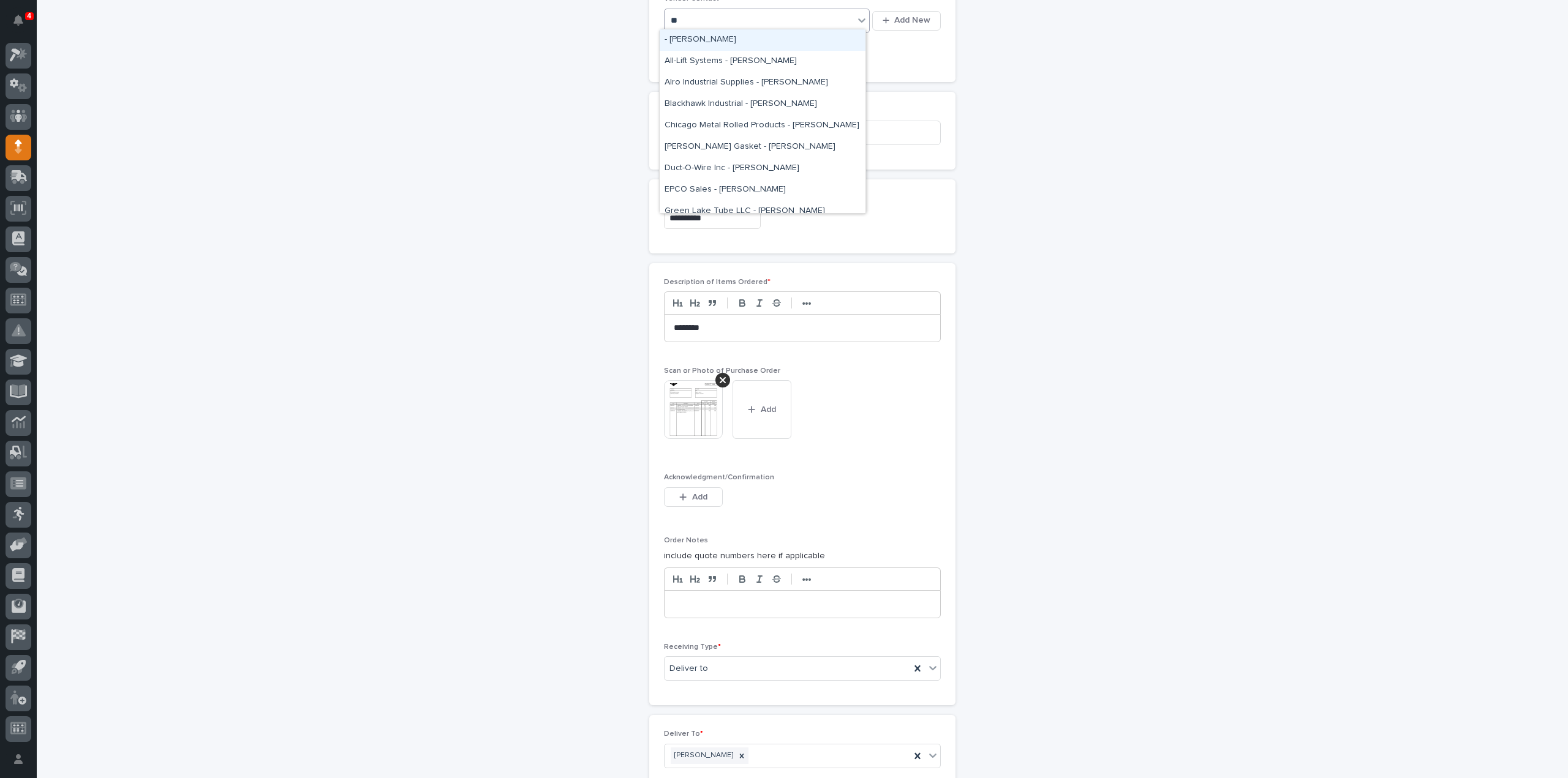
type input "***"
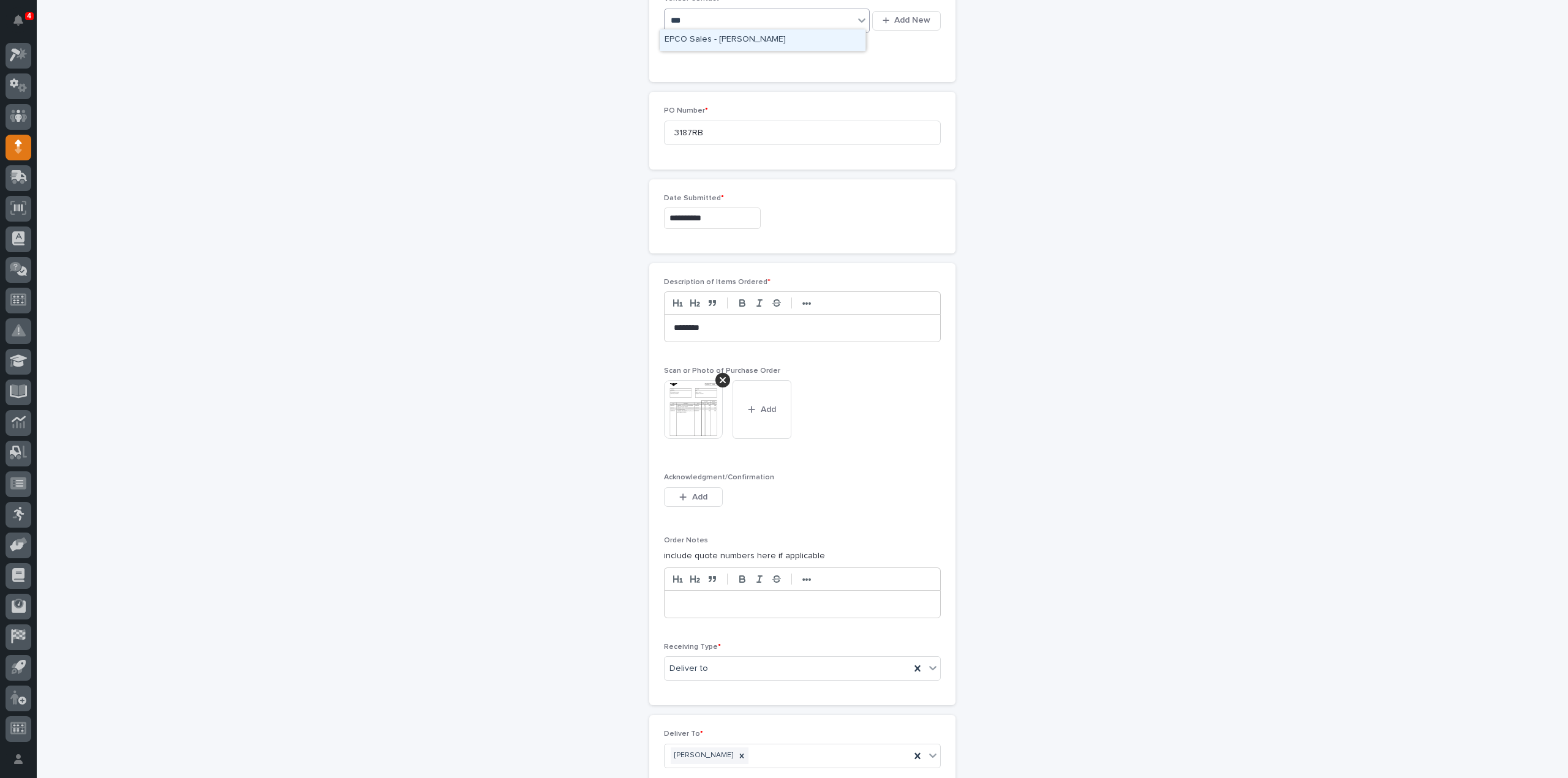
click at [708, 40] on div "EPCO Sales - Keith Schrock" at bounding box center [762, 40] width 206 height 22
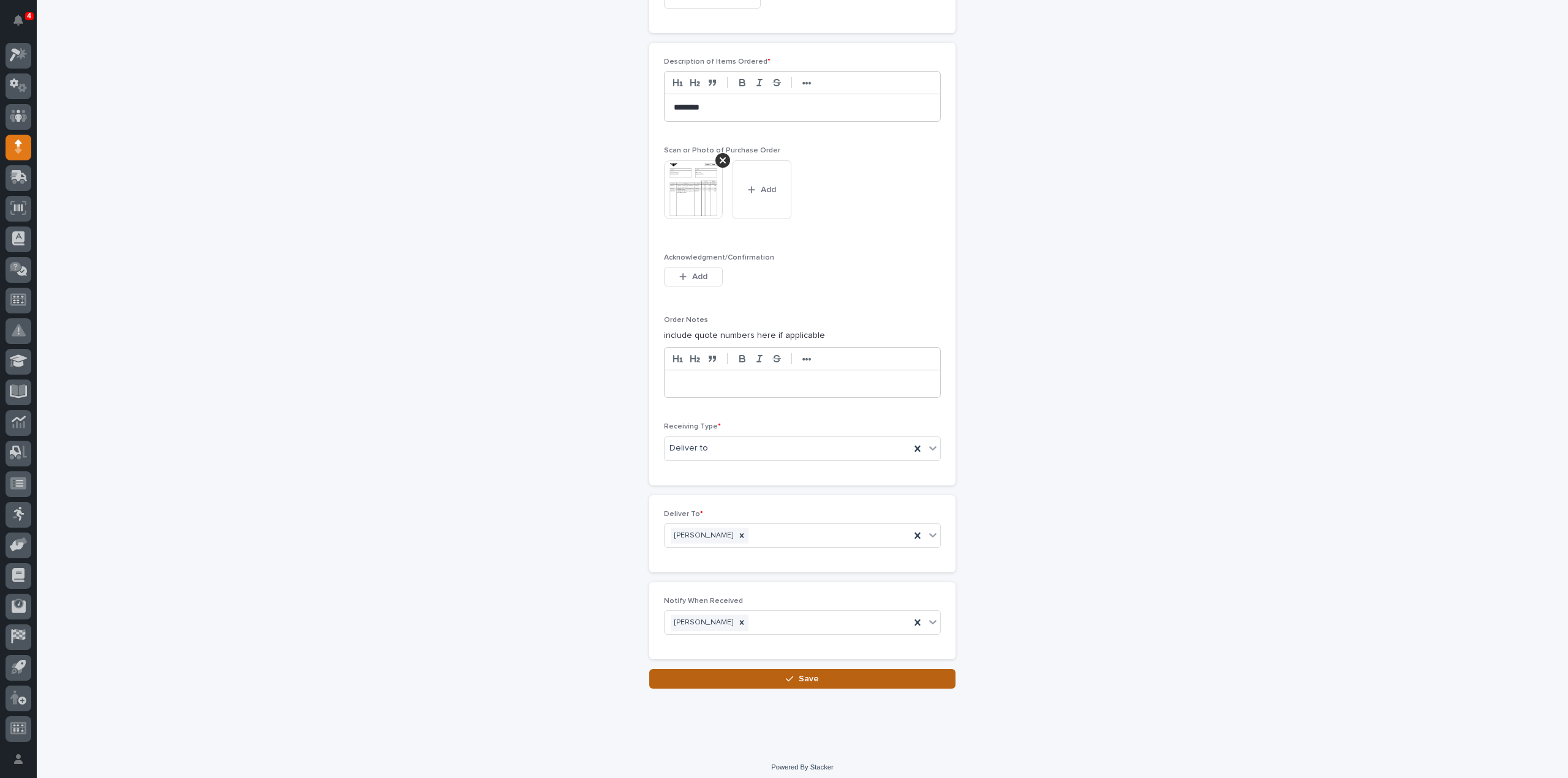
click at [911, 681] on button "Save" at bounding box center [802, 678] width 306 height 20
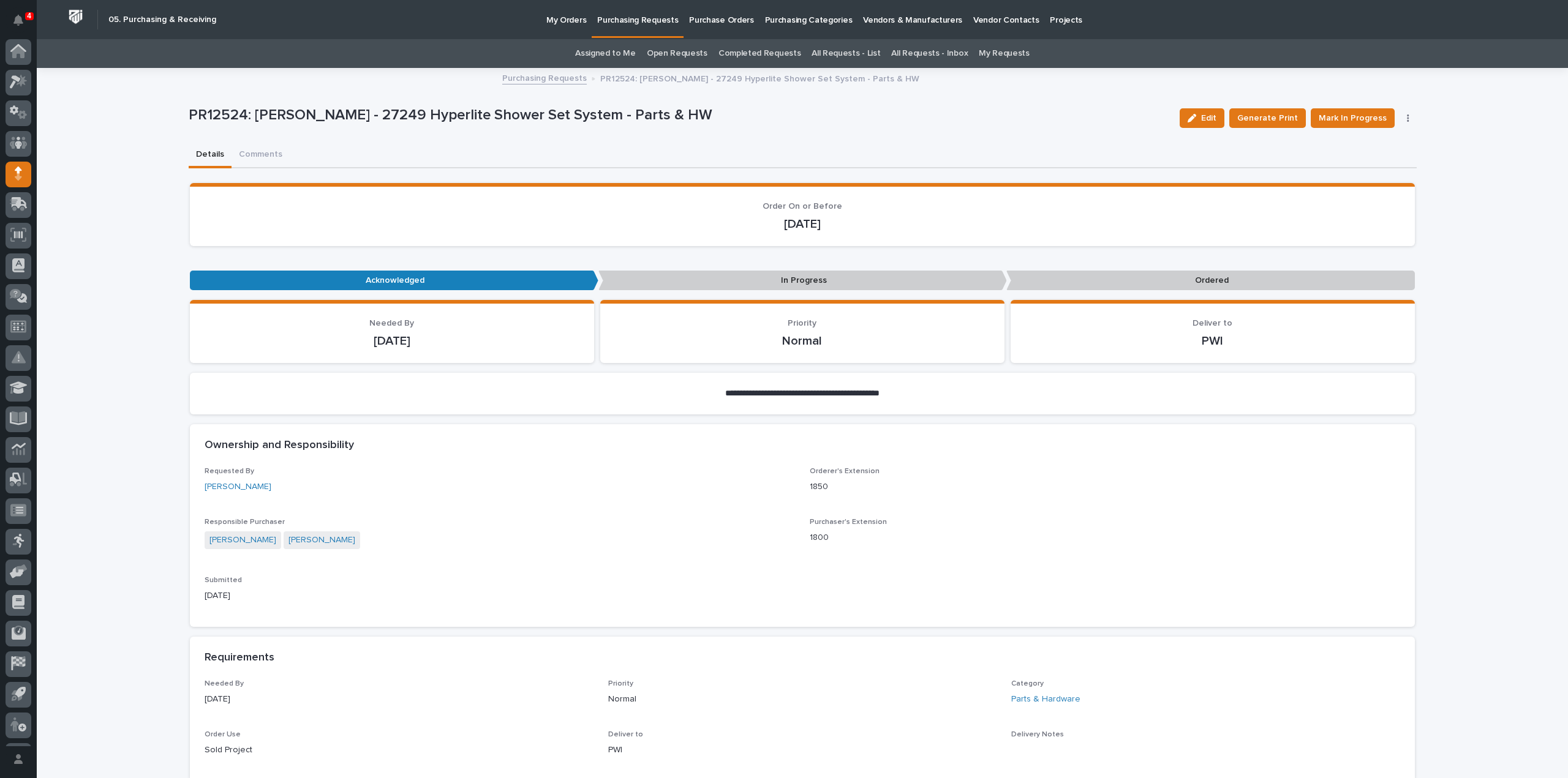
scroll to position [27, 0]
click at [261, 153] on button "Comments (1)" at bounding box center [264, 155] width 67 height 25
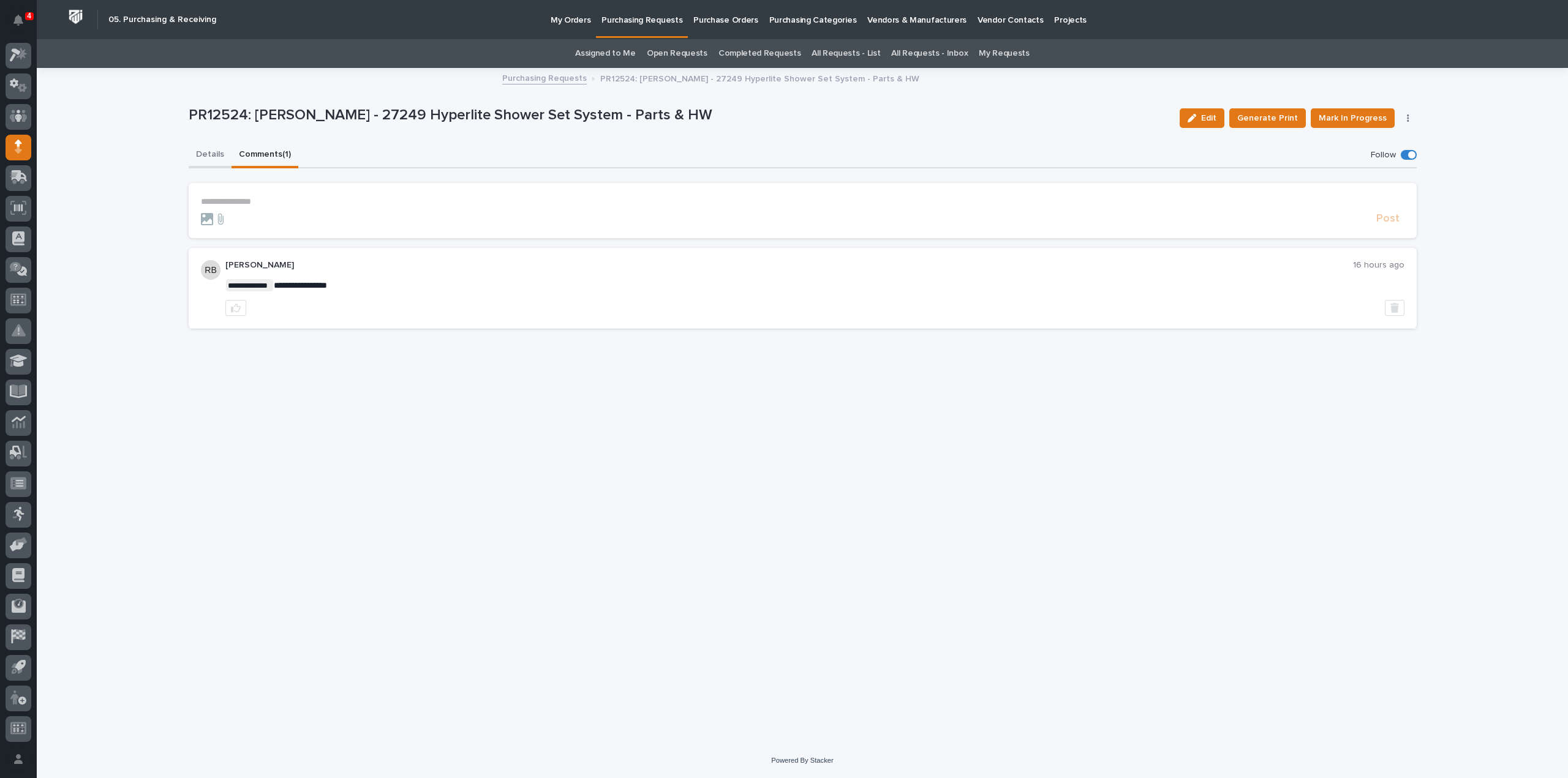
click at [197, 152] on button "Details" at bounding box center [210, 155] width 43 height 25
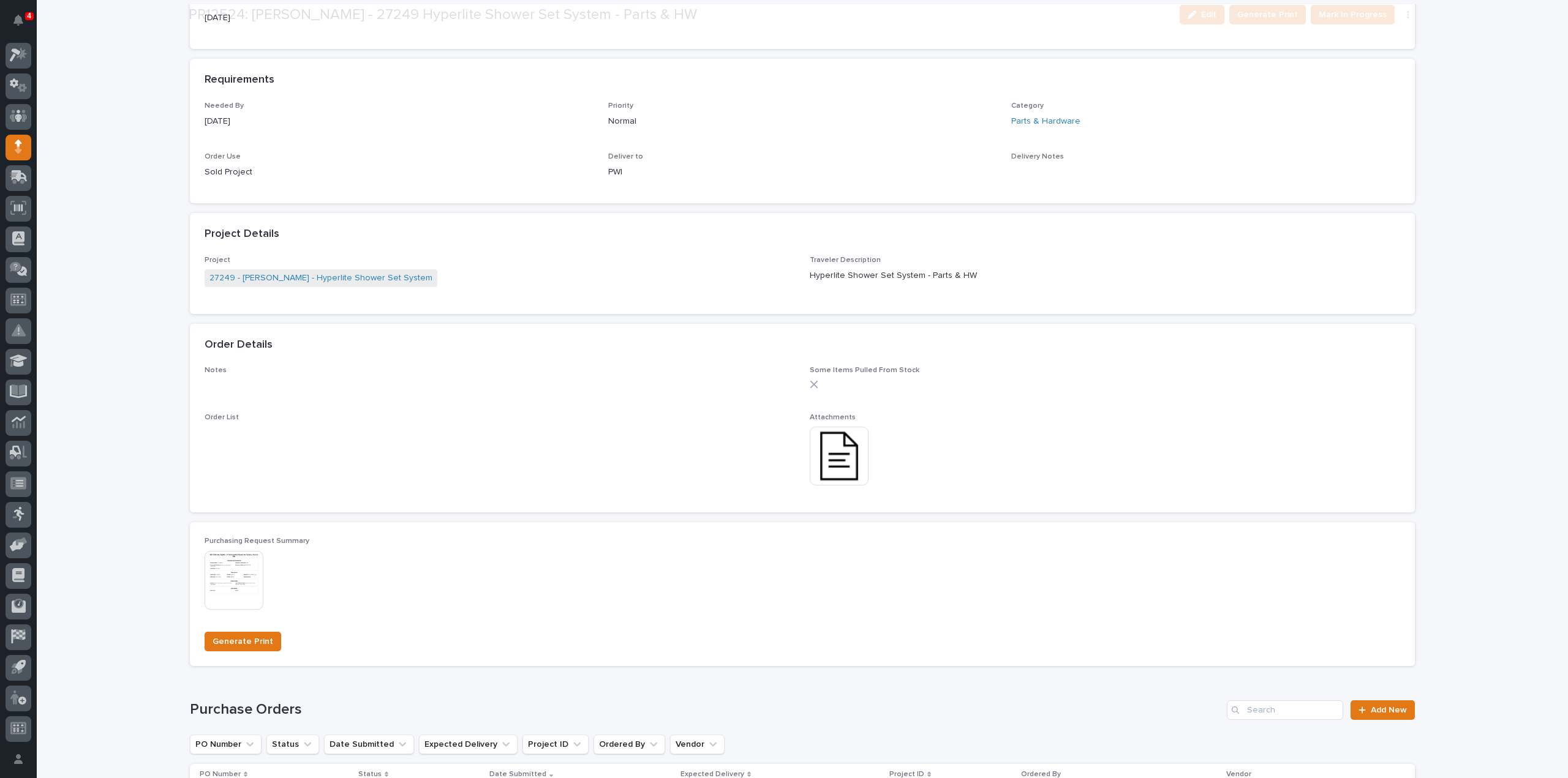
scroll to position [612, 0]
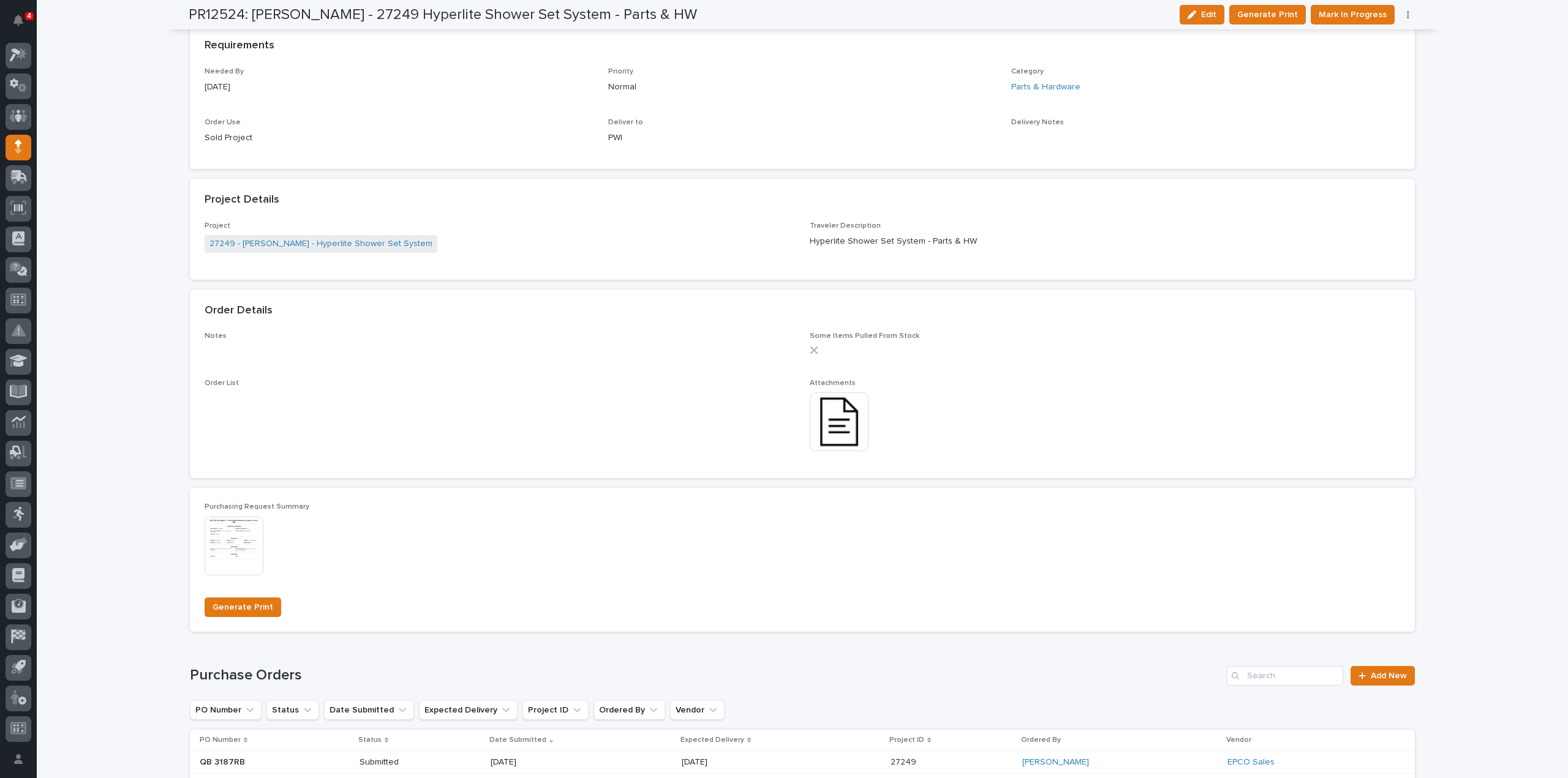
click at [856, 436] on img at bounding box center [839, 421] width 58 height 58
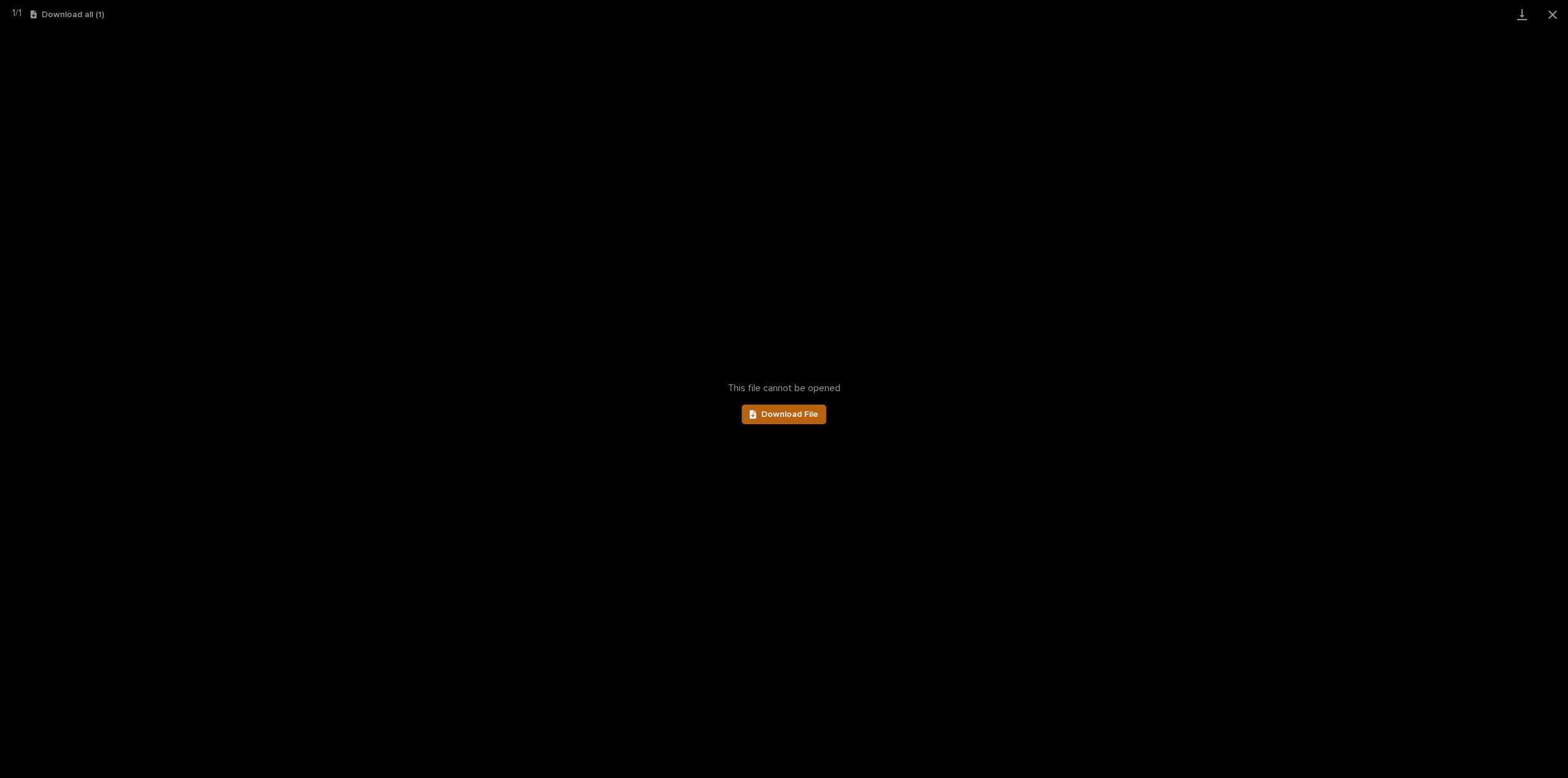
click at [762, 415] on span "Download File" at bounding box center [790, 414] width 57 height 8
click at [1553, 17] on button "Close gallery" at bounding box center [1552, 14] width 31 height 29
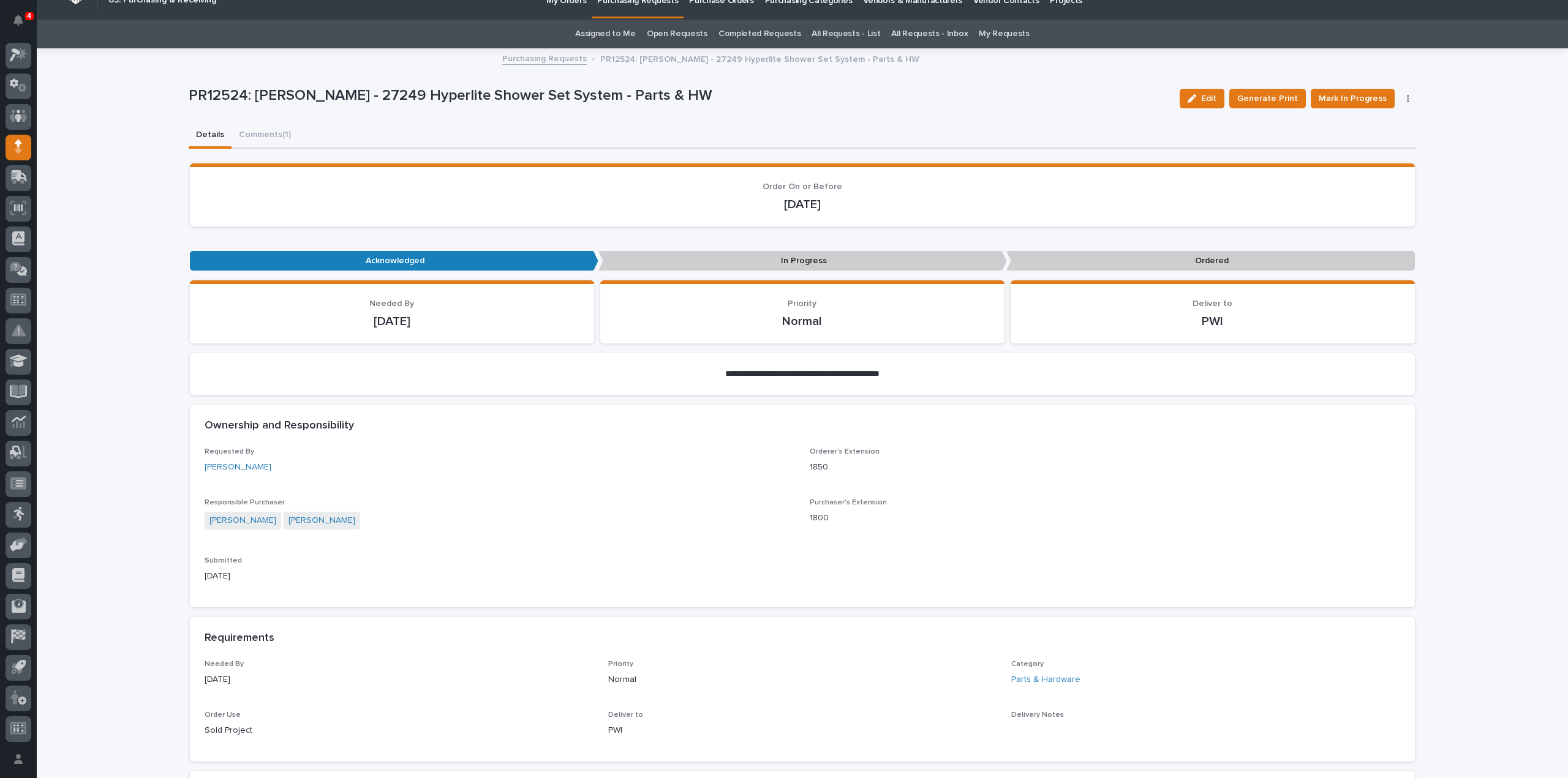
scroll to position [0, 0]
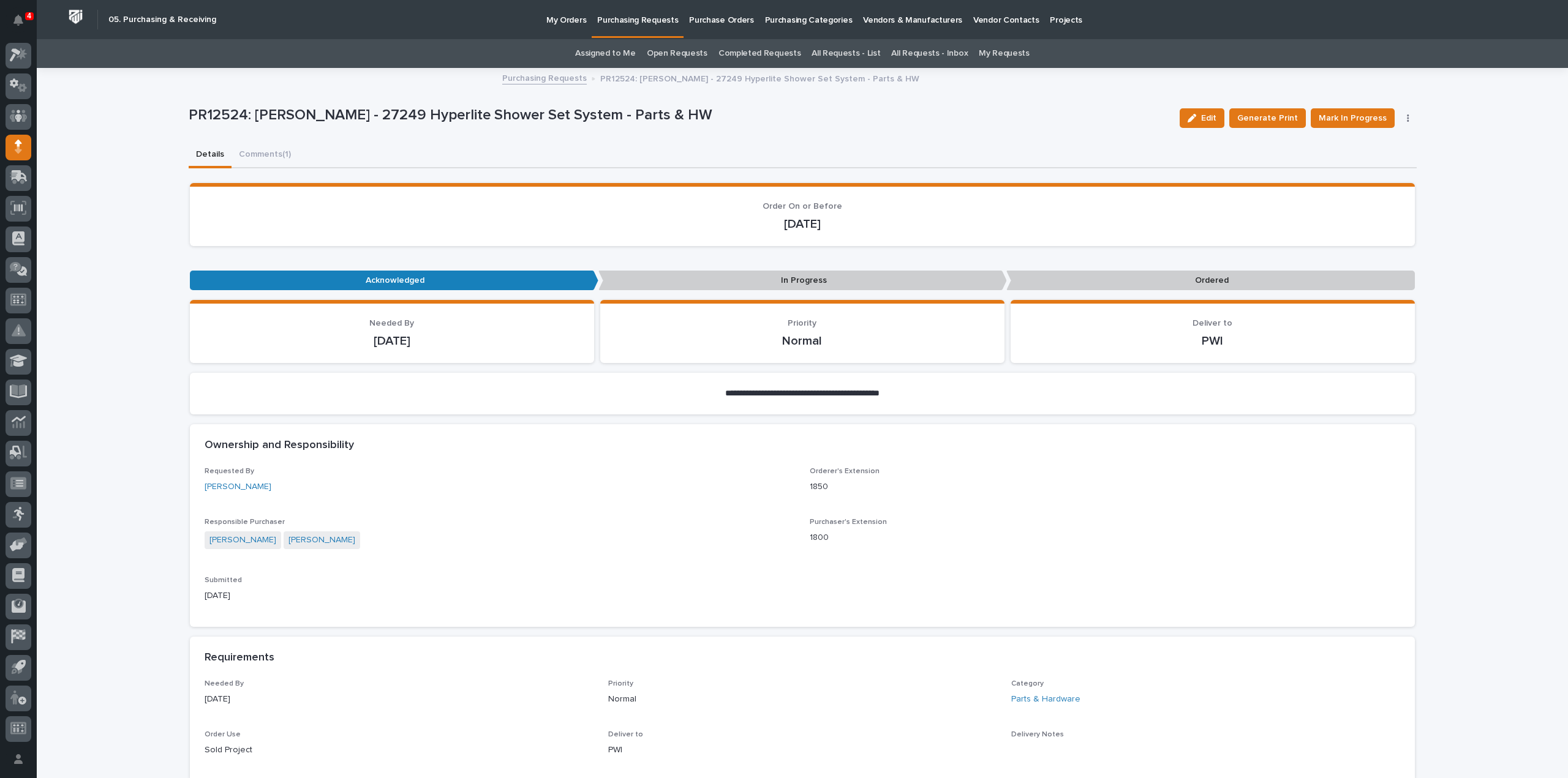
click at [605, 54] on link "Assigned to Me" at bounding box center [605, 54] width 60 height 29
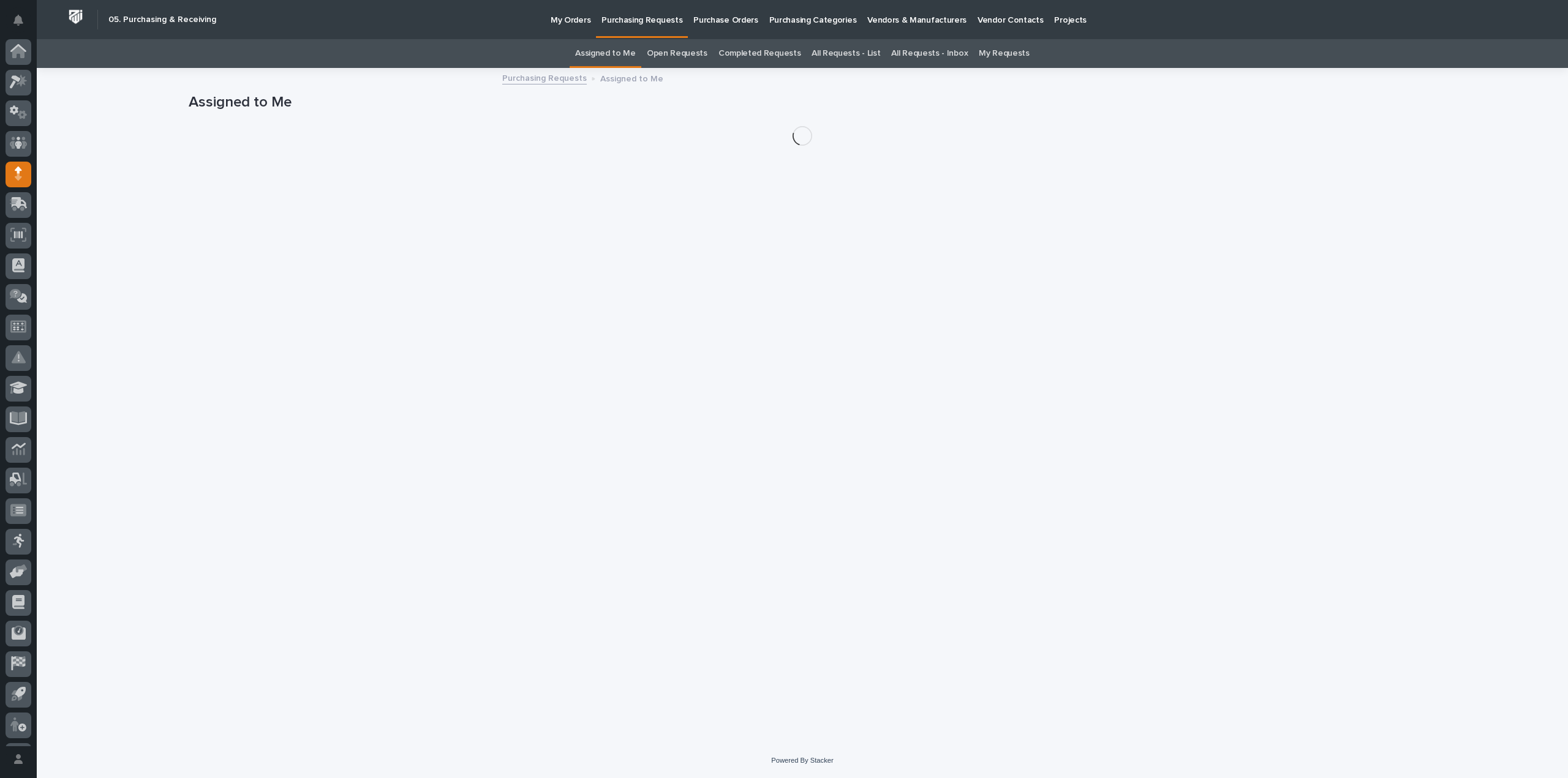
scroll to position [27, 0]
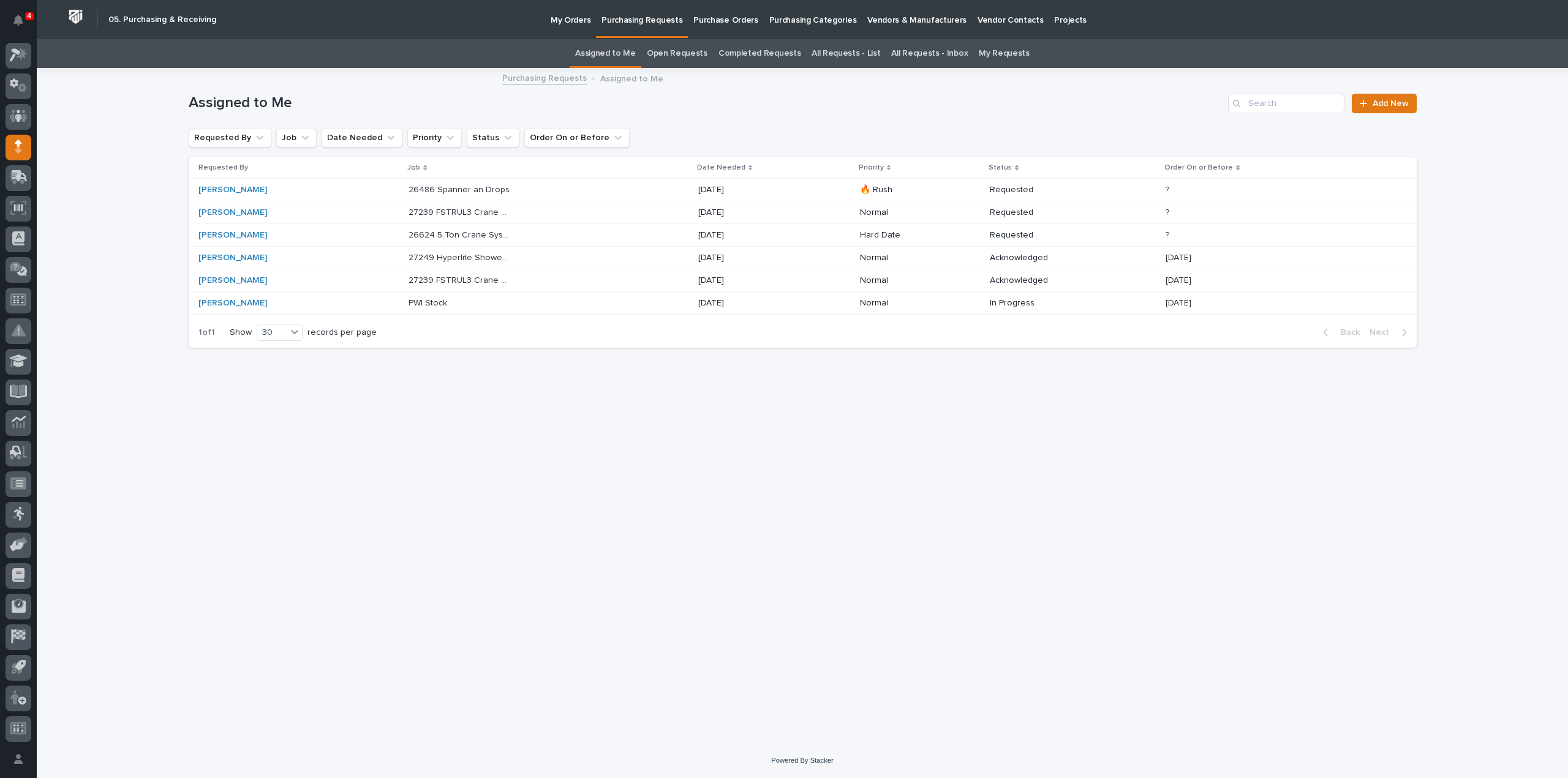
click at [866, 545] on div "Loading... Saving… Loading... Saving… Assigned to Me Add New Requested By Job D…" at bounding box center [803, 391] width 1240 height 643
click at [509, 192] on p "26486 Spanner an Drops" at bounding box center [460, 189] width 104 height 13
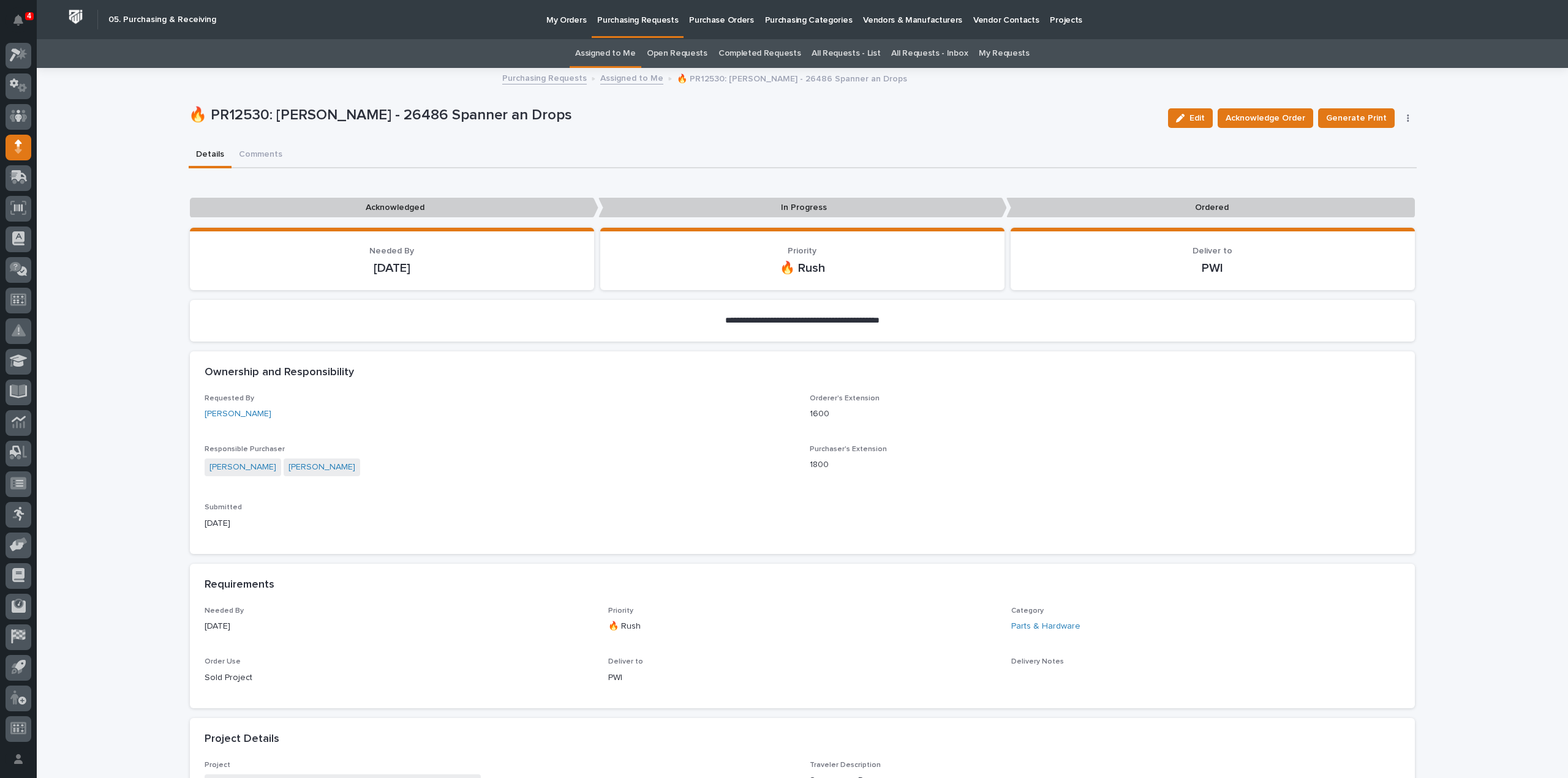
scroll to position [245, 0]
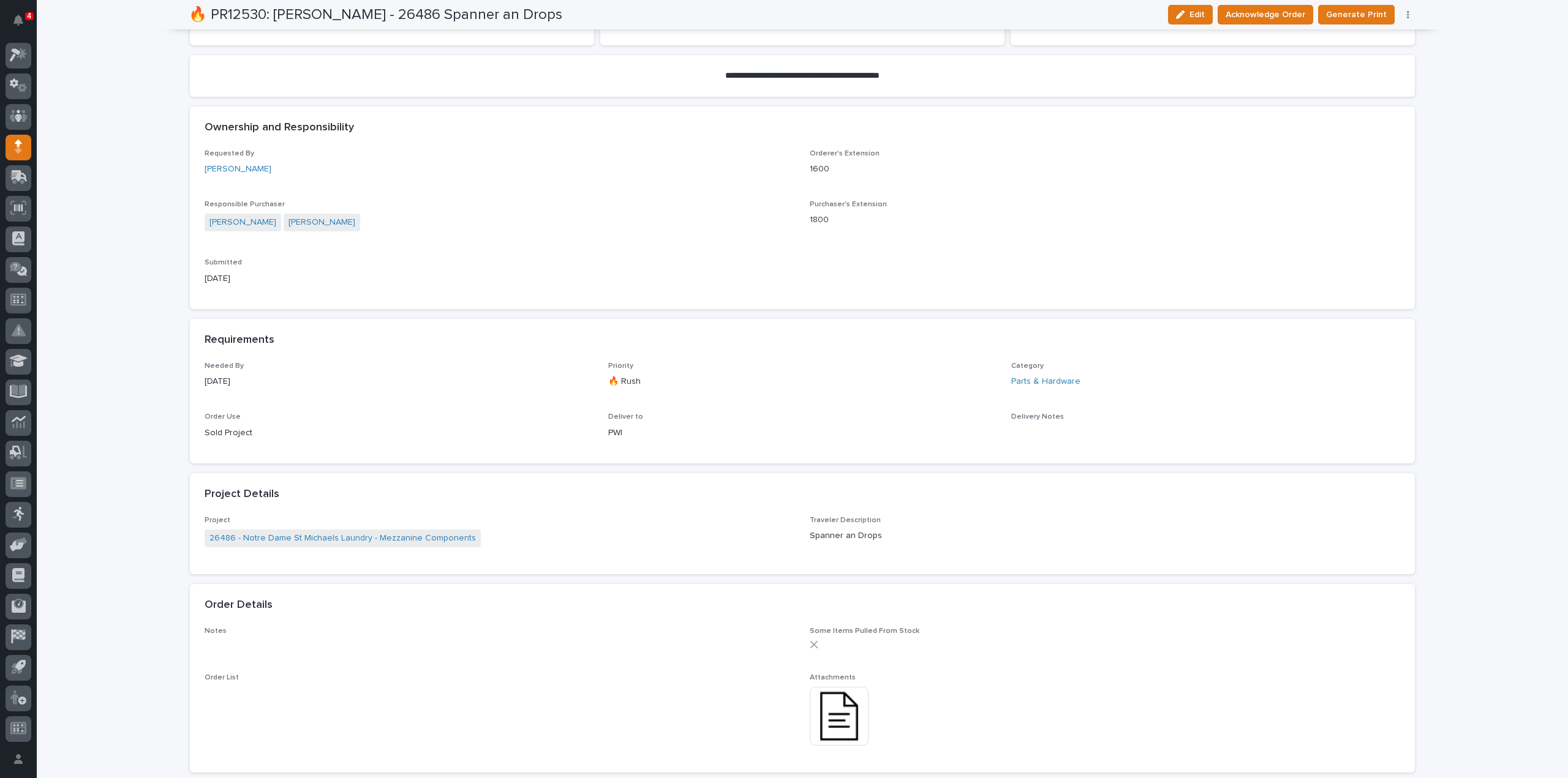
click at [829, 729] on img at bounding box center [839, 716] width 58 height 58
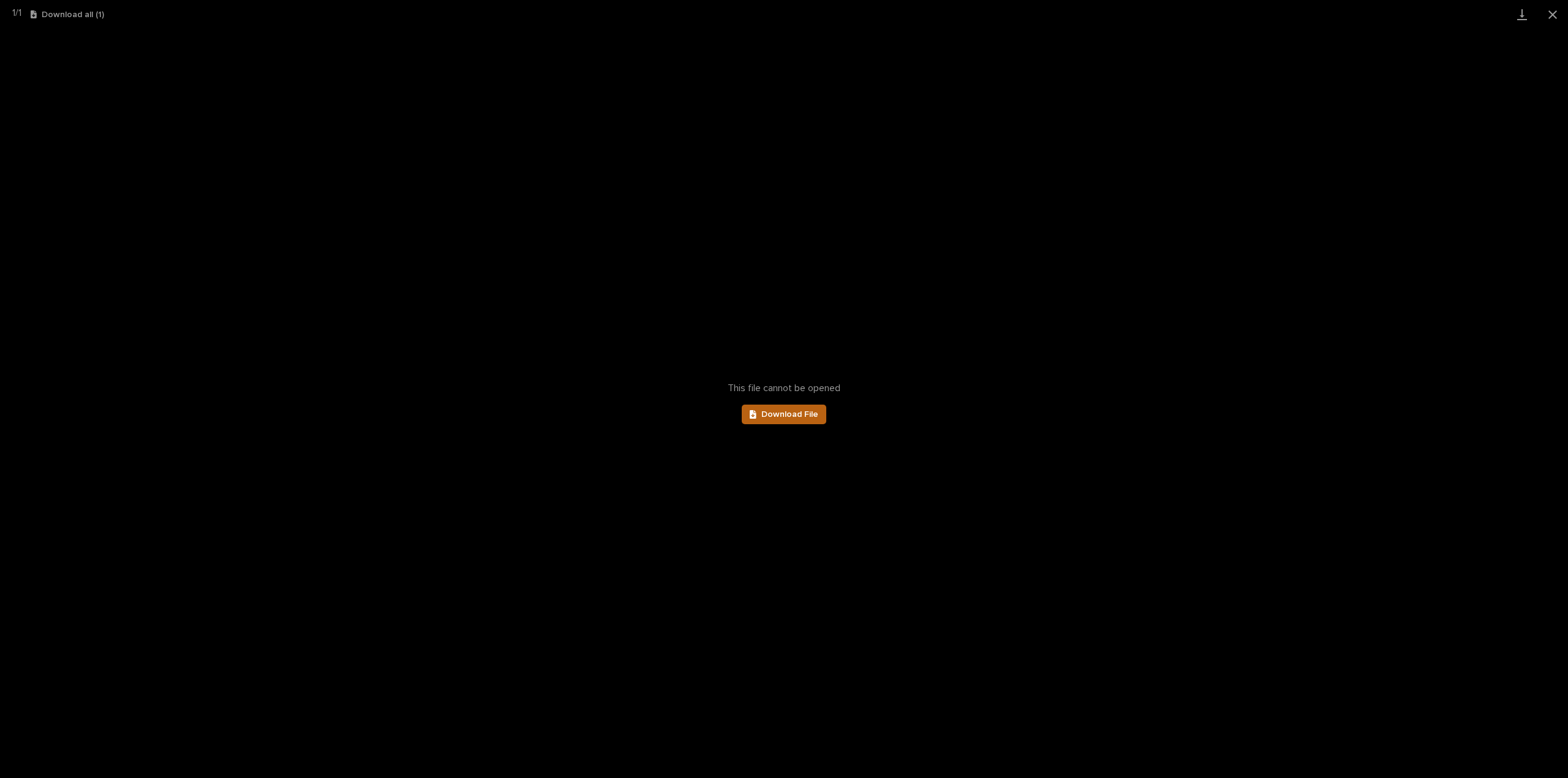
click at [806, 417] on span "Download File" at bounding box center [790, 414] width 57 height 8
click at [1555, 17] on button "Close gallery" at bounding box center [1552, 14] width 31 height 29
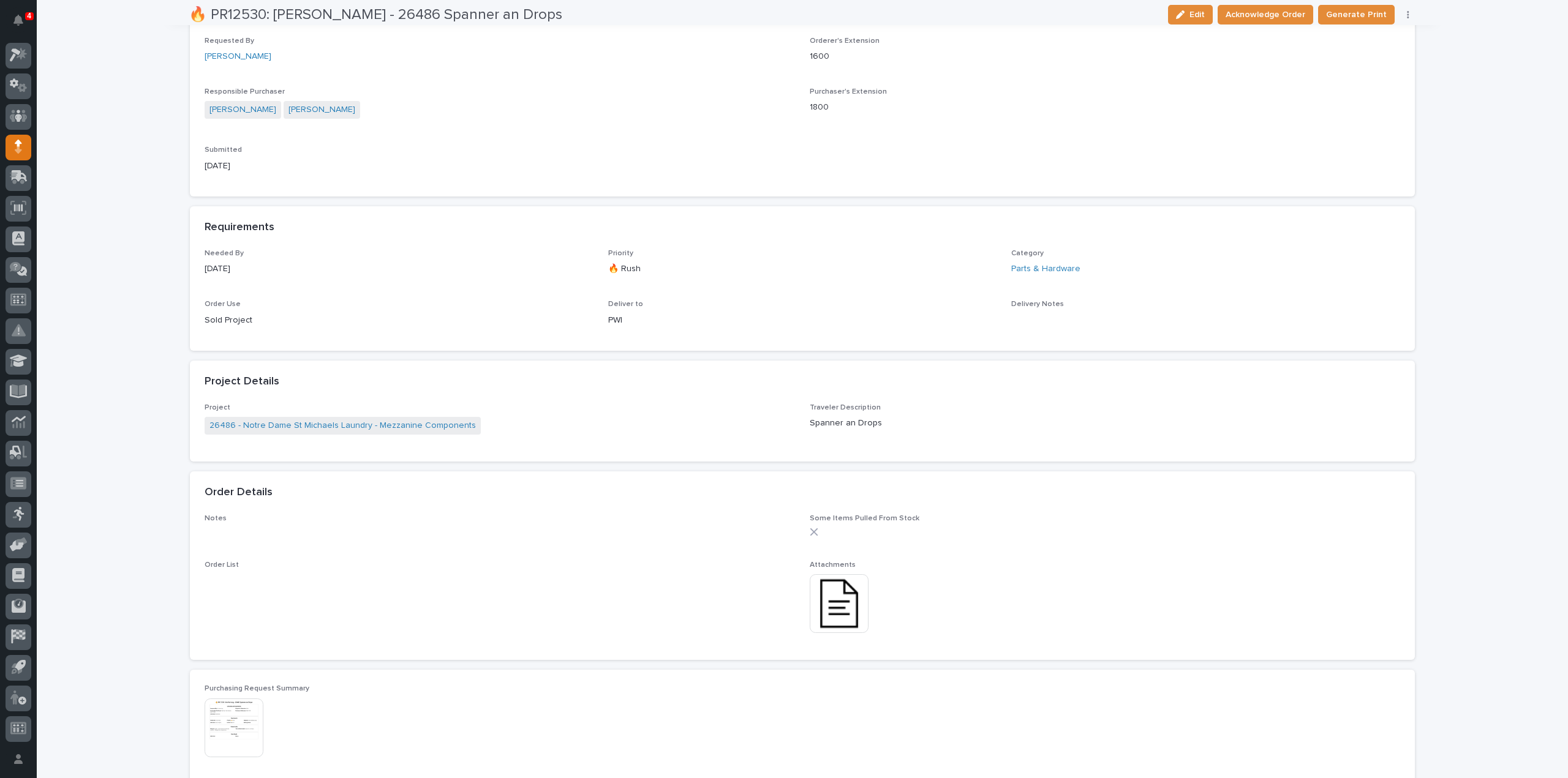
scroll to position [367, 0]
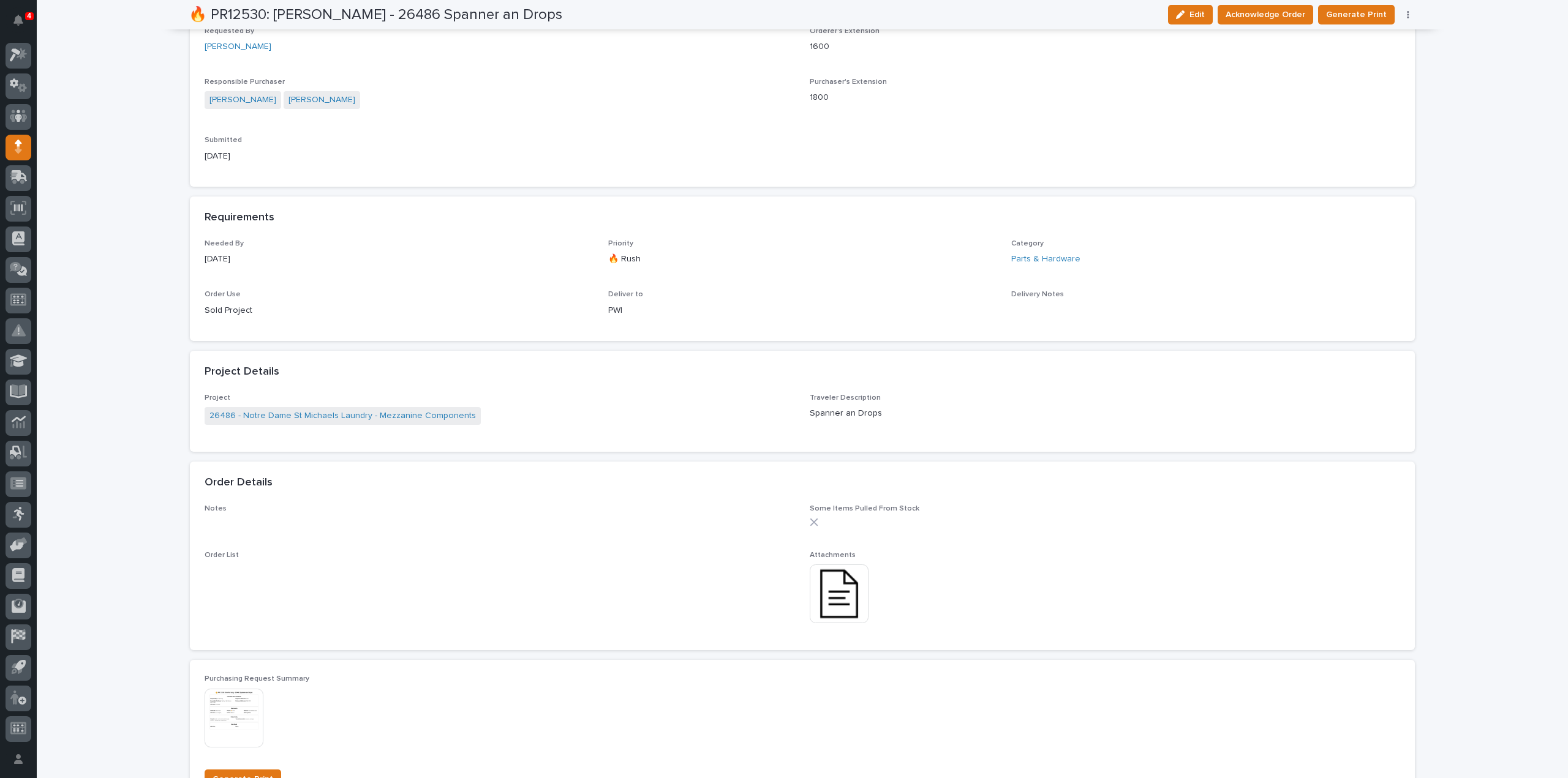
click at [835, 592] on img at bounding box center [839, 594] width 58 height 58
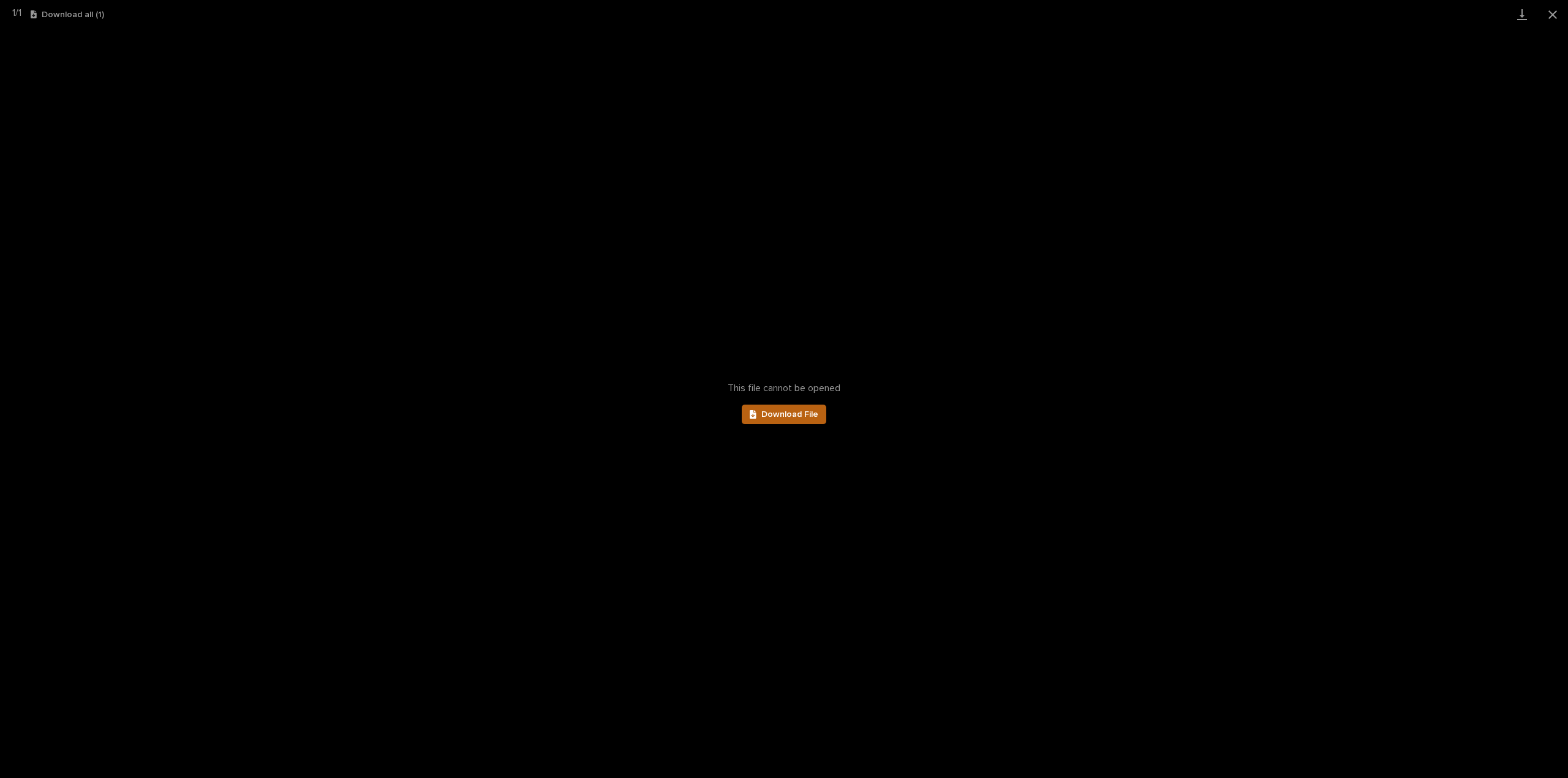
click at [811, 412] on span "Download File" at bounding box center [790, 414] width 57 height 8
click at [1555, 14] on button "Close gallery" at bounding box center [1552, 14] width 31 height 29
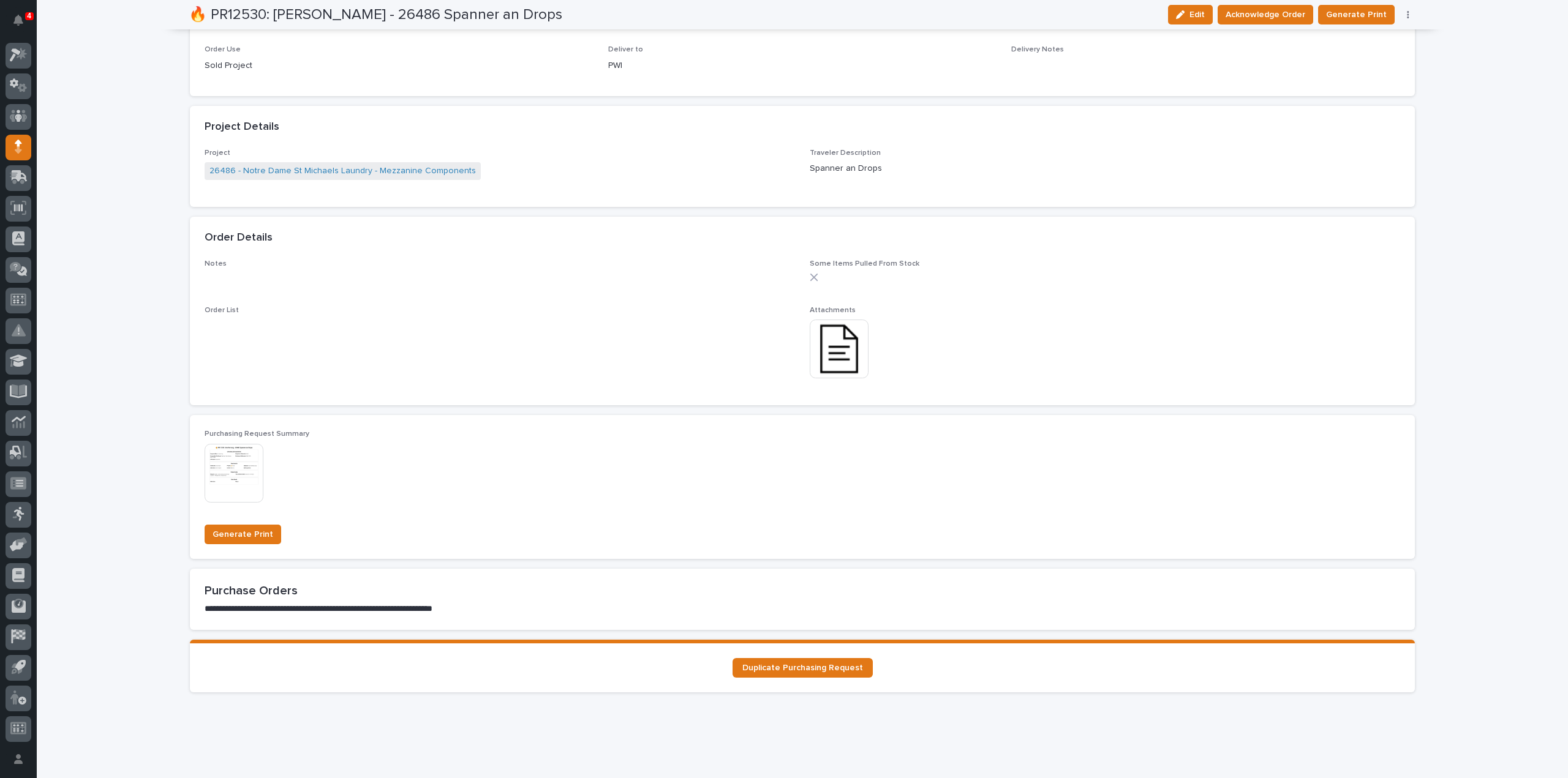
scroll to position [0, 0]
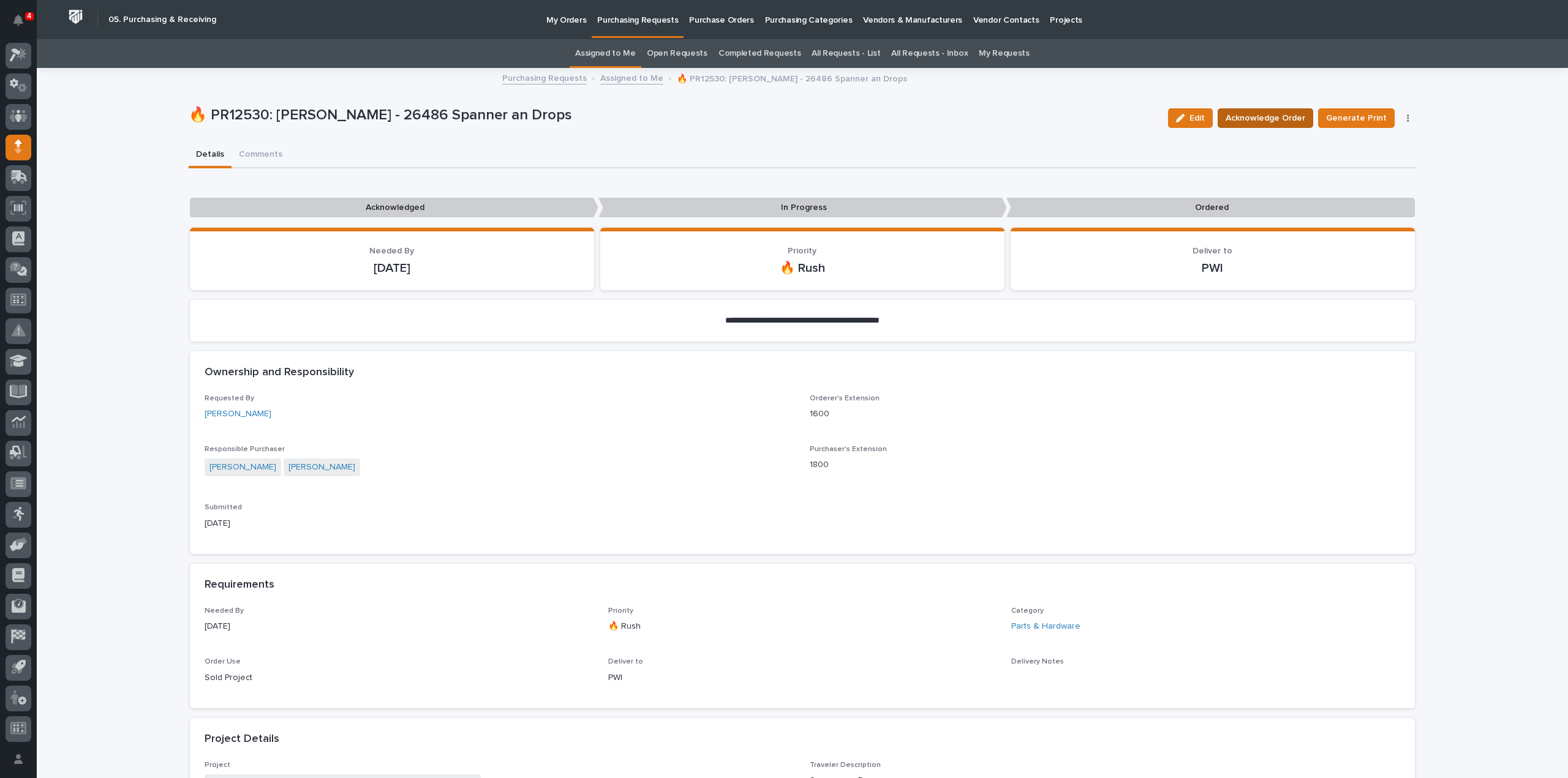
click at [1262, 119] on span "Acknowledge Order" at bounding box center [1265, 119] width 80 height 15
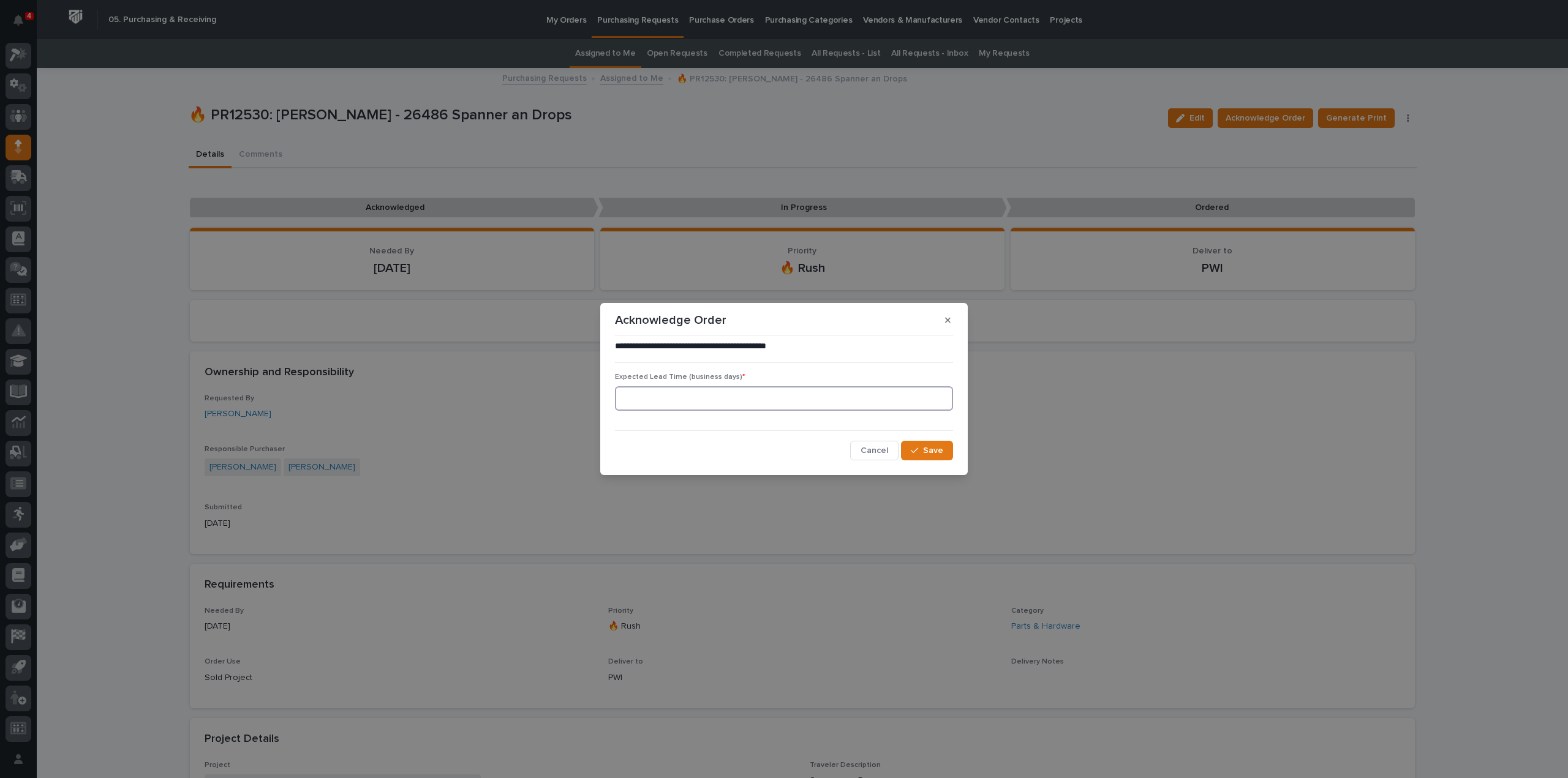
click at [700, 403] on input at bounding box center [783, 399] width 338 height 24
type input "0"
click at [911, 448] on icon "button" at bounding box center [915, 450] width 8 height 8
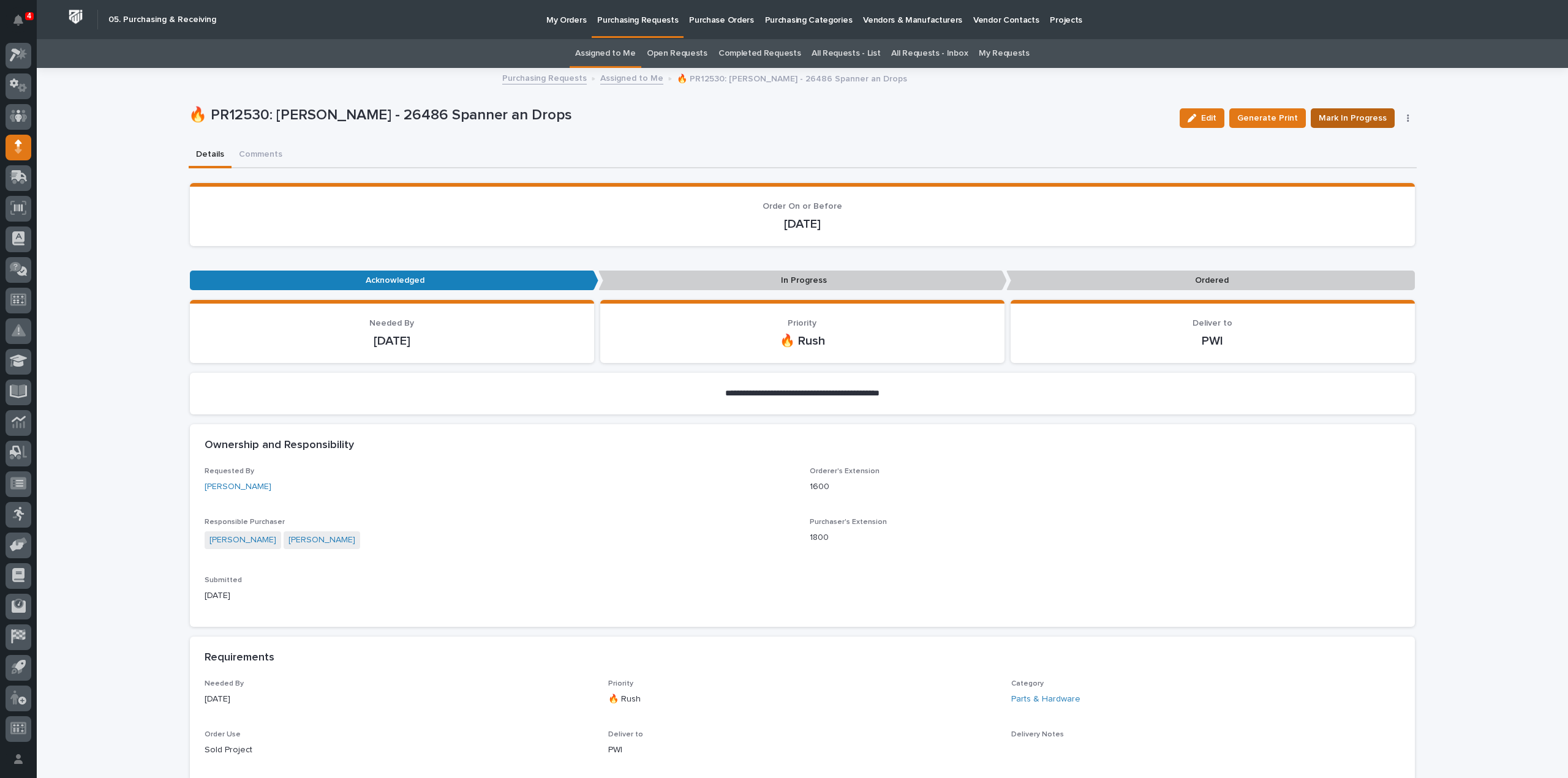
click at [1342, 122] on span "Mark In Progress" at bounding box center [1352, 119] width 68 height 15
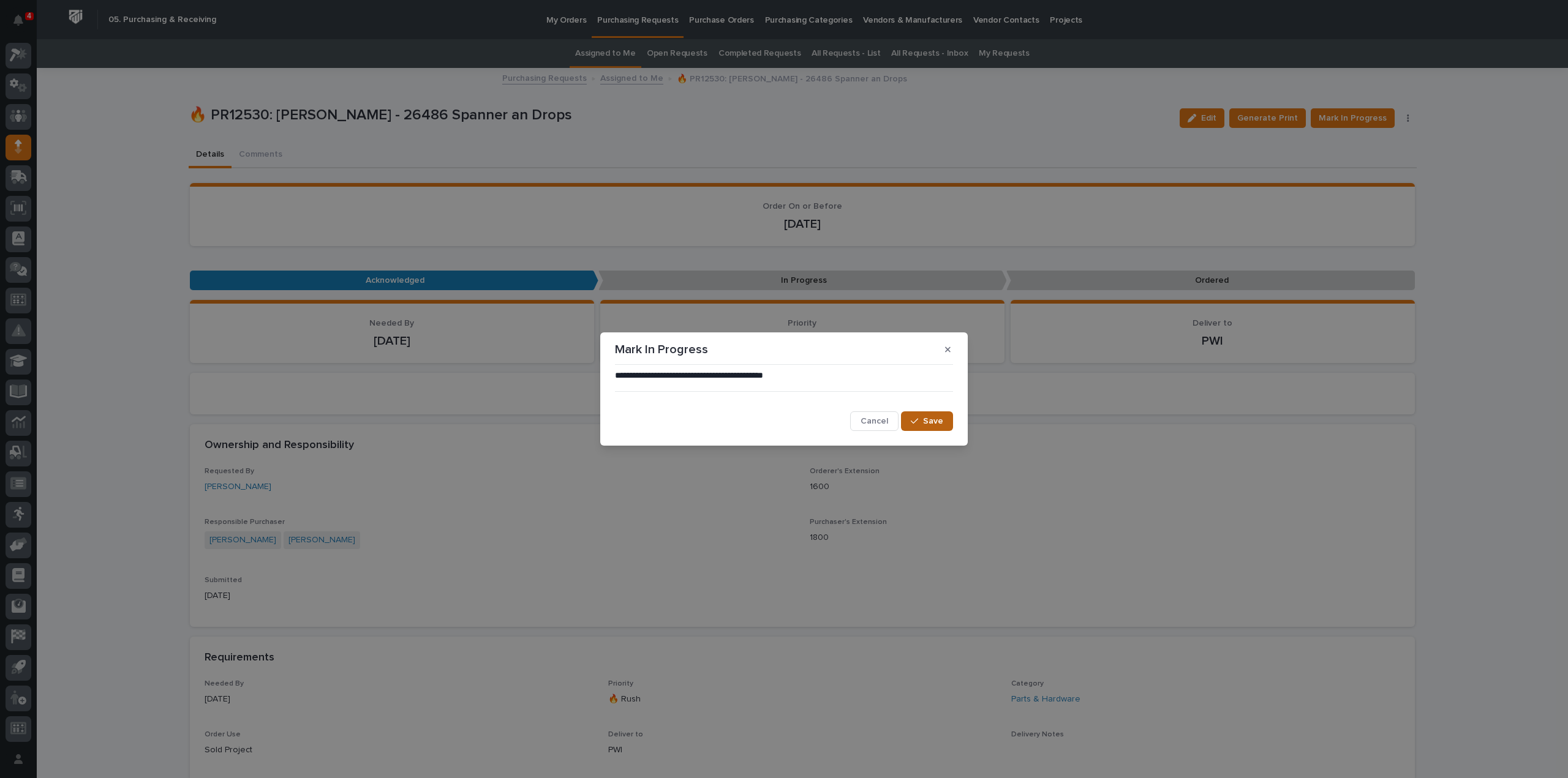
click at [942, 425] on span "Save" at bounding box center [933, 421] width 20 height 11
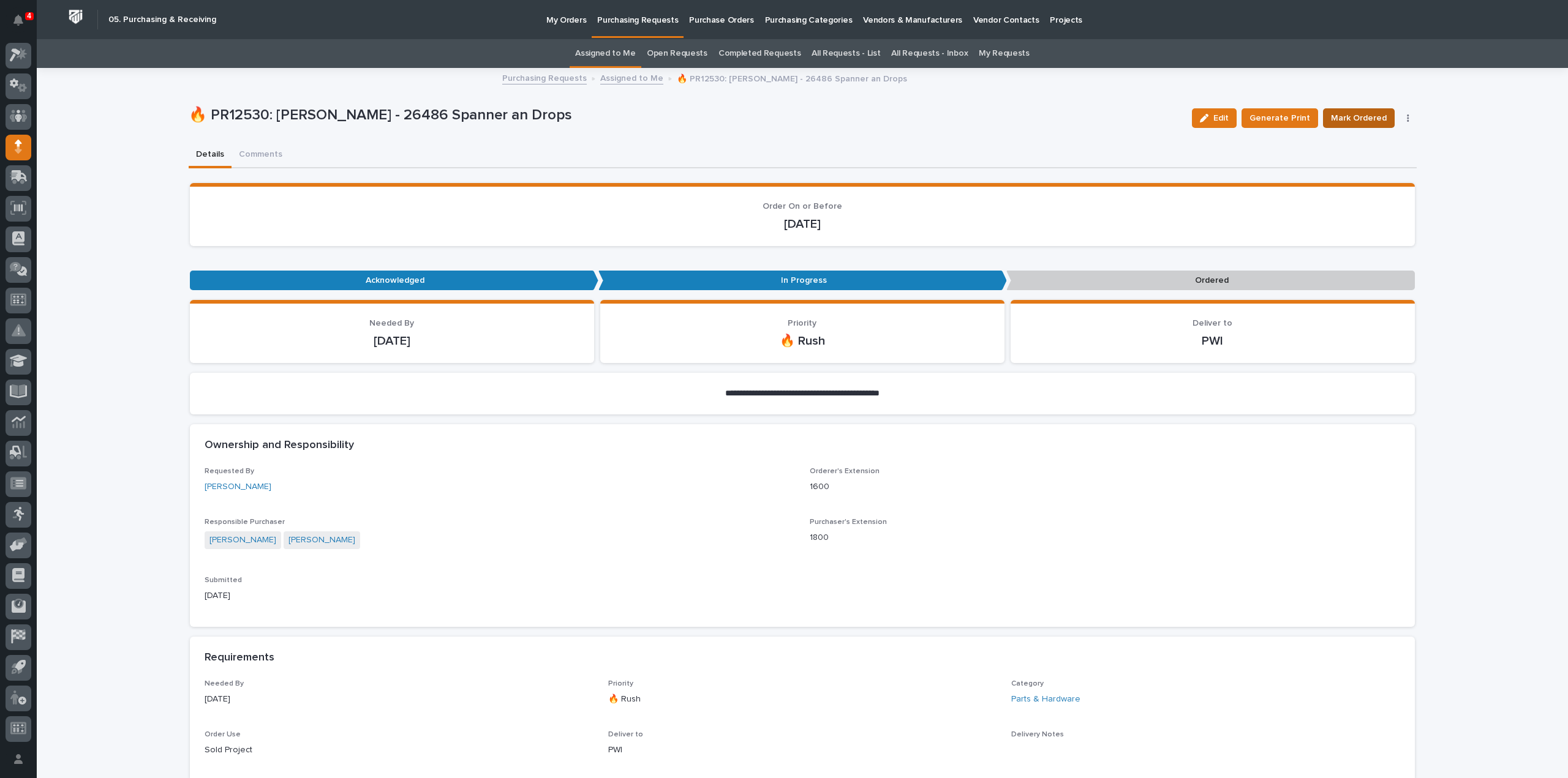
click at [1336, 118] on span "Mark Ordered" at bounding box center [1358, 119] width 56 height 15
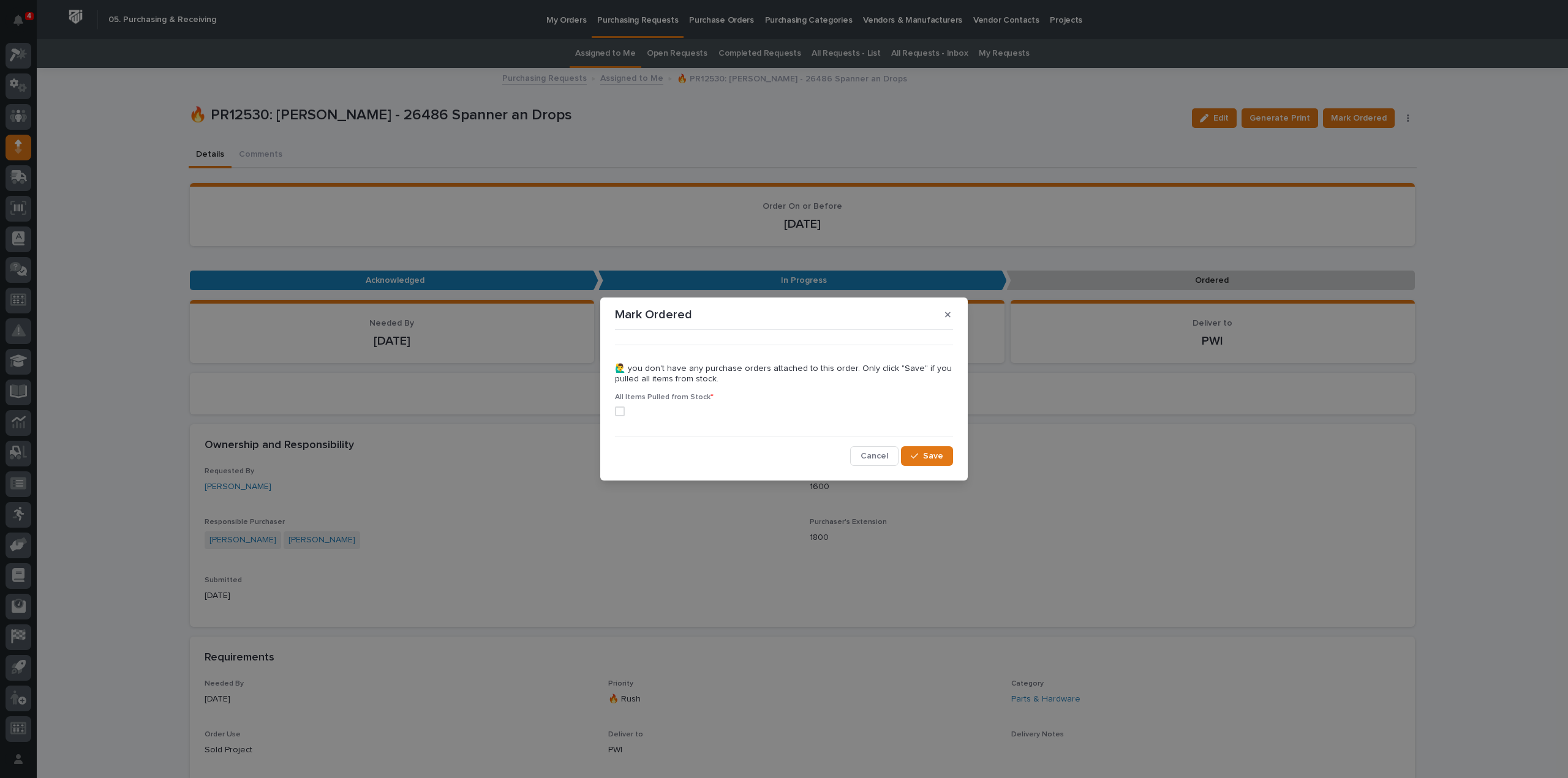
click at [621, 412] on span at bounding box center [619, 411] width 9 height 9
click at [946, 466] on button "Save" at bounding box center [926, 455] width 52 height 20
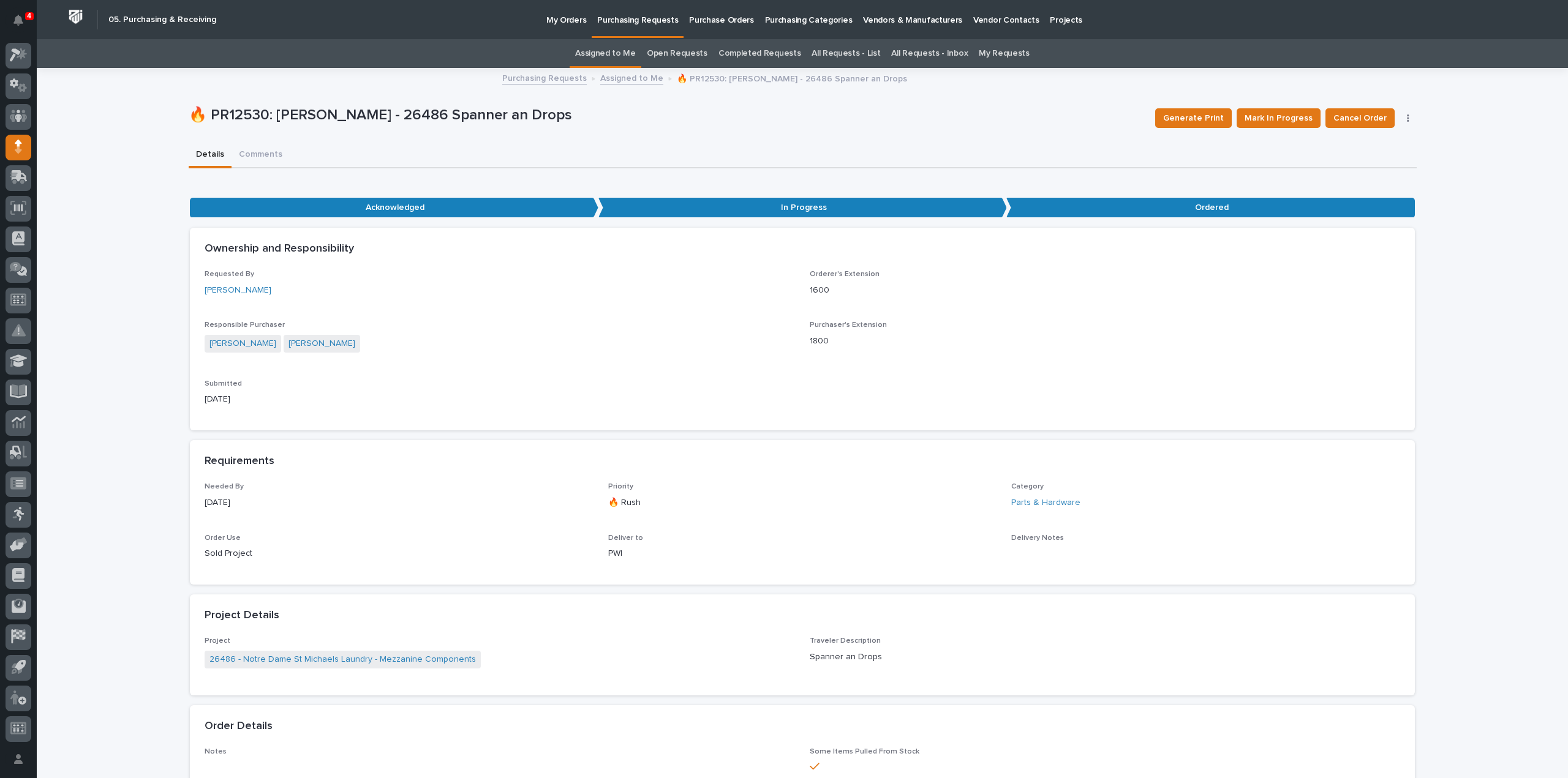
click at [621, 57] on link "Assigned to Me" at bounding box center [605, 54] width 60 height 29
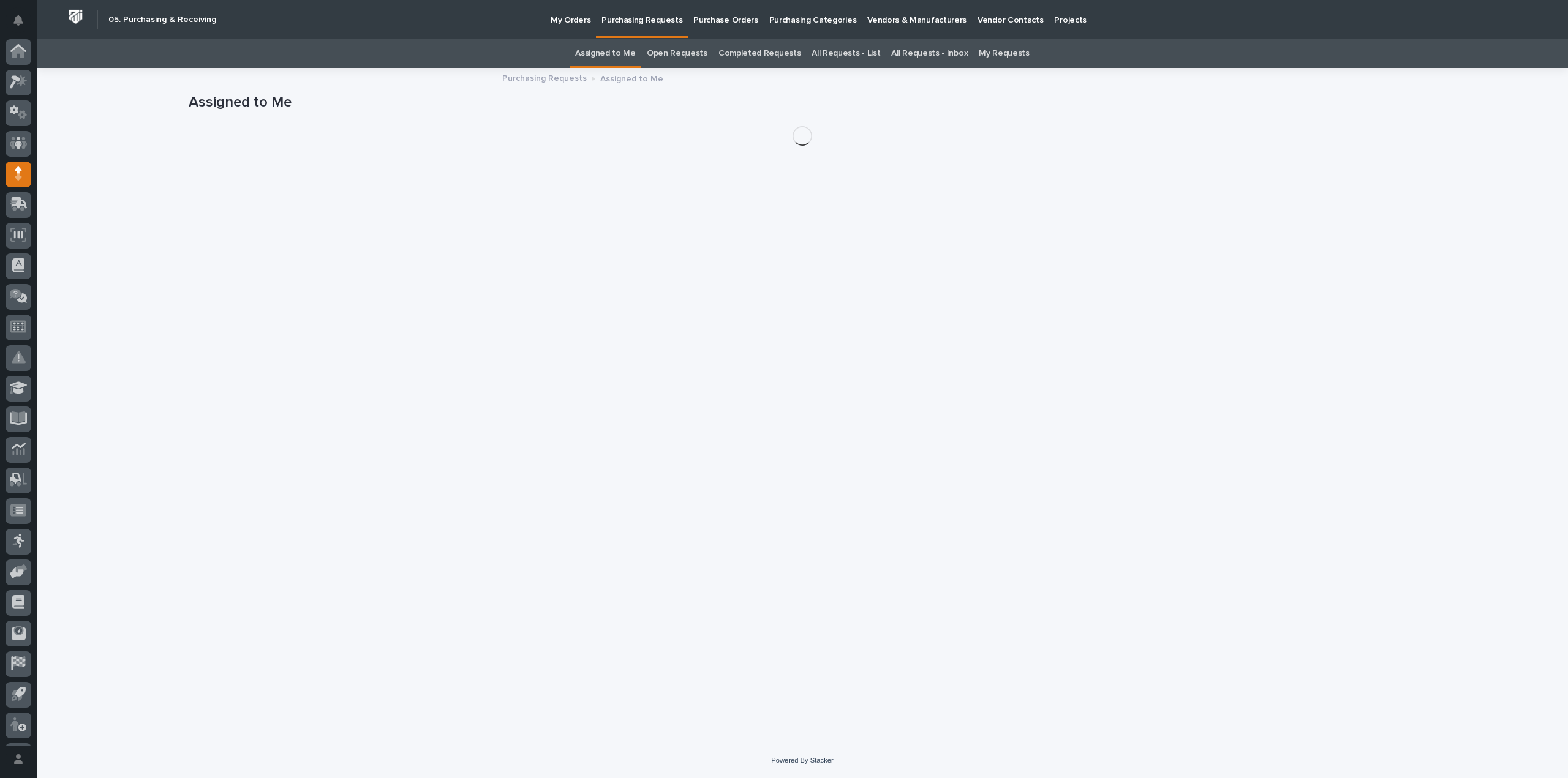
scroll to position [27, 0]
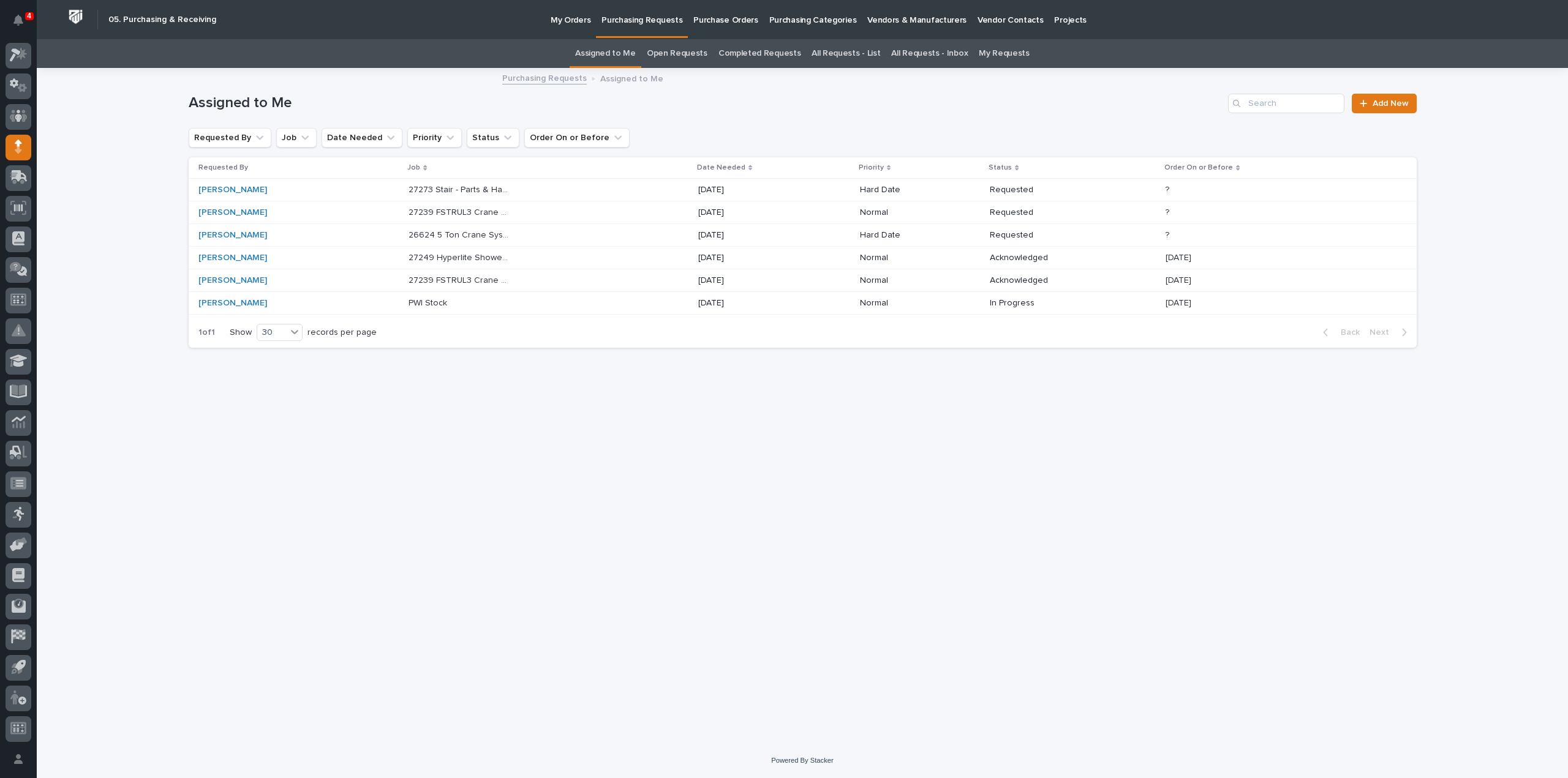
click at [469, 192] on p "27273 Stair - Parts & Hardware" at bounding box center [460, 189] width 104 height 13
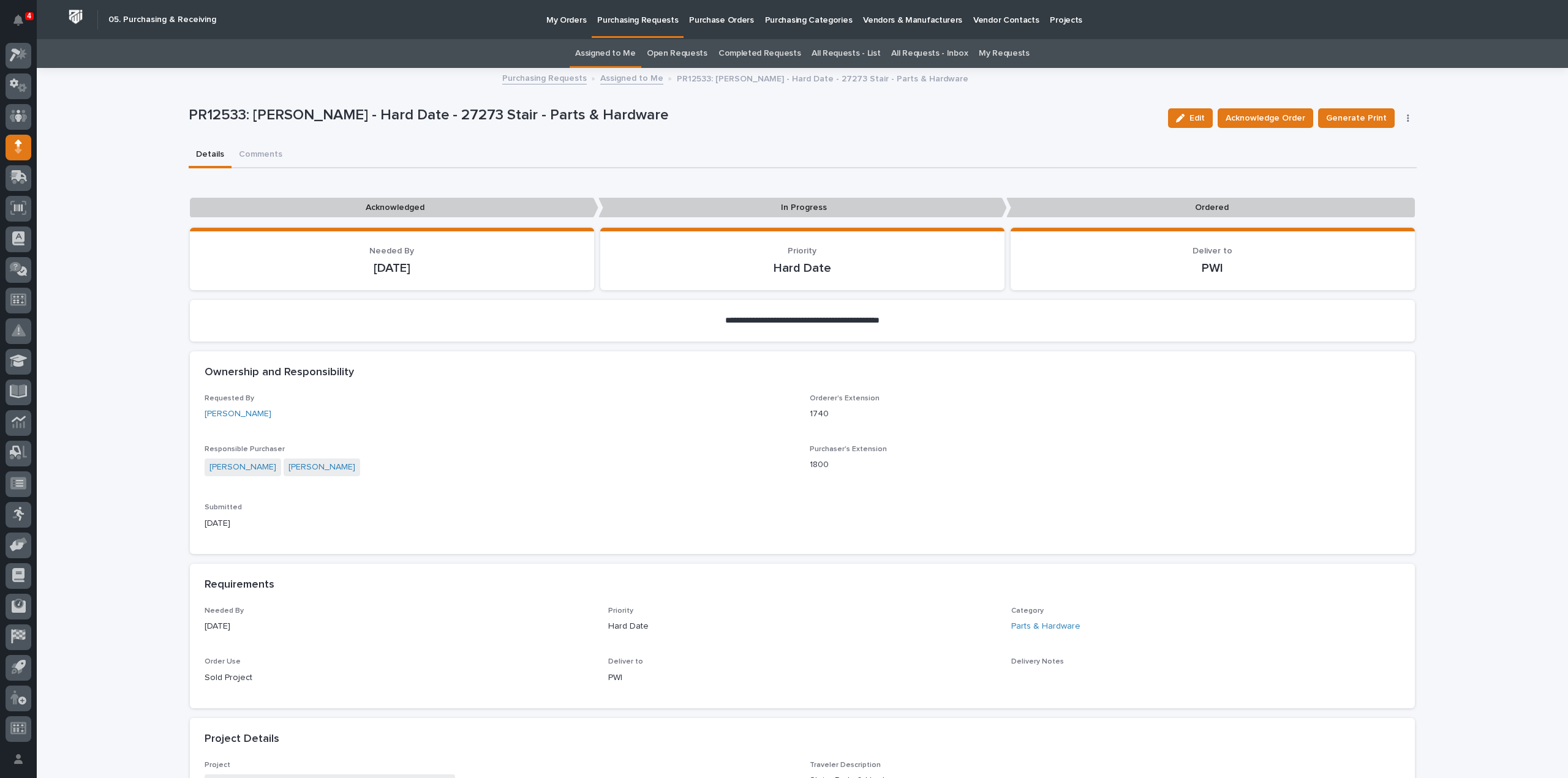
scroll to position [490, 0]
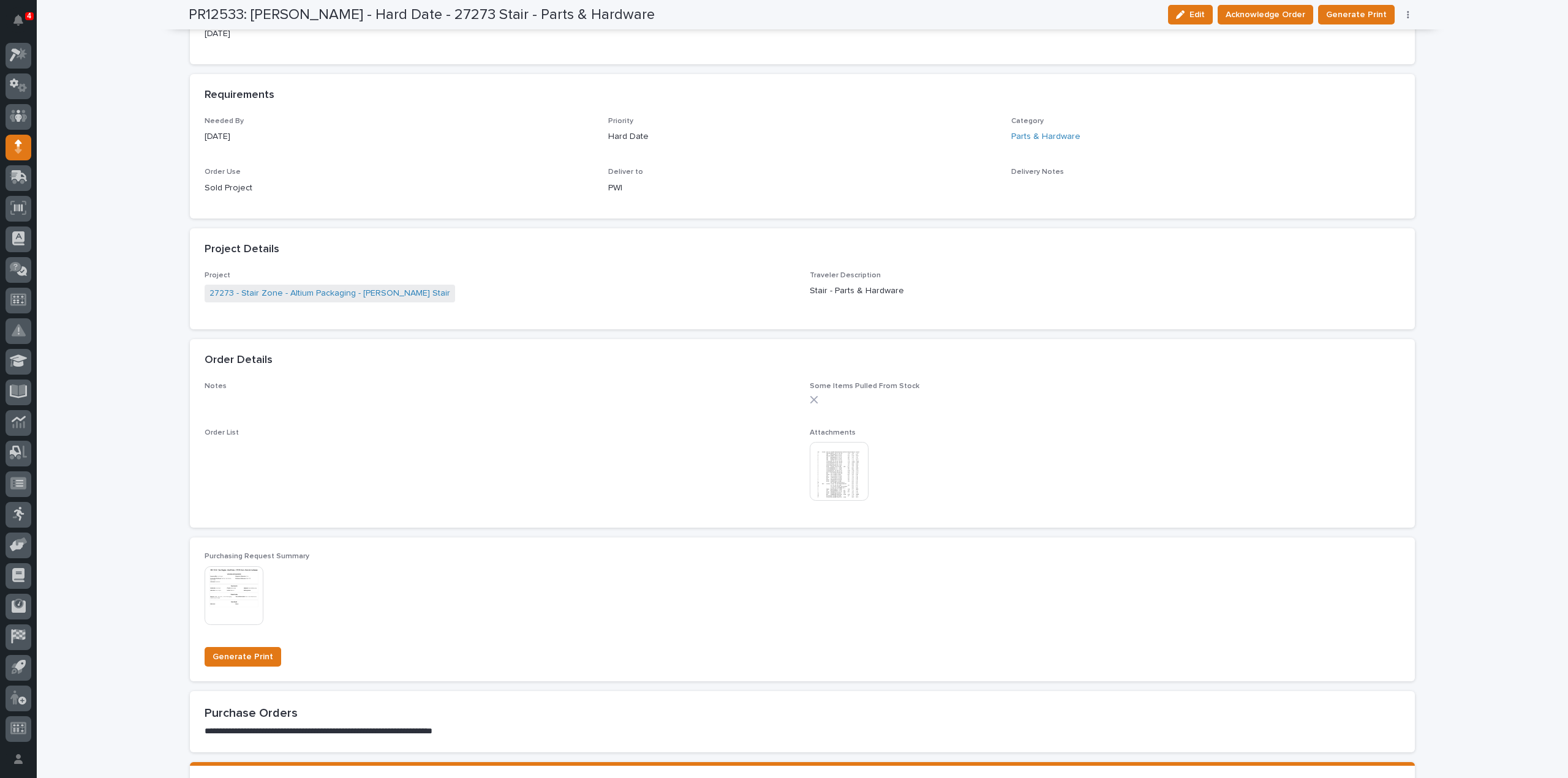
click at [845, 488] on img at bounding box center [839, 471] width 58 height 58
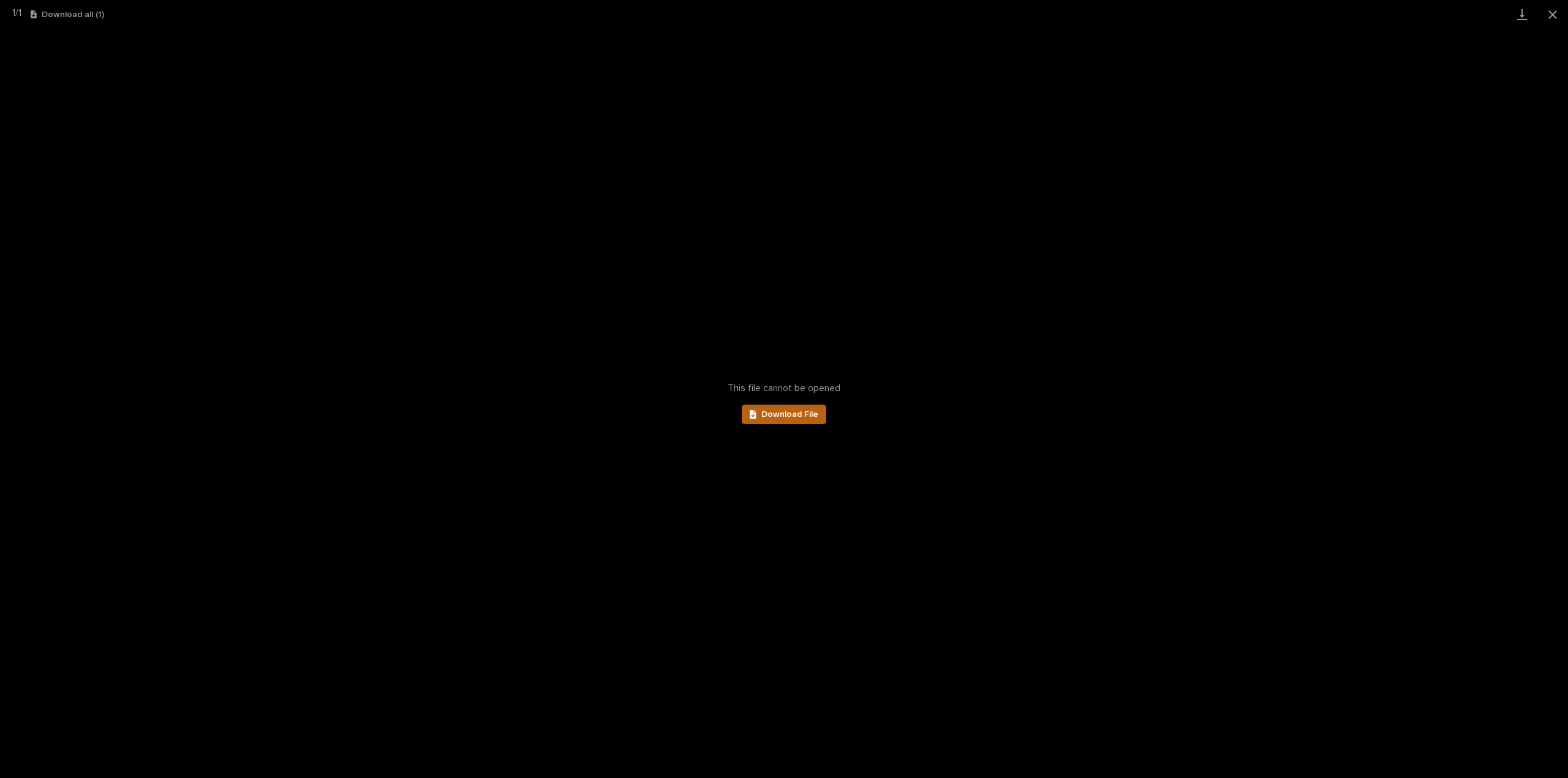
click at [788, 419] on link "Download File" at bounding box center [784, 414] width 85 height 20
click at [1553, 17] on button "Close gallery" at bounding box center [1552, 14] width 31 height 29
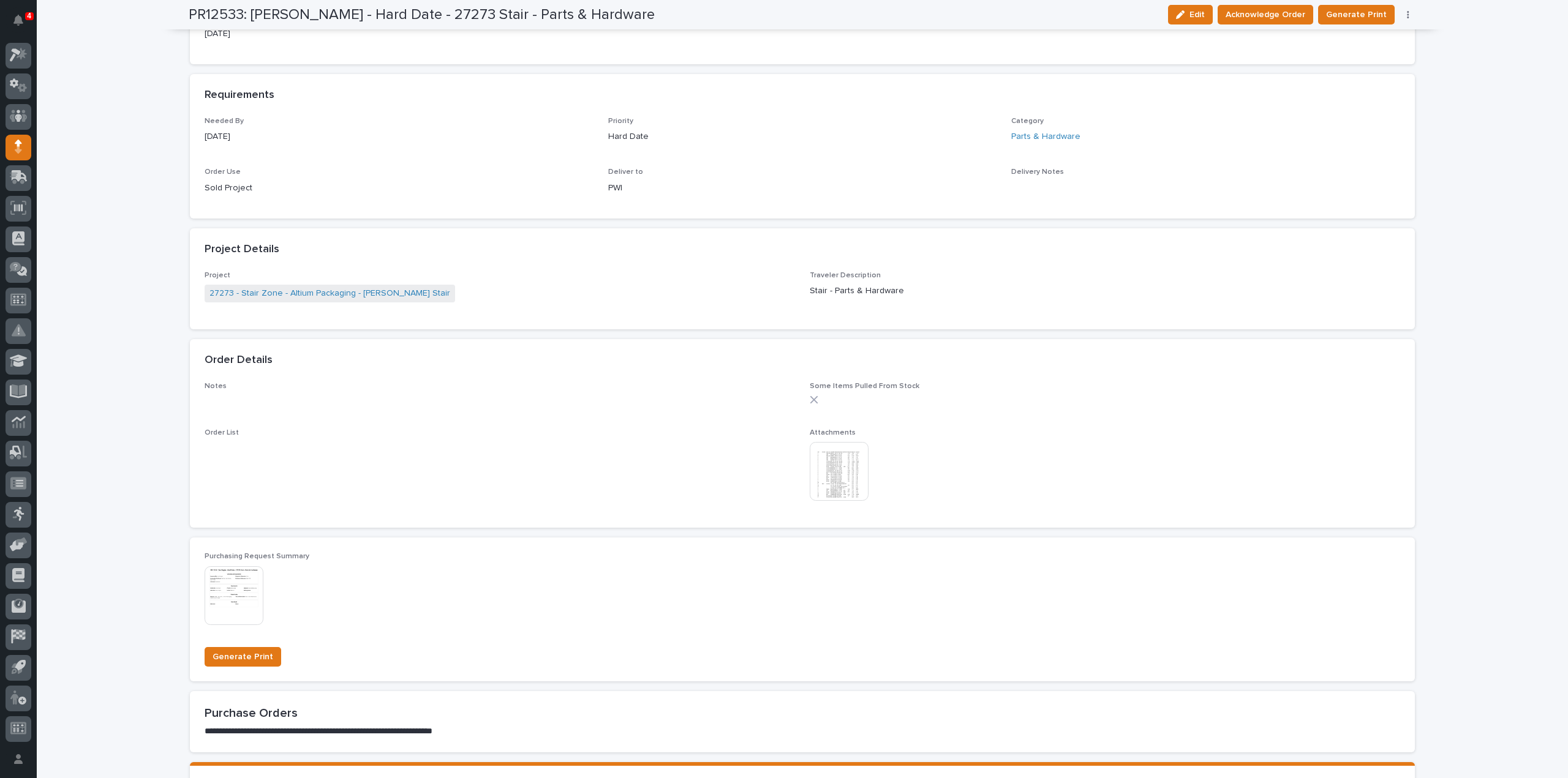
scroll to position [0, 0]
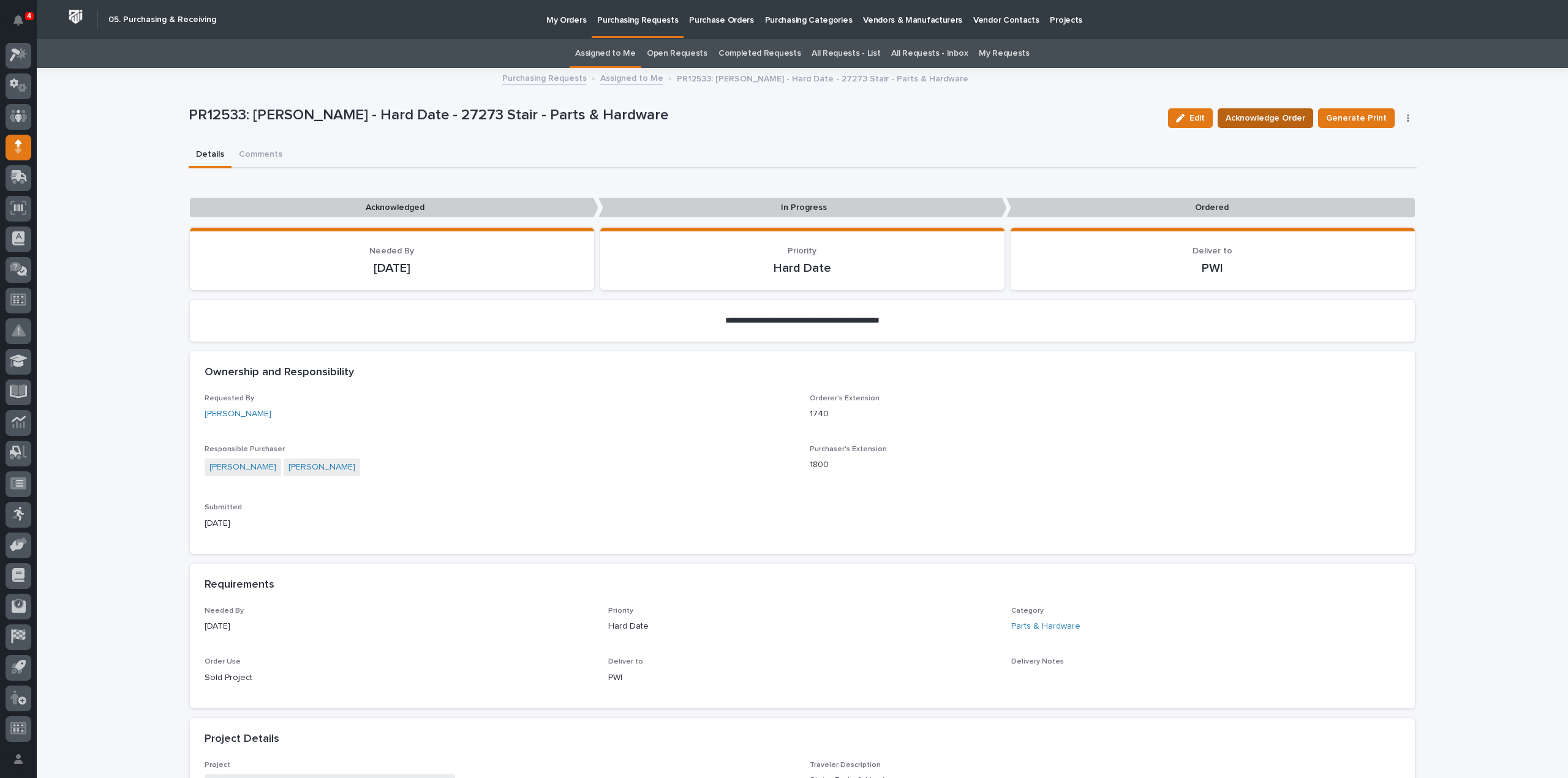
click at [1279, 121] on span "Acknowledge Order" at bounding box center [1265, 119] width 80 height 15
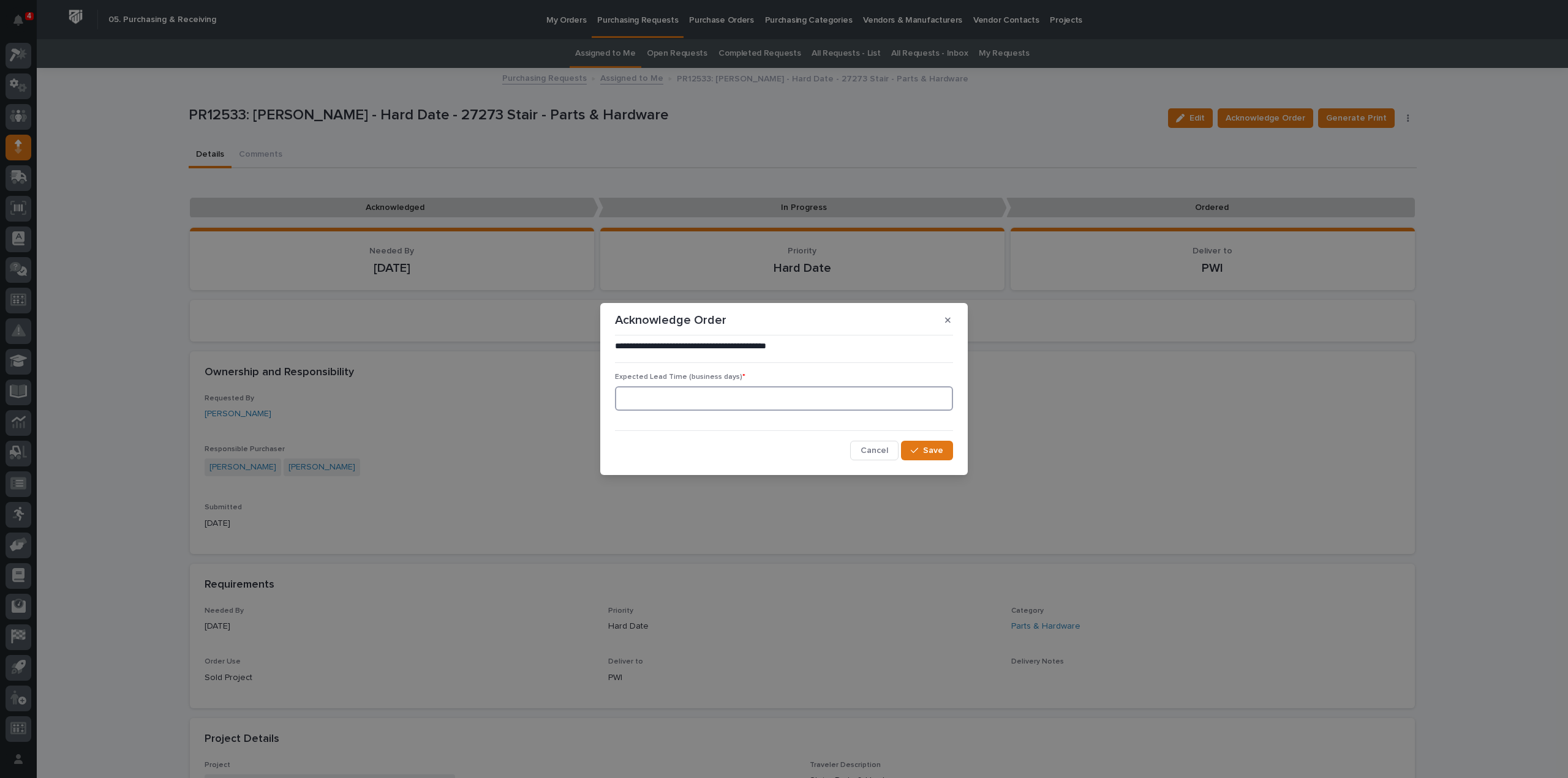
click at [732, 402] on input at bounding box center [783, 399] width 338 height 24
type input "0"
click at [921, 457] on button "Save" at bounding box center [926, 451] width 52 height 20
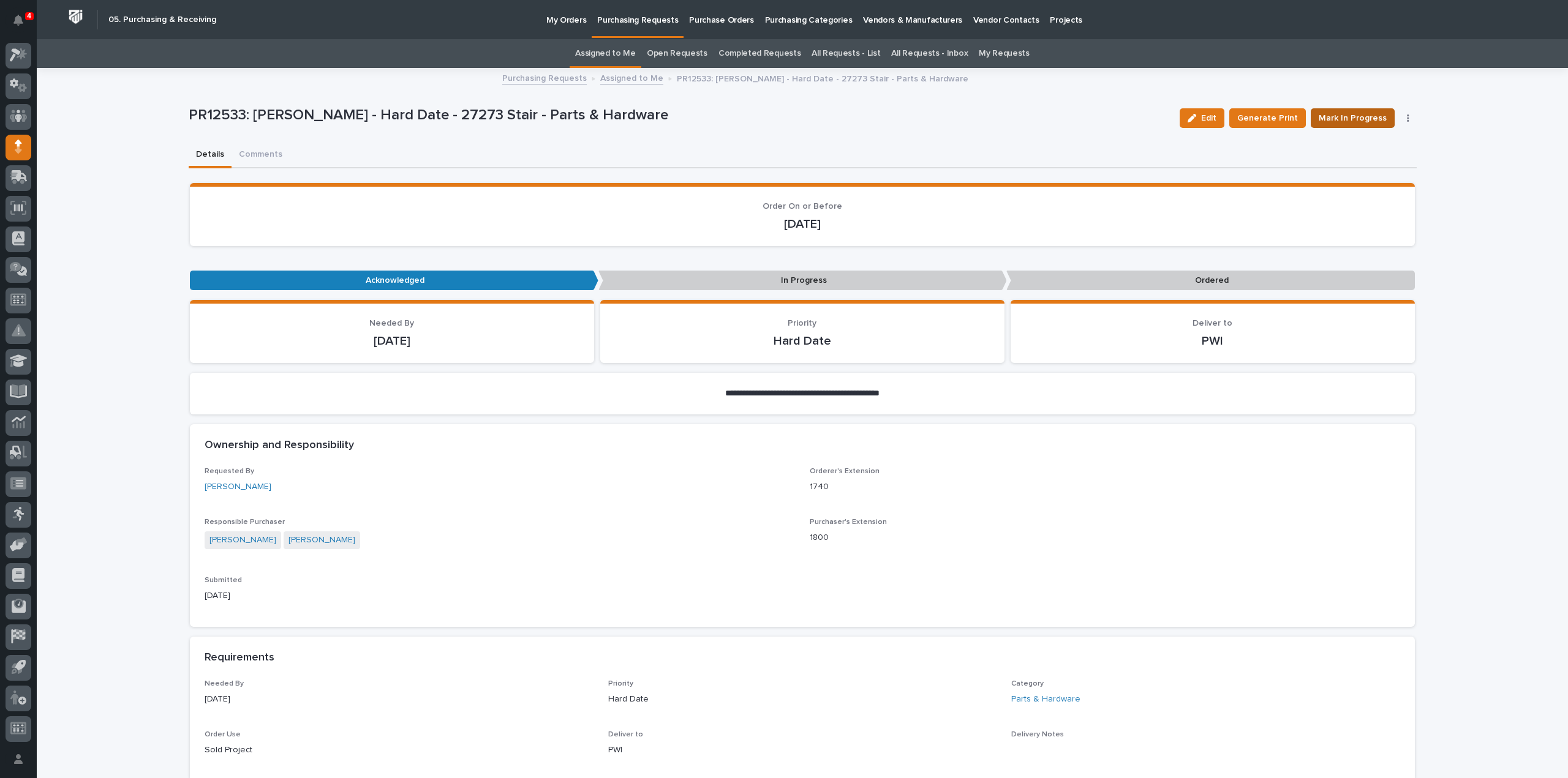
click at [1369, 122] on span "Mark In Progress" at bounding box center [1352, 119] width 68 height 15
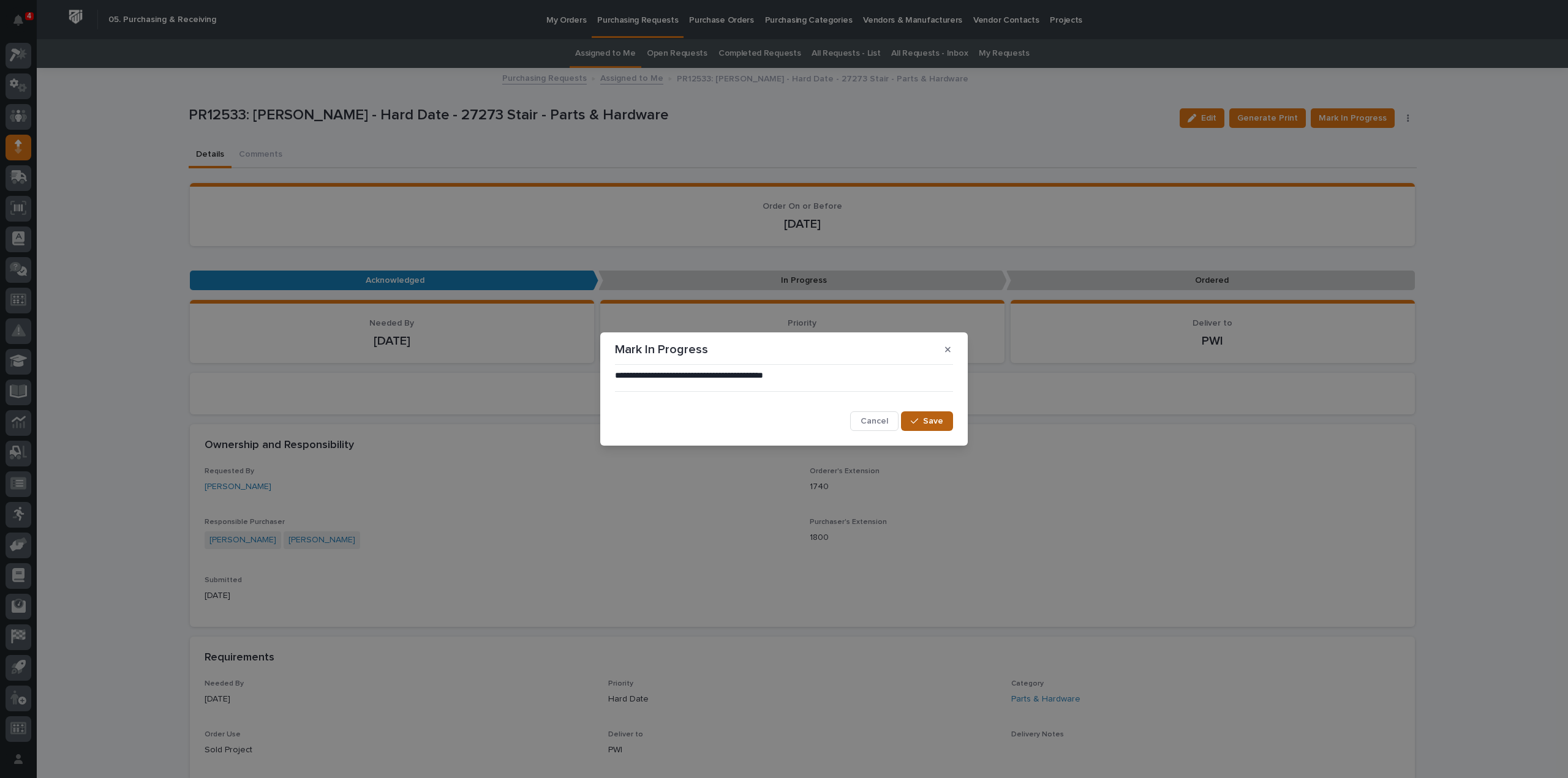
click at [909, 421] on button "Save" at bounding box center [926, 421] width 52 height 20
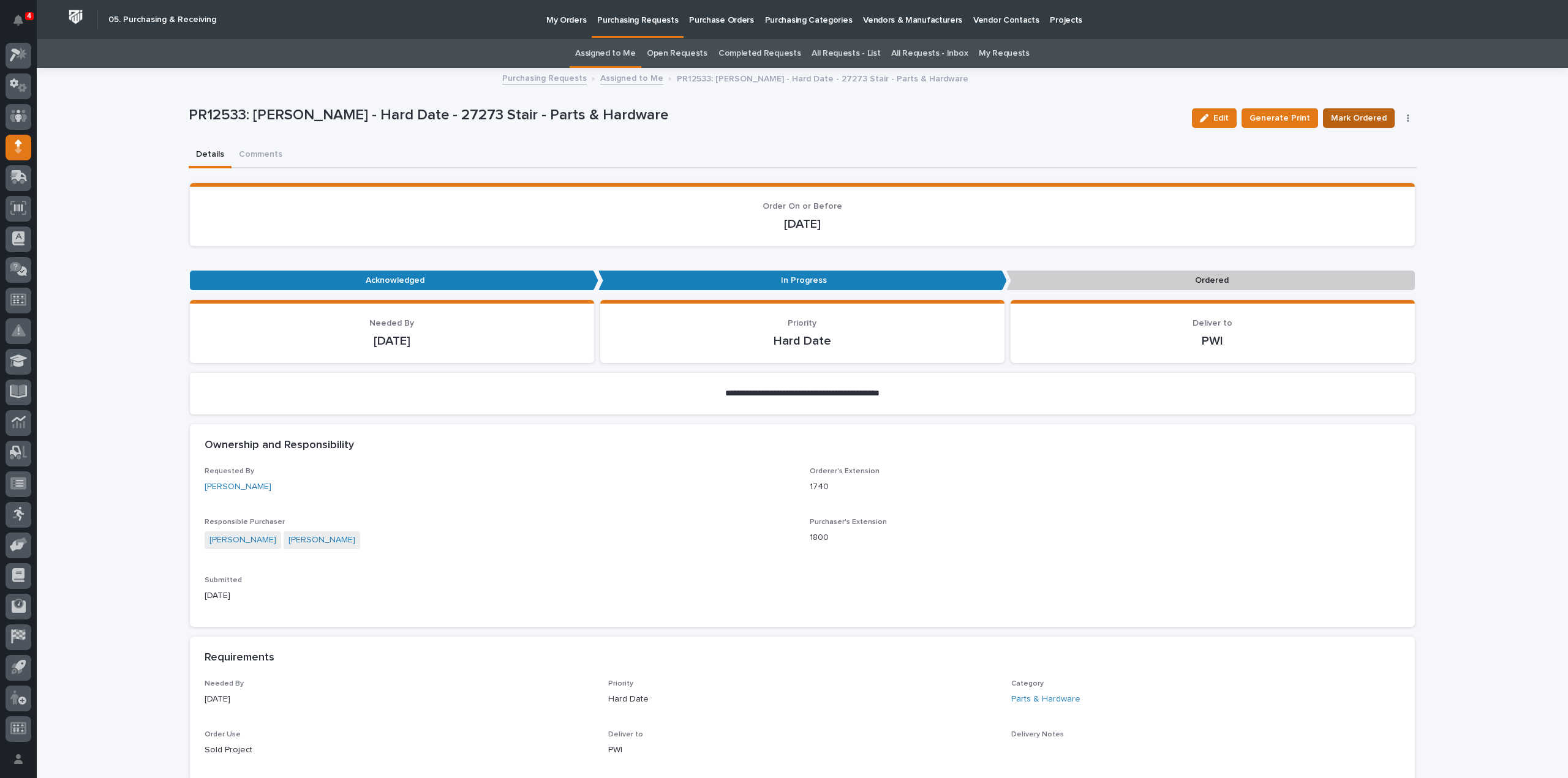
click at [1347, 120] on span "Mark Ordered" at bounding box center [1358, 119] width 56 height 15
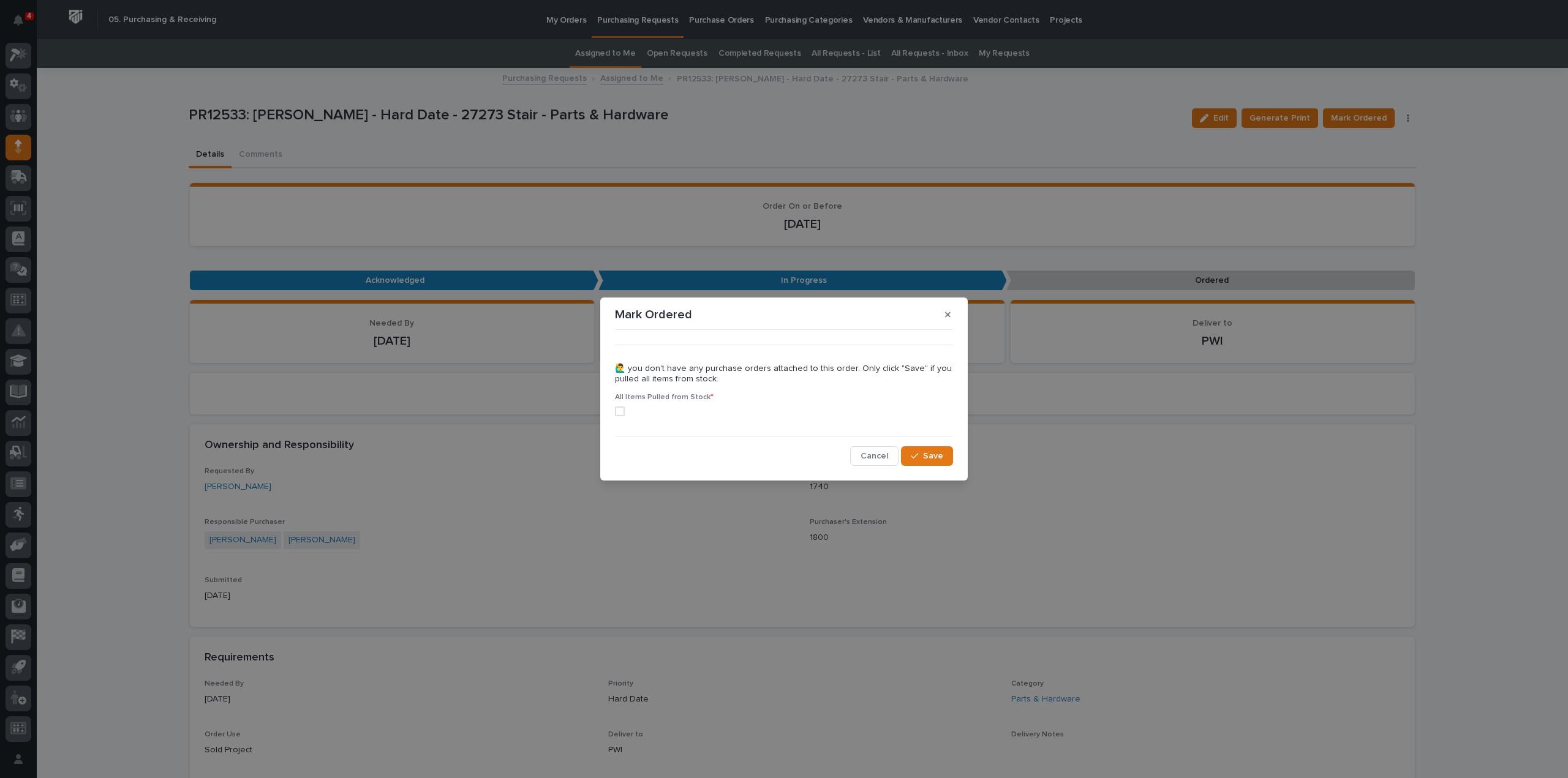
click at [620, 411] on span at bounding box center [619, 411] width 9 height 9
click at [934, 464] on button "Save" at bounding box center [926, 455] width 52 height 20
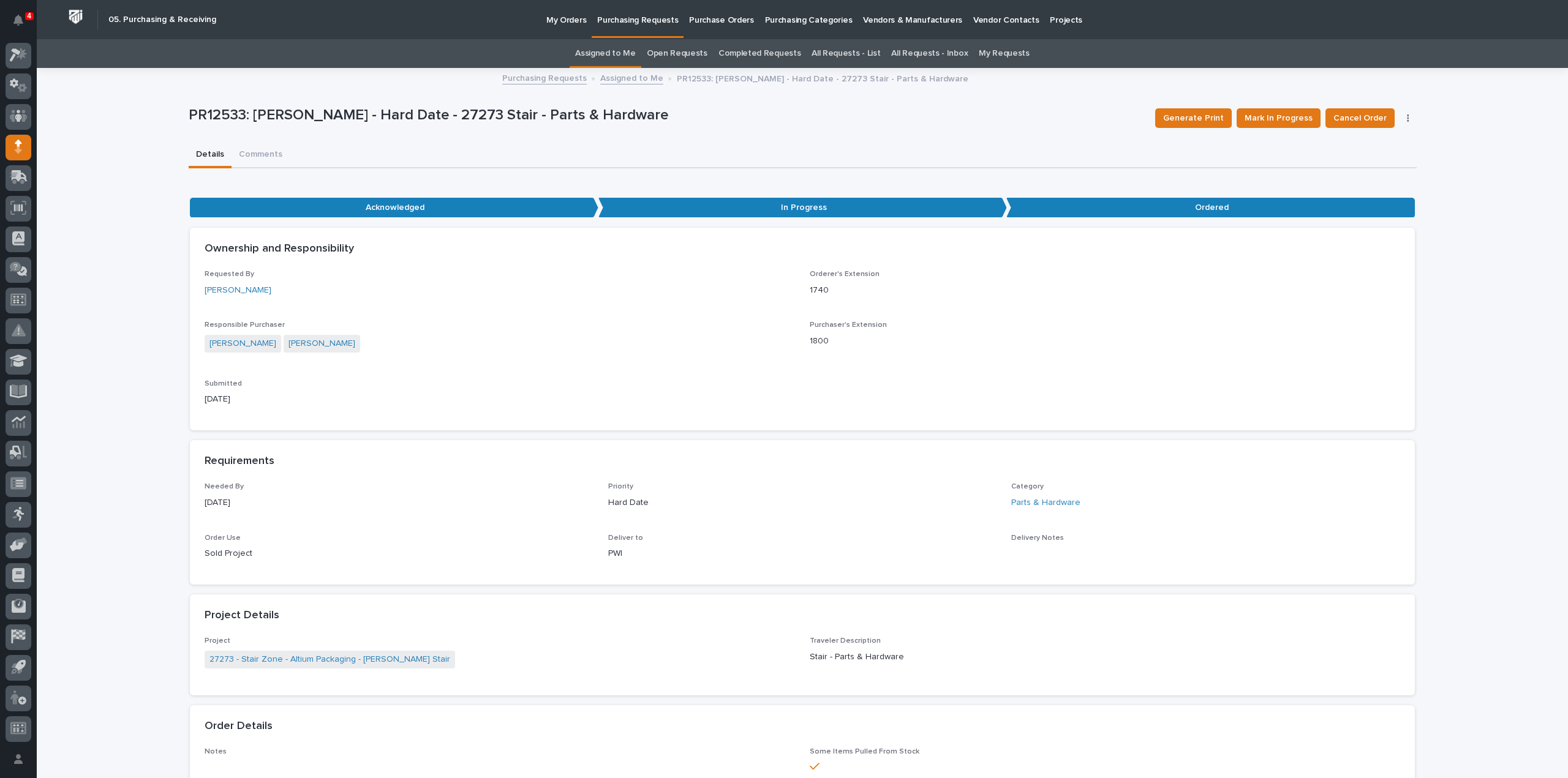
click at [592, 51] on link "Assigned to Me" at bounding box center [605, 54] width 60 height 29
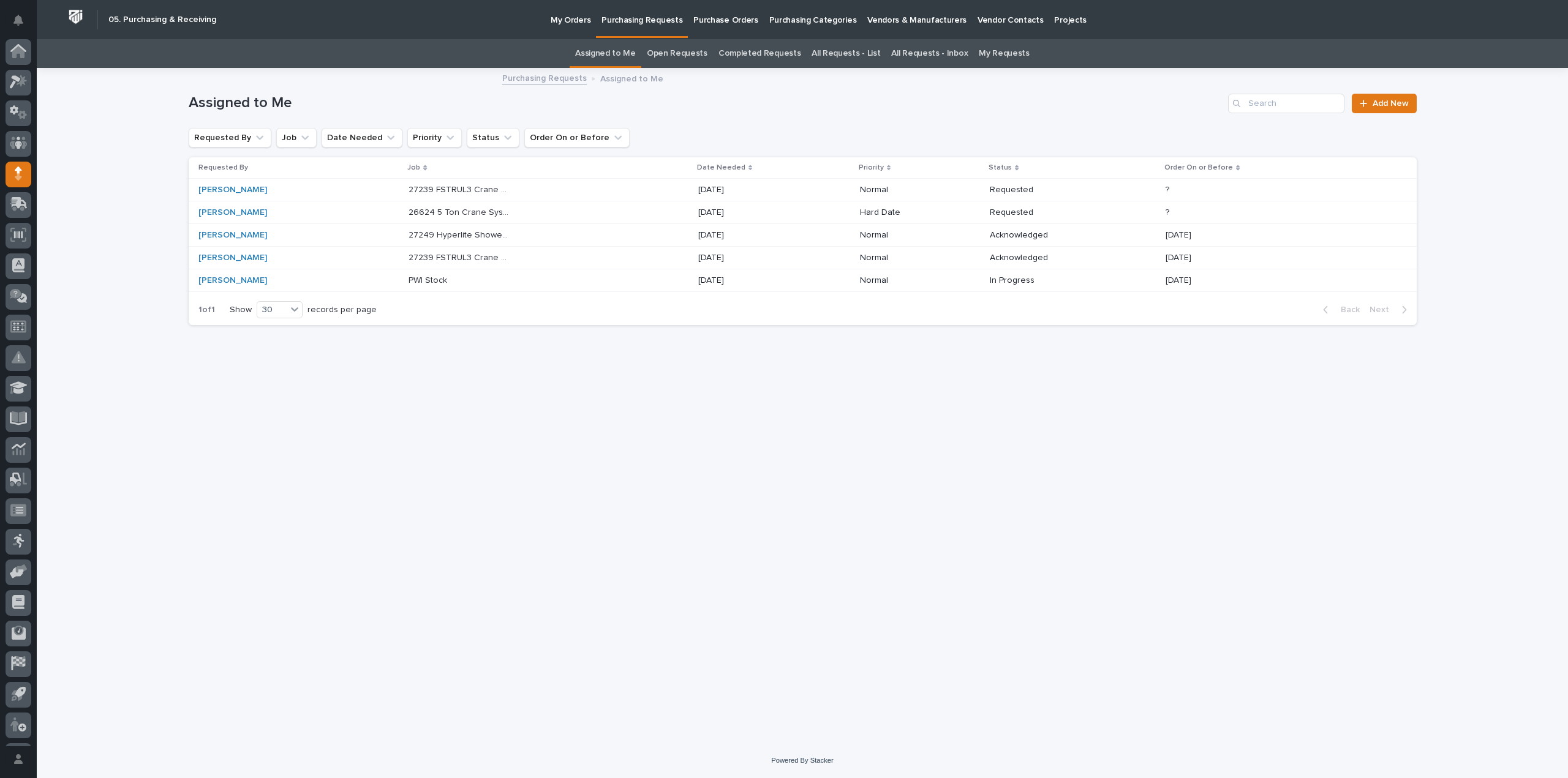
scroll to position [27, 0]
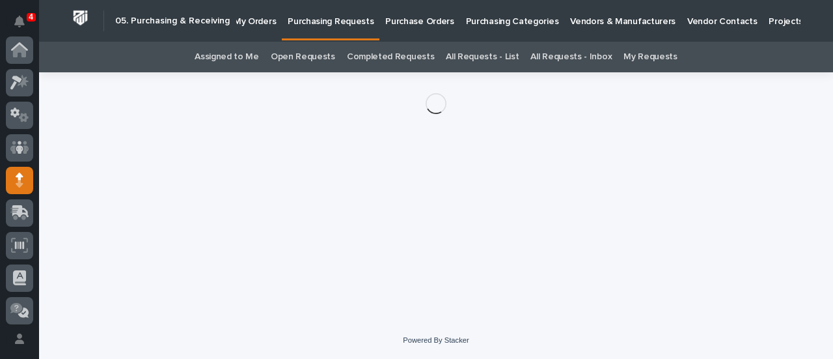
scroll to position [130, 0]
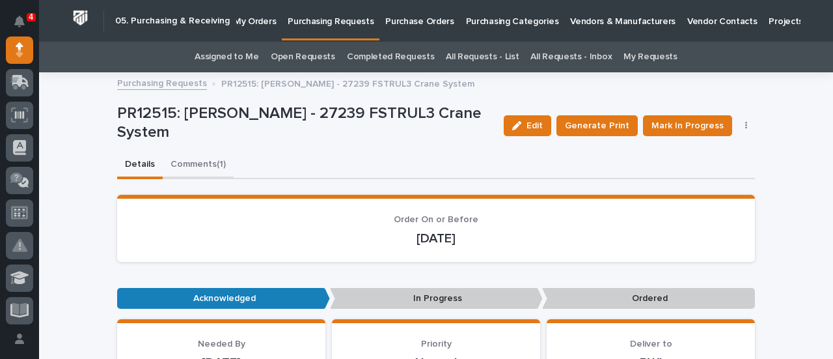
click at [203, 162] on button "Comments (1)" at bounding box center [198, 165] width 71 height 27
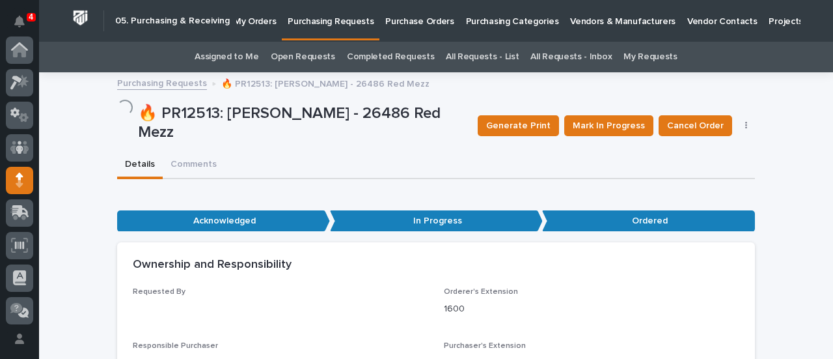
scroll to position [130, 0]
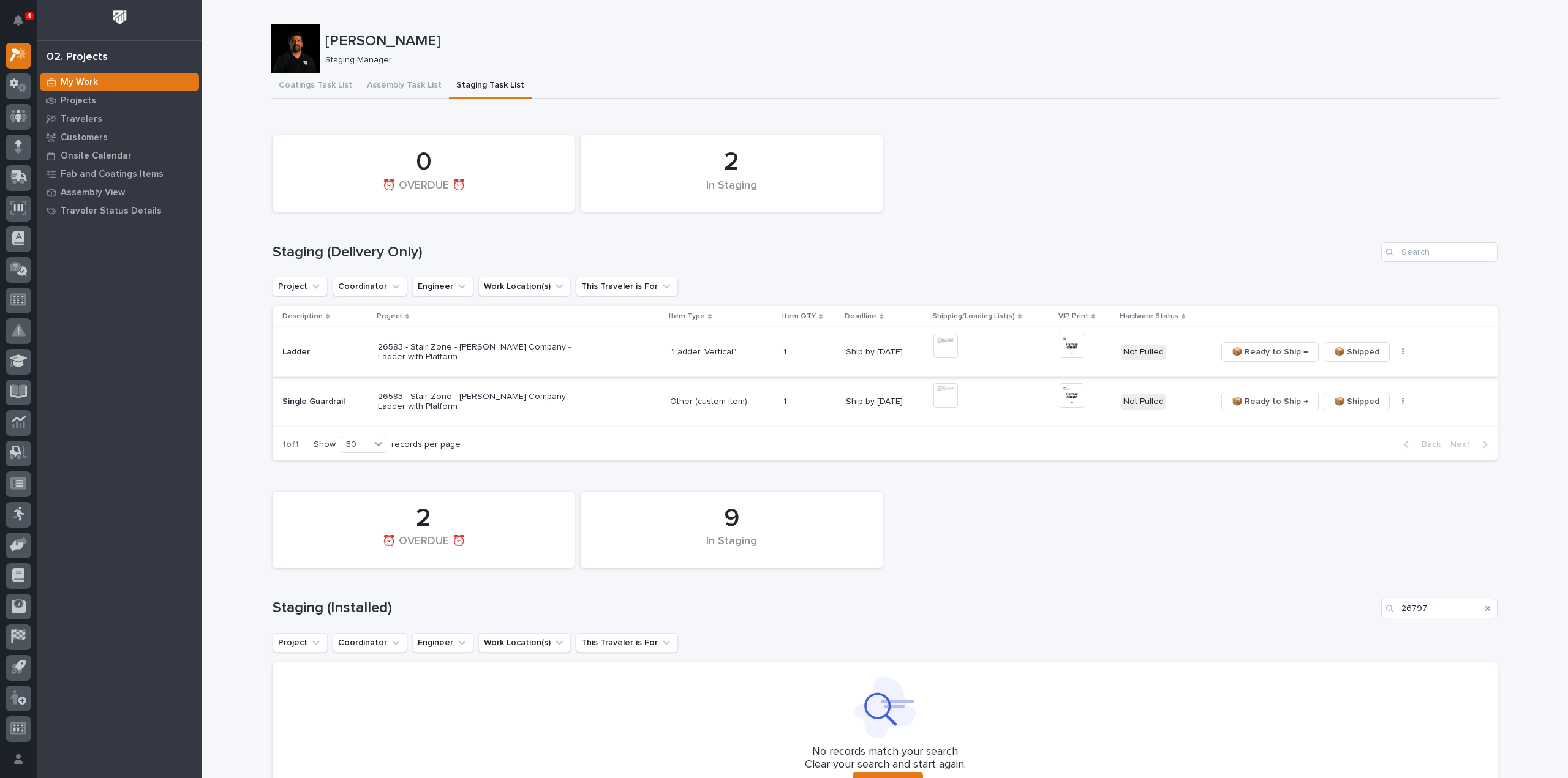
click at [946, 345] on img at bounding box center [946, 346] width 24 height 24
click at [944, 399] on img at bounding box center [946, 395] width 24 height 24
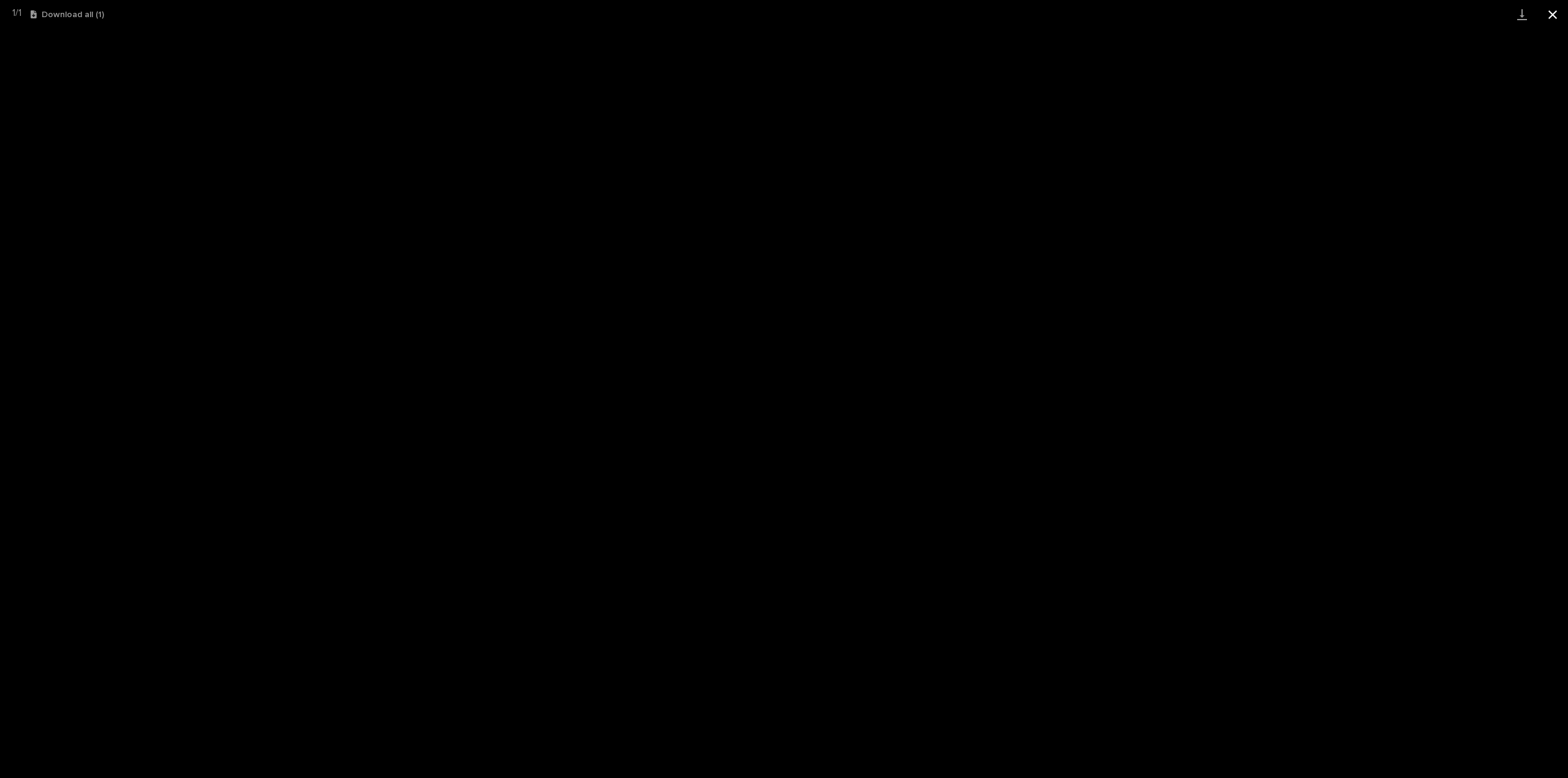
click at [1557, 17] on button "Close gallery" at bounding box center [1552, 14] width 31 height 29
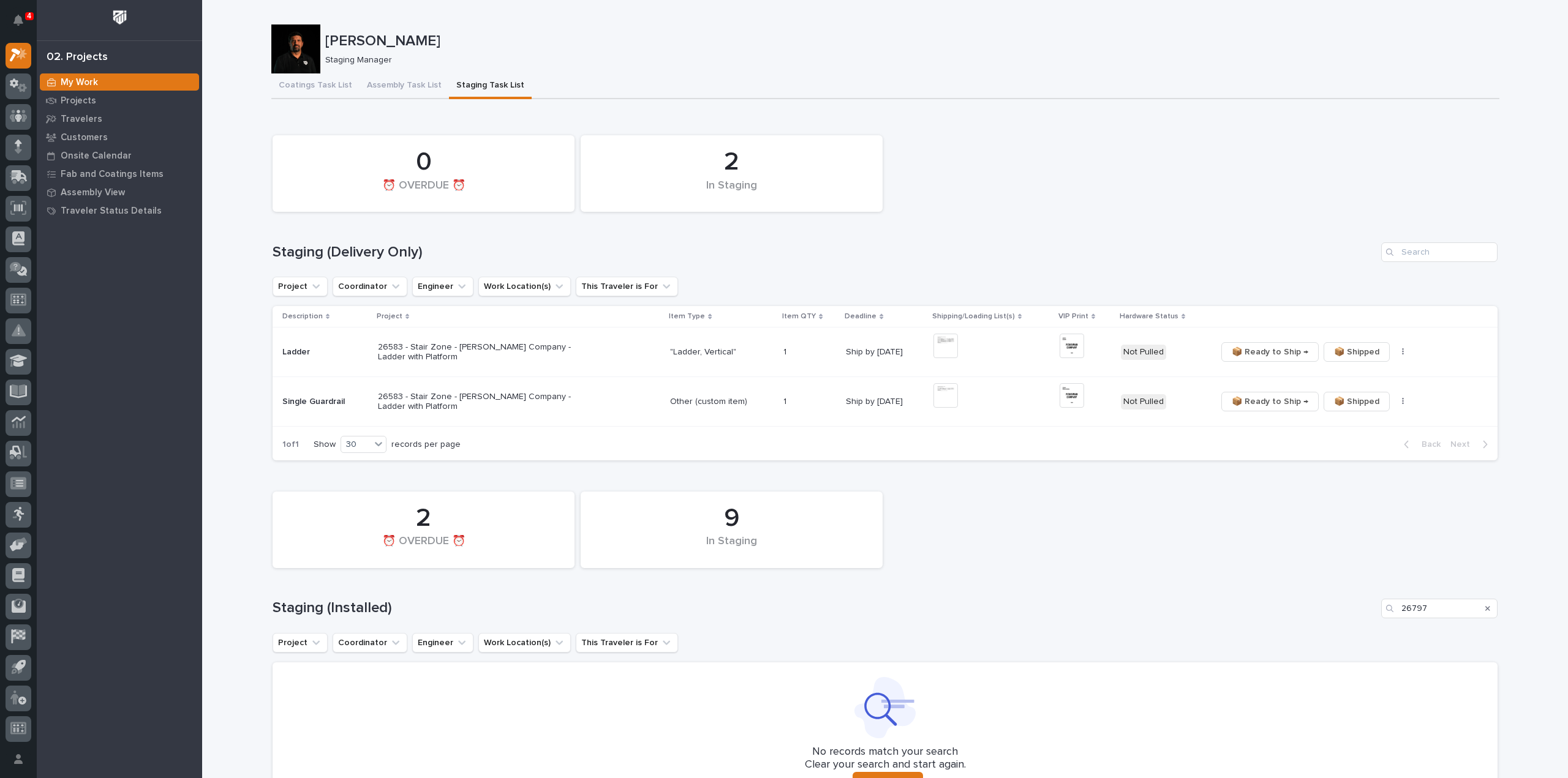
click at [952, 358] on div at bounding box center [946, 351] width 24 height 35
click at [1292, 193] on div "2 In Staging 0 ⏰ OVERDUE ⏰" at bounding box center [885, 173] width 1238 height 88
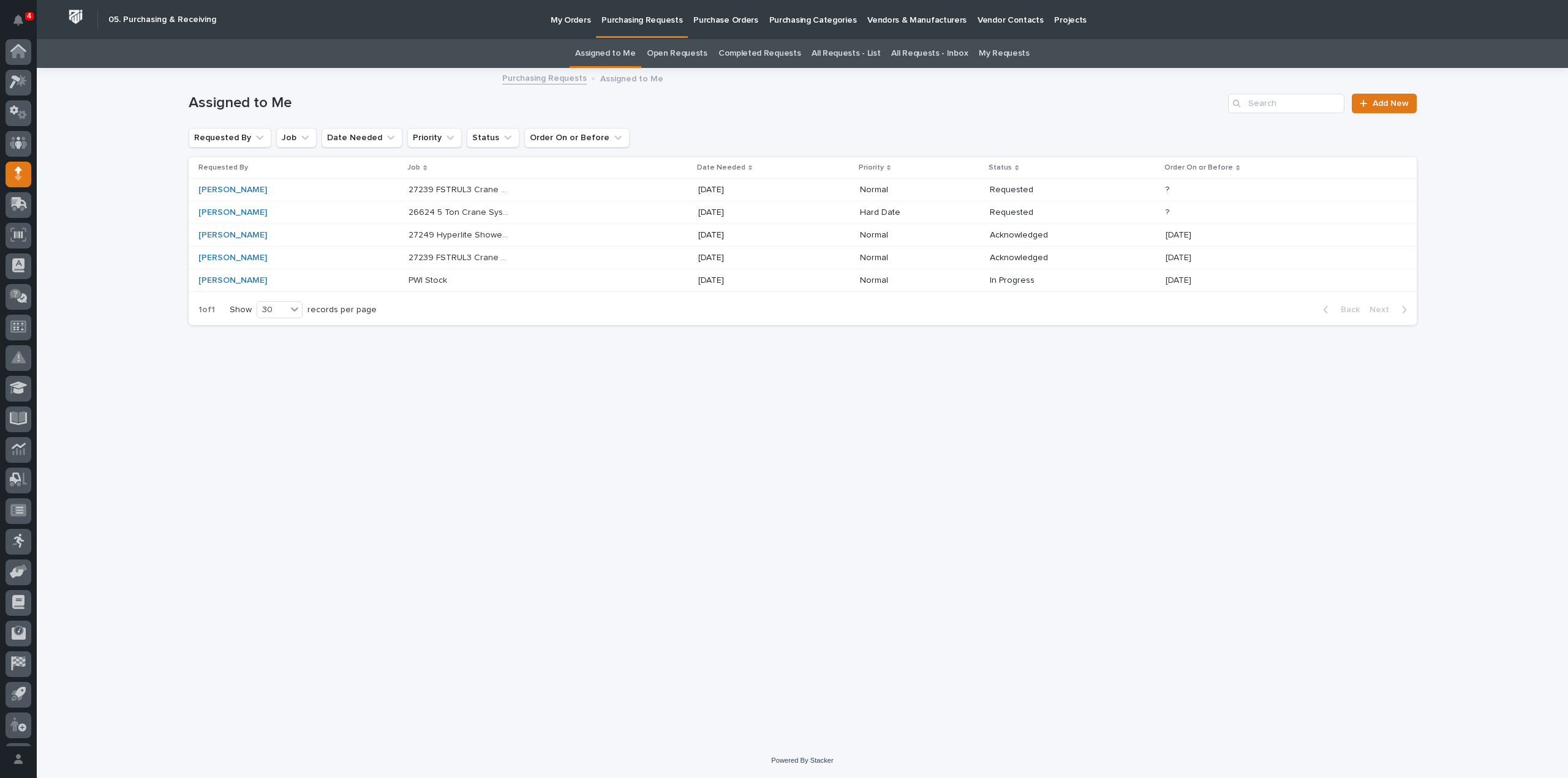
scroll to position [27, 0]
click at [834, 51] on link "All Requests - List" at bounding box center [845, 54] width 69 height 29
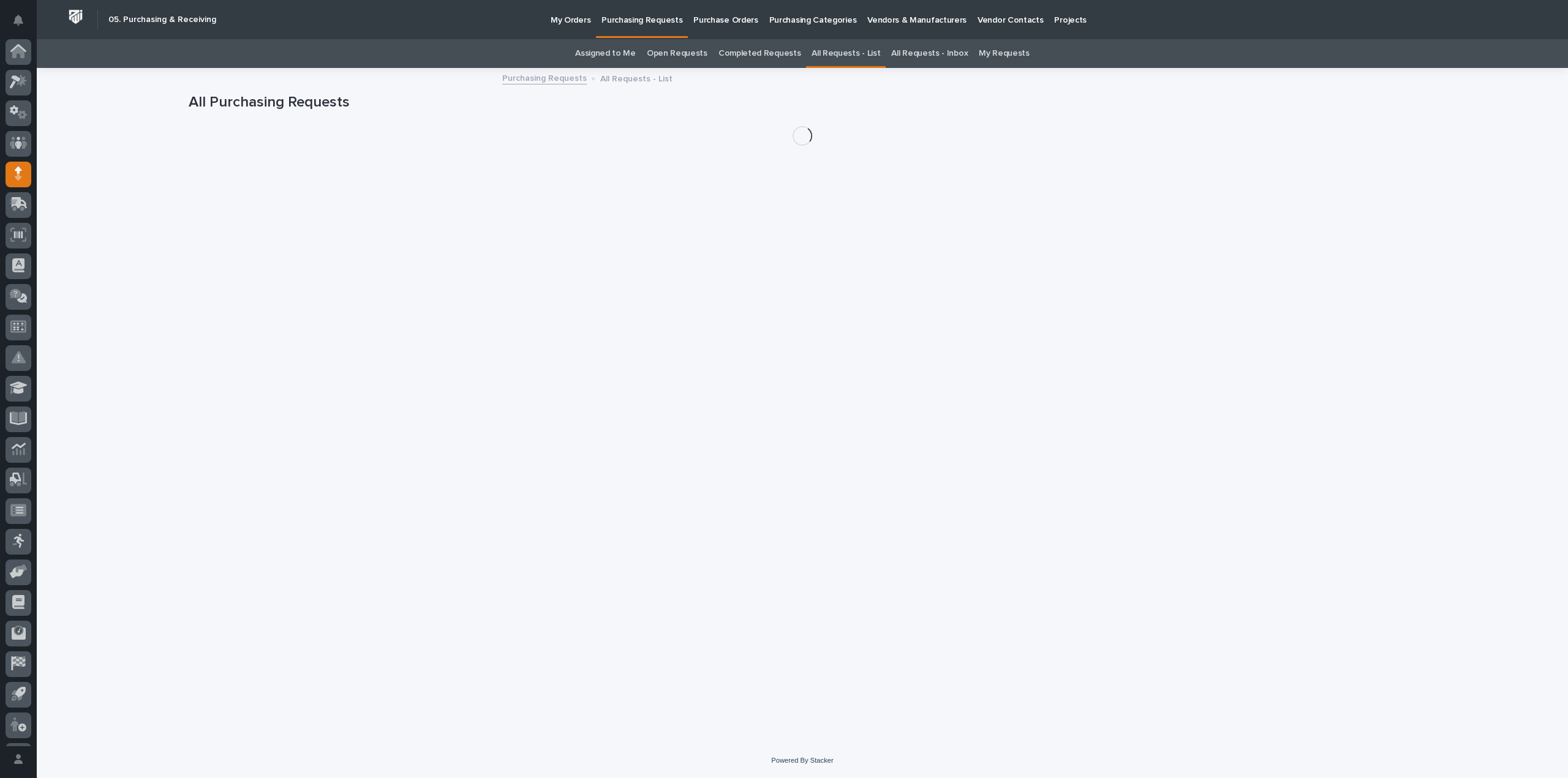
scroll to position [27, 0]
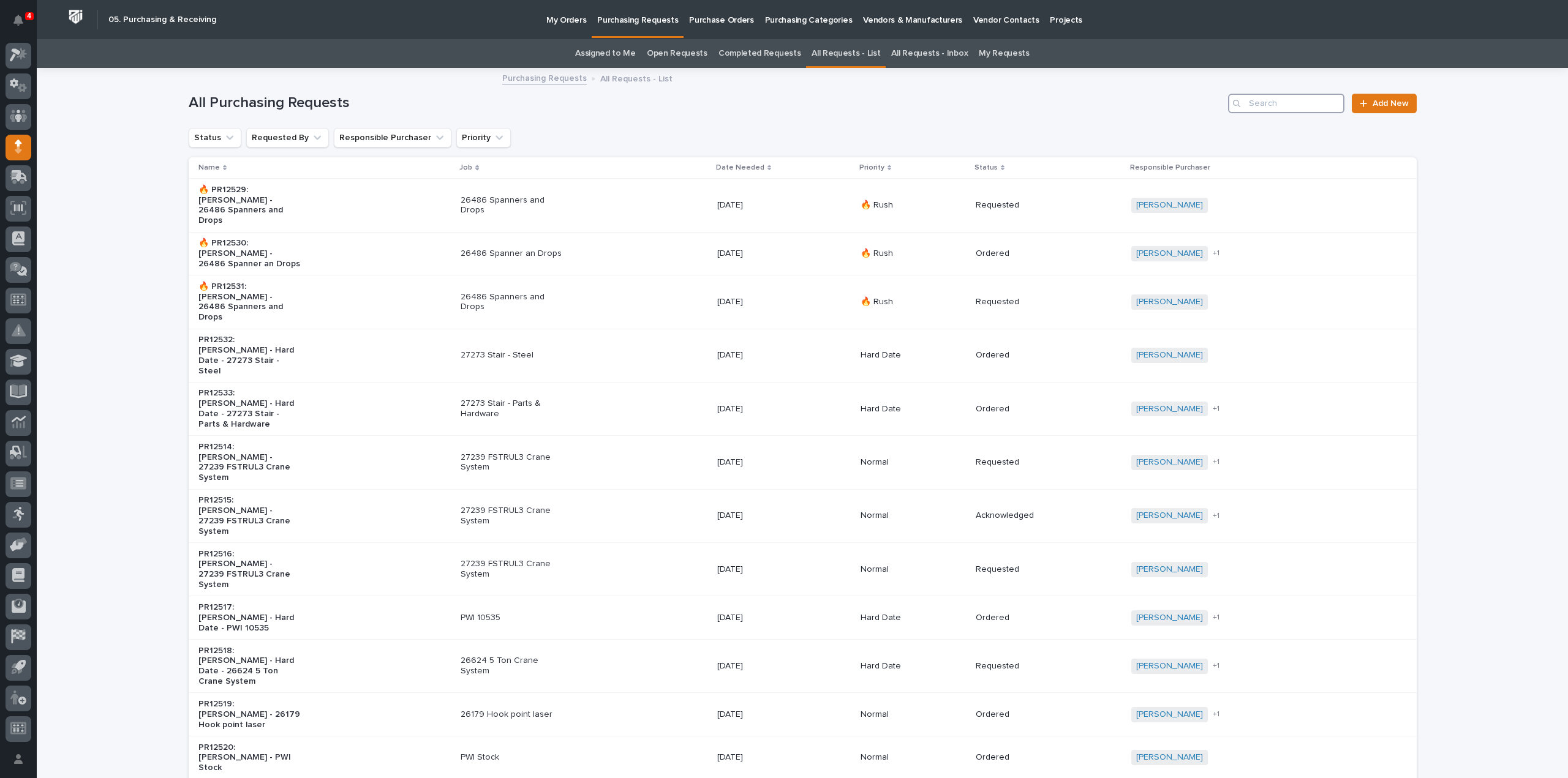
click at [1269, 103] on input "Search" at bounding box center [1287, 103] width 117 height 20
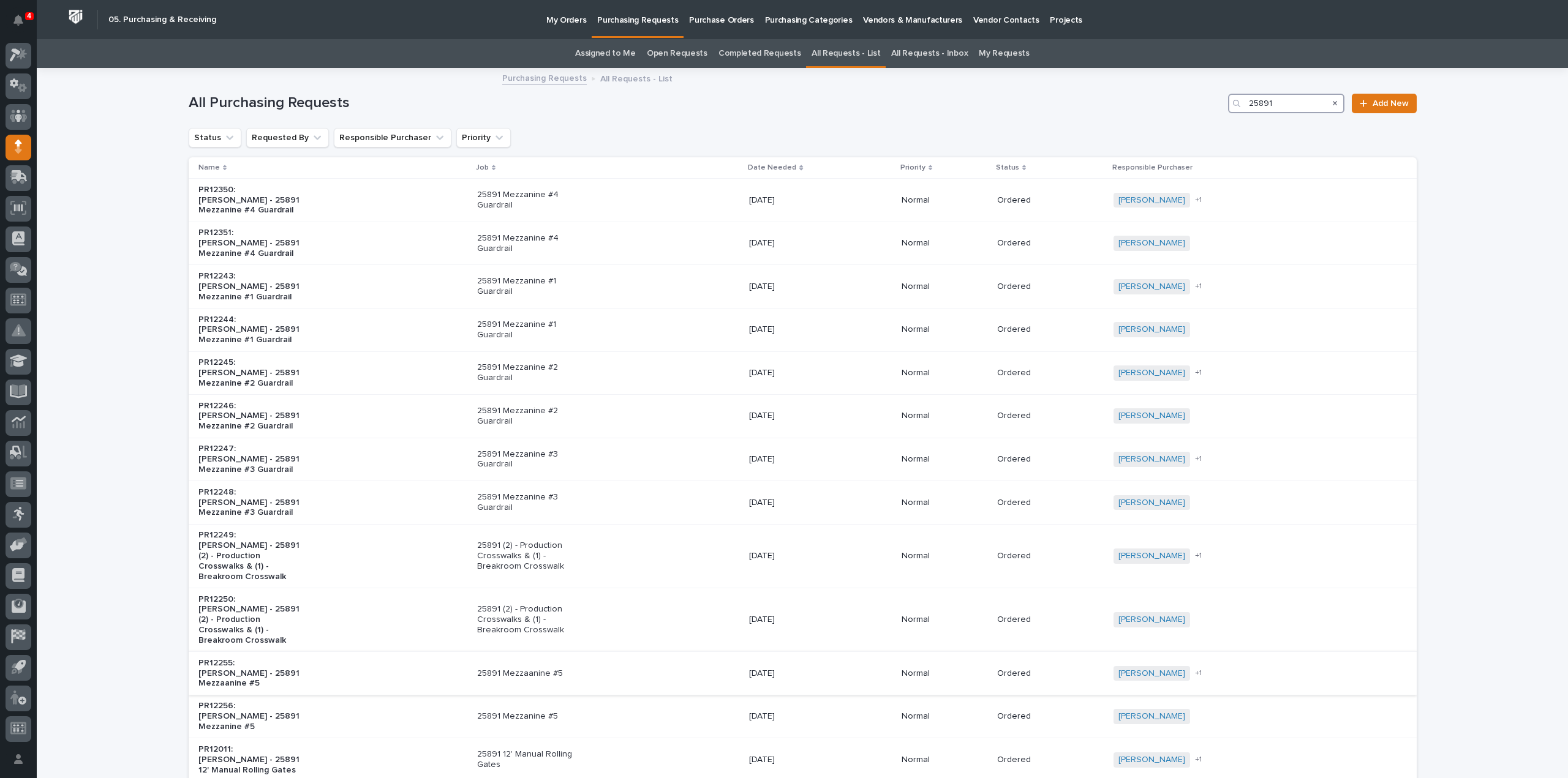
type input "25891"
click at [524, 669] on p "25891 Mezzaanine #5" at bounding box center [528, 674] width 103 height 10
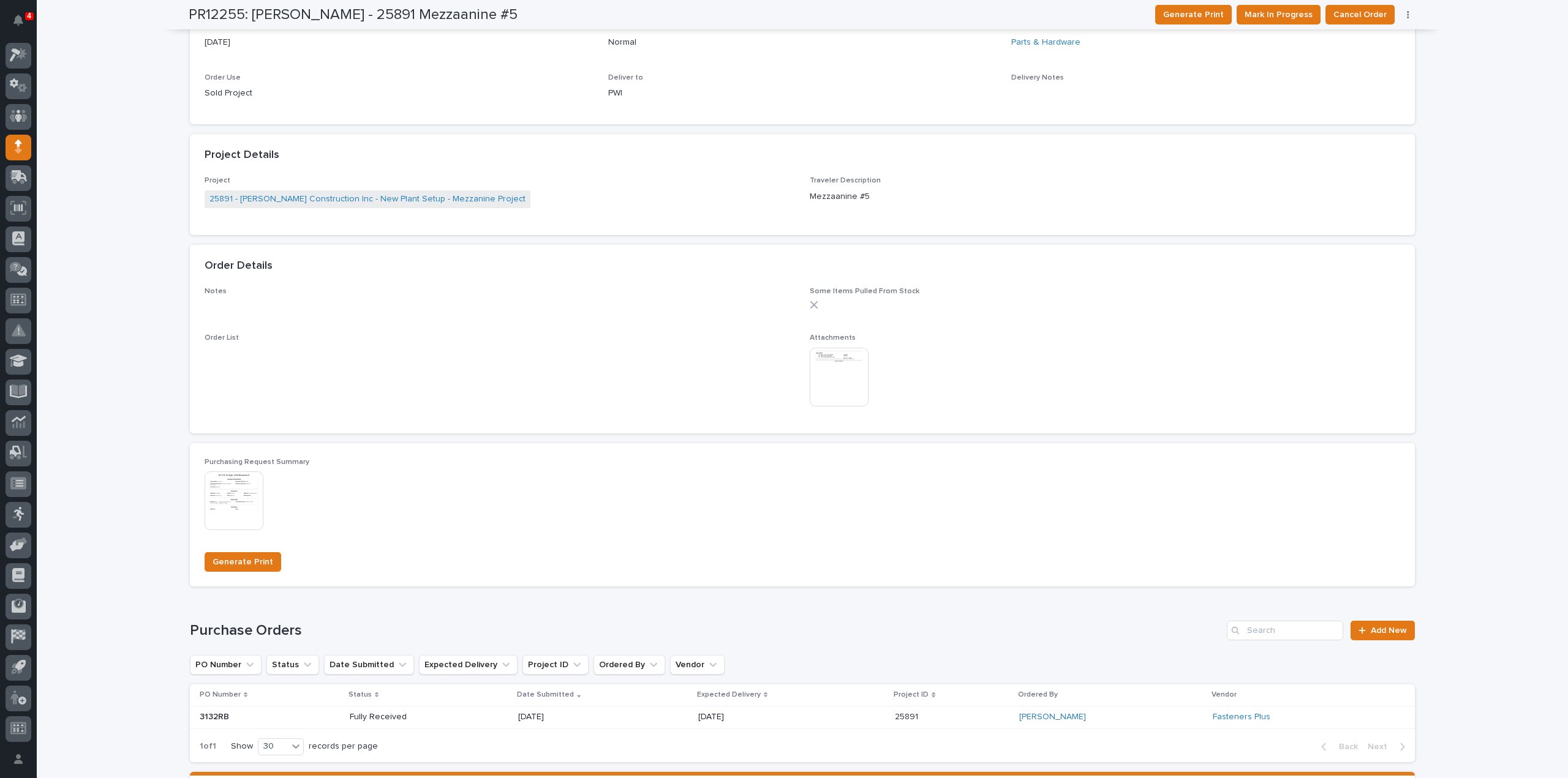
scroll to position [490, 0]
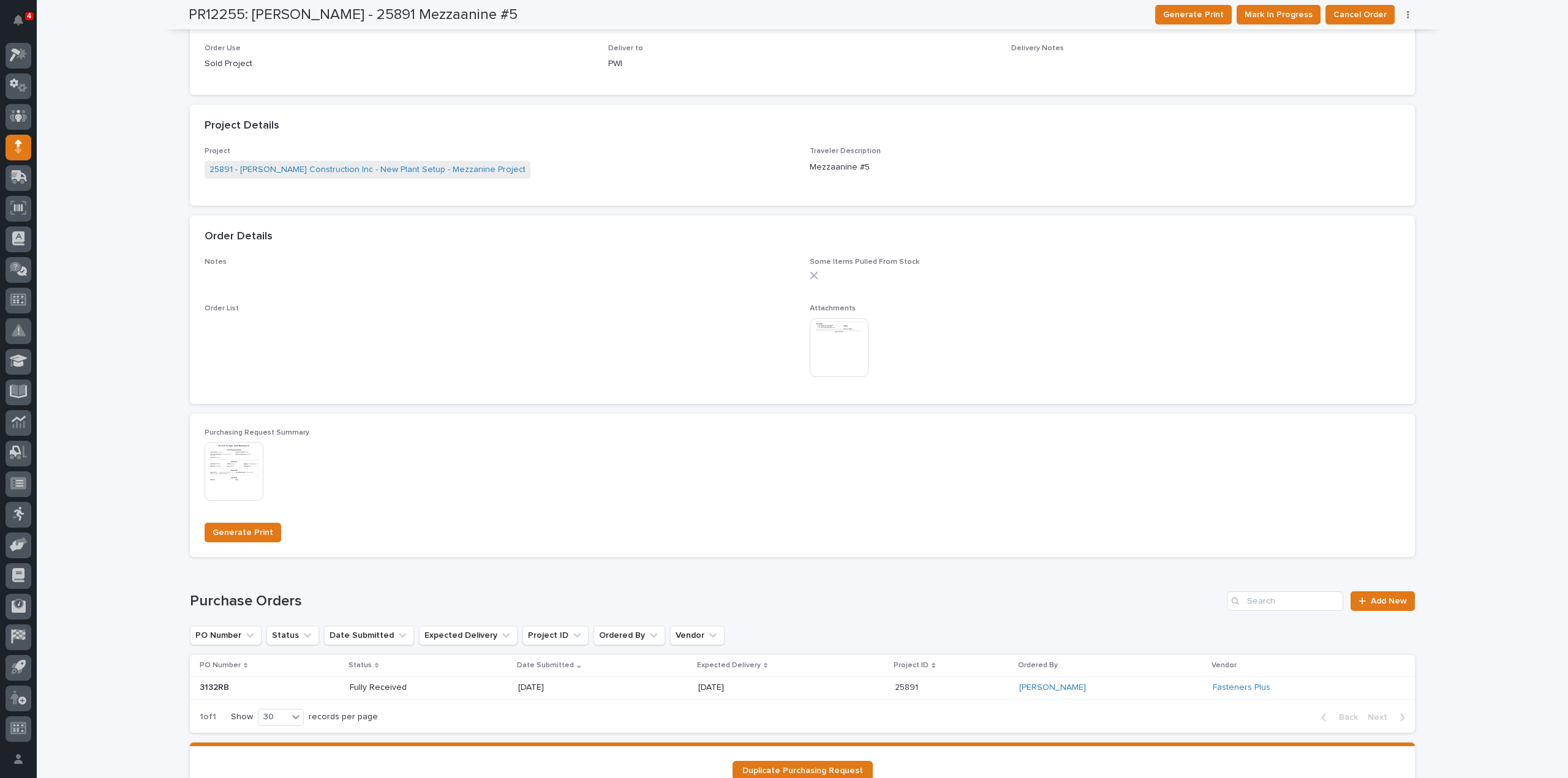
click at [377, 688] on p "Fully Received" at bounding box center [393, 688] width 88 height 10
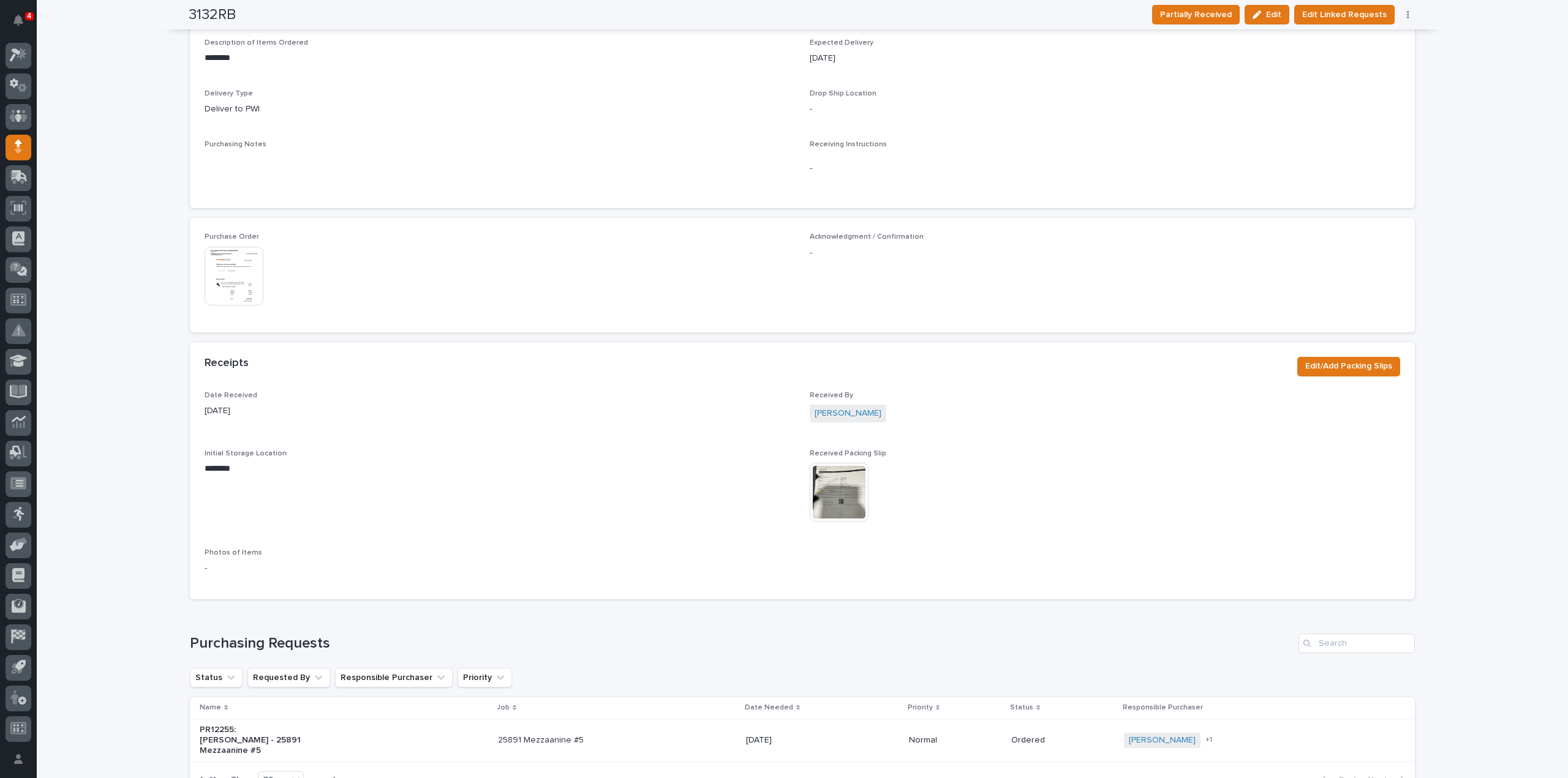
scroll to position [503, 0]
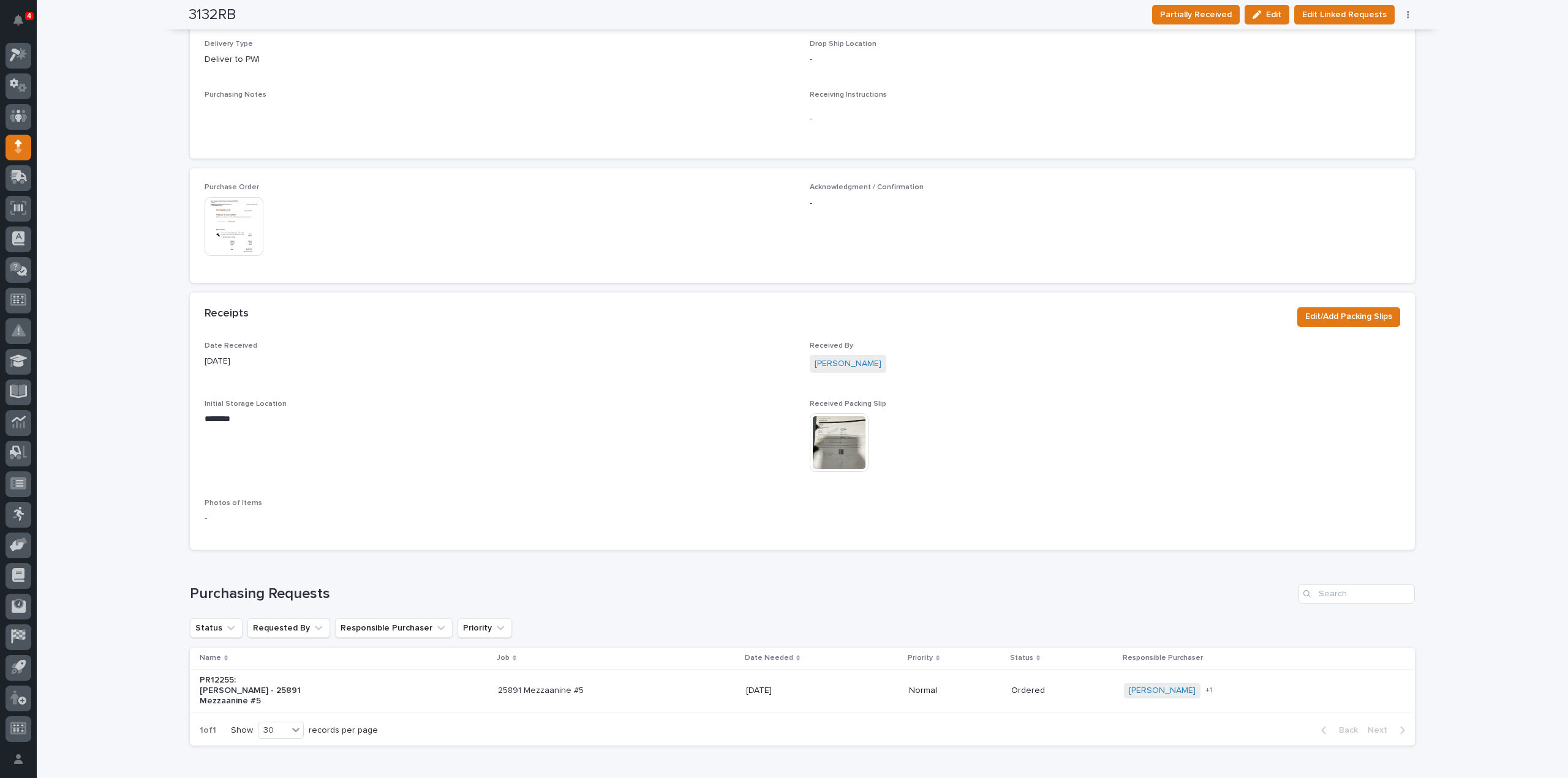
click at [842, 437] on img at bounding box center [839, 442] width 58 height 58
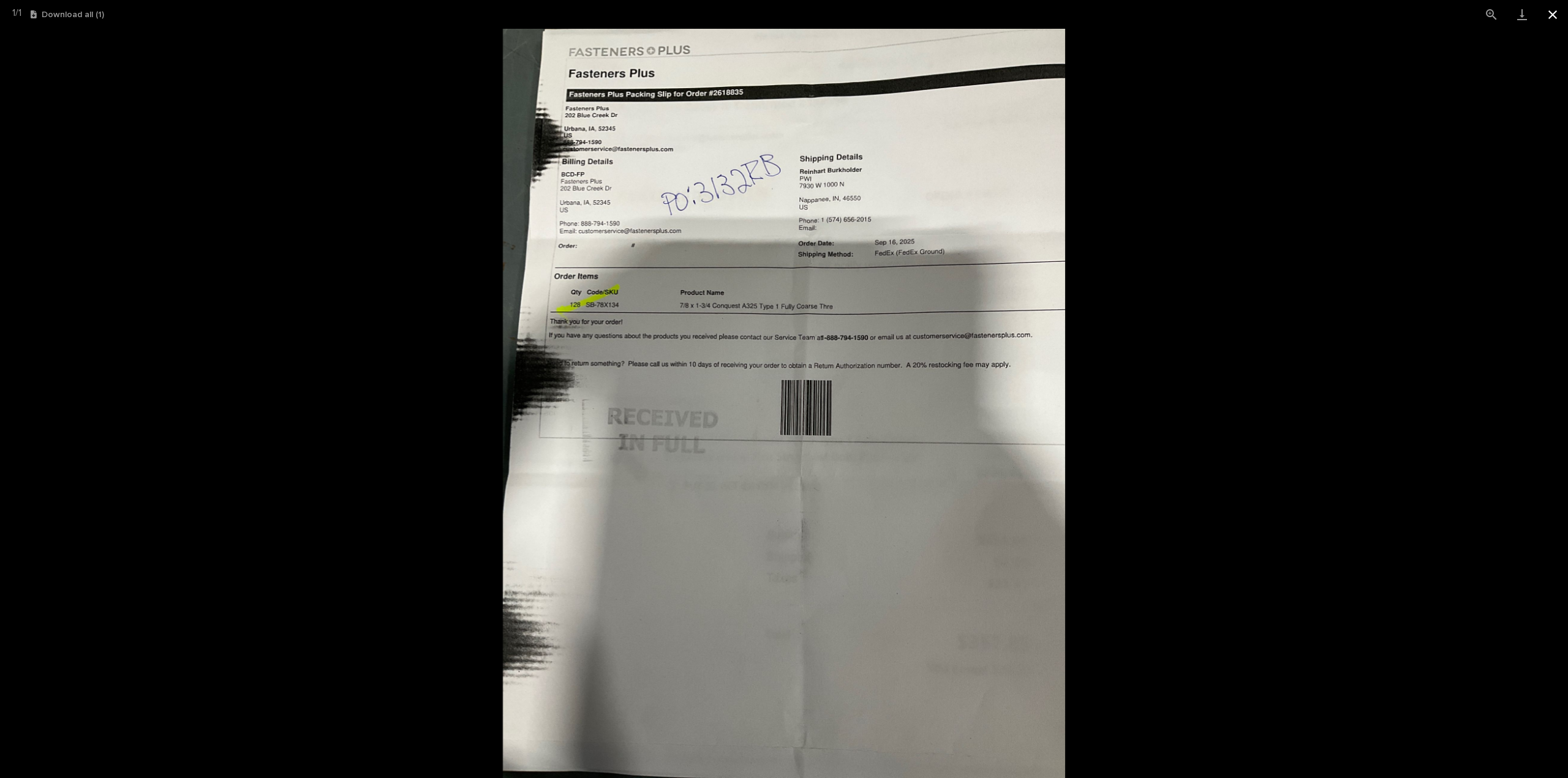
click at [1551, 17] on button "Close gallery" at bounding box center [1552, 14] width 31 height 29
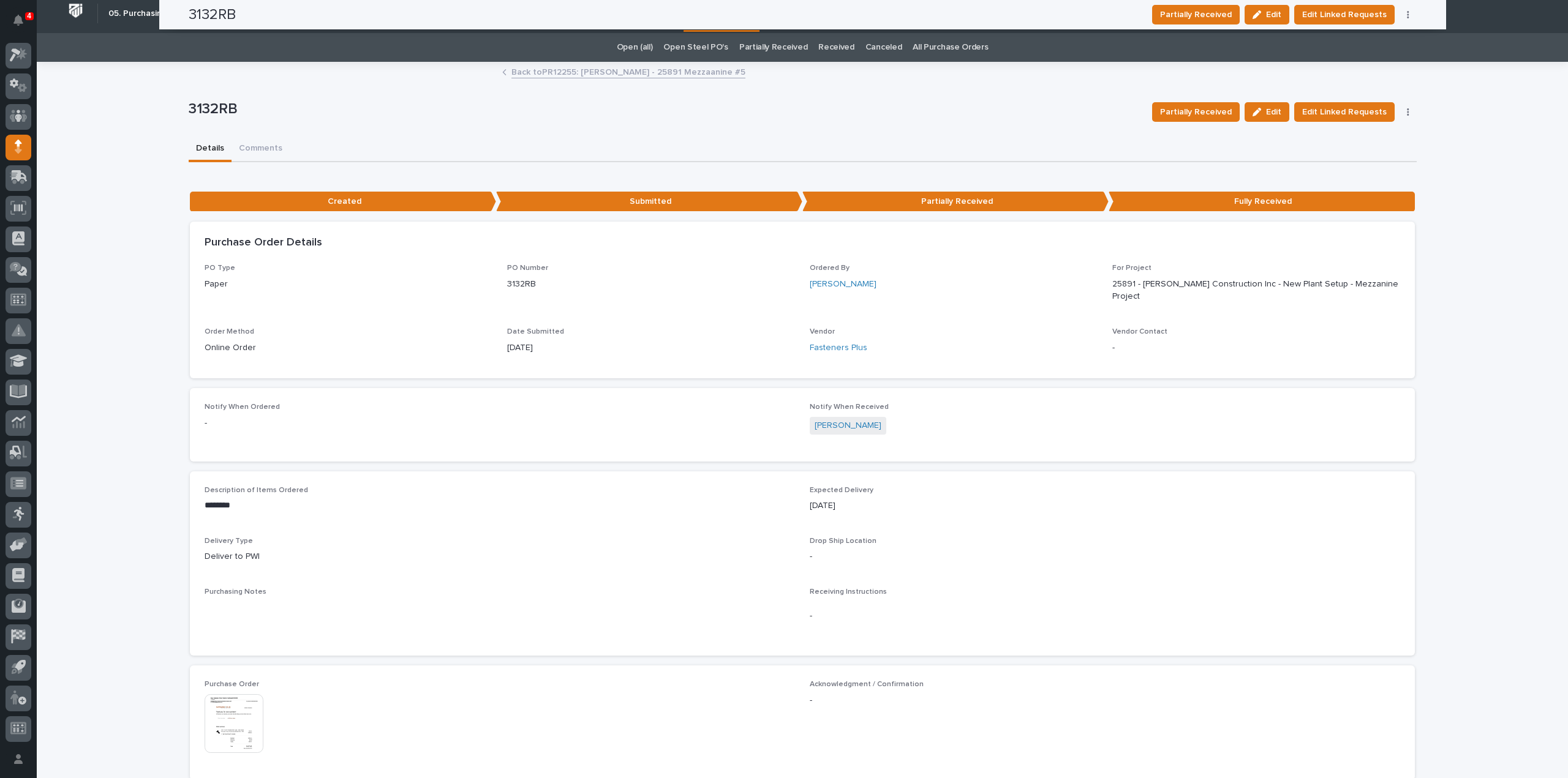
scroll to position [0, 0]
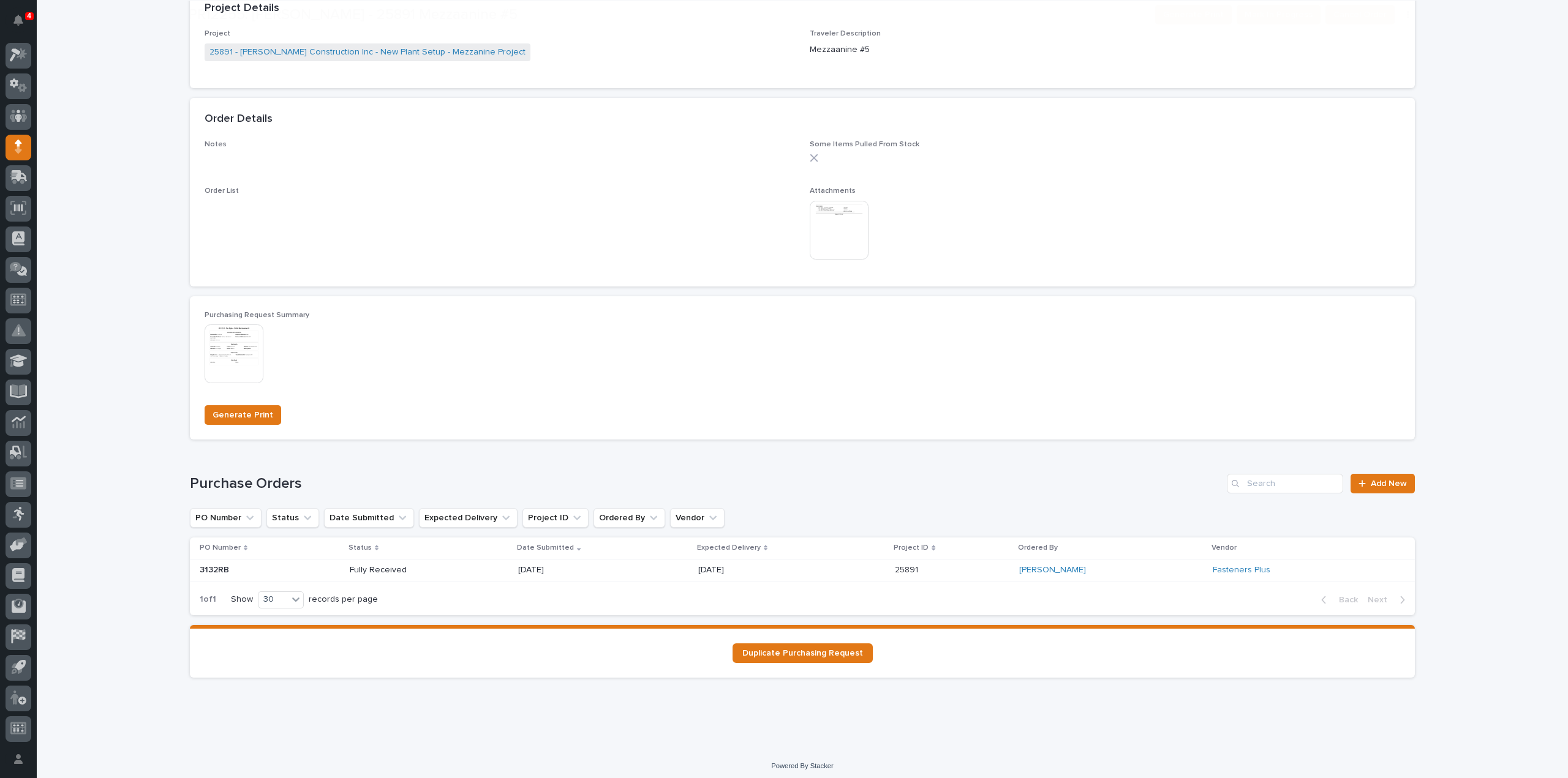
scroll to position [612, 0]
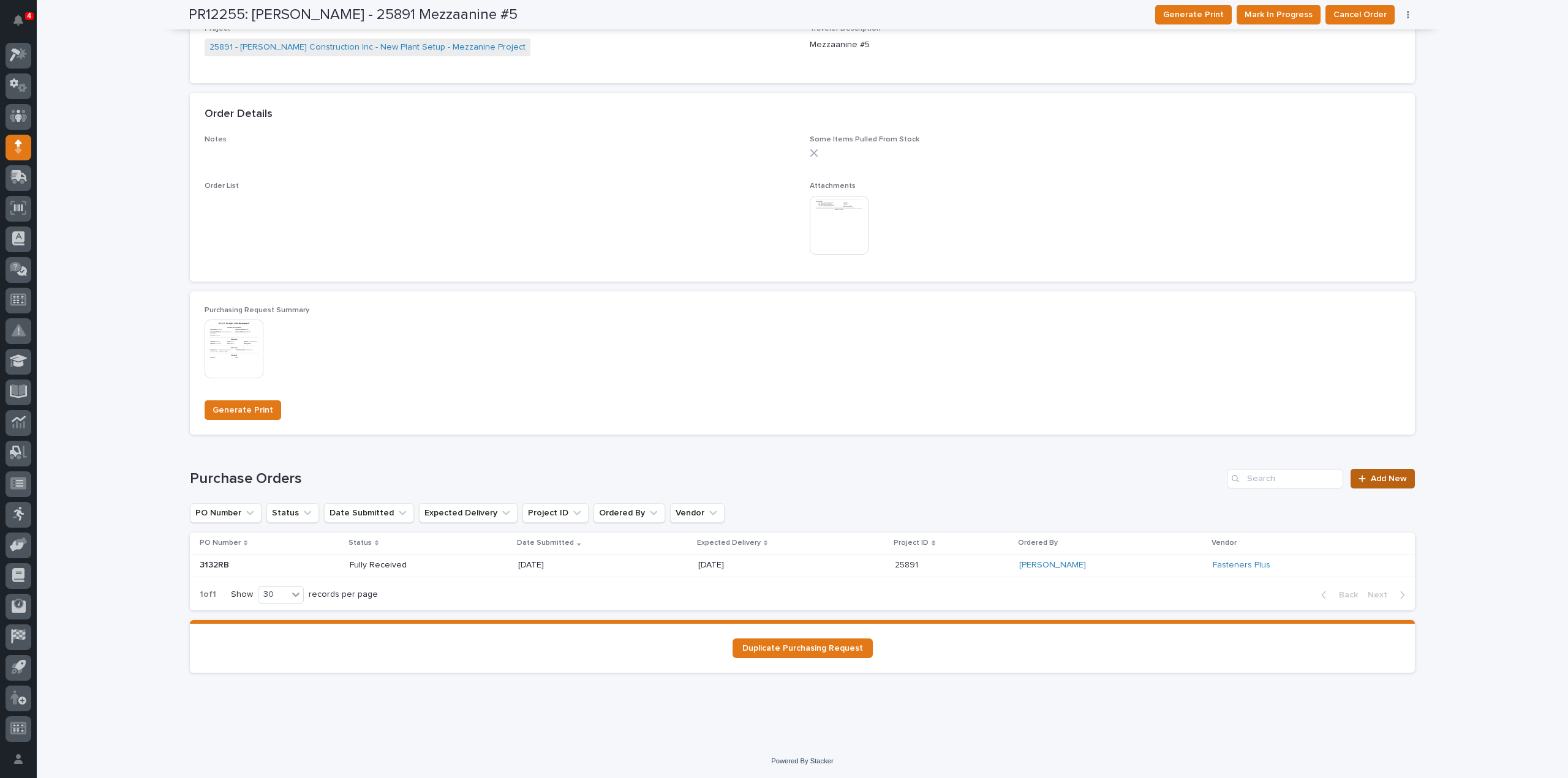
click at [1393, 478] on span "Add New" at bounding box center [1388, 478] width 36 height 8
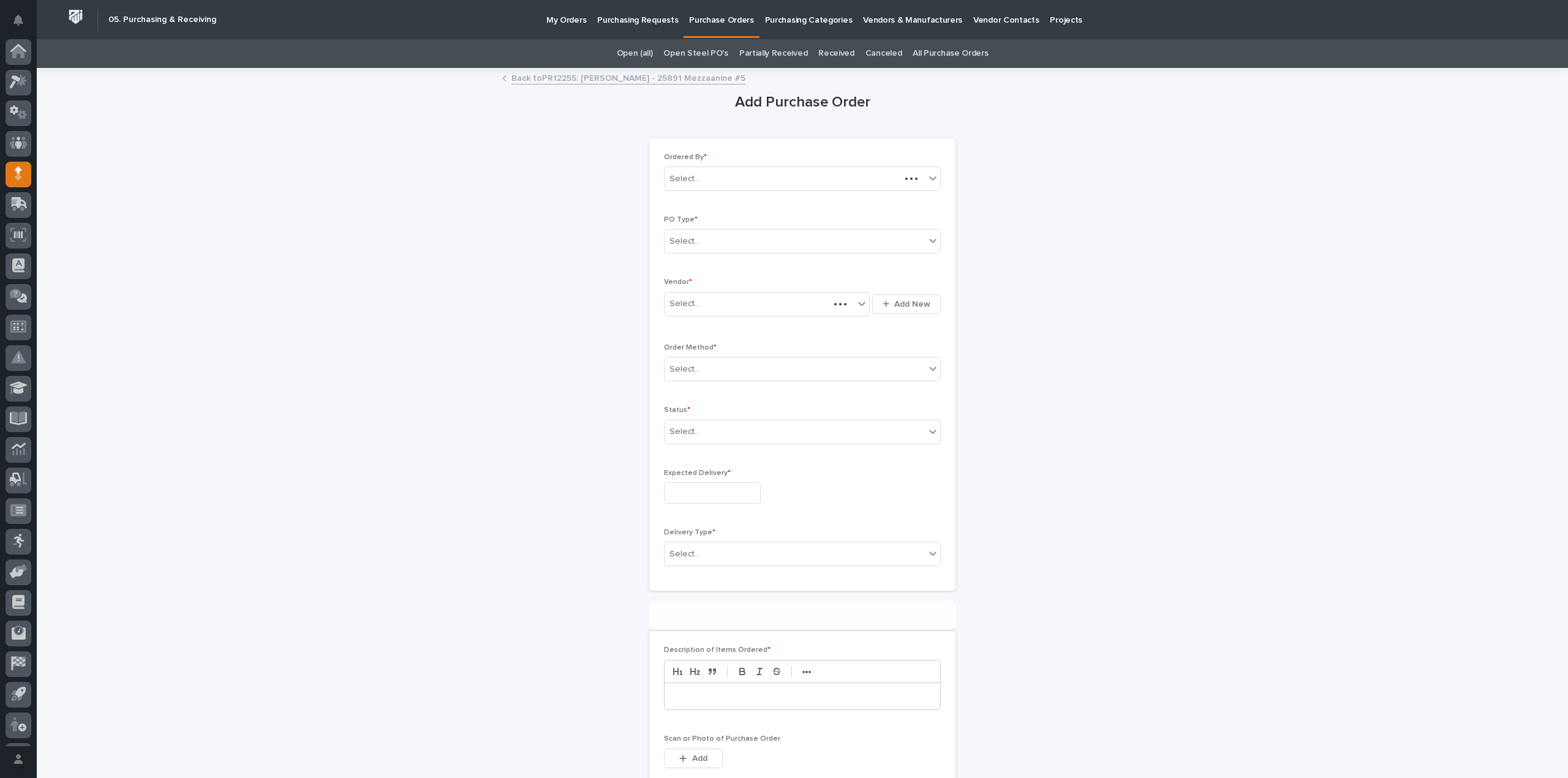
scroll to position [27, 0]
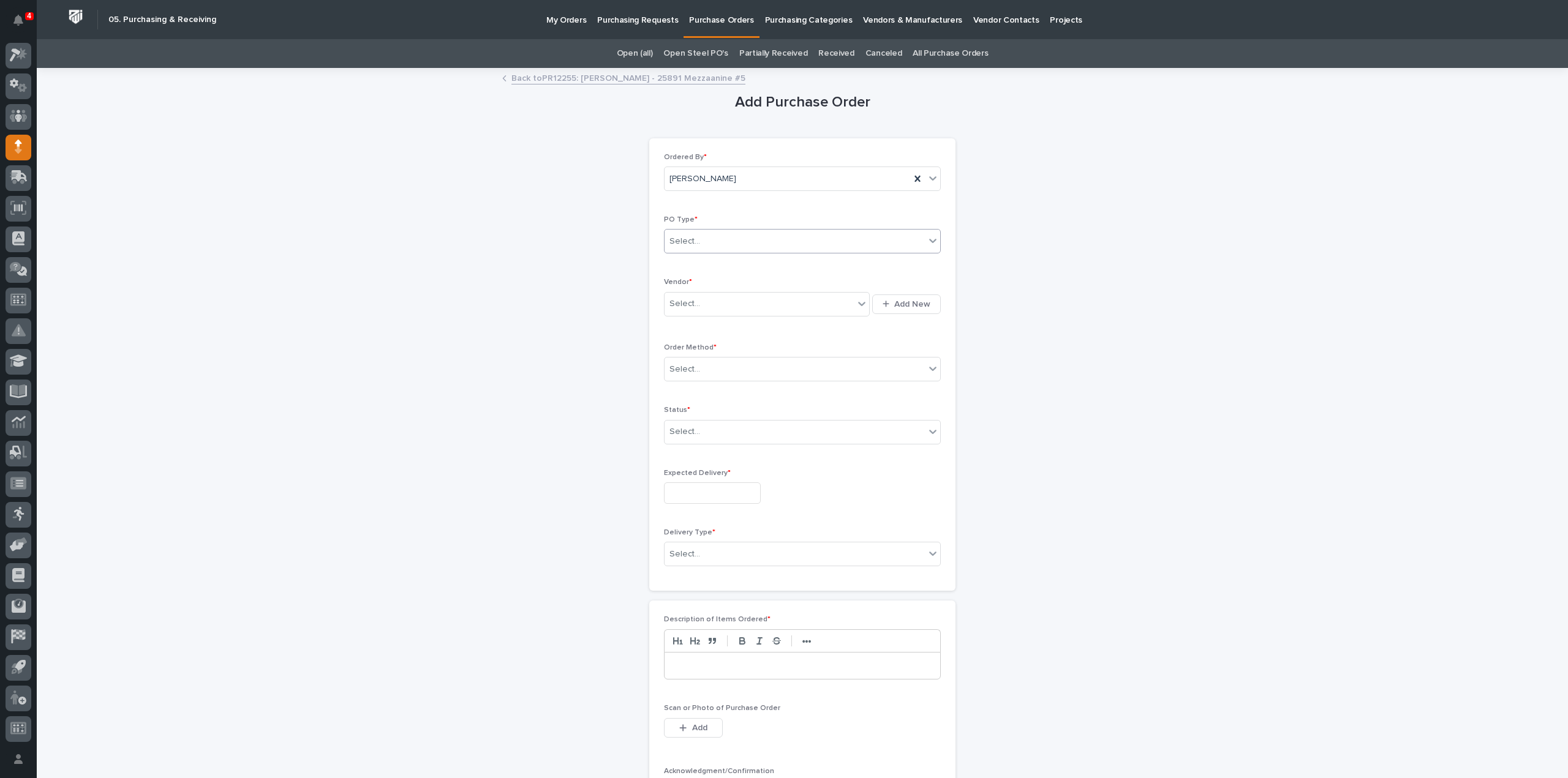
click at [816, 239] on div "Select..." at bounding box center [794, 241] width 261 height 20
click at [765, 263] on div "Quickbooks" at bounding box center [797, 263] width 276 height 22
click at [717, 241] on input "text" at bounding box center [717, 241] width 1 height 10
click at [707, 286] on div "Paper" at bounding box center [797, 285] width 276 height 22
click at [722, 310] on div "Select..." at bounding box center [759, 303] width 189 height 20
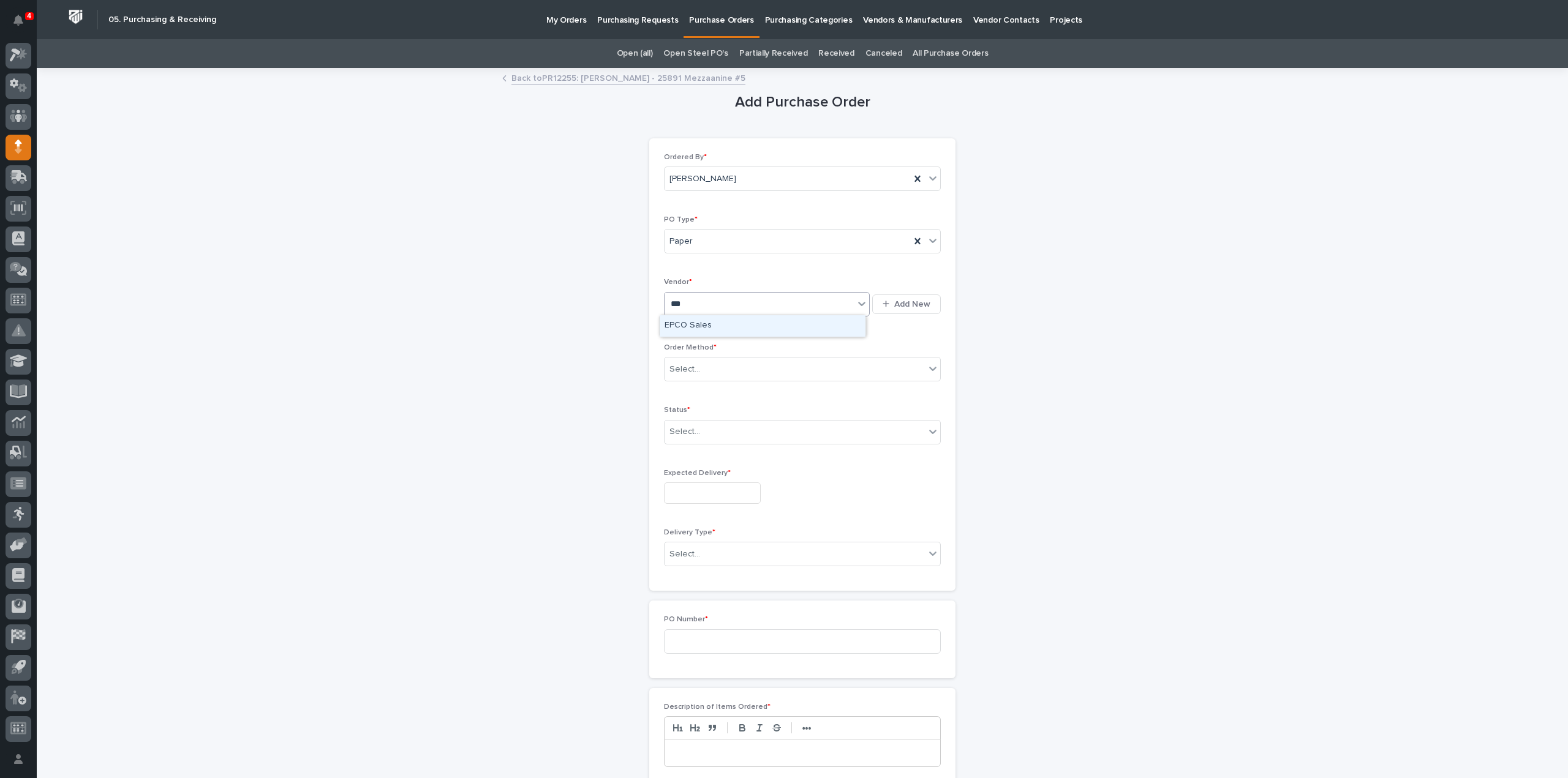
type input "****"
click at [710, 368] on div "8" at bounding box center [704, 371] width 17 height 17
type input "**********"
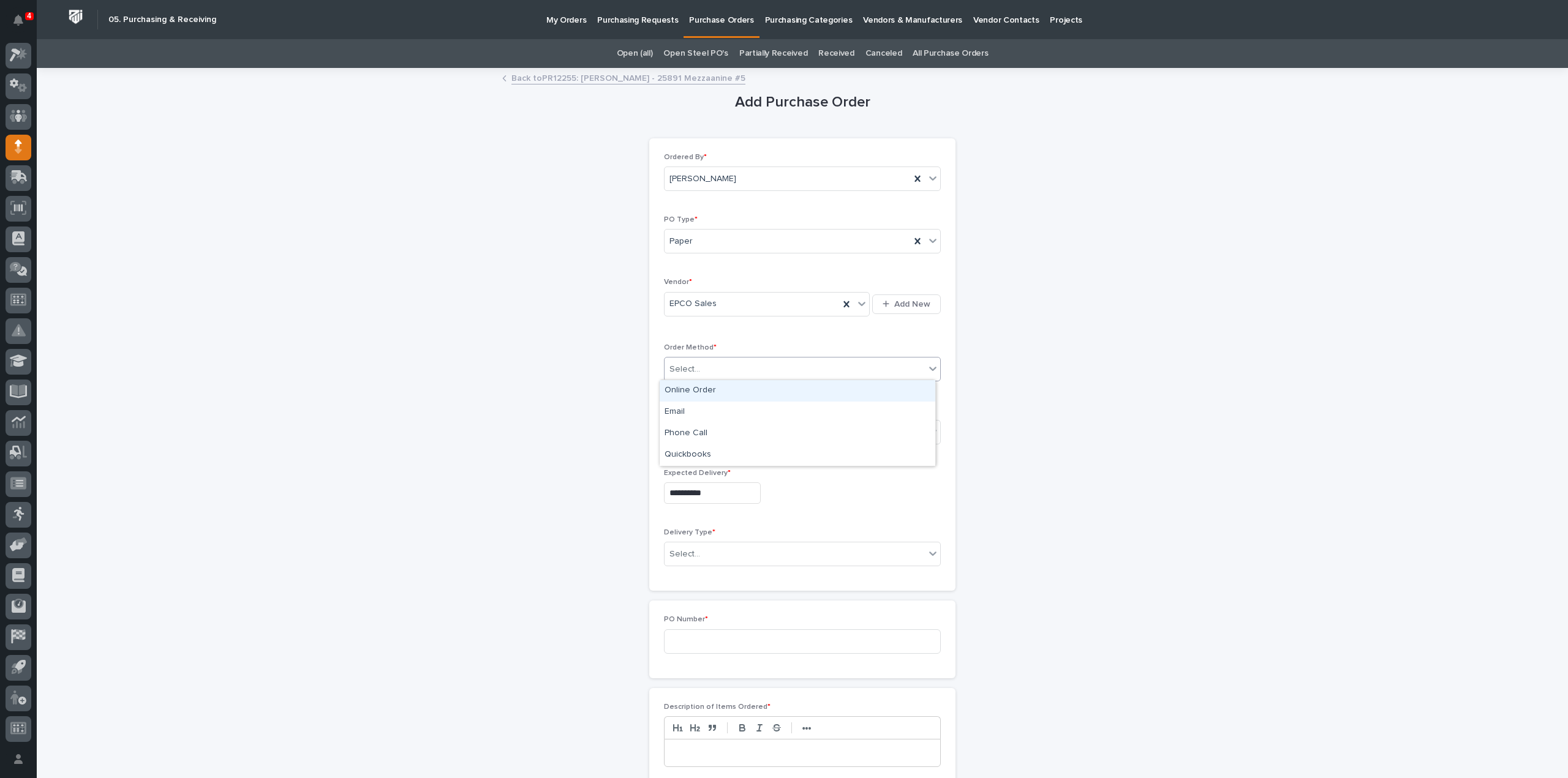
click at [746, 369] on div "Select..." at bounding box center [794, 369] width 261 height 20
click at [694, 413] on div "Email" at bounding box center [797, 412] width 276 height 22
click at [688, 430] on div "Select..." at bounding box center [684, 432] width 31 height 13
click at [675, 476] on div "Submitted" at bounding box center [797, 474] width 276 height 22
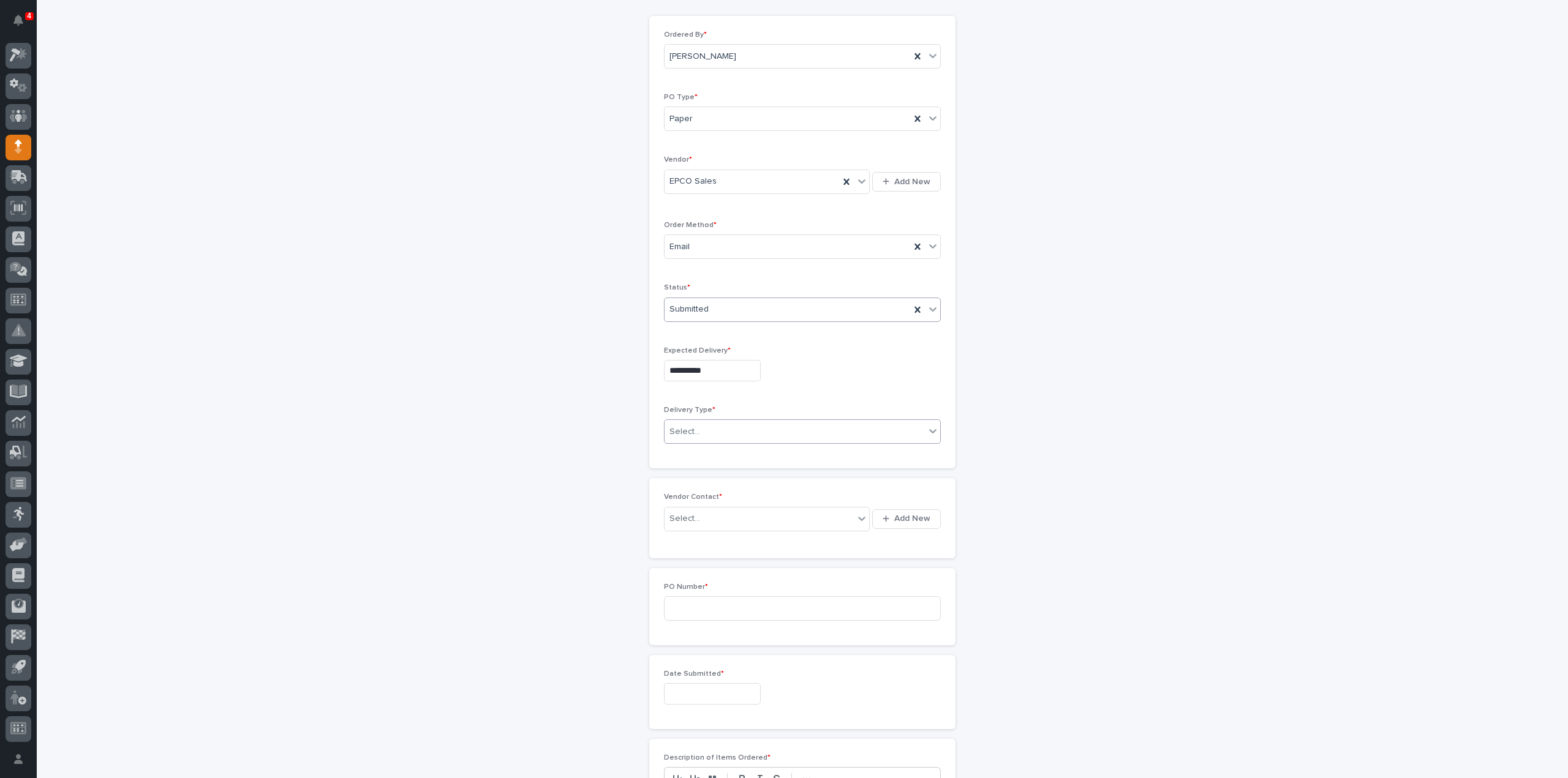
click at [676, 428] on div "Select..." at bounding box center [684, 432] width 31 height 13
click at [685, 450] on div "Deliver to PWI" at bounding box center [797, 452] width 276 height 22
click at [694, 513] on div "Select..." at bounding box center [759, 518] width 189 height 20
type input "*****"
click at [678, 535] on div "EPCO Sales - [PERSON_NAME]" at bounding box center [762, 539] width 206 height 22
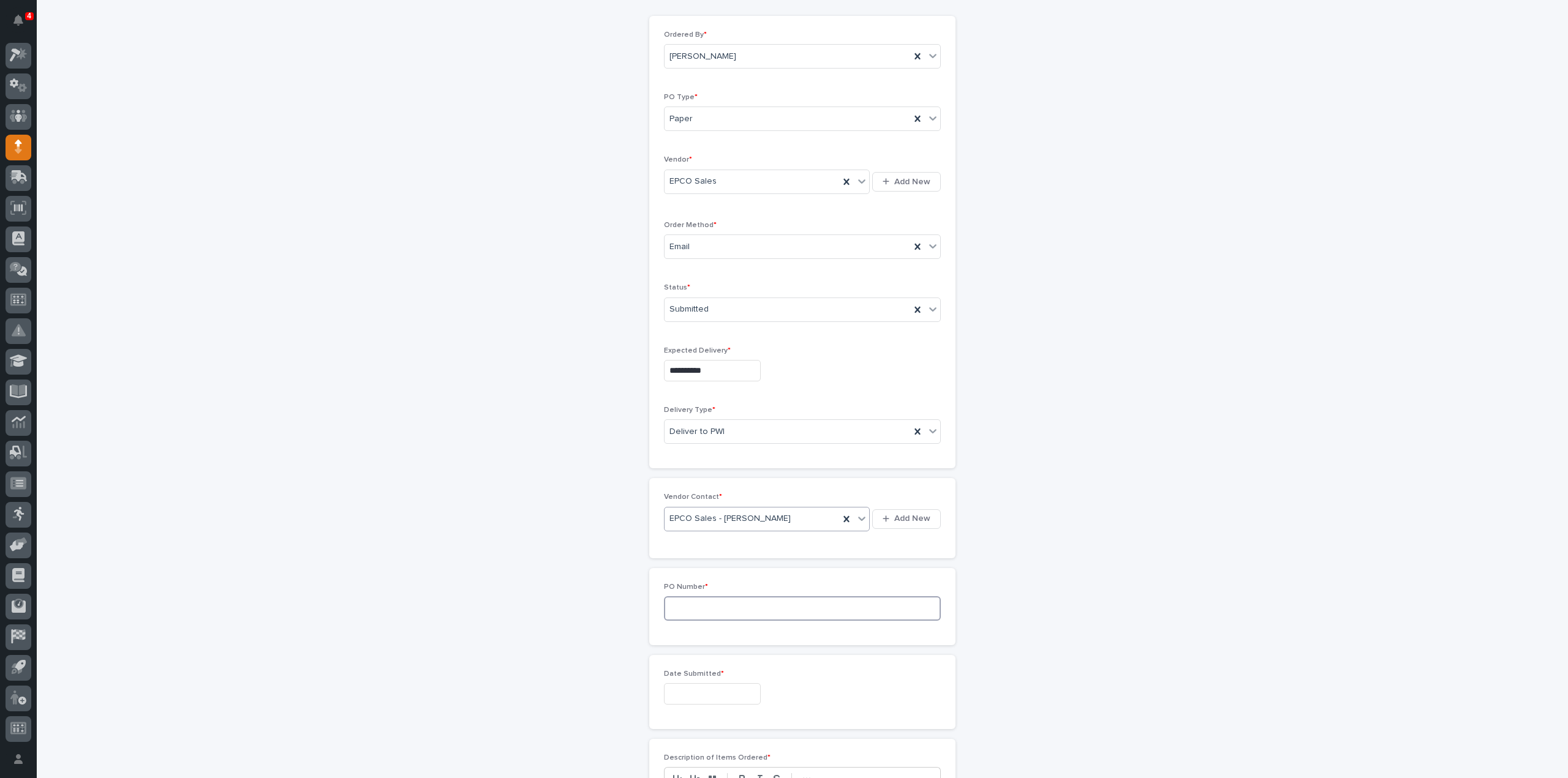
click at [680, 616] on input at bounding box center [802, 609] width 277 height 24
type input "3188RB"
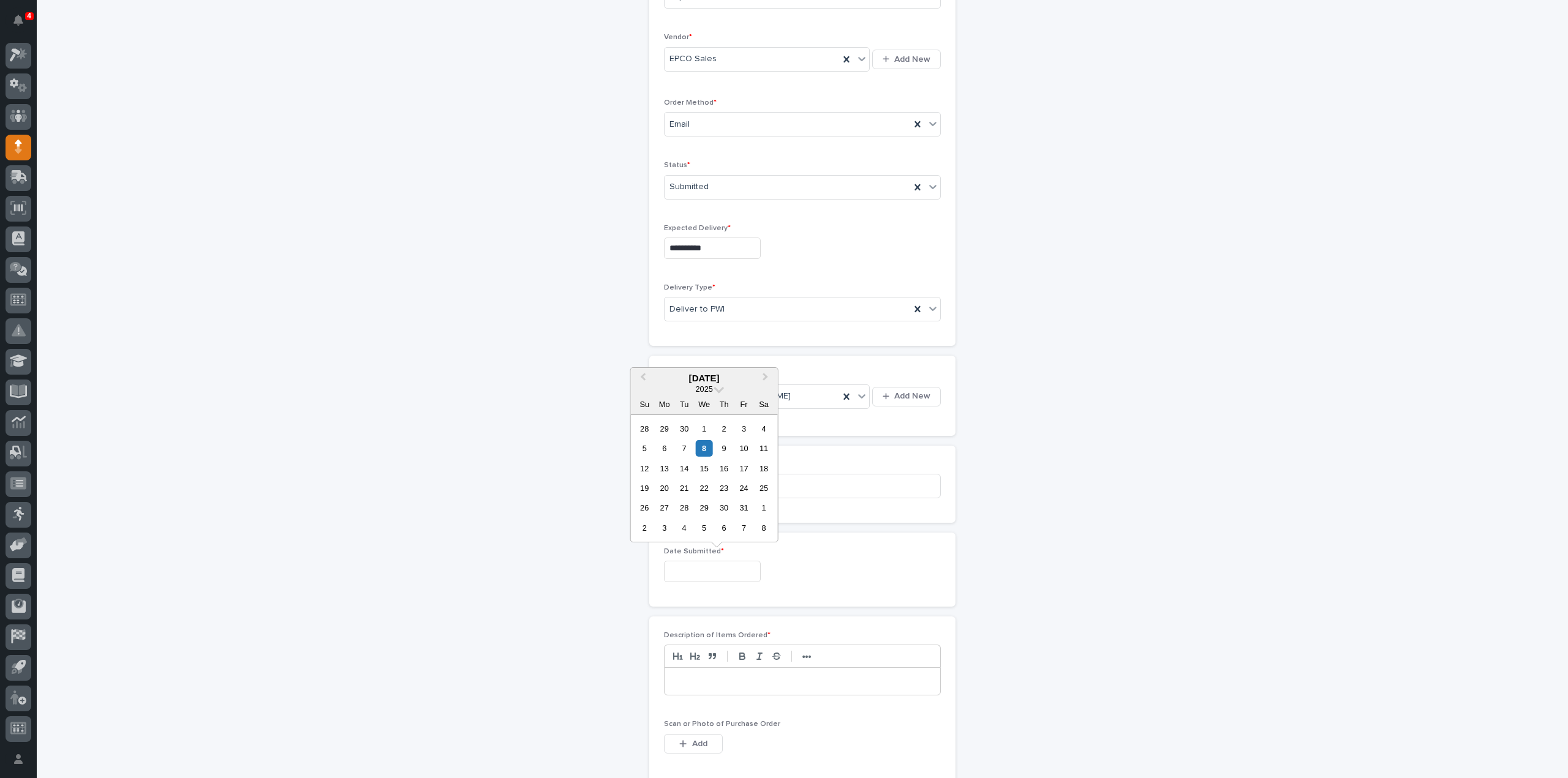
click at [687, 568] on input "text" at bounding box center [712, 571] width 97 height 22
click at [708, 446] on div "8" at bounding box center [704, 449] width 17 height 17
type input "**********"
click at [712, 682] on p at bounding box center [802, 681] width 257 height 12
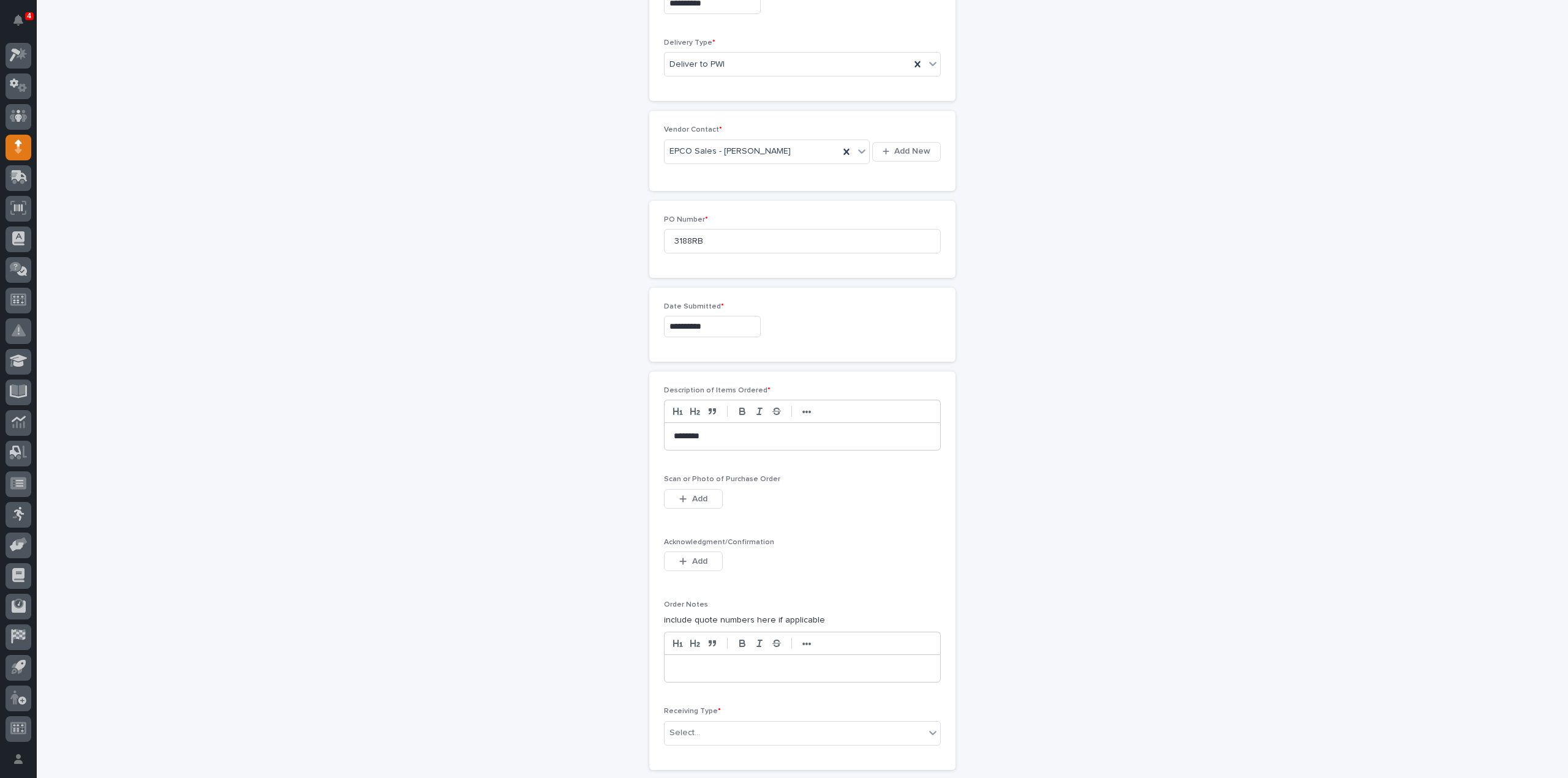
scroll to position [612, 0]
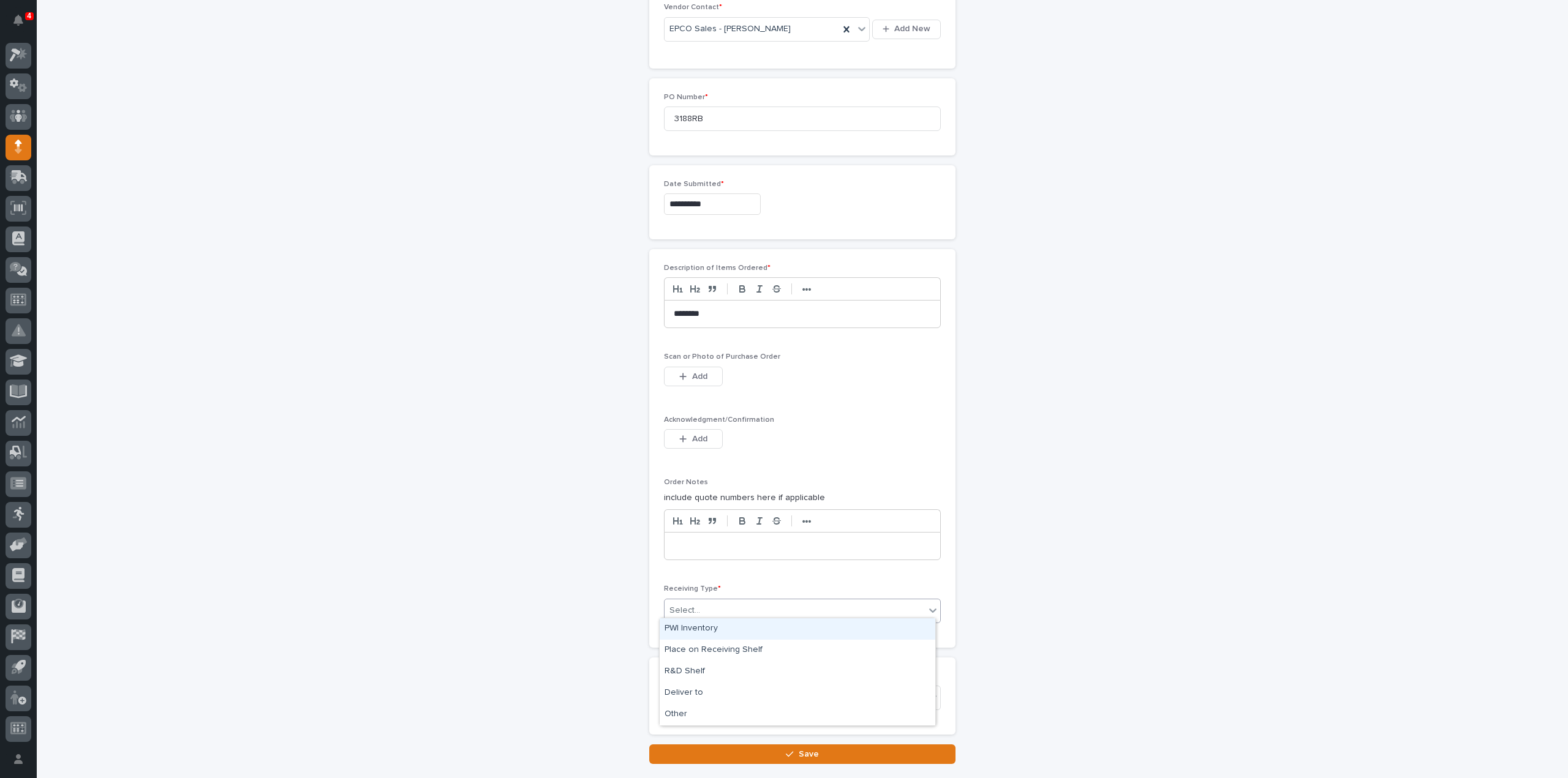
click at [688, 611] on div "Select..." at bounding box center [684, 611] width 31 height 13
click at [703, 696] on div "Deliver to" at bounding box center [797, 693] width 276 height 22
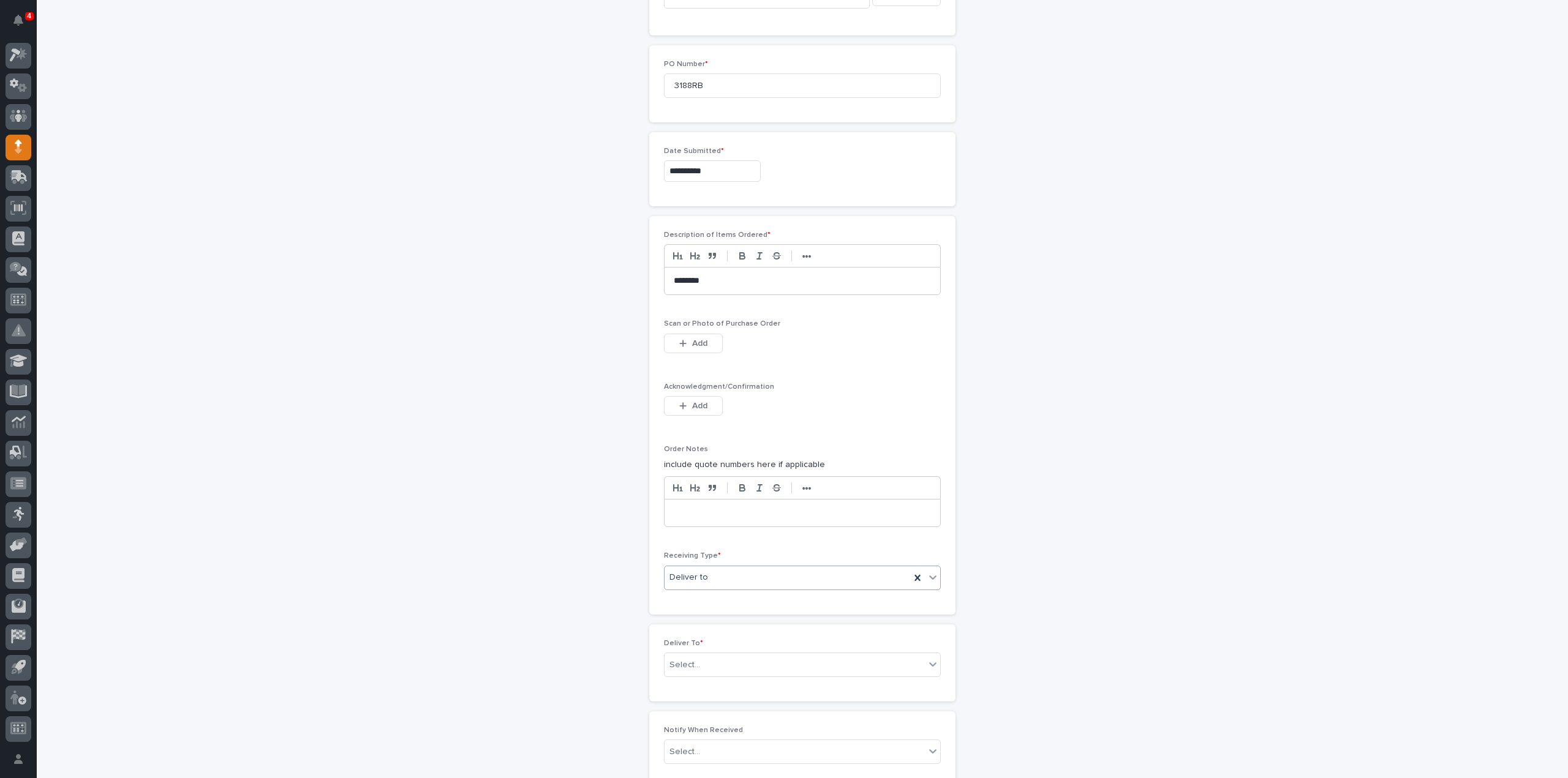
scroll to position [655, 0]
click at [678, 652] on div "Select..." at bounding box center [684, 656] width 31 height 13
type input "****"
click at [671, 670] on div "[PERSON_NAME]" at bounding box center [797, 672] width 276 height 22
click at [688, 741] on div "Select..." at bounding box center [684, 742] width 31 height 13
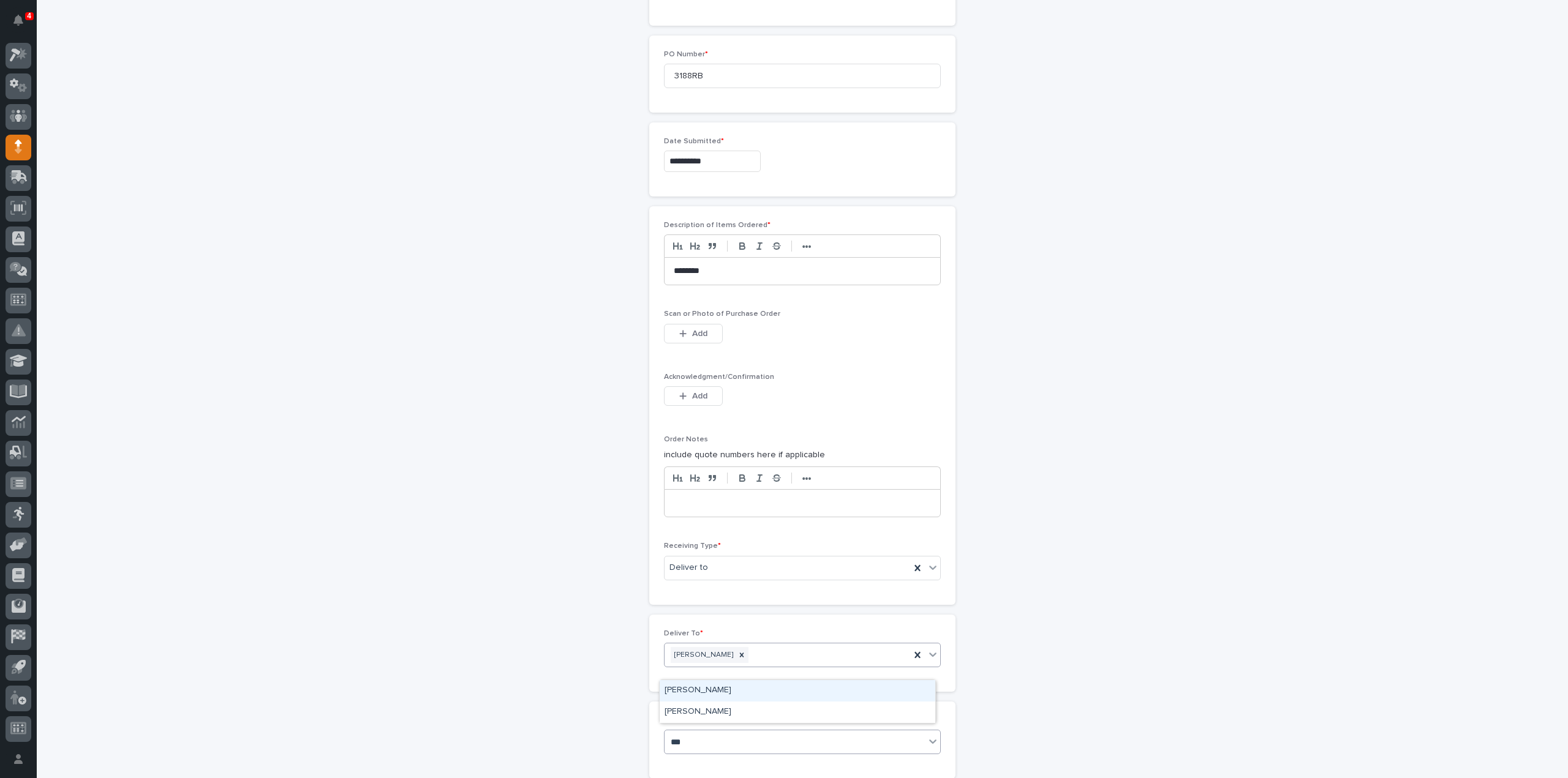
type input "****"
click at [700, 712] on div "[PERSON_NAME]" at bounding box center [797, 712] width 276 height 22
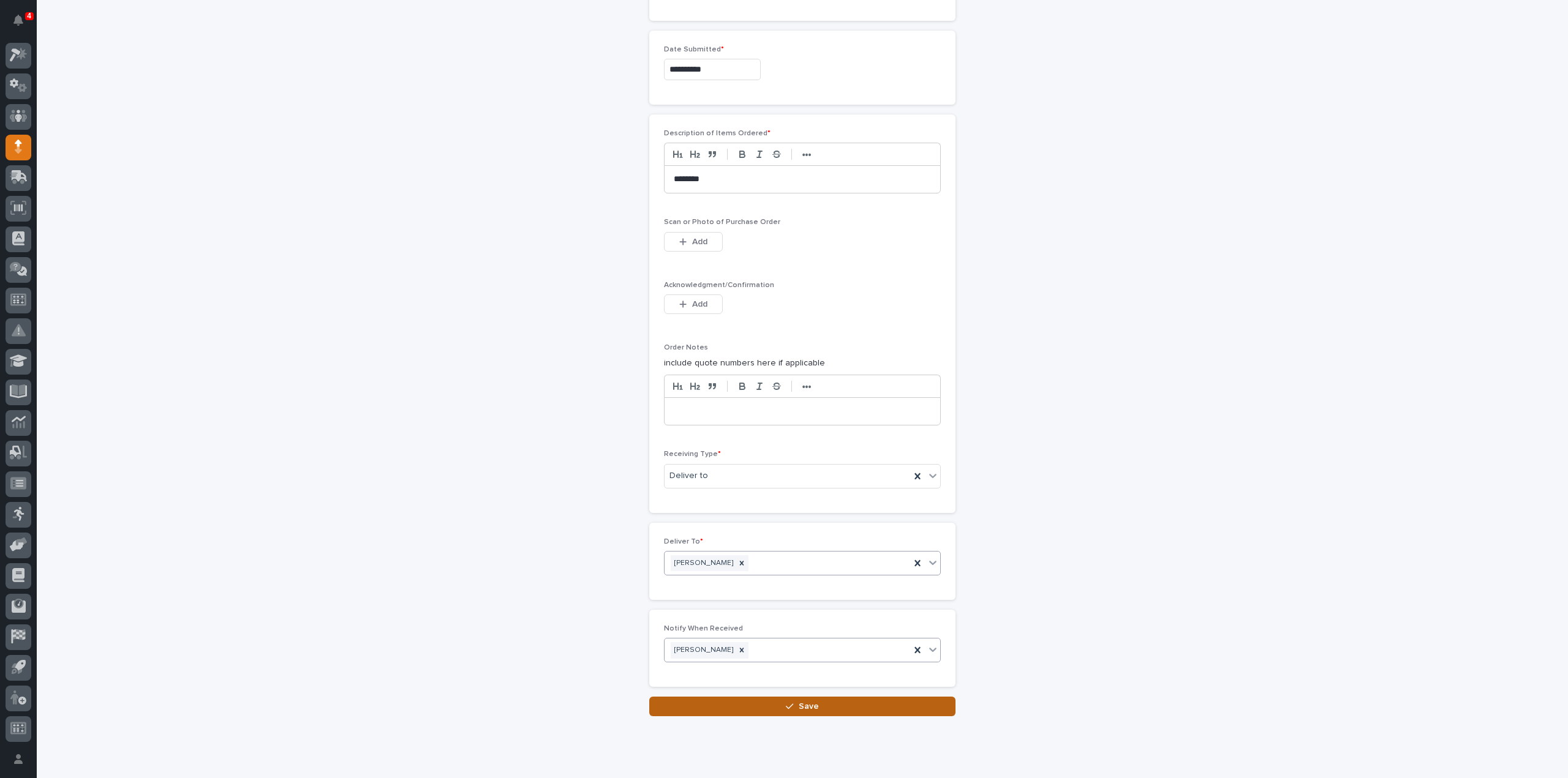
scroll to position [774, 0]
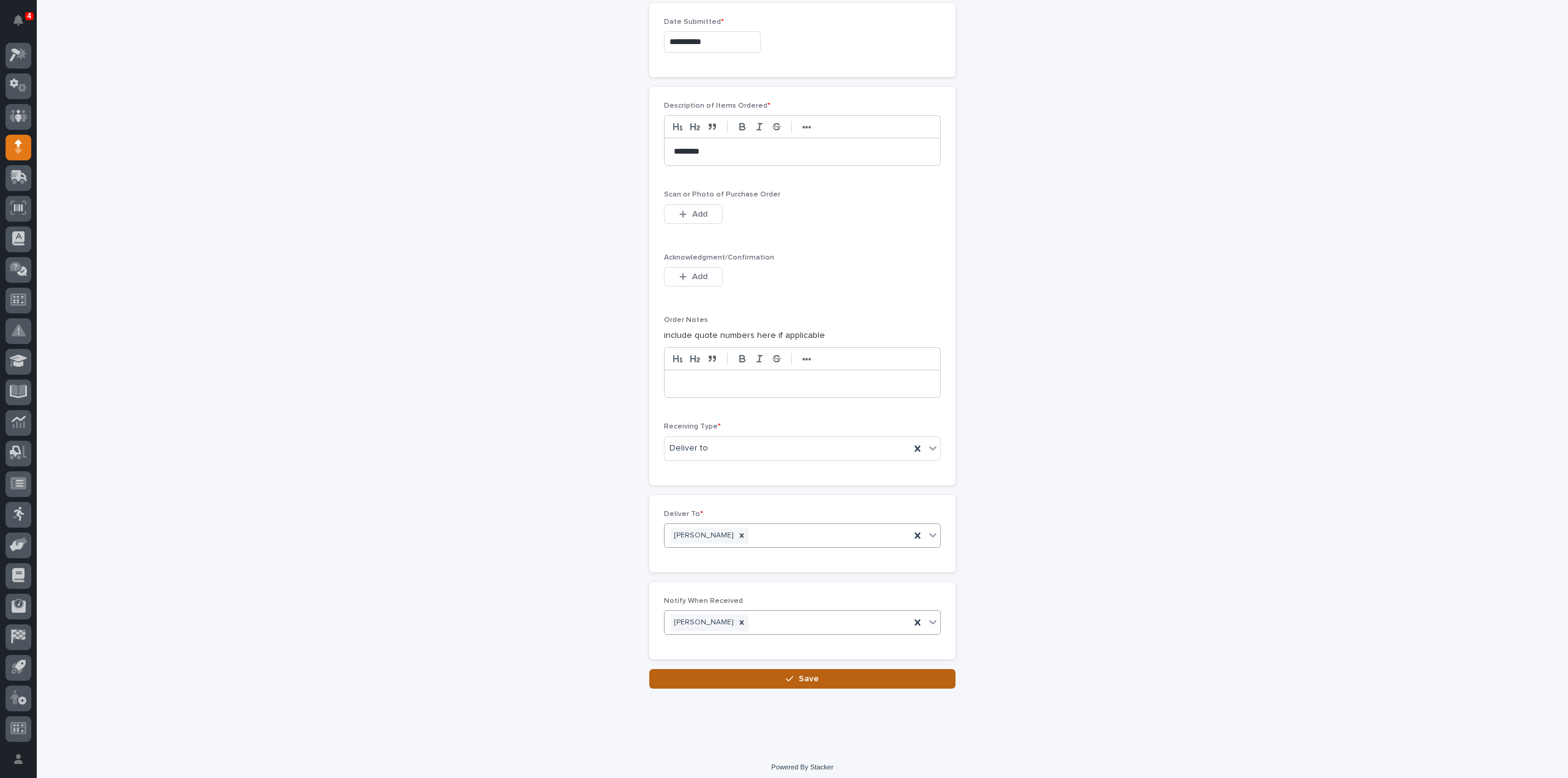
click at [786, 675] on icon "button" at bounding box center [790, 678] width 8 height 8
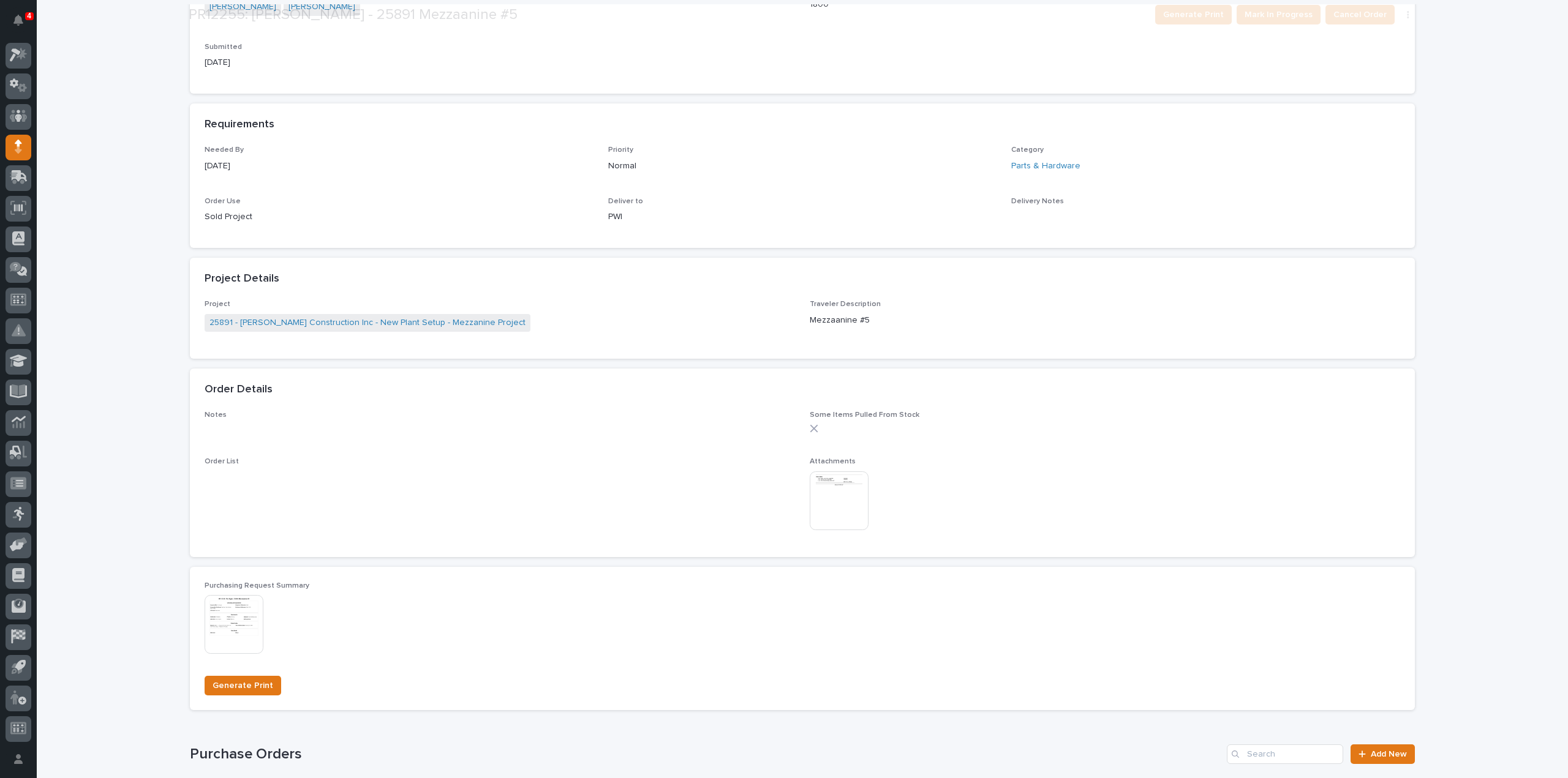
scroll to position [490, 0]
